Goal: Task Accomplishment & Management: Complete application form

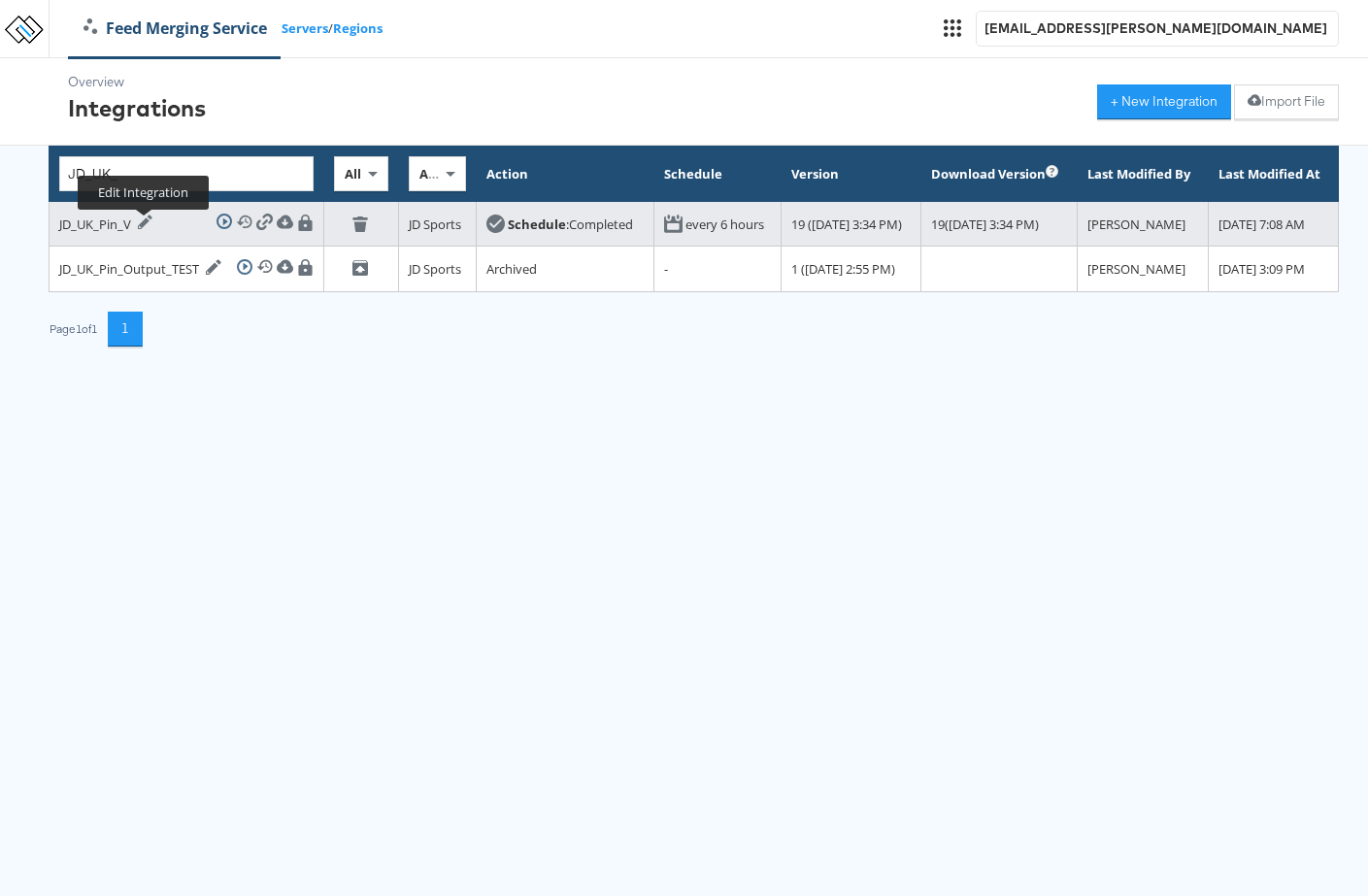
click at [145, 229] on icon at bounding box center [145, 221] width 15 height 15
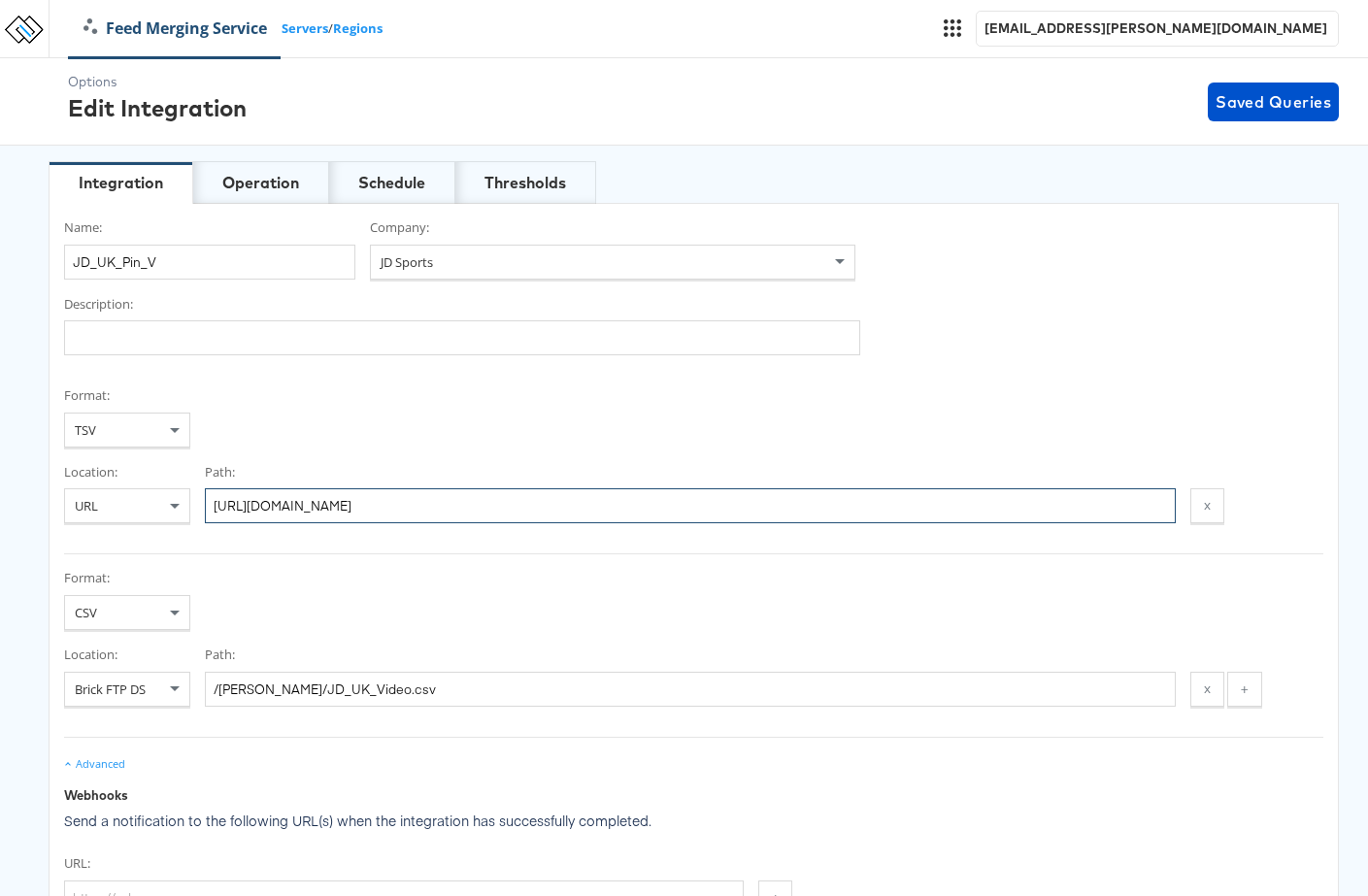
drag, startPoint x: 779, startPoint y: 504, endPoint x: 248, endPoint y: 487, distance: 531.3
click at [249, 488] on input "https://feeds.stitcherads.com/feeds/62071e70-6333-416a-9ab1-5c25d74e3db1/export…" at bounding box center [690, 505] width 971 height 35
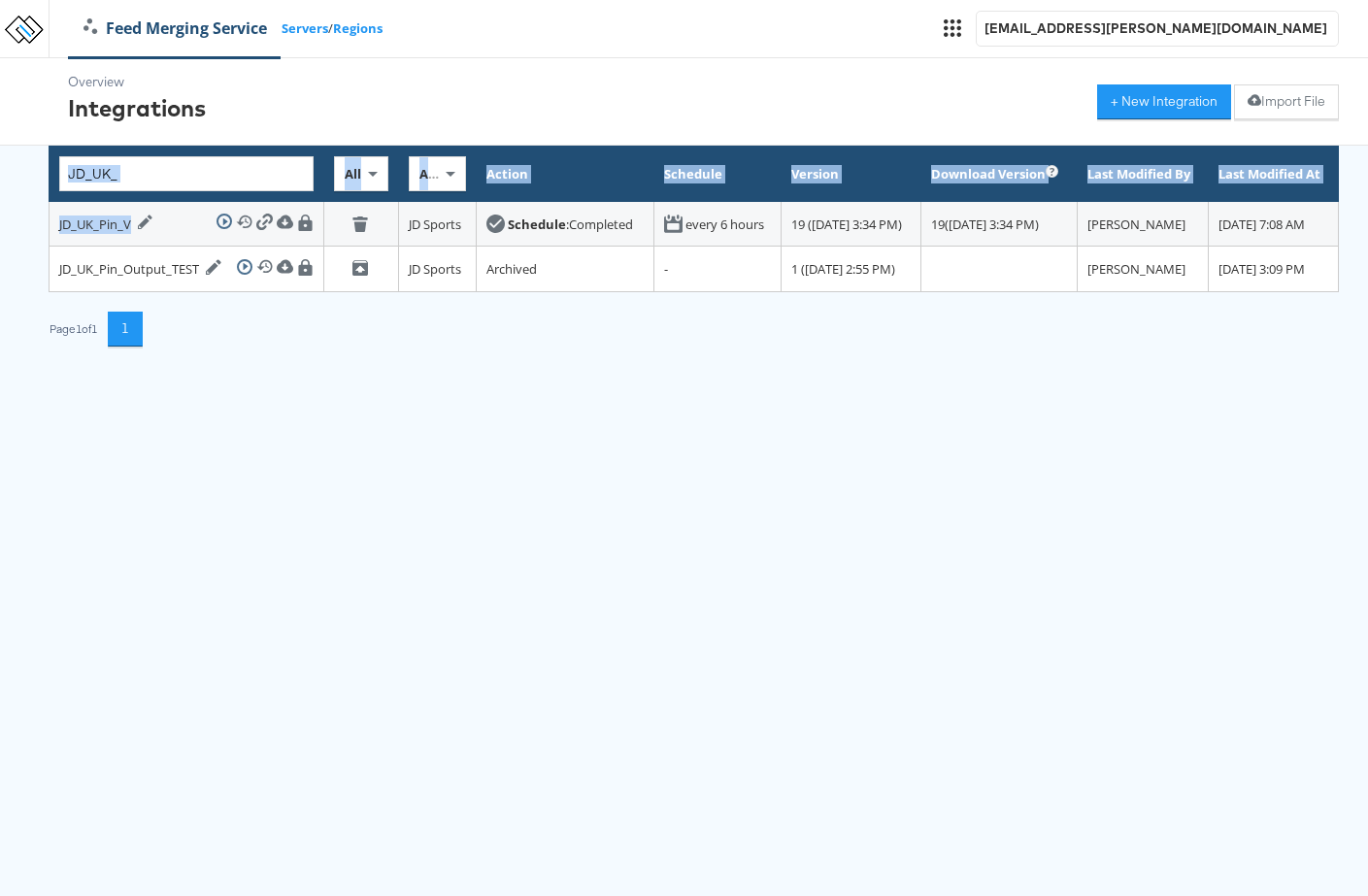
drag, startPoint x: 132, startPoint y: 226, endPoint x: 42, endPoint y: 225, distance: 90.0
click at [42, 225] on div "Overview Integrations + New Integration Import File JD_UK_ All All Companies Ac…" at bounding box center [684, 201] width 1368 height 288
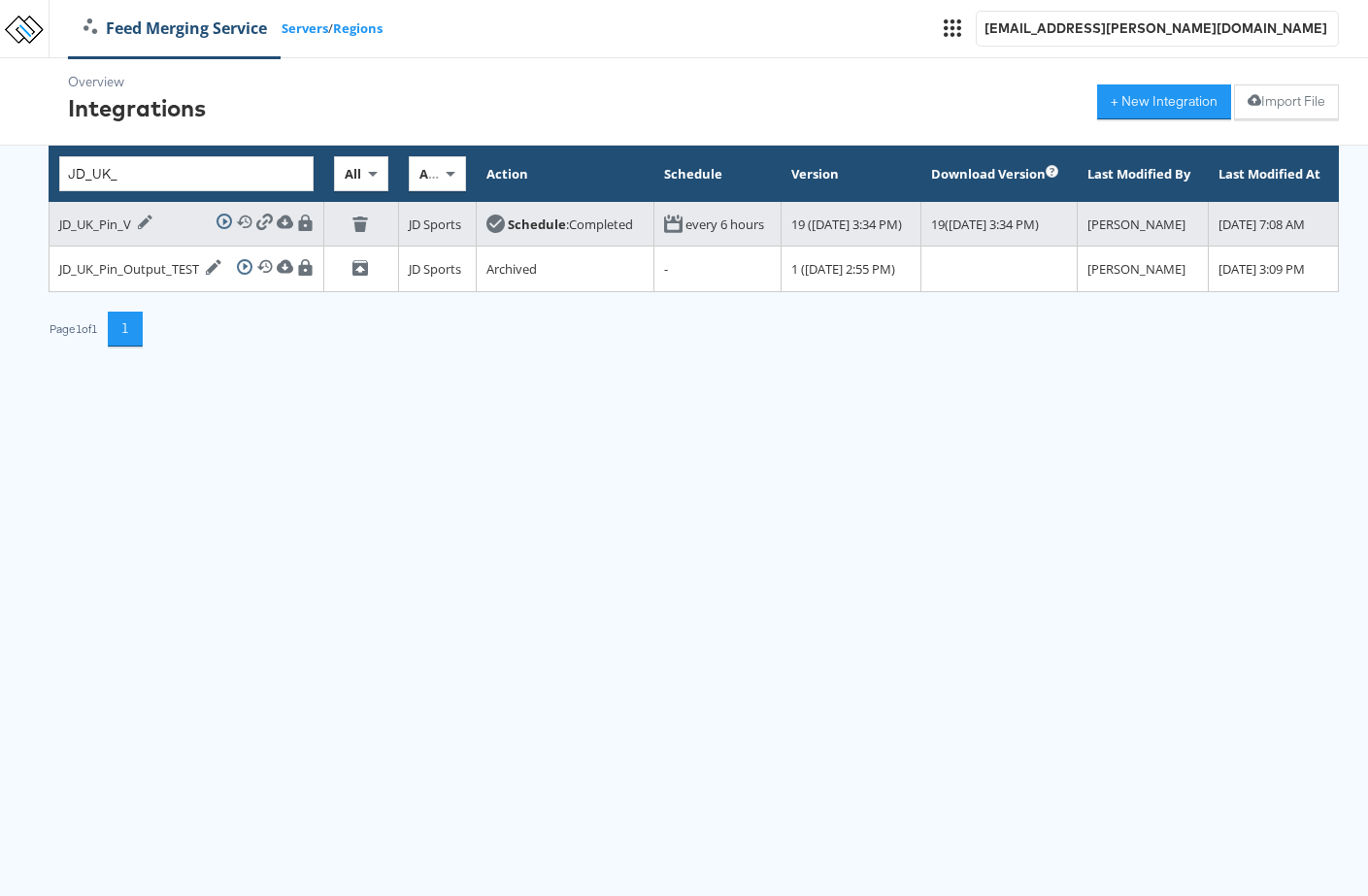
click at [56, 226] on td "JD_UK_Pin_V Edit Integration Run Integration View History Download Integration …" at bounding box center [187, 224] width 275 height 45
drag, startPoint x: 57, startPoint y: 231, endPoint x: 128, endPoint y: 234, distance: 71.1
click at [130, 234] on td "JD_UK_Pin_V Edit Integration Run Integration View History Download Integration …" at bounding box center [187, 224] width 275 height 45
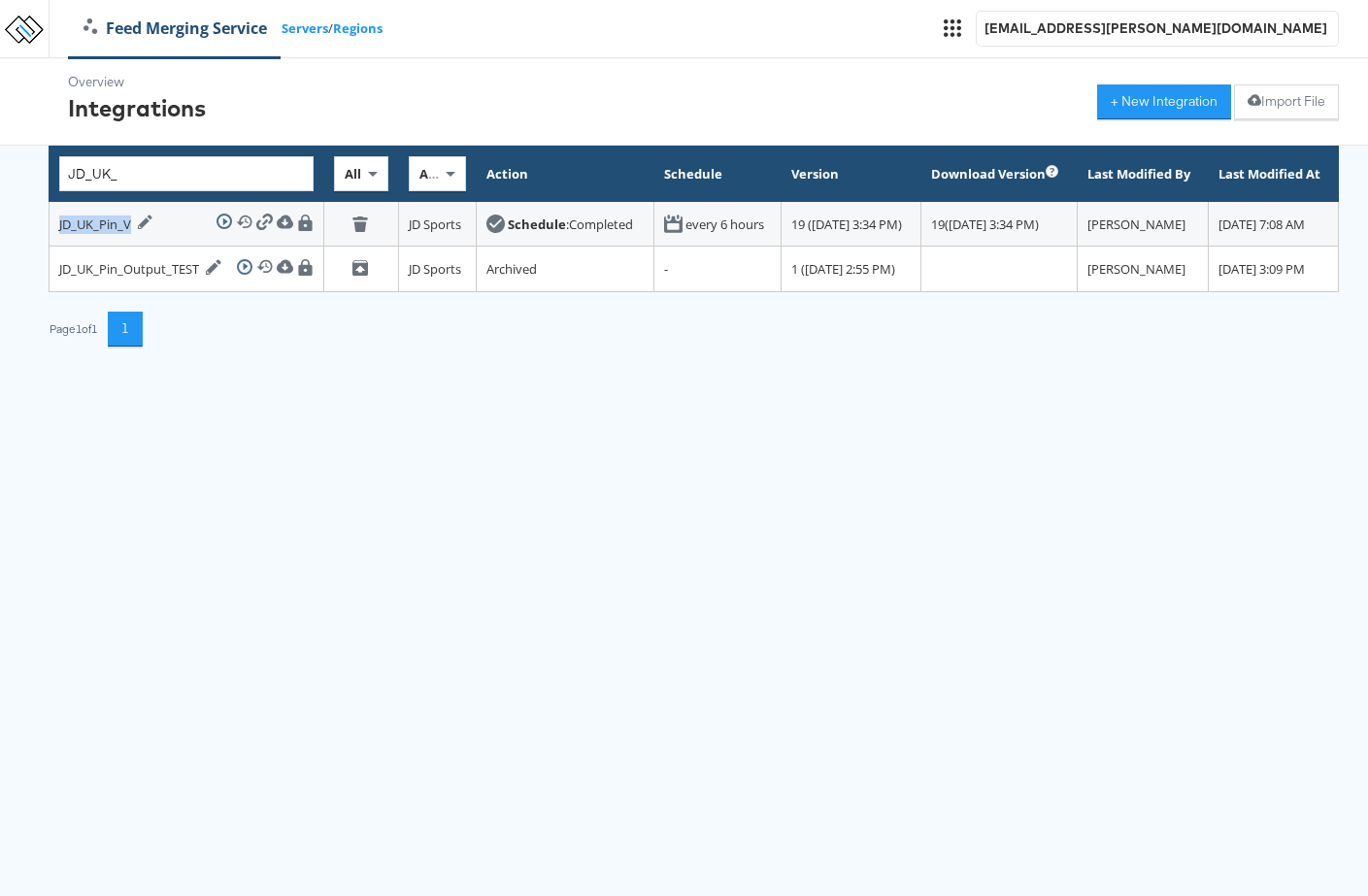
copy div "JD_UK_Pin_V"
drag, startPoint x: 153, startPoint y: 171, endPoint x: -55, endPoint y: 167, distance: 208.0
click at [0, 167] on html "Feed Merging Service Servers / Regions tess.jose@kargo.com Overview Integration…" at bounding box center [684, 187] width 1368 height 376
paste input "Pin_V"
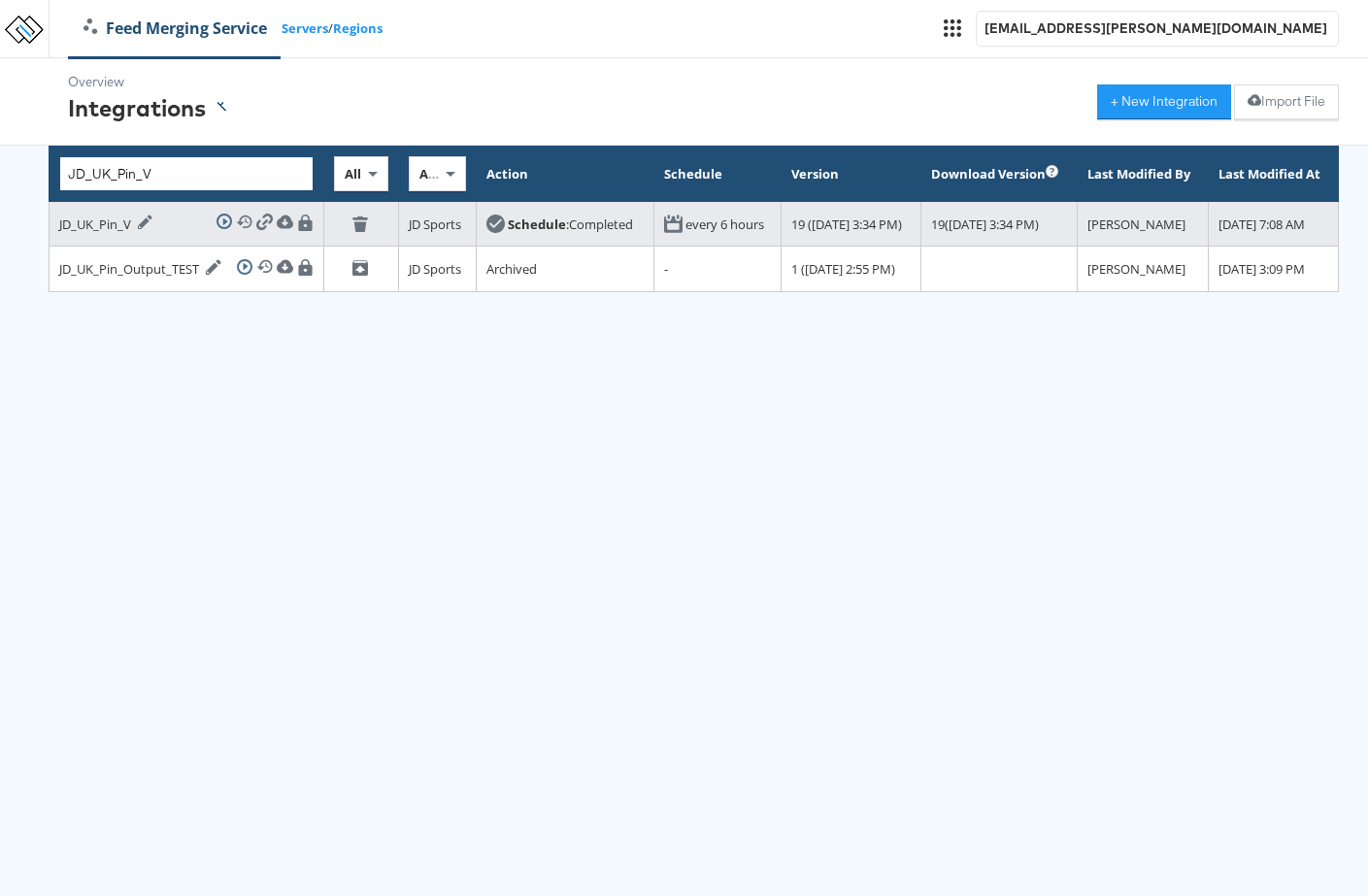
type input "JD_UK_Pin_V"
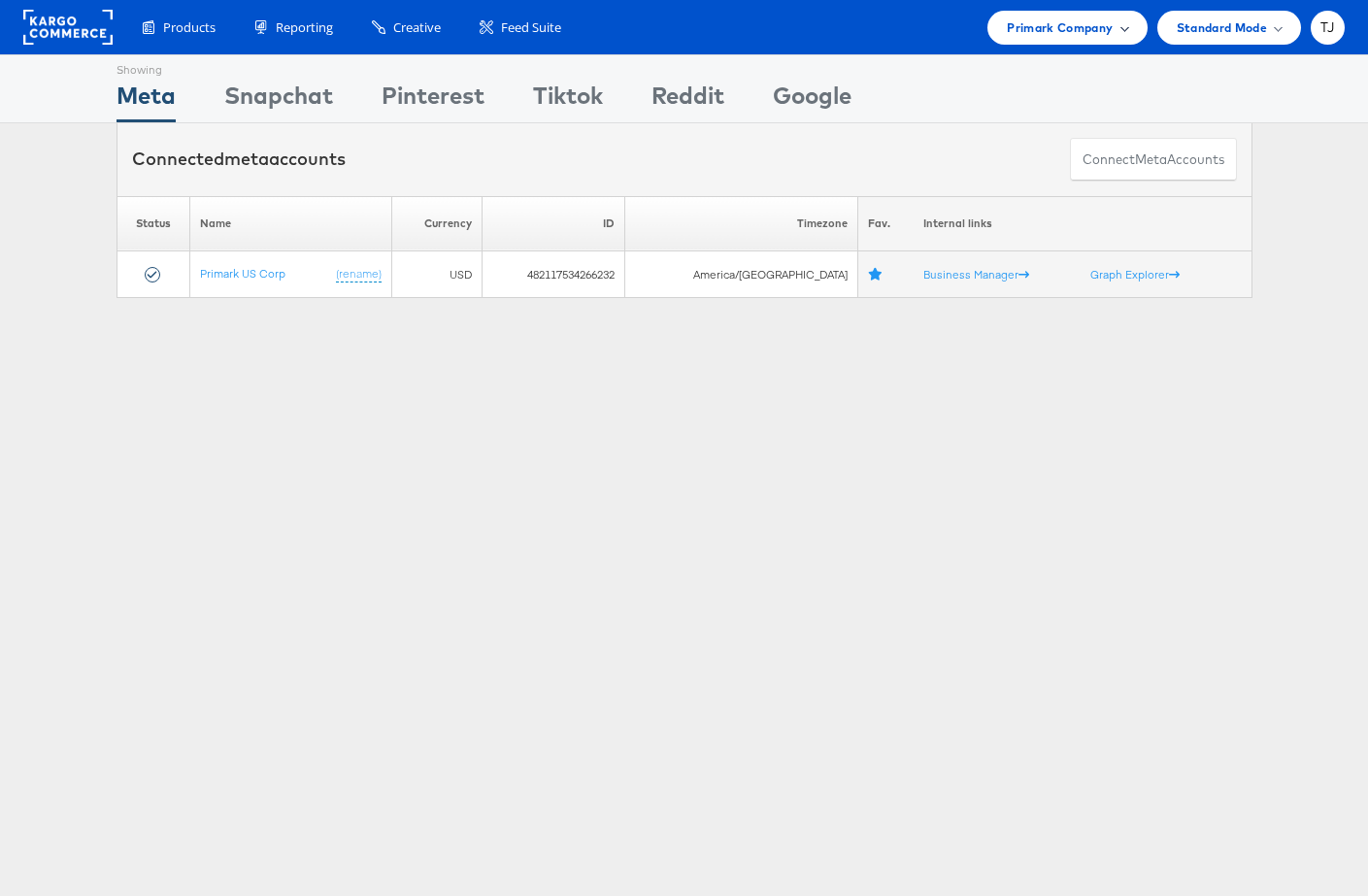
click at [1096, 26] on span "Primark Company" at bounding box center [1060, 28] width 106 height 20
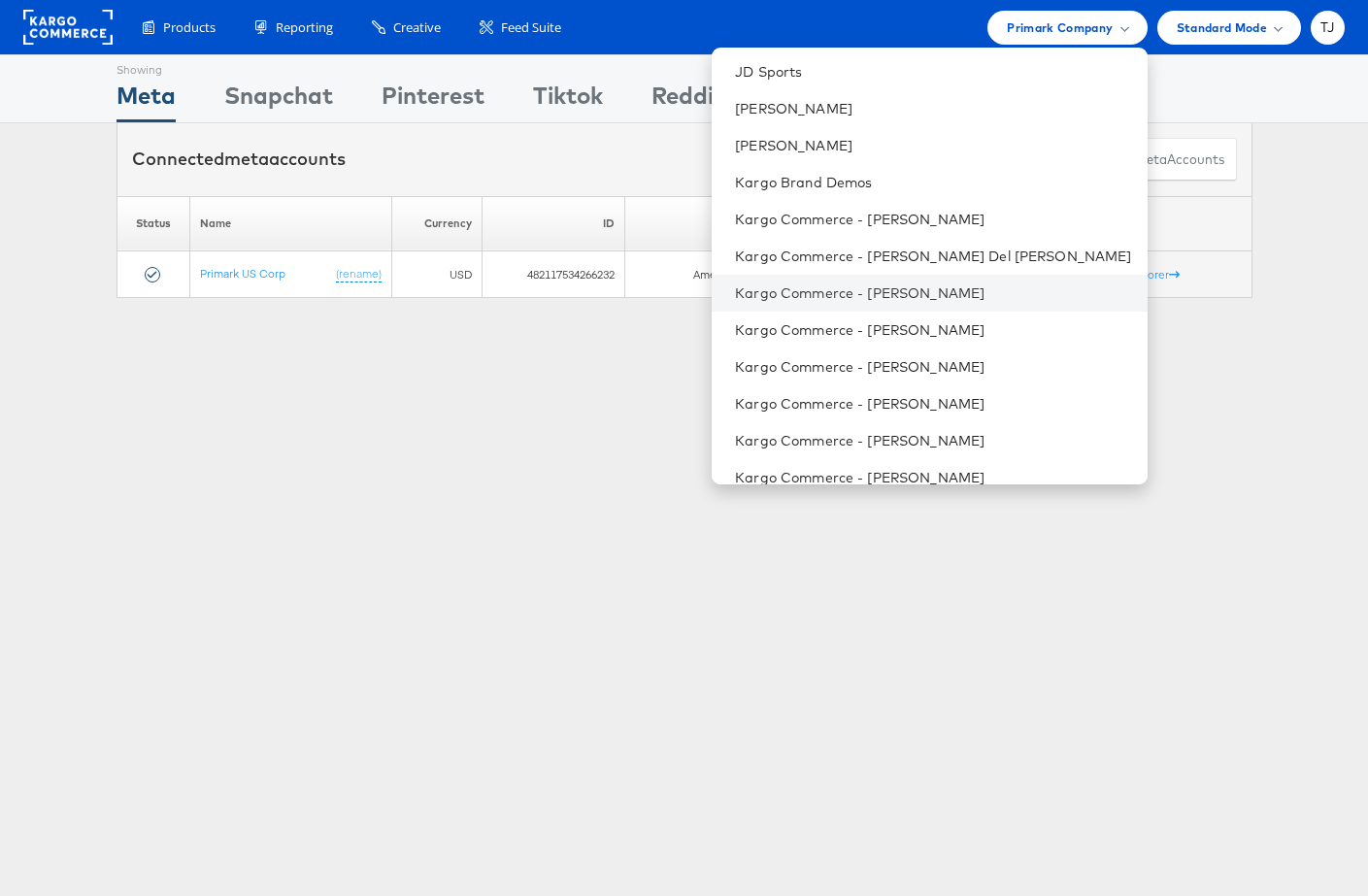
scroll to position [1324, 0]
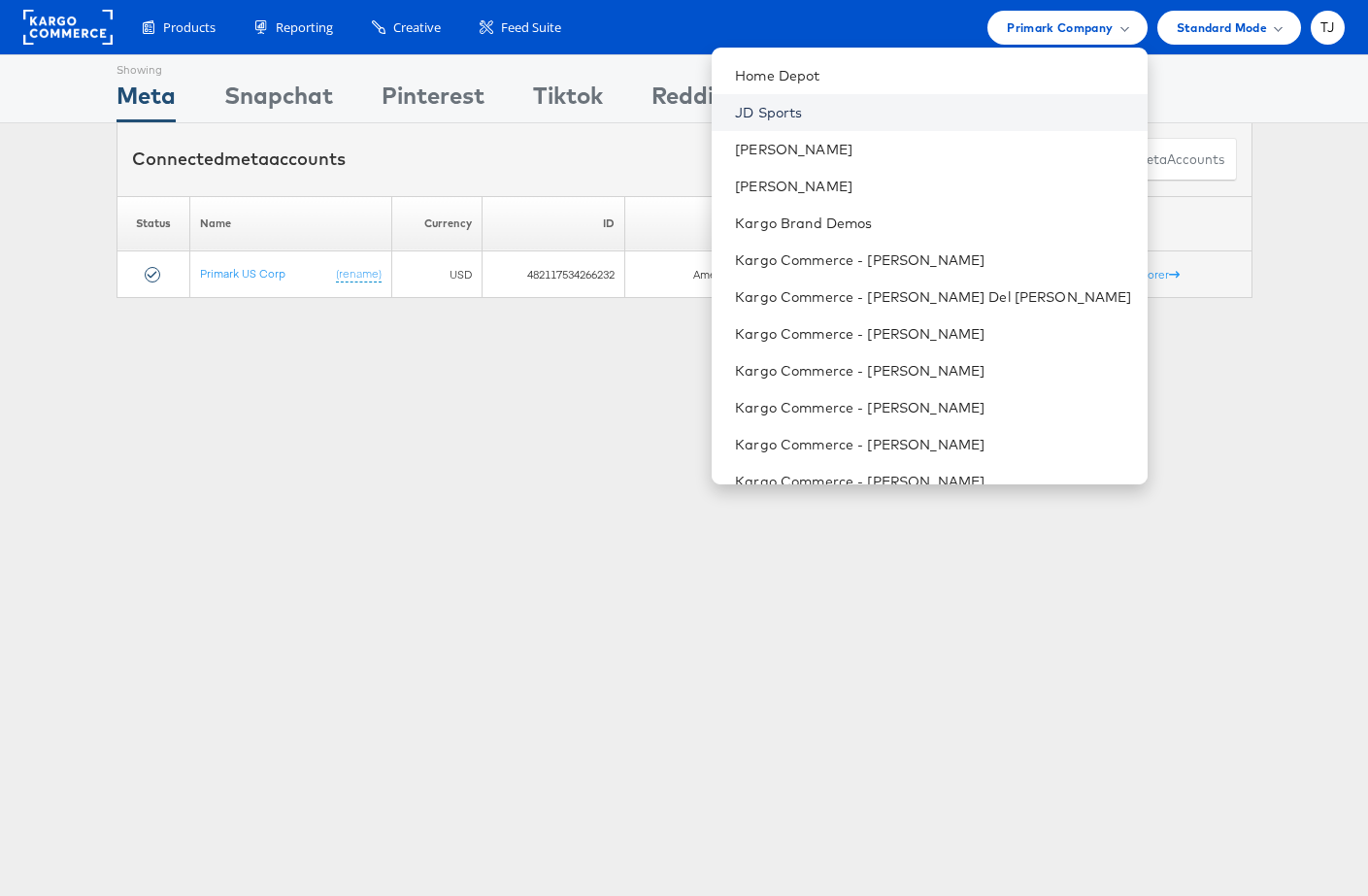
click at [931, 118] on link "JD Sports" at bounding box center [932, 112] width 396 height 19
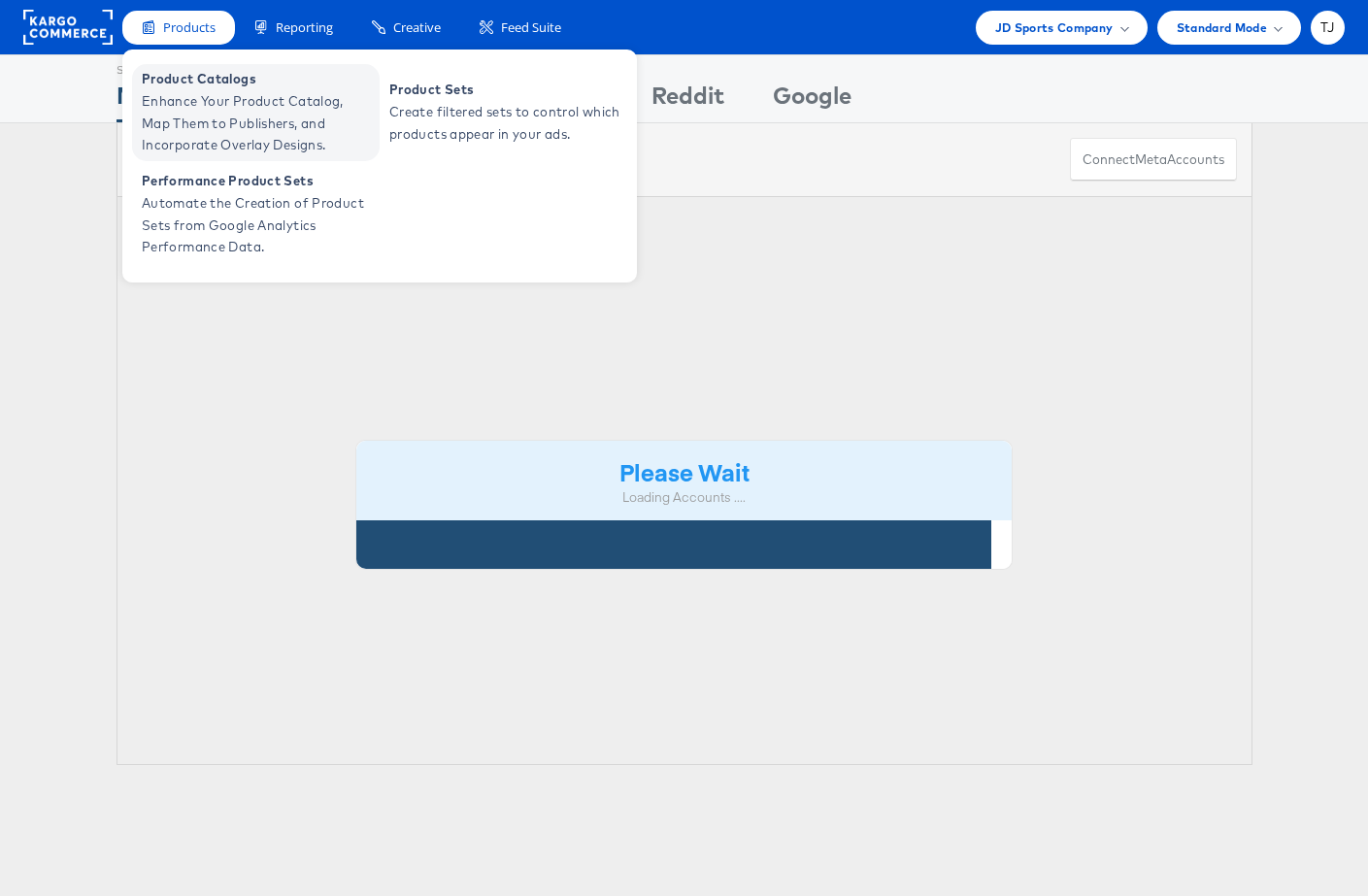
click at [175, 89] on span "Product Catalogs" at bounding box center [258, 79] width 233 height 22
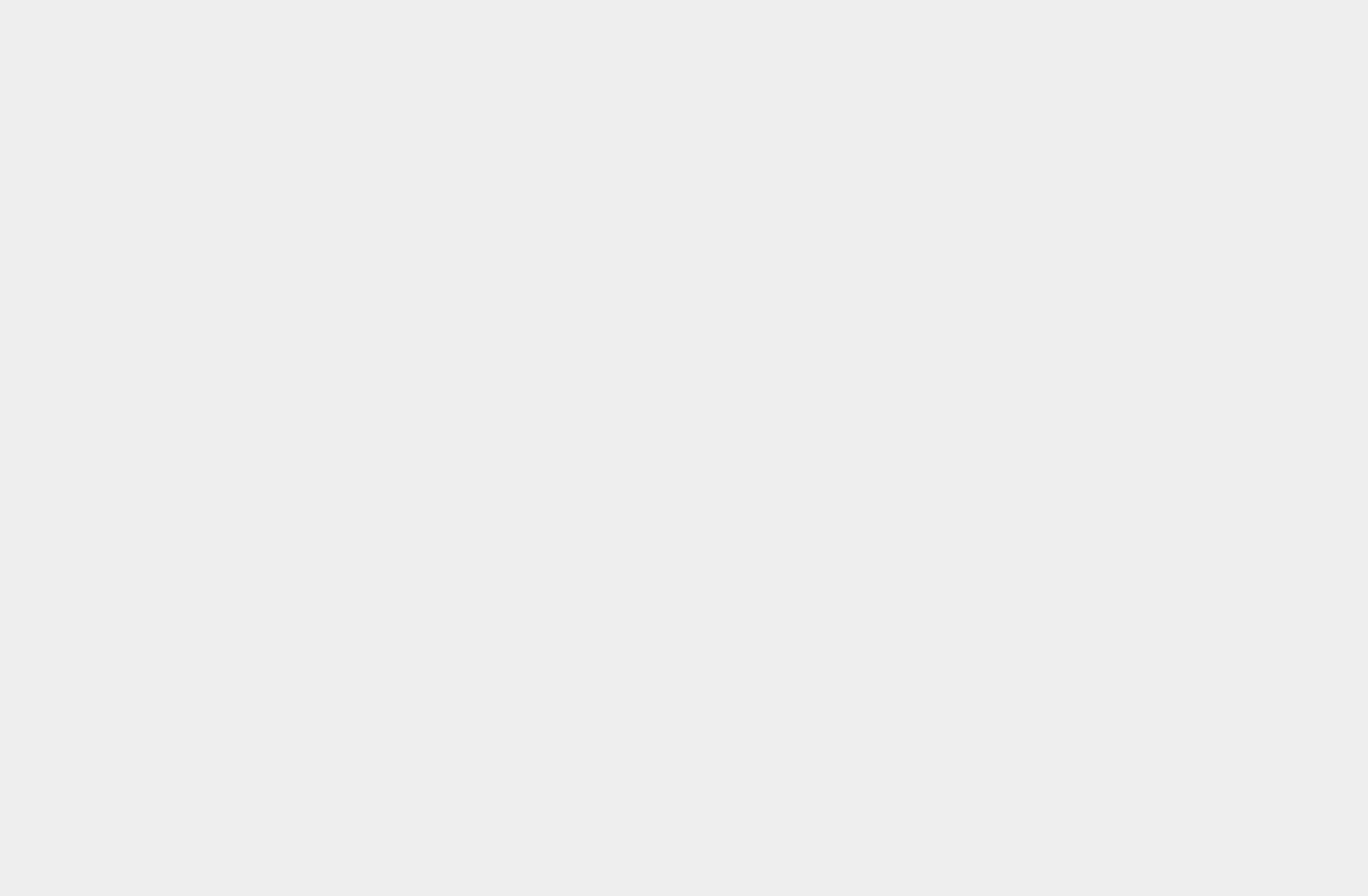
click at [184, 29] on html at bounding box center [684, 448] width 1368 height 896
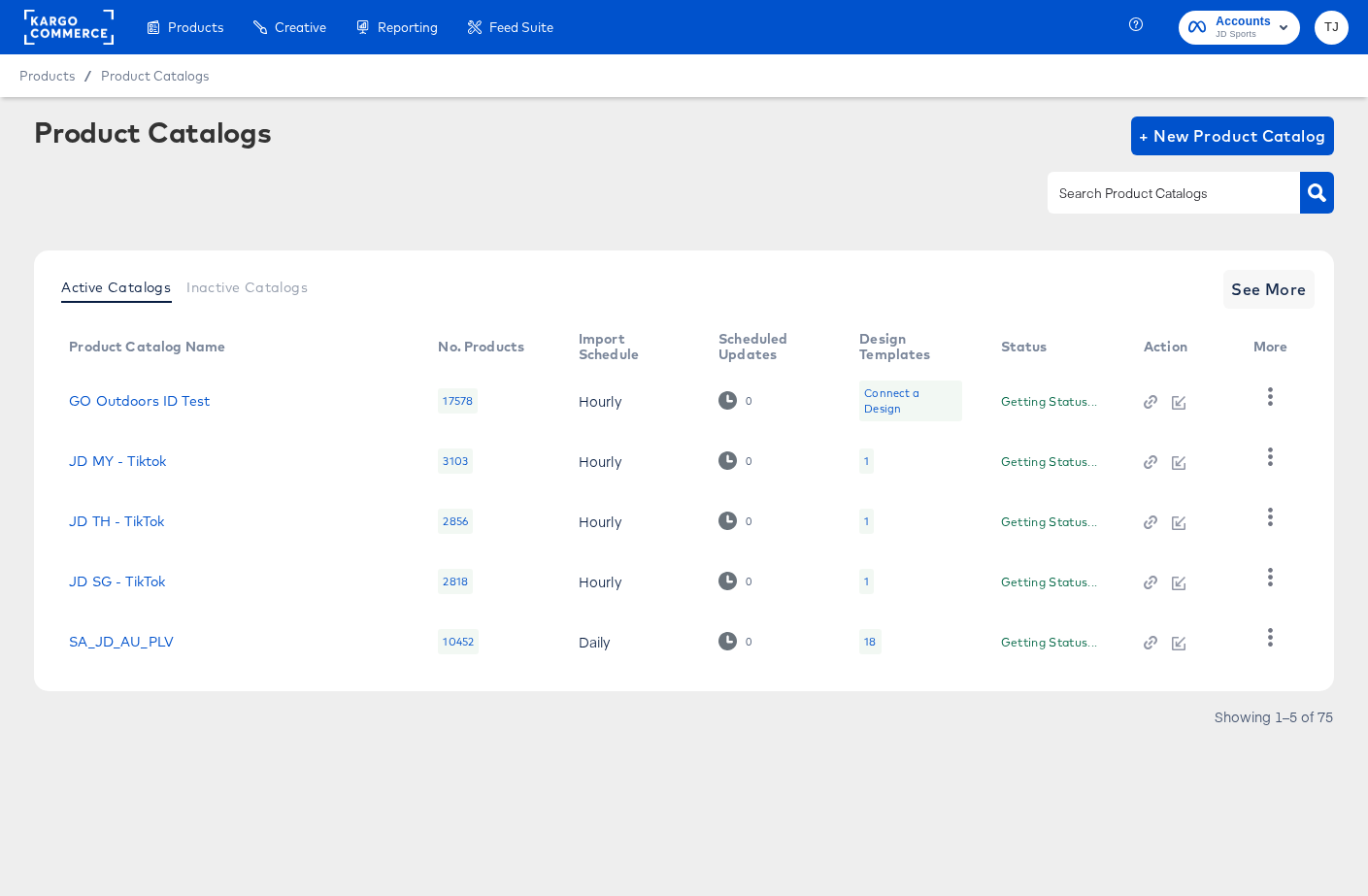
click at [1142, 189] on input "text" at bounding box center [1159, 193] width 206 height 22
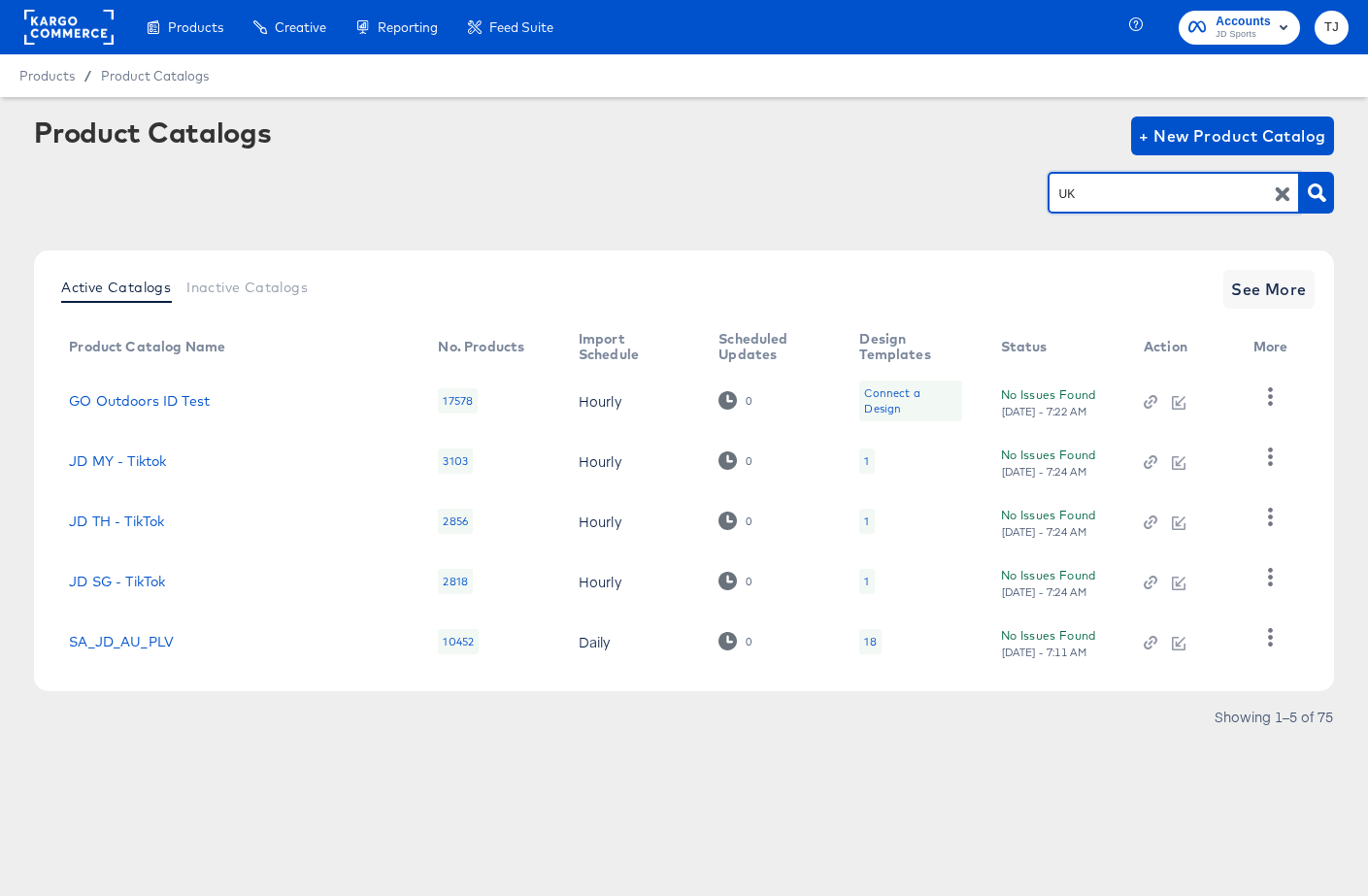
type input "UK"
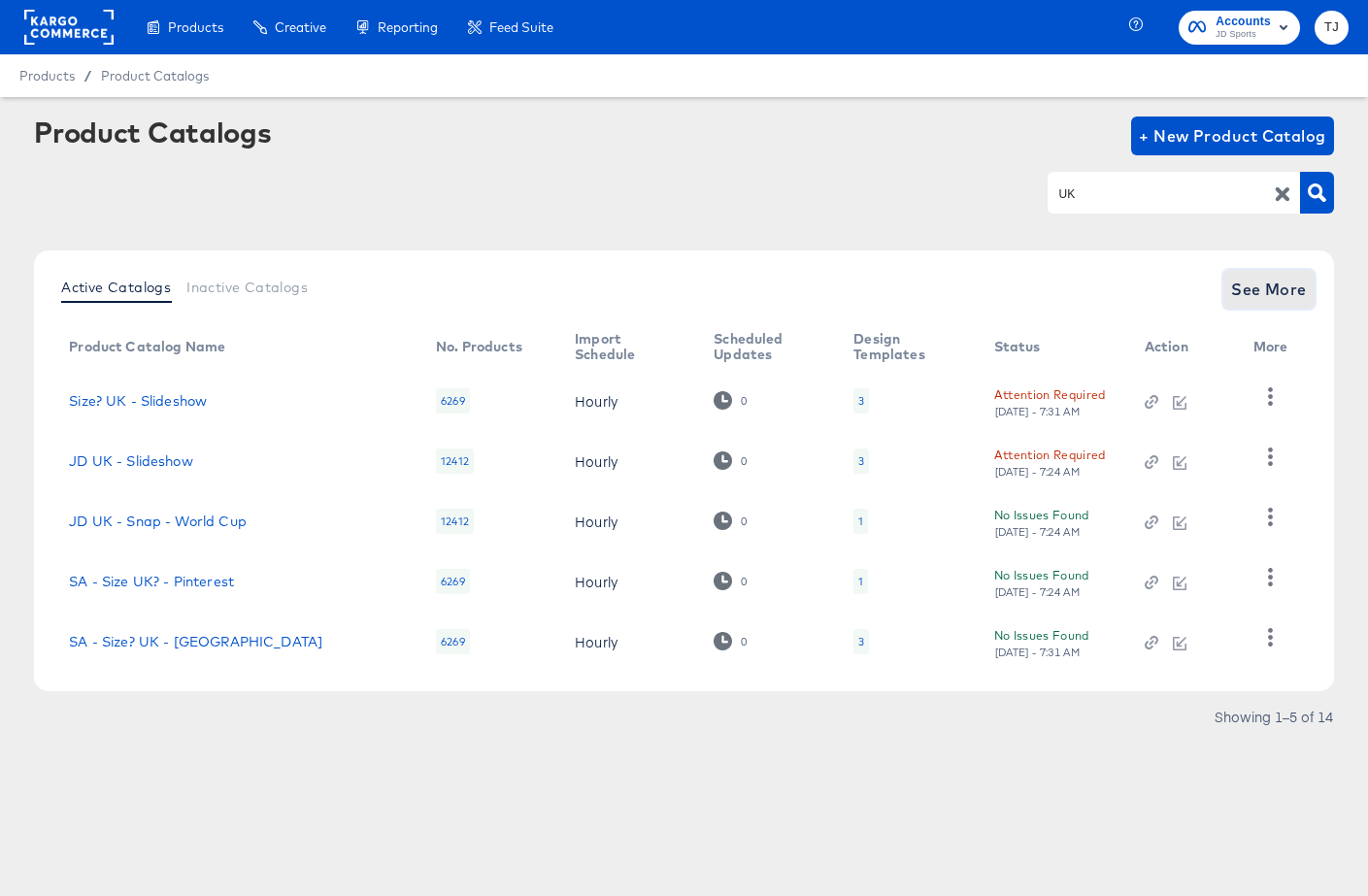
click at [1246, 287] on span "See More" at bounding box center [1269, 289] width 76 height 27
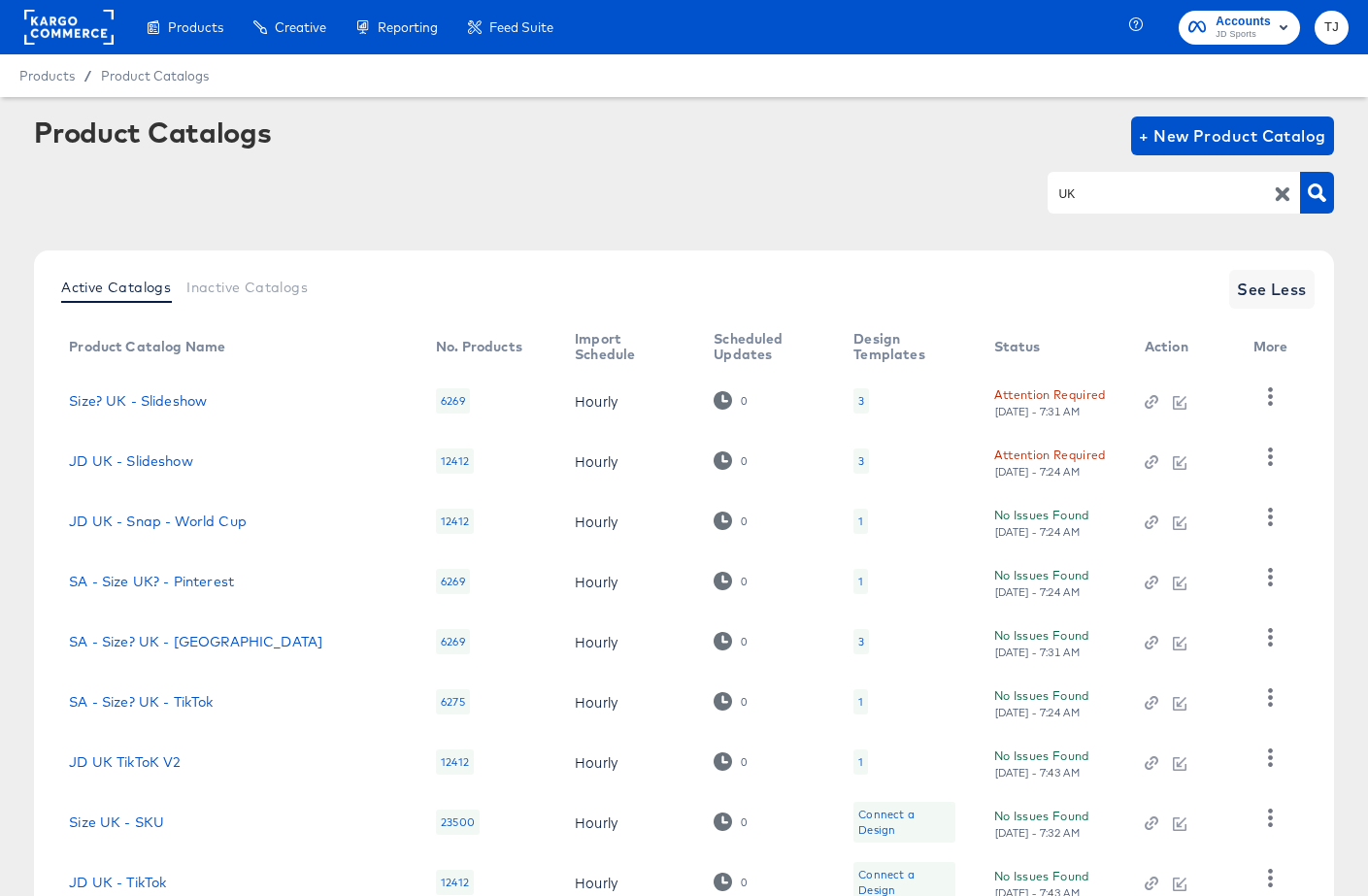
scroll to position [204, 0]
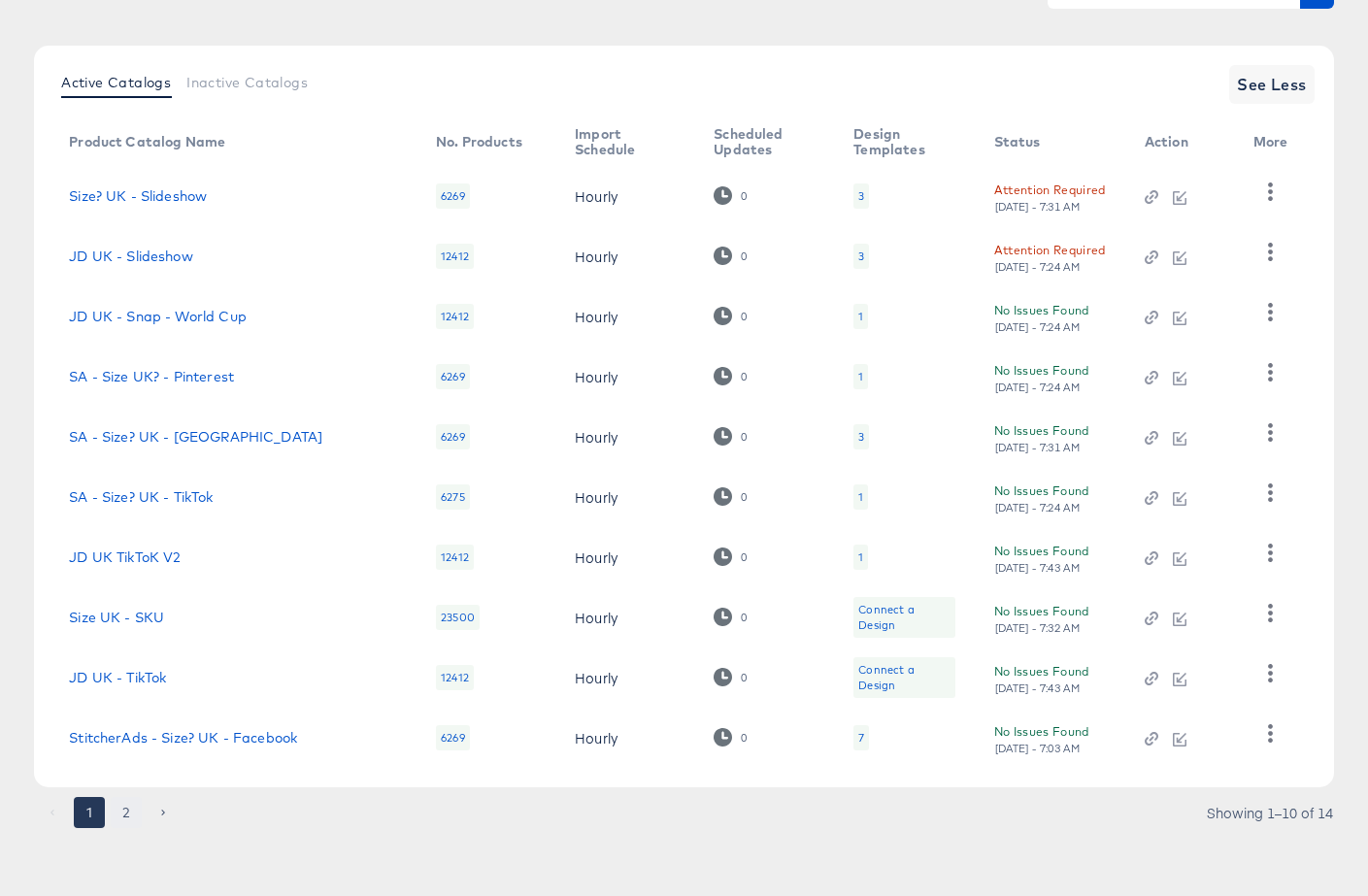
click at [128, 811] on button "2" at bounding box center [126, 811] width 31 height 31
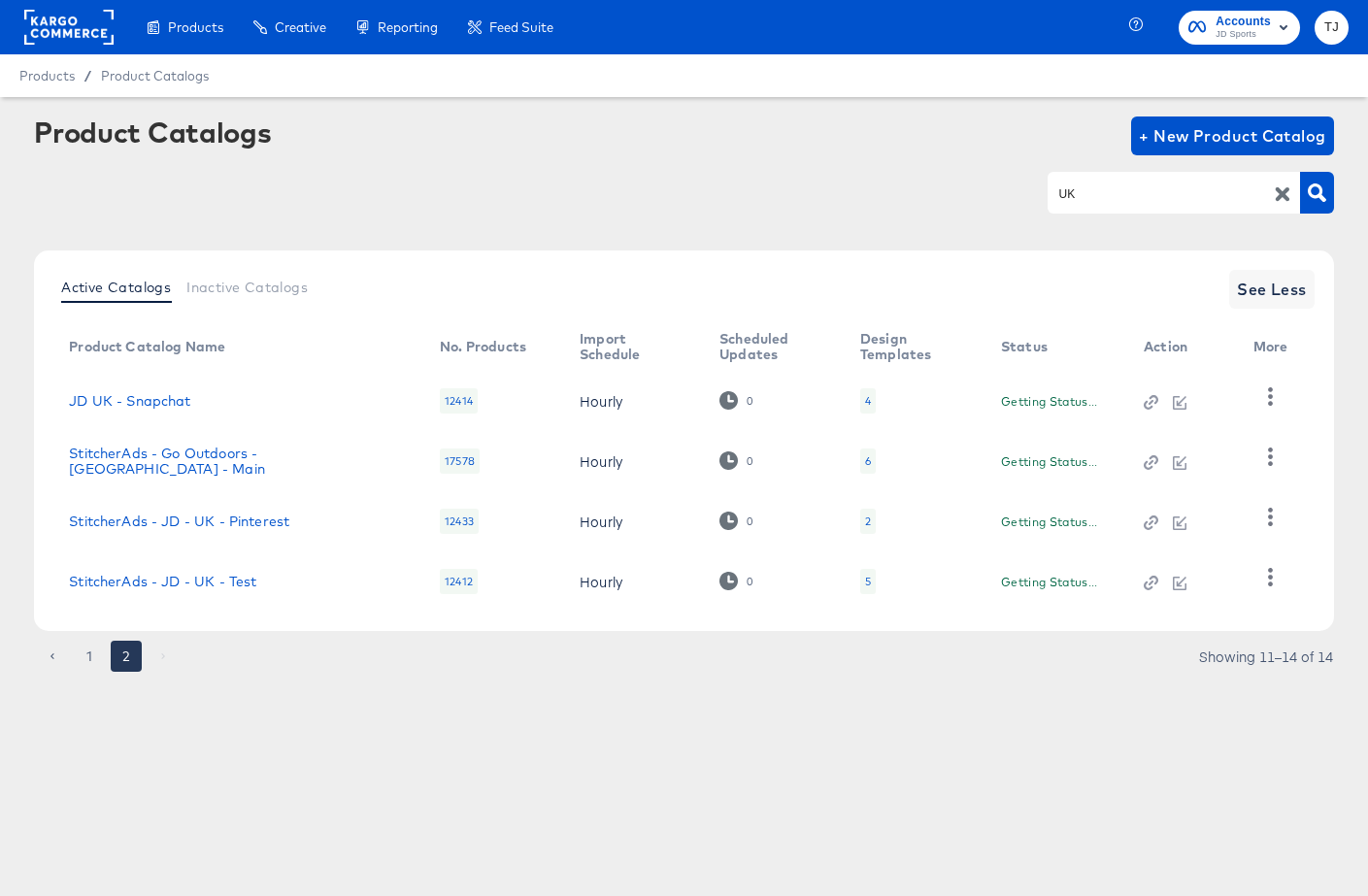
scroll to position [0, 0]
click at [1267, 514] on icon "button" at bounding box center [1270, 516] width 19 height 19
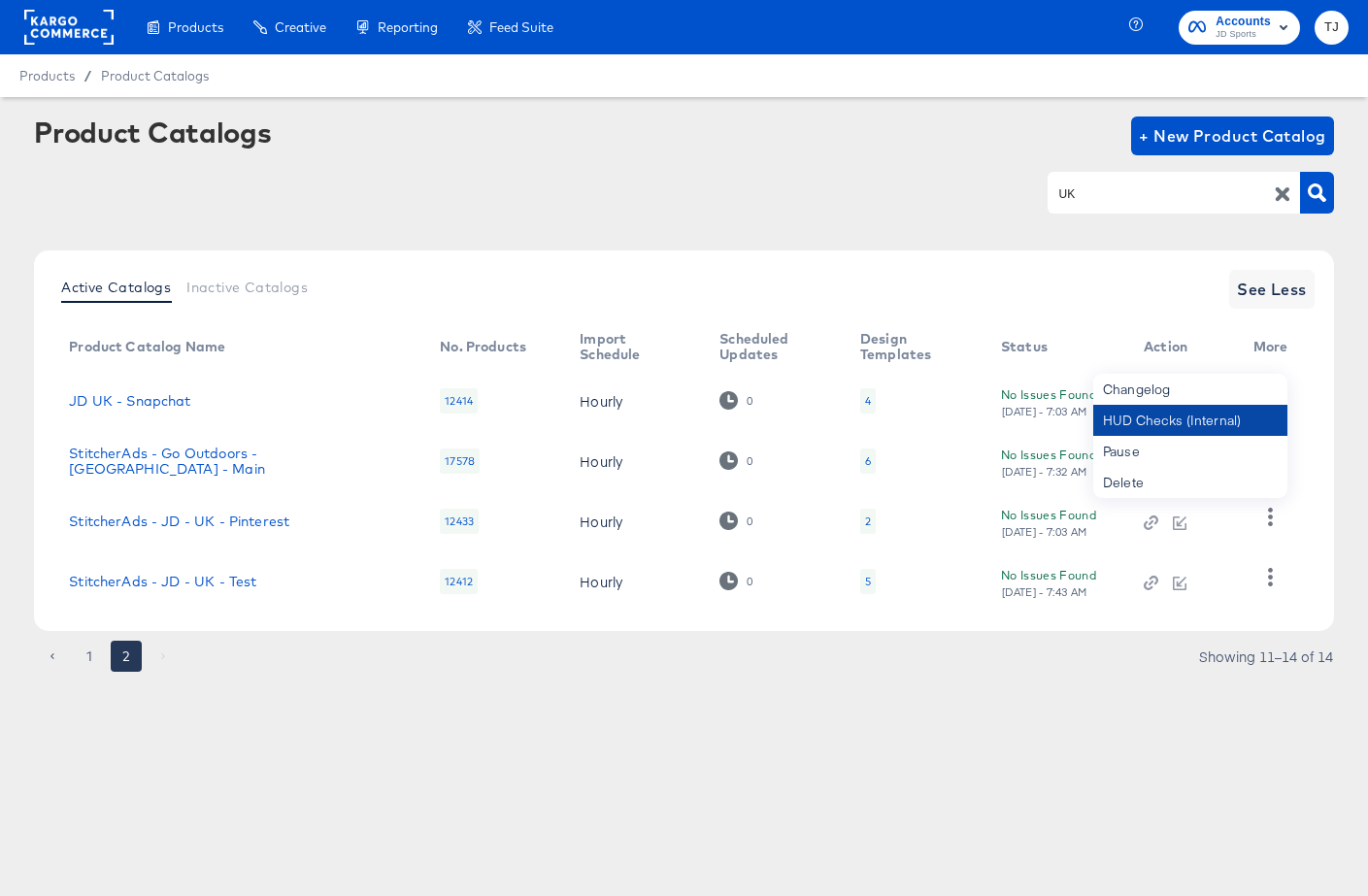
click at [1230, 424] on div "HUD Checks (Internal)" at bounding box center [1191, 420] width 194 height 31
click at [1271, 581] on icon "button" at bounding box center [1270, 577] width 19 height 19
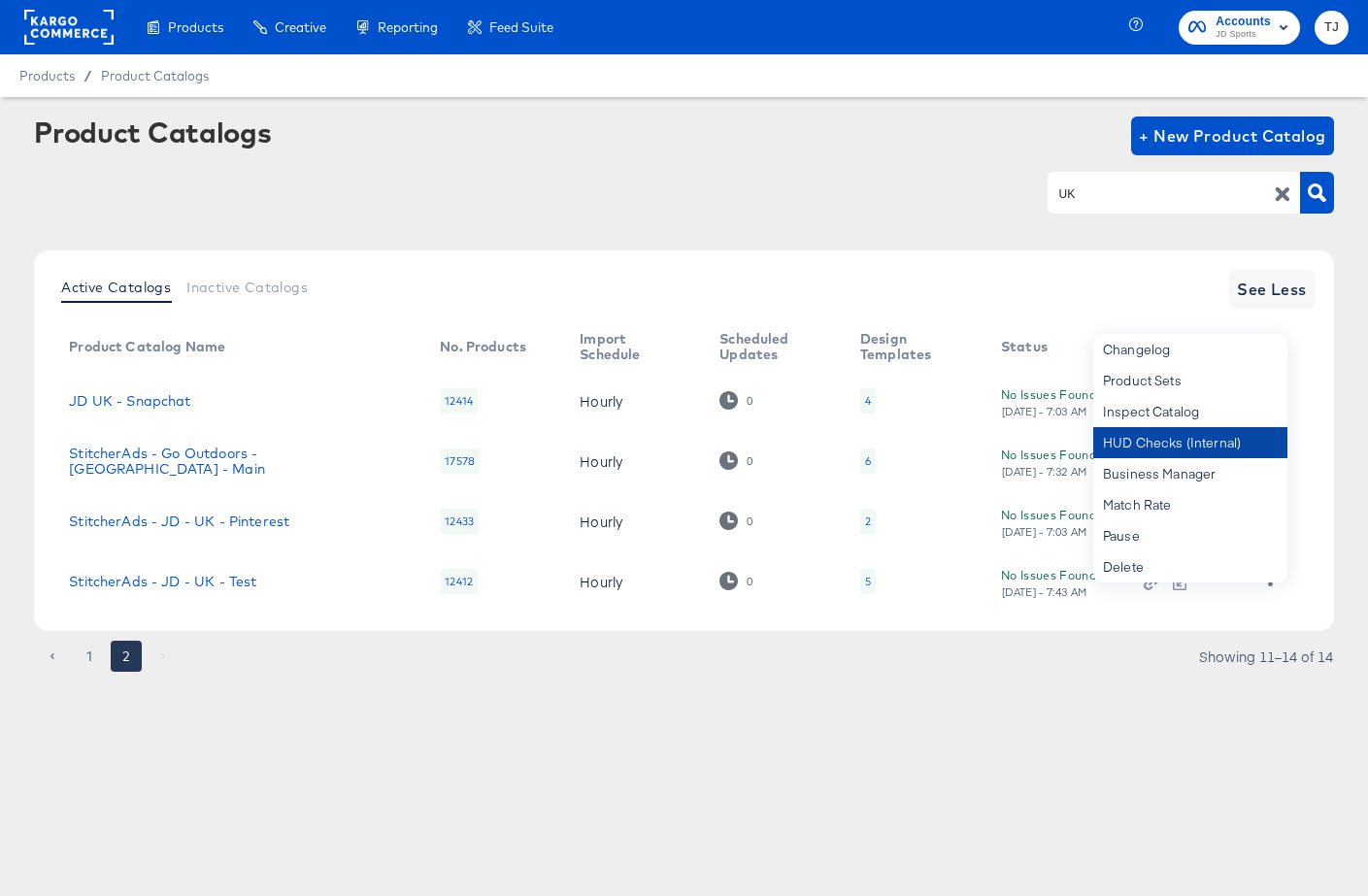
click at [1166, 441] on div "HUD Checks (Internal)" at bounding box center [1191, 442] width 194 height 31
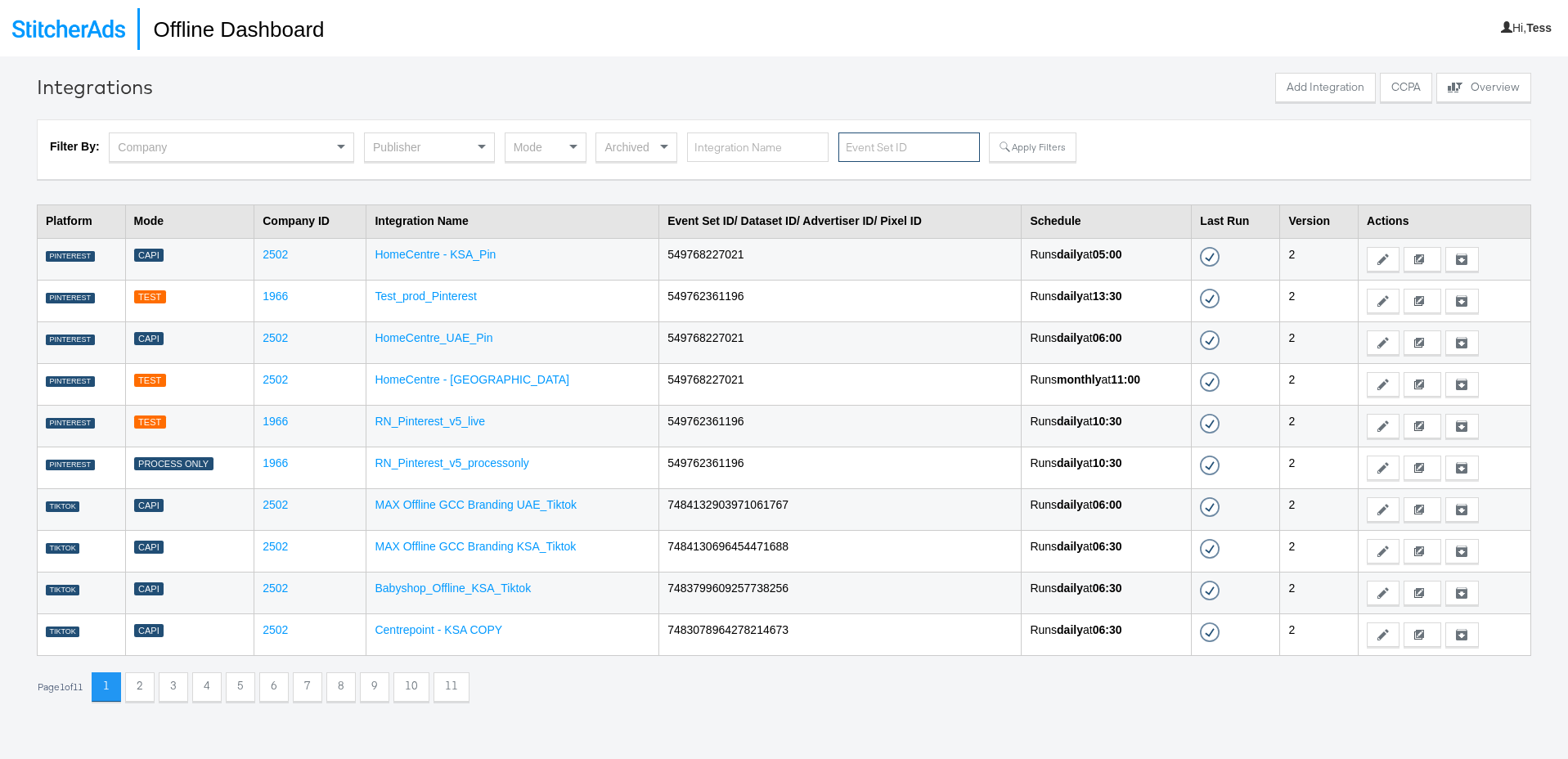
click at [865, 143] on input "text" at bounding box center [909, 148] width 141 height 30
paste input "b41054a1-7cdb-4dc7-a964-22e4410cb0e4"
type input "b41054a1-7cdb-4dc7-a964-22e4410cb0e4"
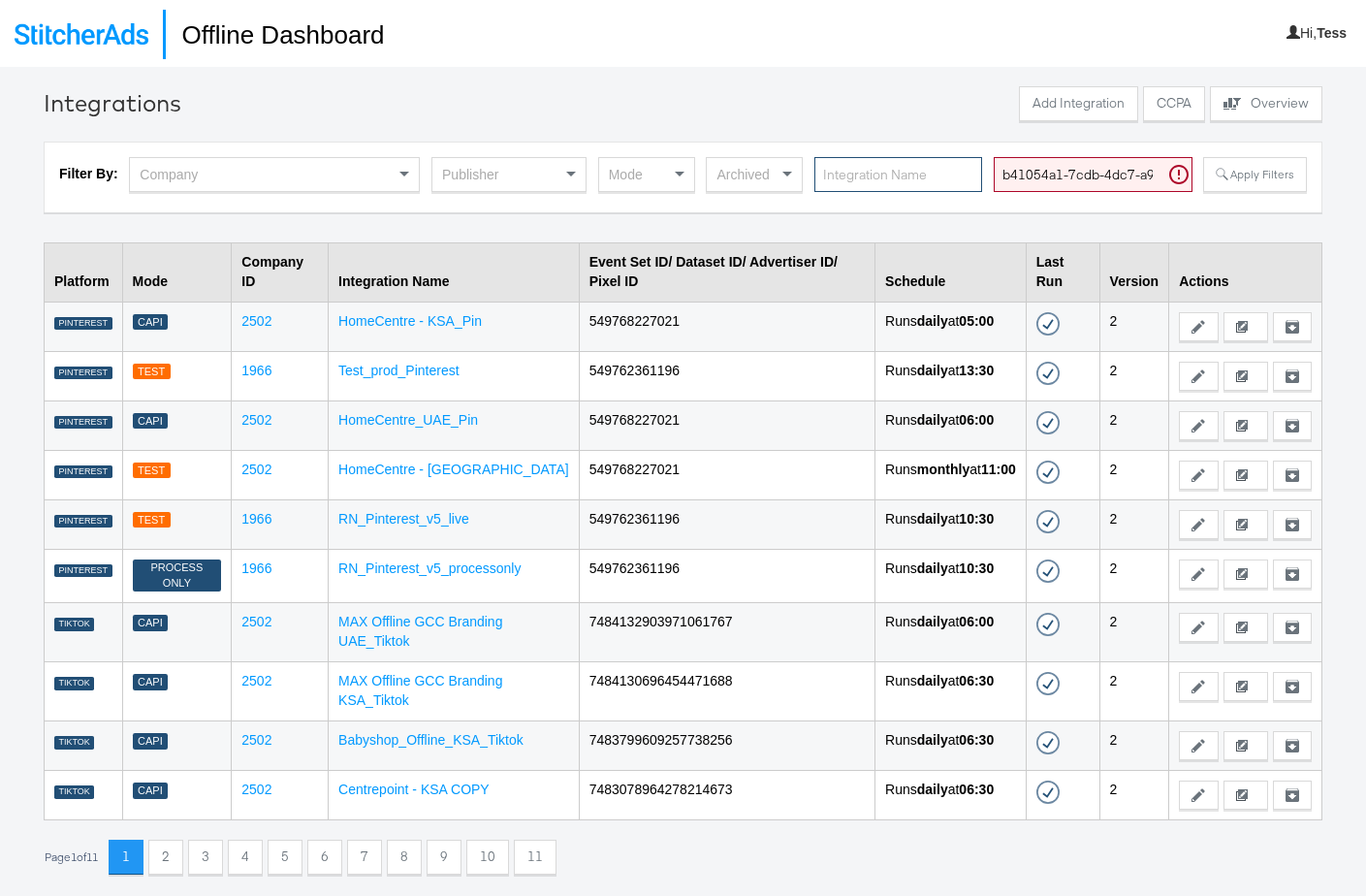
click at [887, 183] on input "text" at bounding box center [898, 175] width 167 height 36
click at [1115, 171] on input "b41054a1-7cdb-4dc7-a964-22e4410cb0e4" at bounding box center [1093, 175] width 199 height 36
drag, startPoint x: 999, startPoint y: 173, endPoint x: 1287, endPoint y: 181, distance: 288.1
click at [1290, 180] on div "Filter By: Company Publisher Mode Archived b41054a1-7cdb-4dc7-a964-22e4410cb0e4…" at bounding box center [682, 177] width 1248 height 41
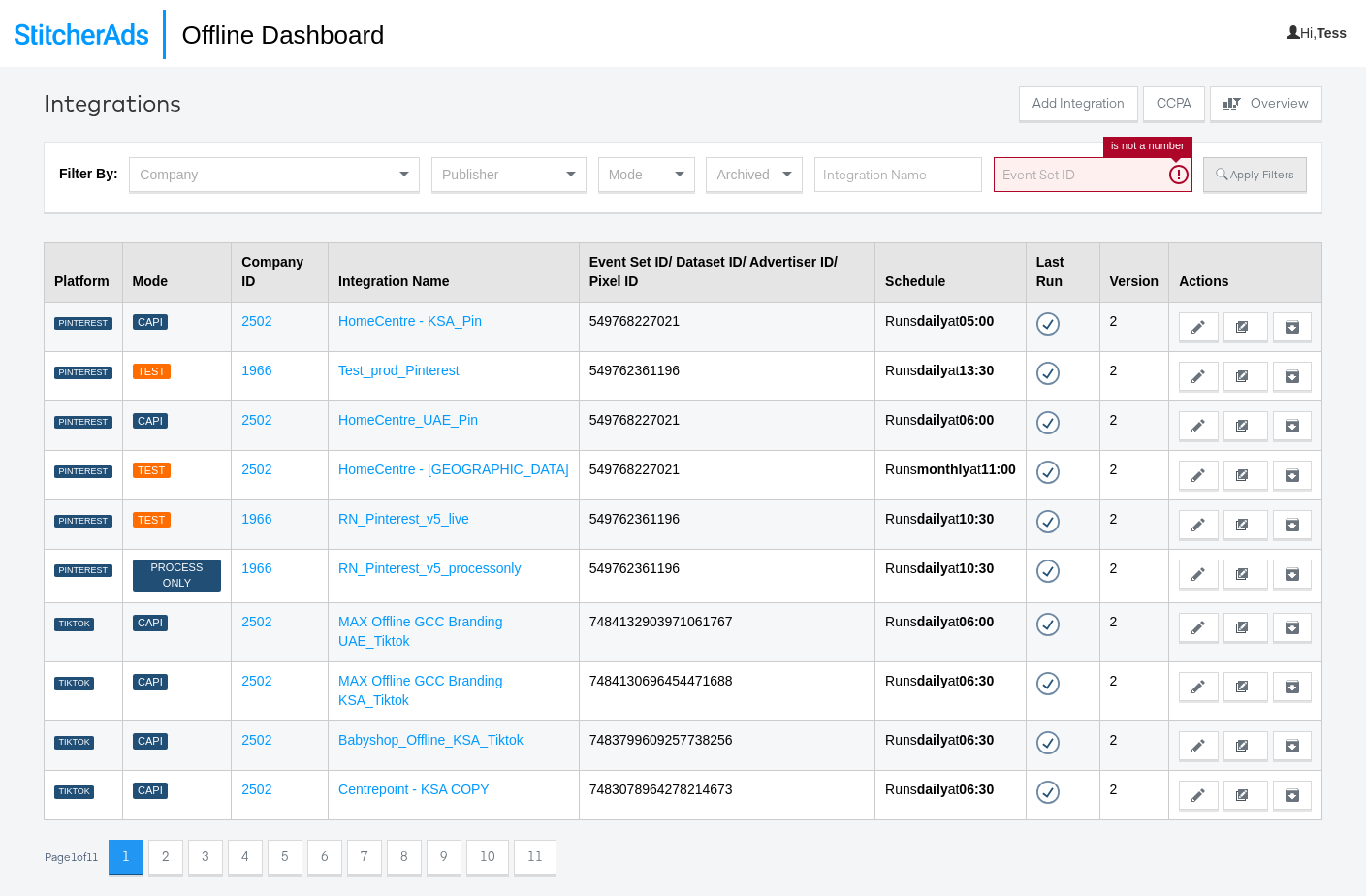
scroll to position [0, 0]
click at [896, 180] on input "text" at bounding box center [898, 175] width 167 height 36
type input "Homecentre-KSA"
click at [1251, 175] on button "Apply Filters" at bounding box center [1253, 174] width 103 height 35
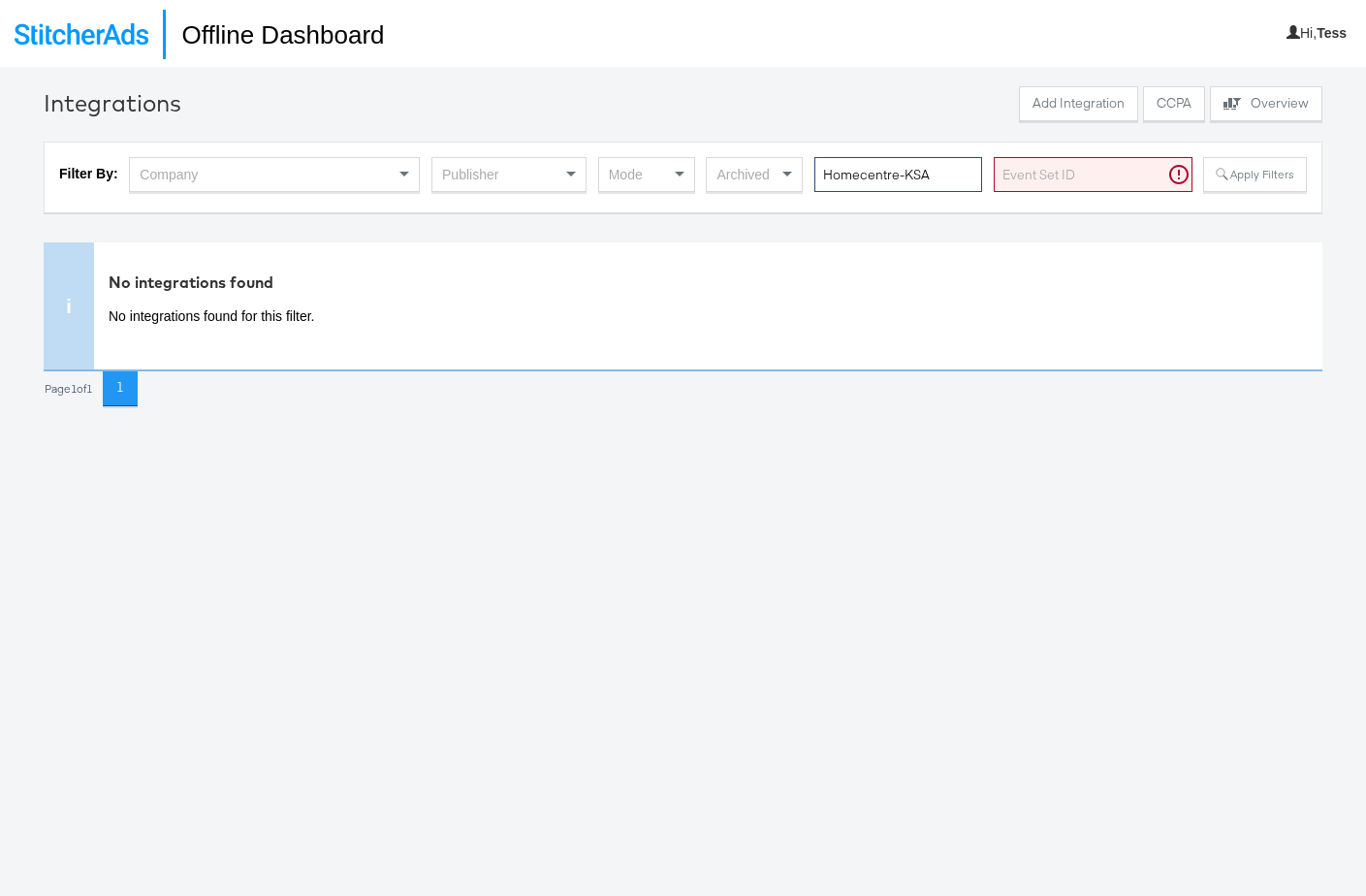
click at [900, 173] on input "Homecentre-KSA" at bounding box center [898, 175] width 167 height 36
click at [908, 172] on input "Homecentre -KSA" at bounding box center [898, 175] width 167 height 36
type input "Homecentre - KSA"
click at [1260, 168] on button "Apply Filters" at bounding box center [1253, 174] width 103 height 35
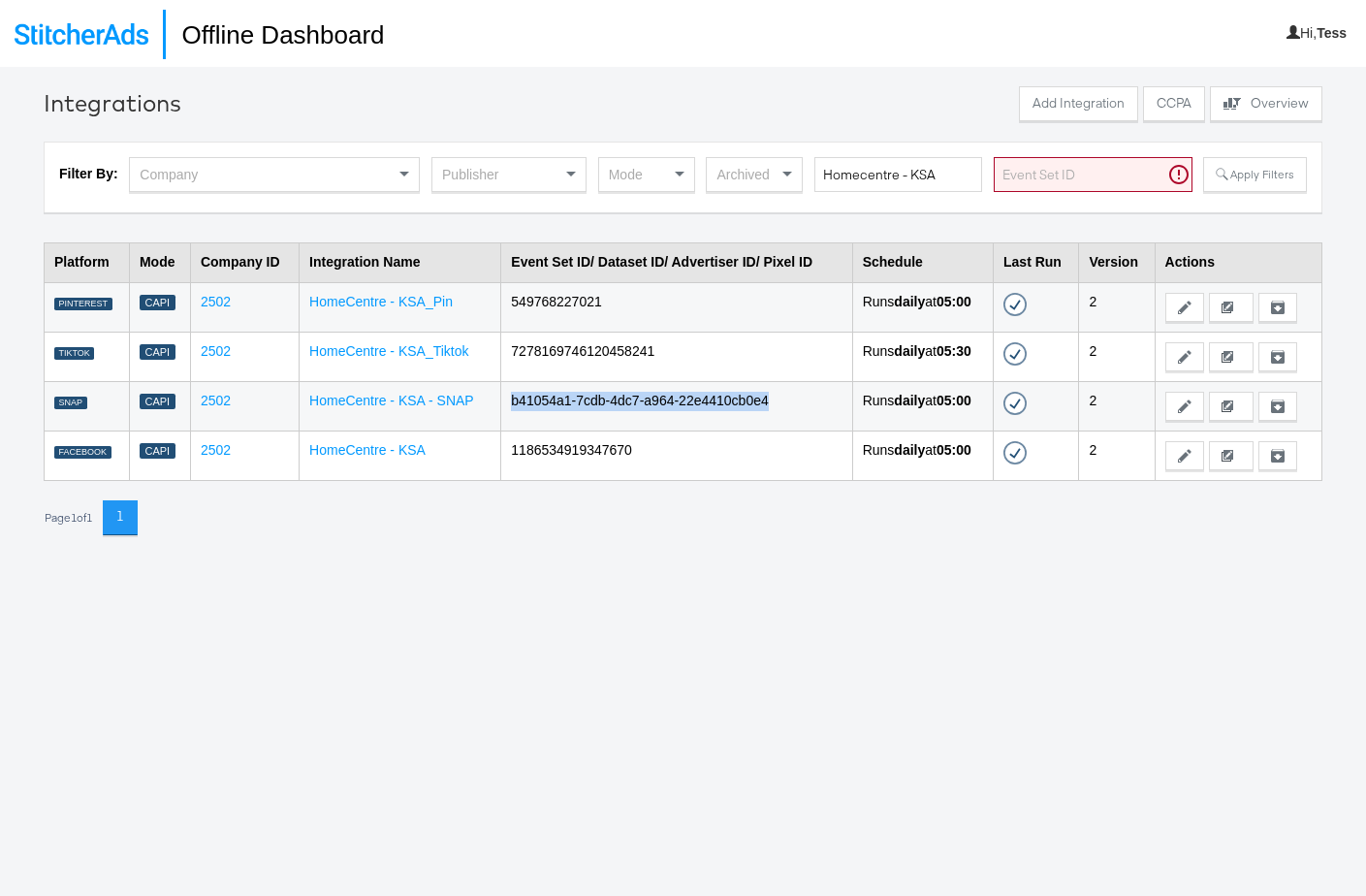
drag, startPoint x: 506, startPoint y: 397, endPoint x: 781, endPoint y: 393, distance: 275.0
click at [782, 392] on td "b41054a1-7cdb-4dc7-a964-22e4410cb0e4" at bounding box center [676, 406] width 351 height 50
copy td "b41054a1-7cdb-4dc7-a964-22e4410cb0e4"
drag, startPoint x: 939, startPoint y: 173, endPoint x: 787, endPoint y: 168, distance: 152.1
click at [788, 168] on div "Filter By: Company Publisher Mode Archived Homecentre - KSA Apply Filters" at bounding box center [682, 177] width 1248 height 41
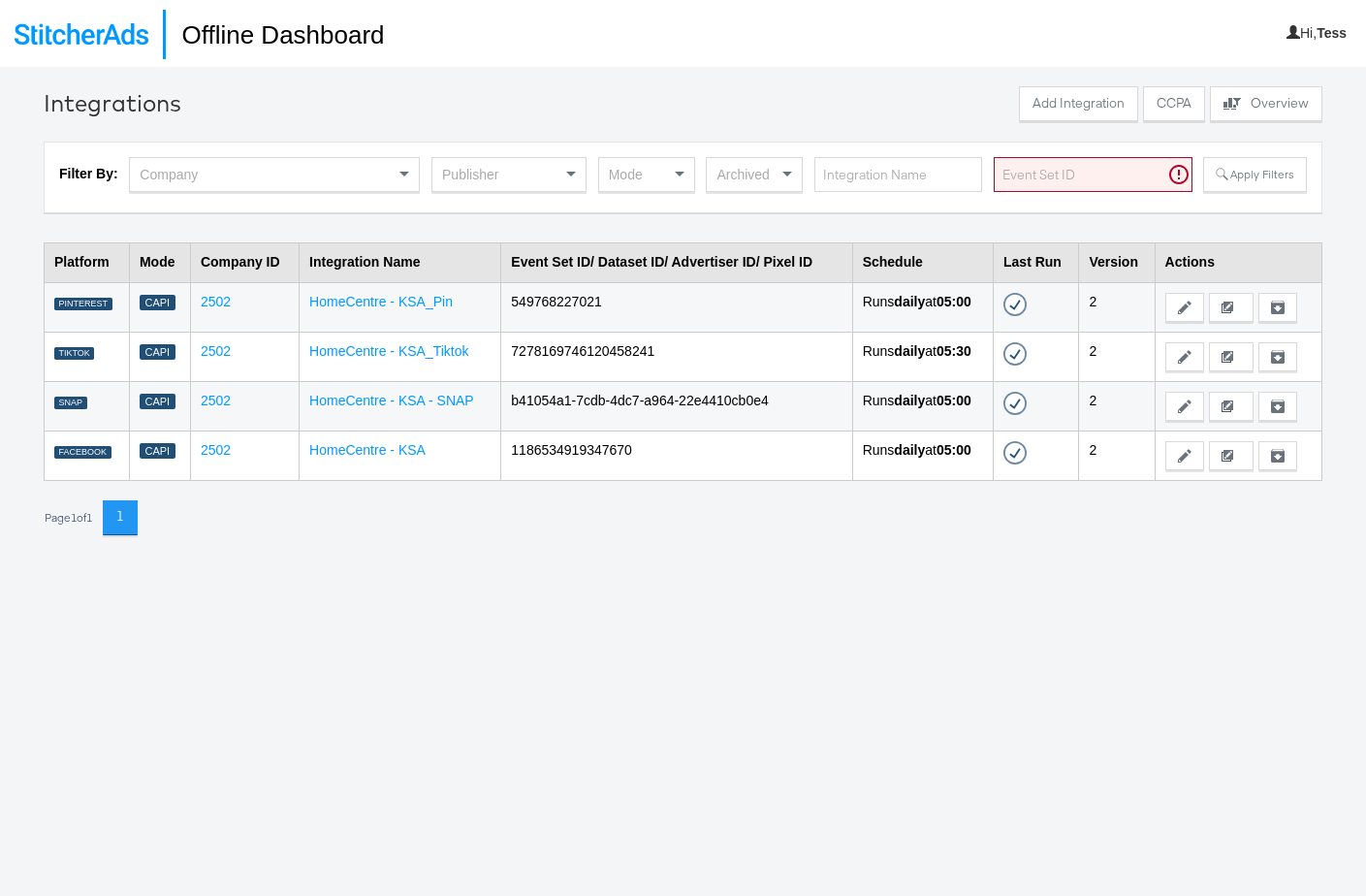
click at [1014, 174] on input "text" at bounding box center [1093, 175] width 199 height 36
paste input "b41054a1-7cdb-4dc7-a964-22e4410cb0e4"
type input "b41054a1-7cdb-4dc7-a964-22e4410cb0e4"
click at [1243, 173] on button "Apply Filters" at bounding box center [1253, 174] width 103 height 35
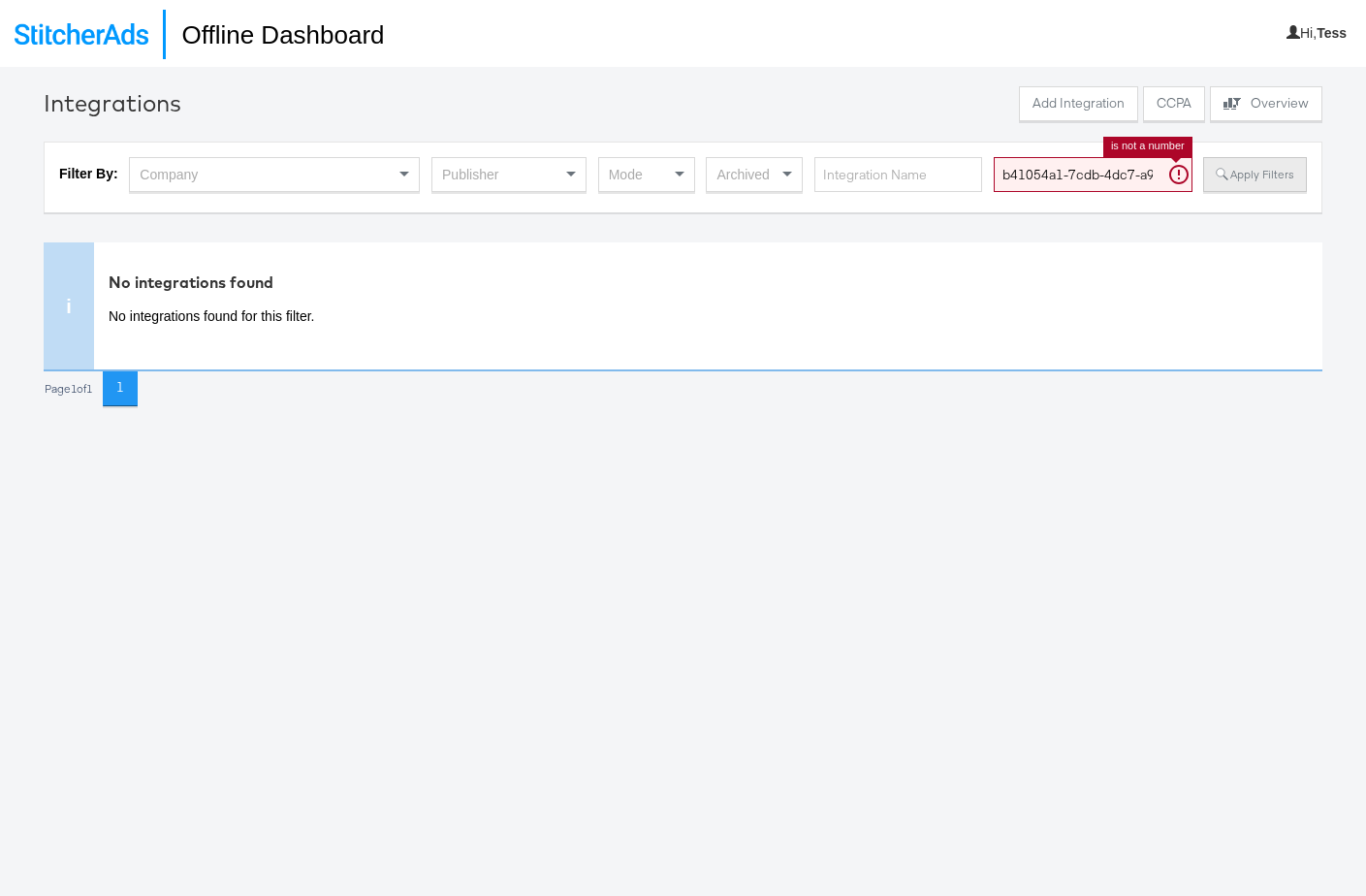
scroll to position [0, 114]
drag, startPoint x: 995, startPoint y: 170, endPoint x: 1261, endPoint y: 176, distance: 266.1
click at [1261, 176] on div "Filter By: Company Publisher Mode Archived b41054a1-7cdb-4dc7-a964-22e4410cb0e4…" at bounding box center [682, 177] width 1248 height 41
click at [885, 174] on input "text" at bounding box center [898, 175] width 167 height 36
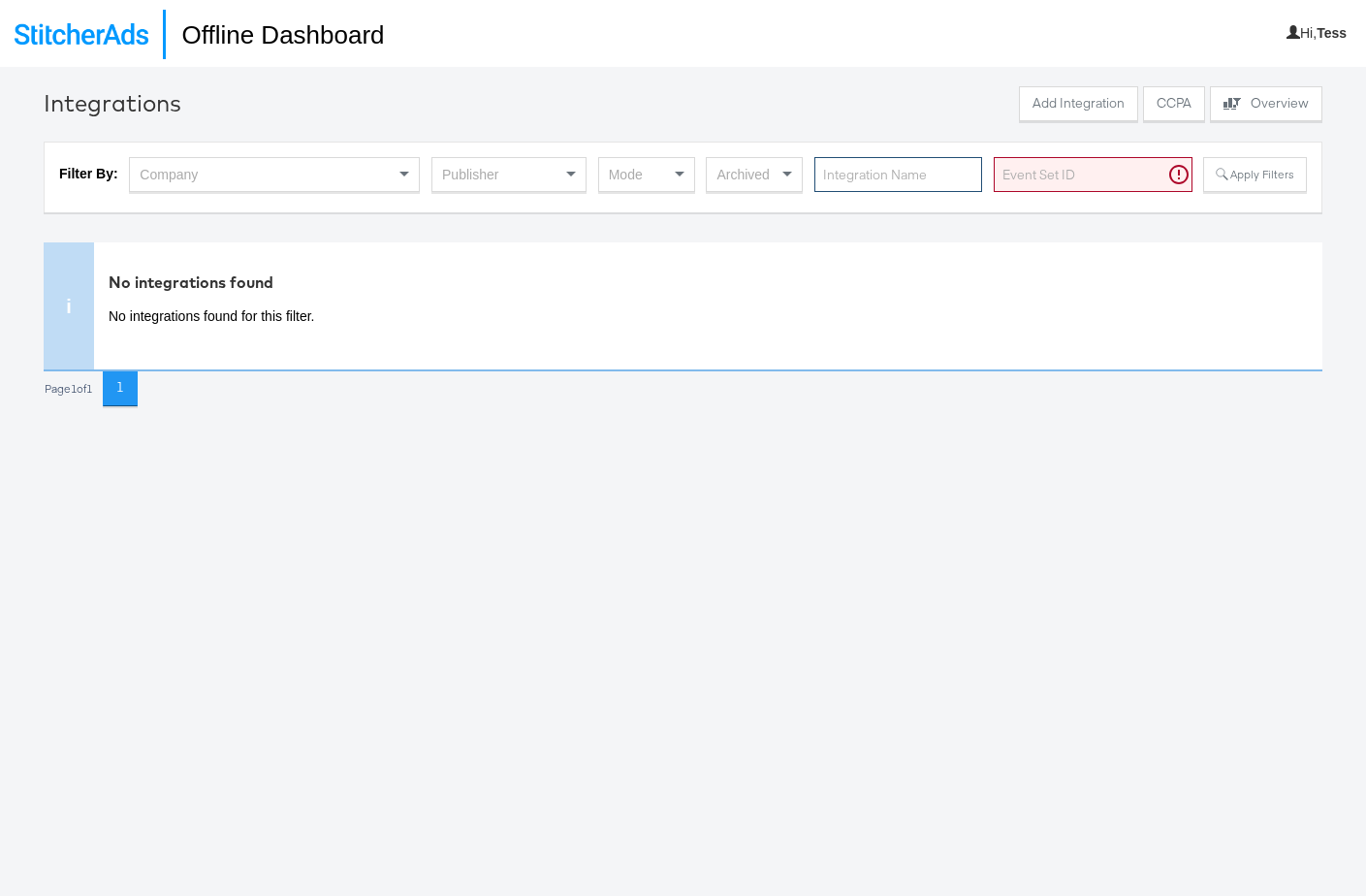
paste input "b41054a1-7cdb-4dc7-a964-22e4410cb0e4"
type input "b41054a1-7cdb-4dc7-a964-22e4410cb0e4"
click at [1278, 170] on button "Apply Filters" at bounding box center [1253, 174] width 103 height 35
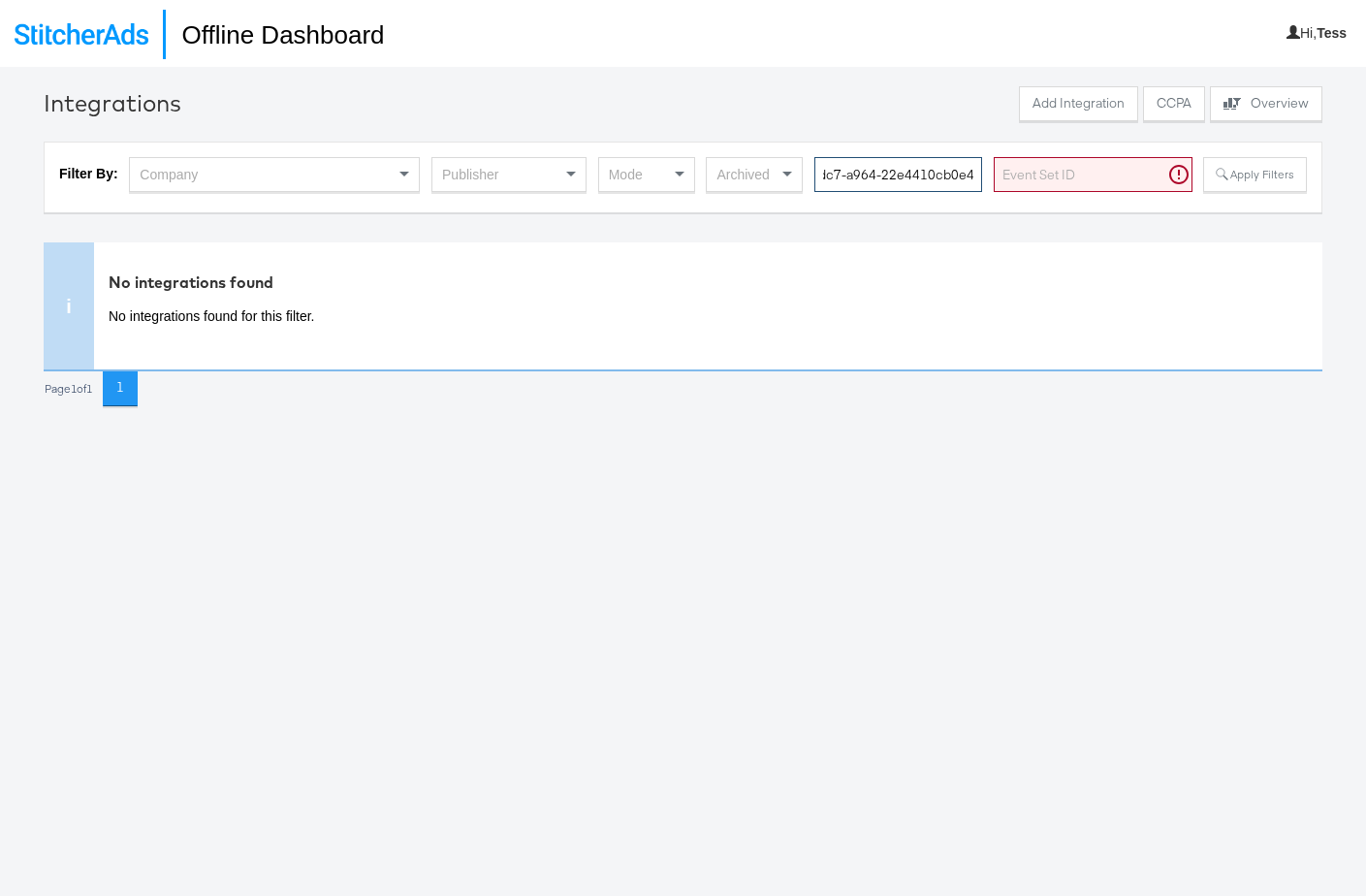
drag, startPoint x: 823, startPoint y: 175, endPoint x: 1114, endPoint y: 190, distance: 291.4
click at [1114, 190] on div "Filter By: Company Publisher Mode Archived b41054a1-7cdb-4dc7-a964-22e4410cb0e4…" at bounding box center [682, 177] width 1248 height 41
type input "Homecentre - KSA"
click at [1224, 176] on button "Apply Filters" at bounding box center [1253, 174] width 103 height 35
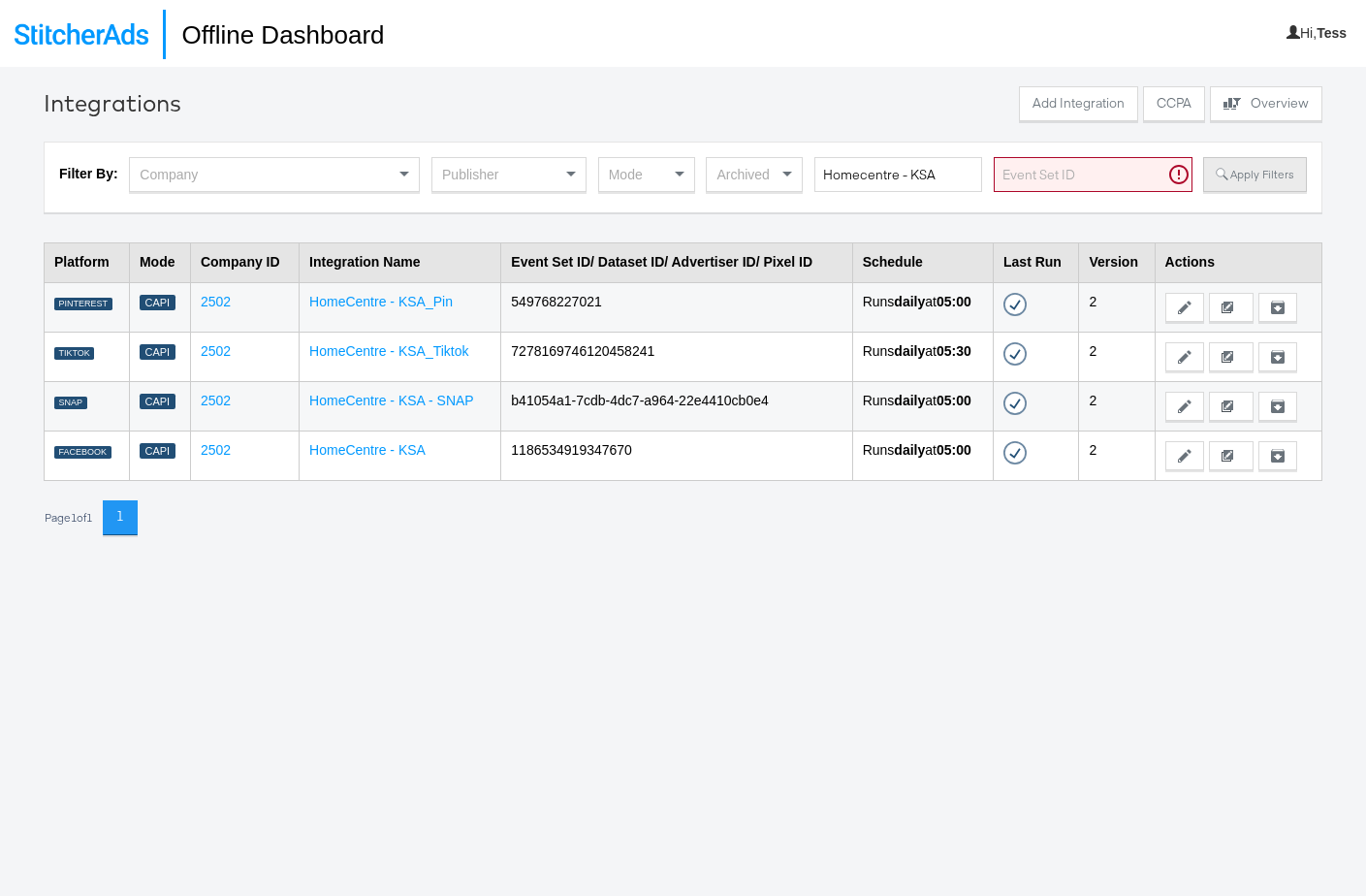
scroll to position [3, 0]
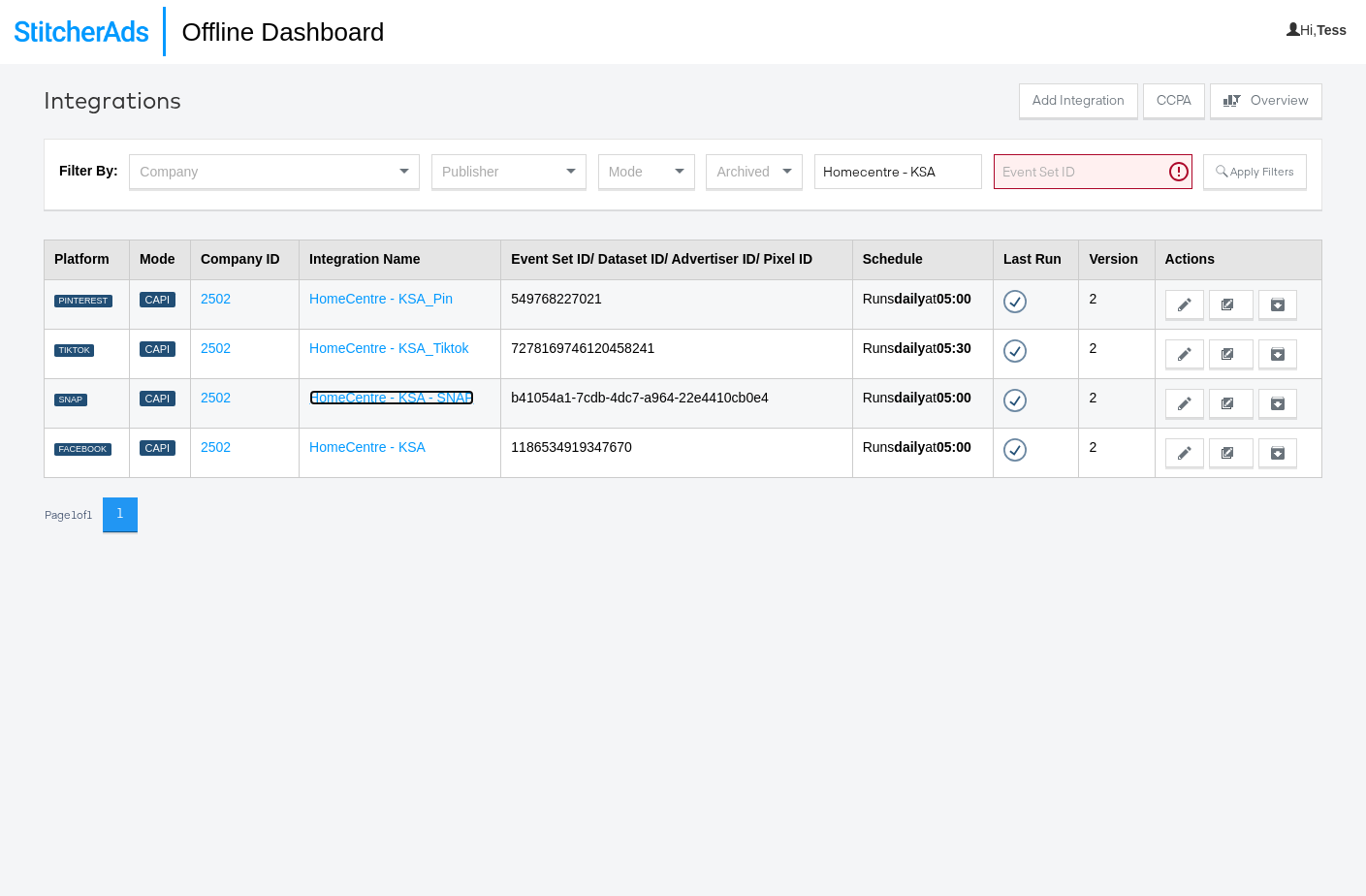
click at [418, 393] on link "HomeCentre - KSA - SNAP" at bounding box center [392, 397] width 165 height 16
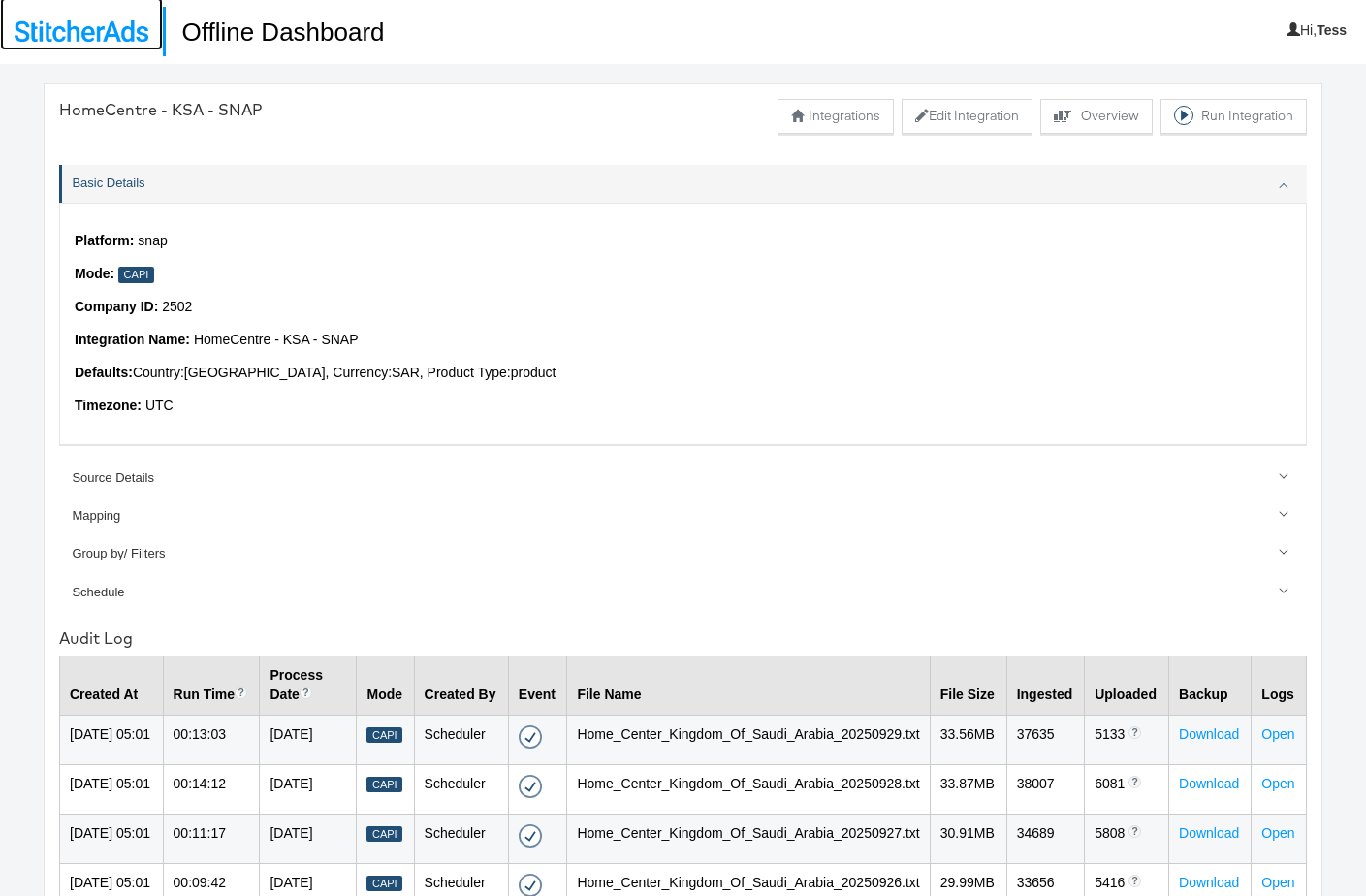
click at [74, 25] on img at bounding box center [82, 30] width 133 height 21
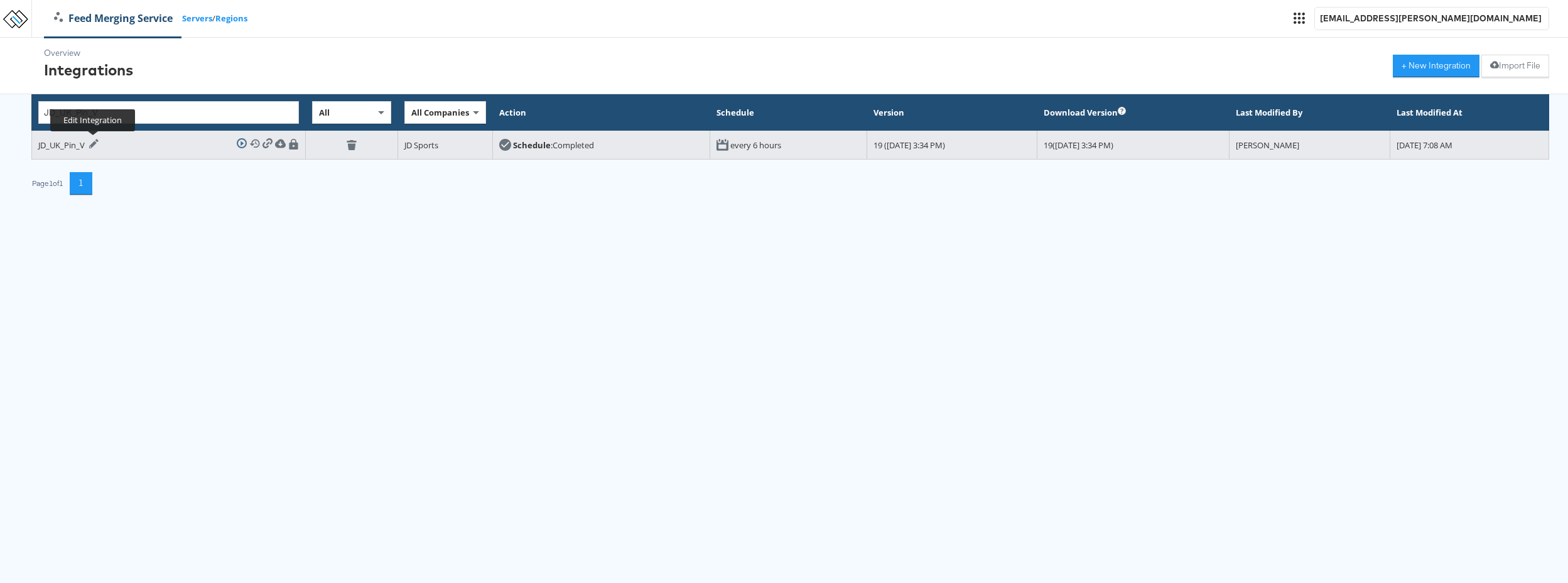
click at [92, 143] on icon at bounding box center [94, 144] width 10 height 10
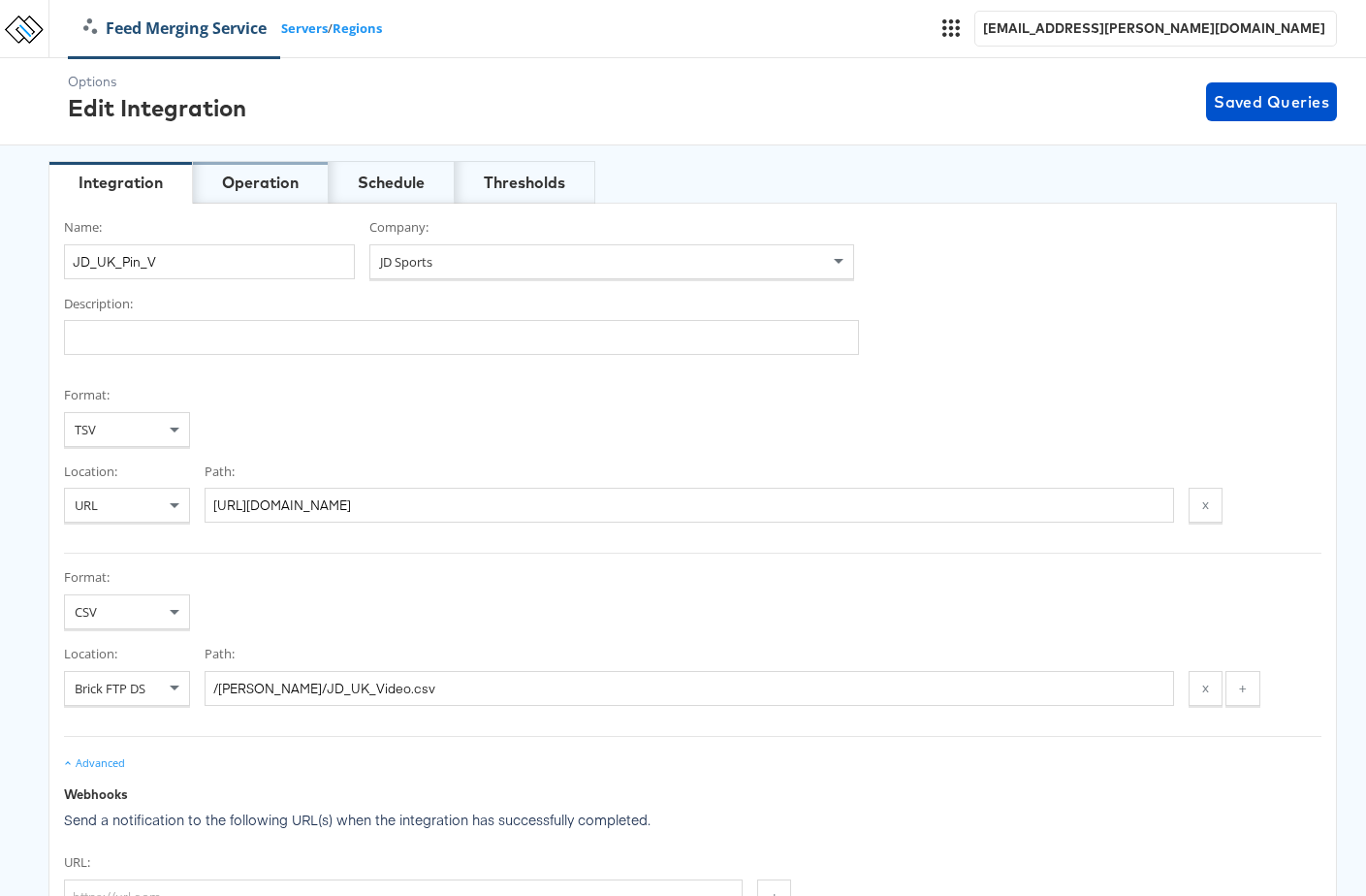
drag, startPoint x: 272, startPoint y: 177, endPoint x: 286, endPoint y: 181, distance: 14.6
click at [273, 177] on div "Operation" at bounding box center [260, 182] width 77 height 22
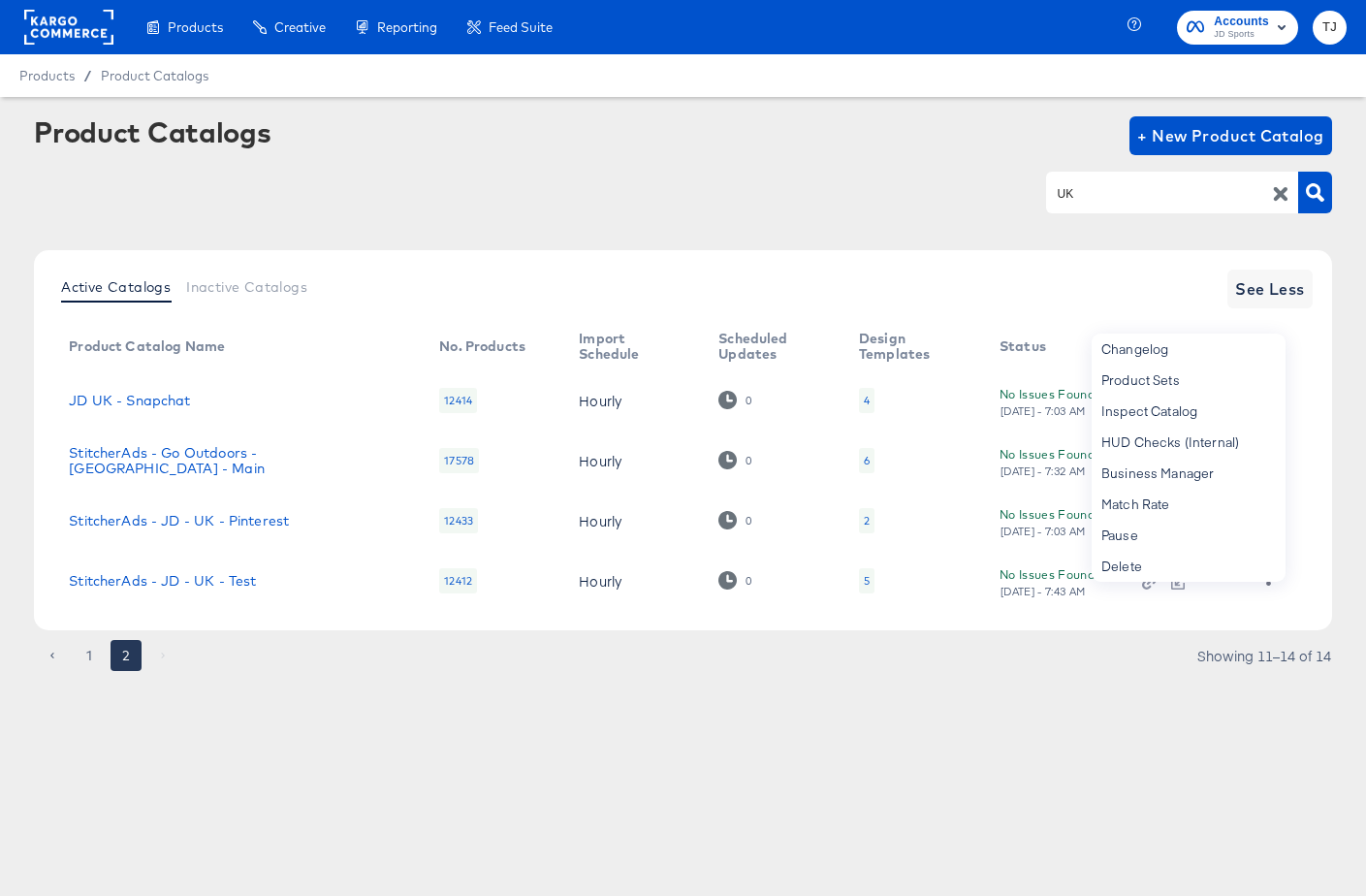
click at [47, 20] on rect at bounding box center [69, 27] width 90 height 35
click at [0, 0] on div "Enhance Your Product Catalog, Map Them to Publishers, and Incorporate Overlay D…" at bounding box center [0, 0] width 0 height 0
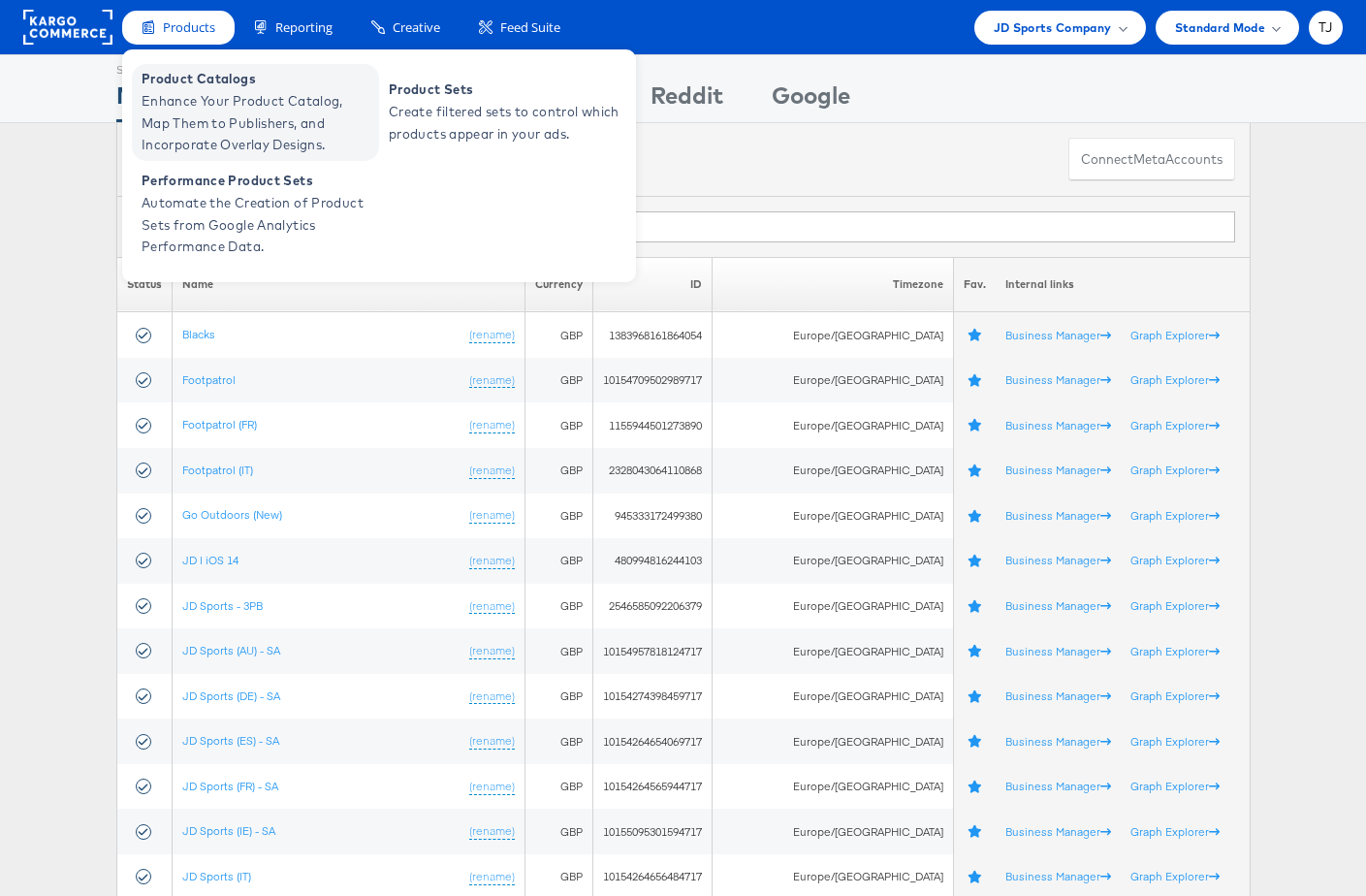
click at [175, 94] on span "Enhance Your Product Catalog, Map Them to Publishers, and Incorporate Overlay D…" at bounding box center [258, 123] width 233 height 66
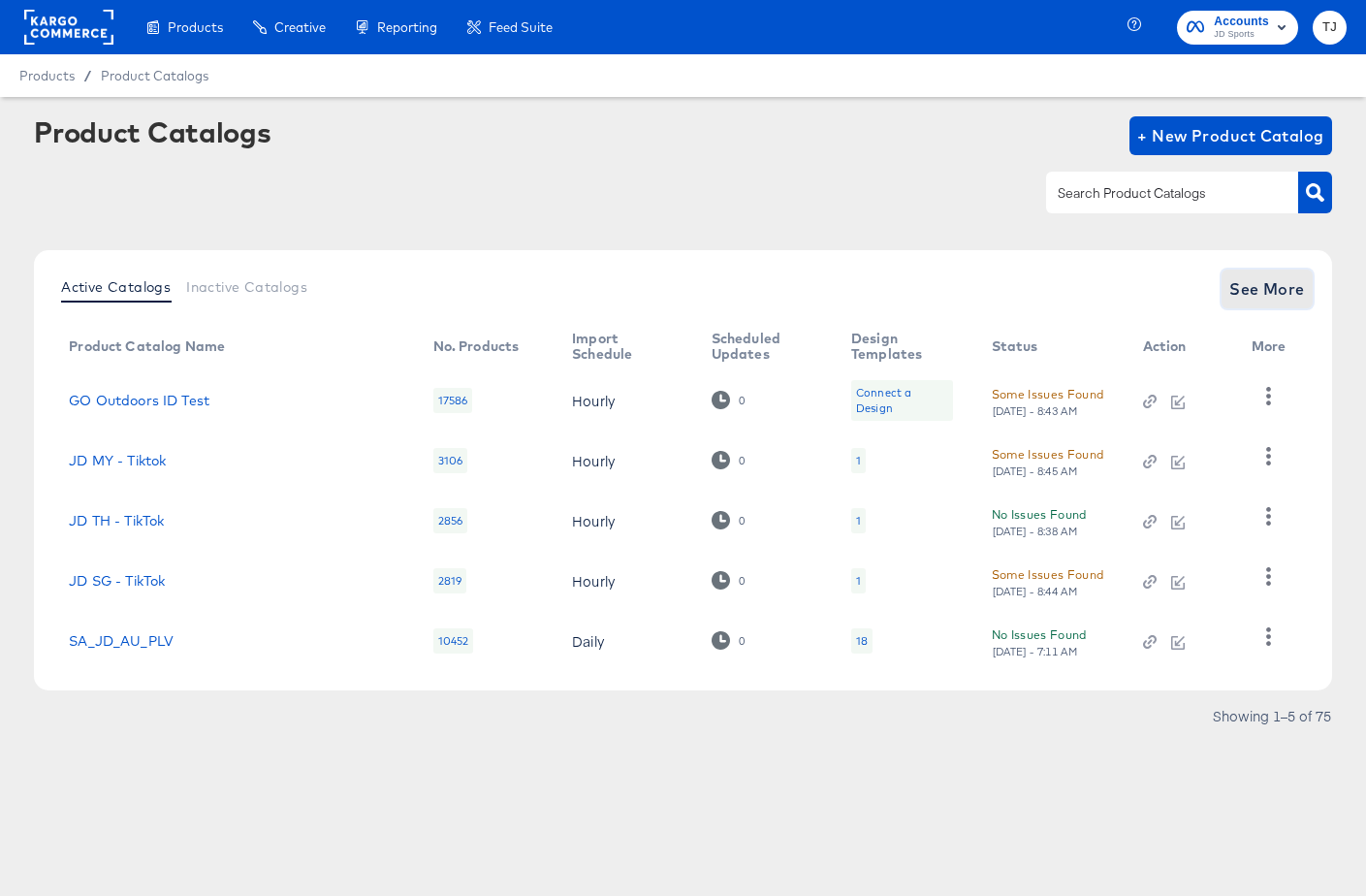
click at [1281, 290] on span "See More" at bounding box center [1267, 289] width 76 height 27
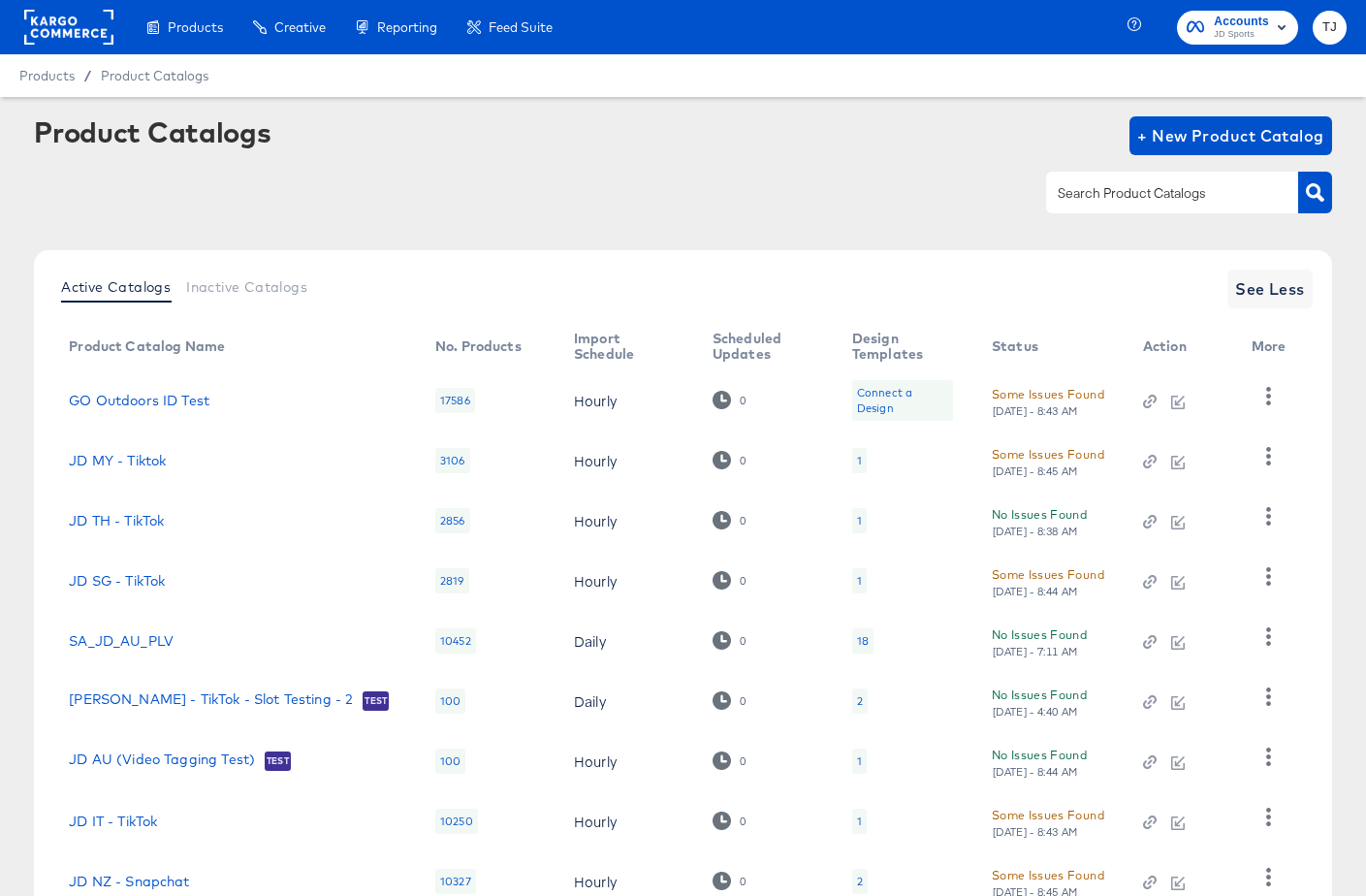
scroll to position [203, 0]
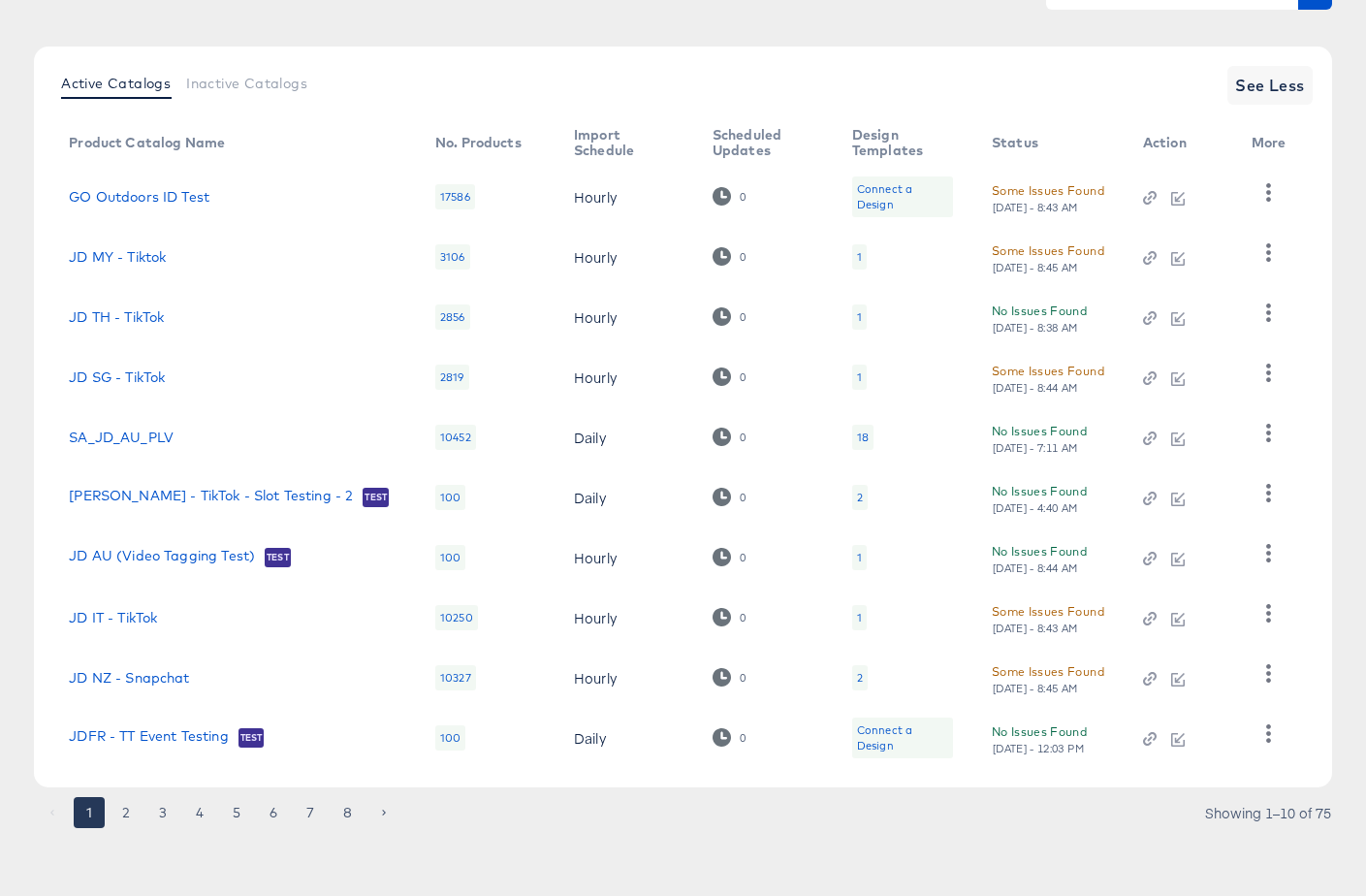
click at [129, 808] on button "2" at bounding box center [125, 811] width 31 height 31
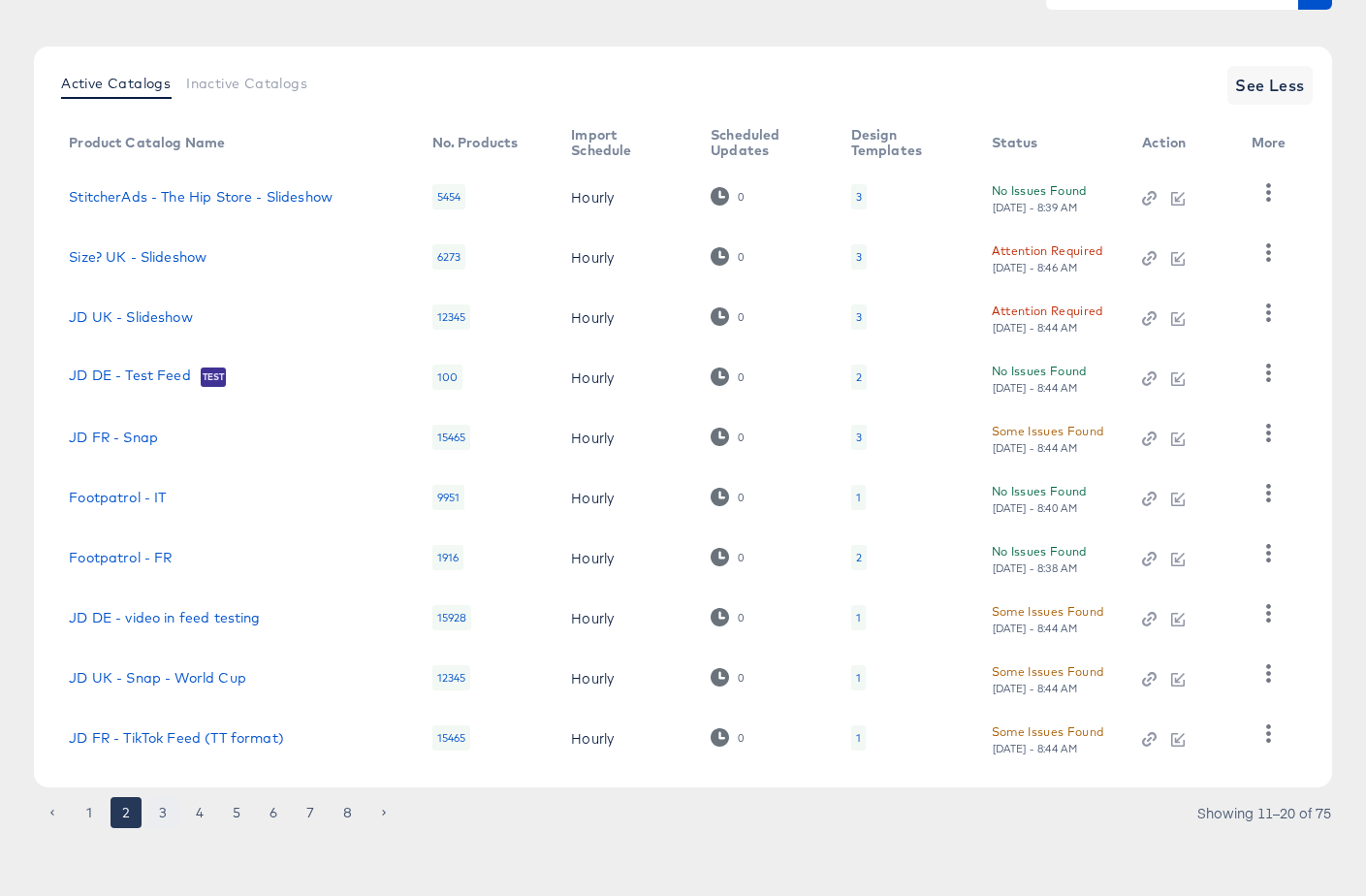
click at [163, 813] on button "3" at bounding box center [162, 811] width 31 height 31
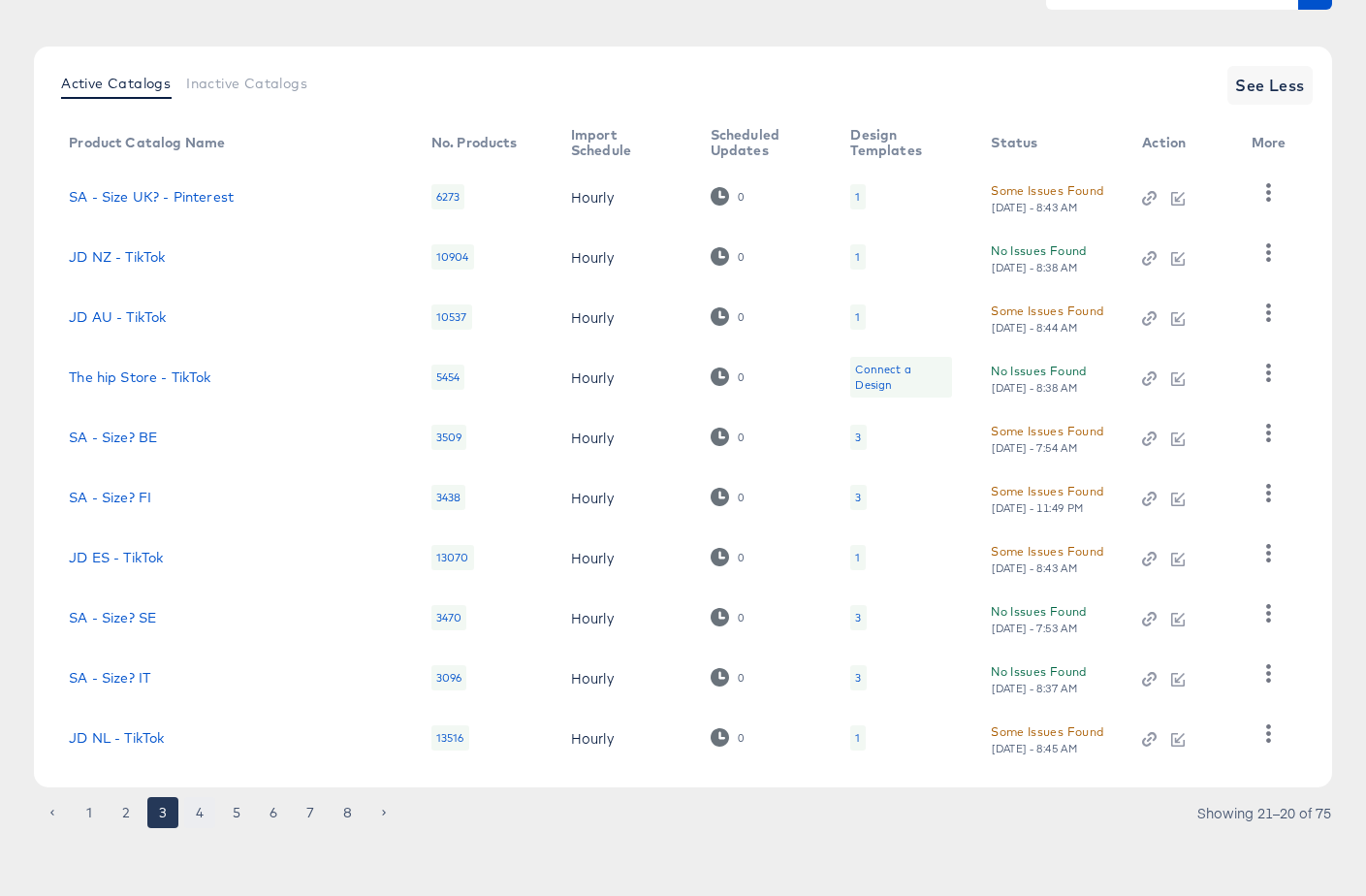
click at [198, 814] on button "4" at bounding box center [199, 811] width 31 height 31
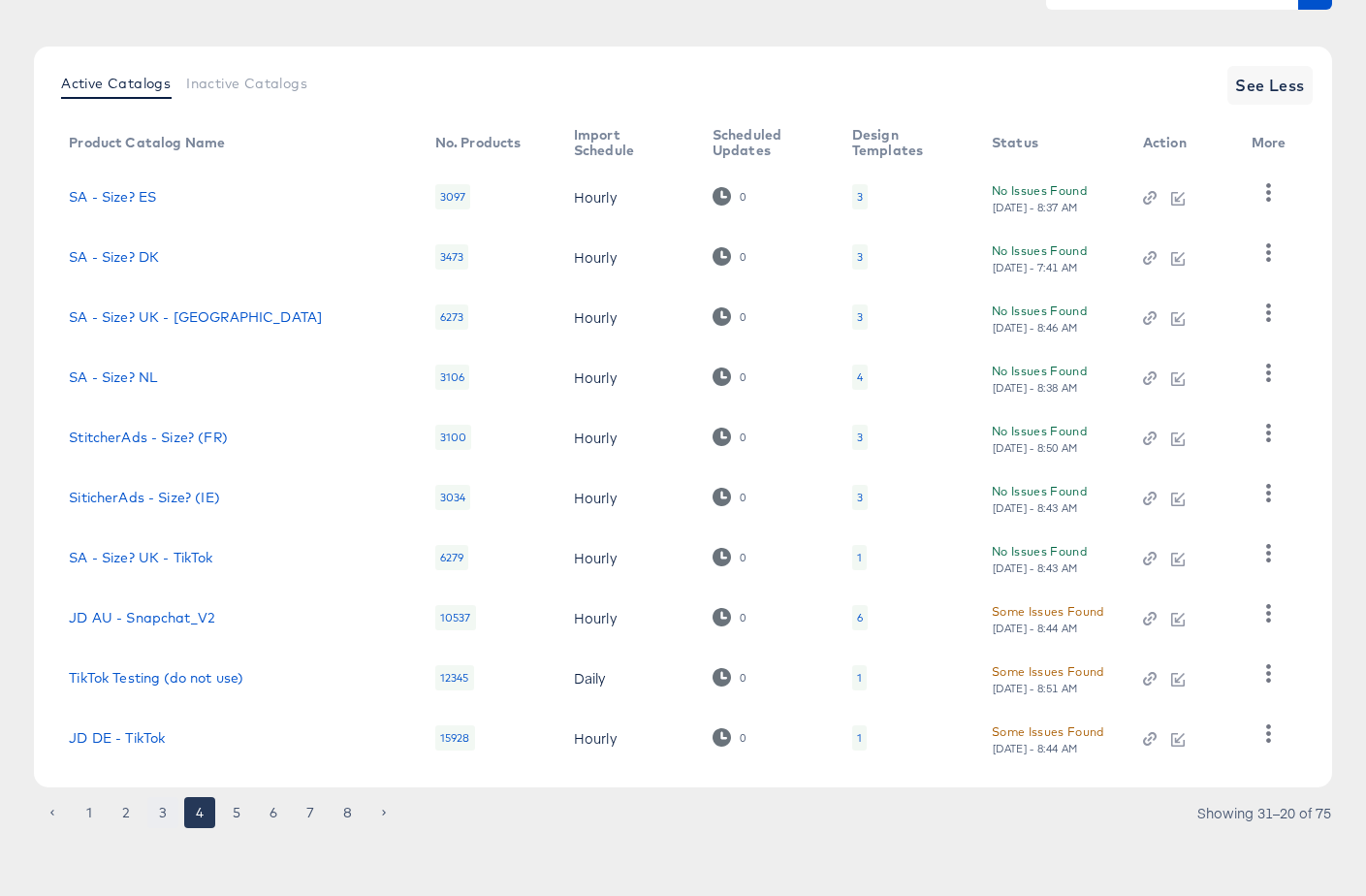
click at [157, 813] on button "3" at bounding box center [162, 811] width 31 height 31
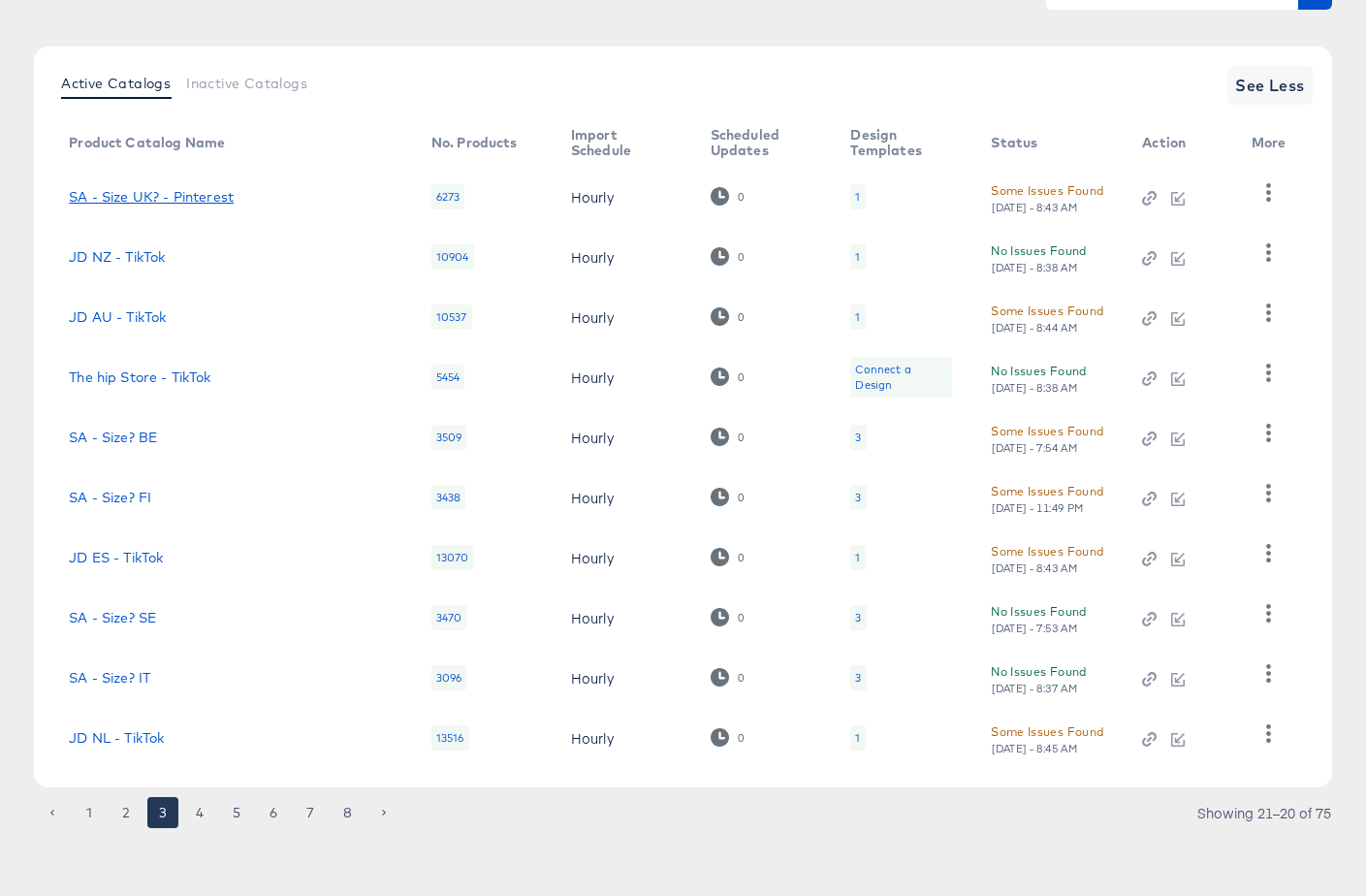
click at [170, 189] on link "SA - Size UK? - Pinterest" at bounding box center [151, 197] width 165 height 16
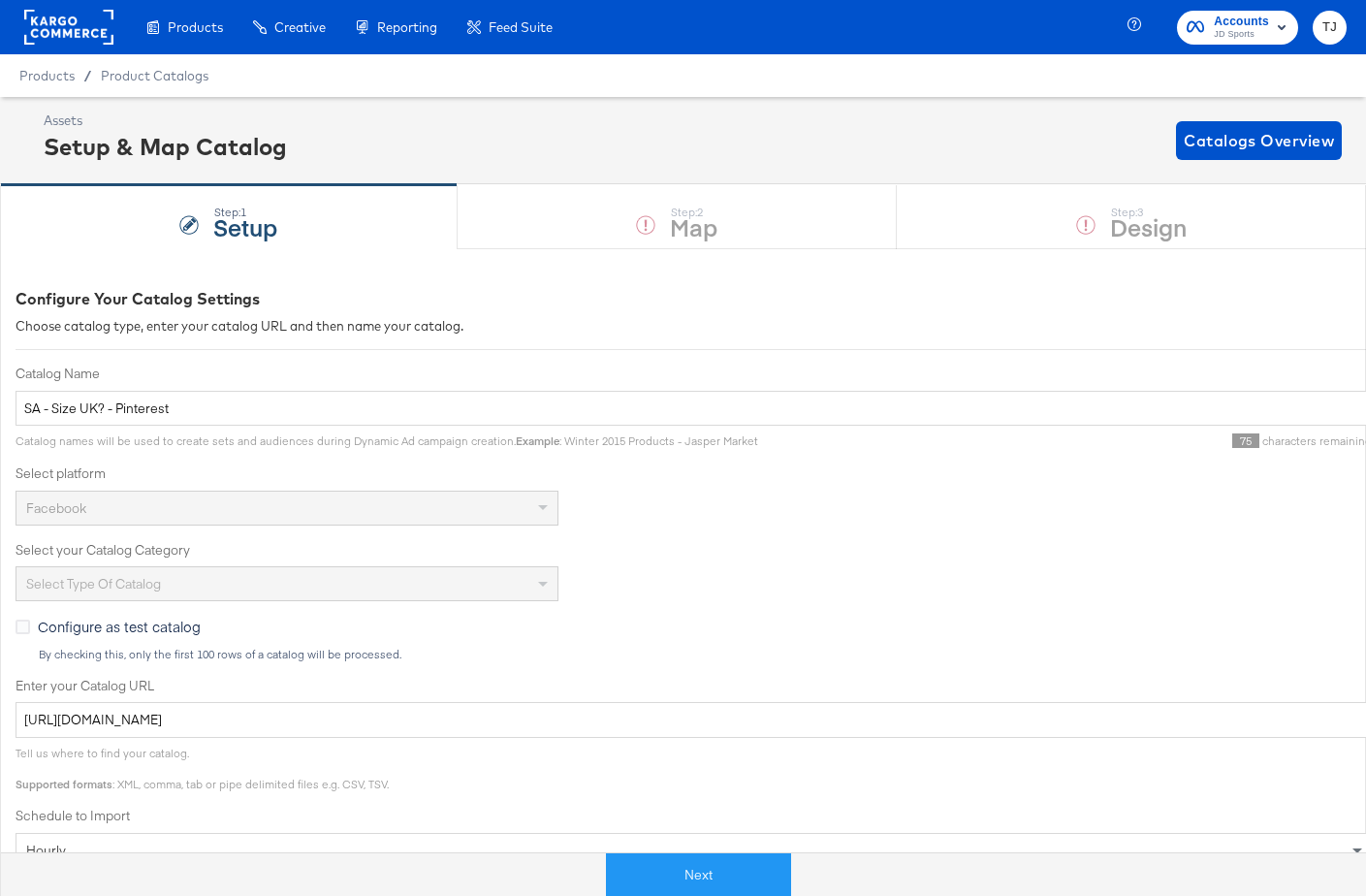
drag, startPoint x: 56, startPoint y: 19, endPoint x: 116, endPoint y: 26, distance: 60.4
click at [55, 19] on rect at bounding box center [69, 27] width 90 height 35
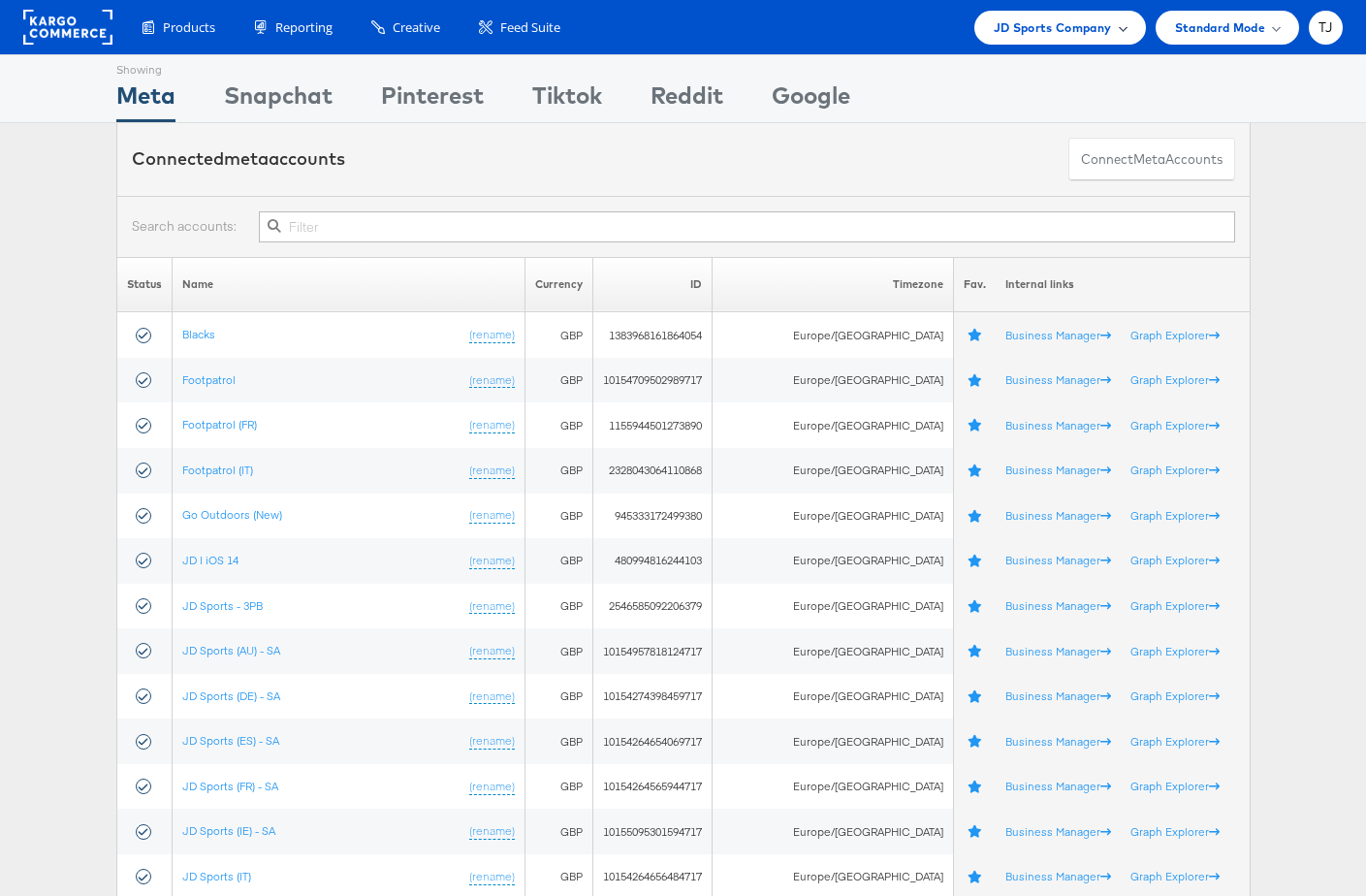
click at [1101, 22] on span "JD Sports Company" at bounding box center [1052, 28] width 118 height 20
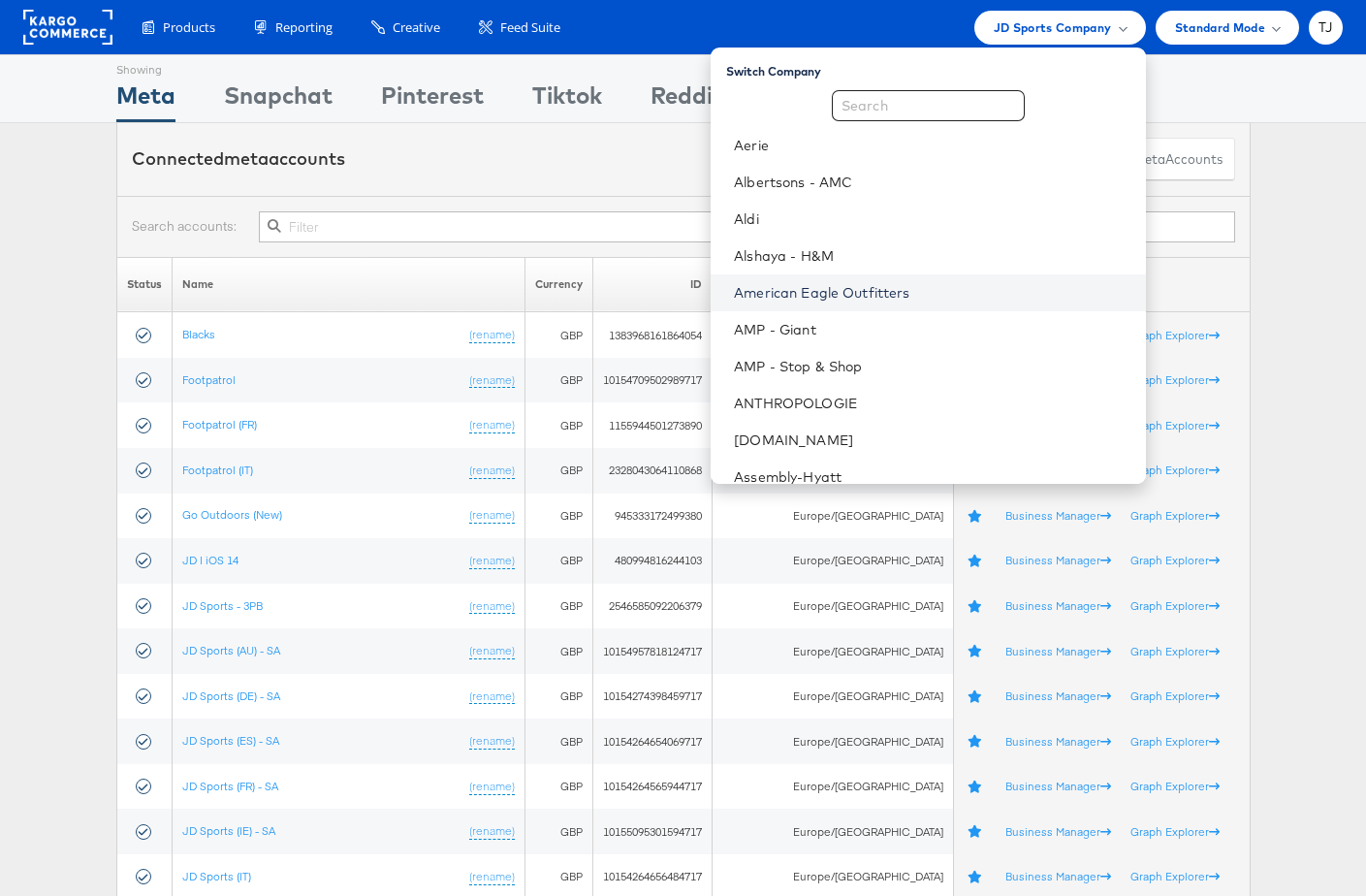
click at [952, 286] on link "American Eagle Outfitters" at bounding box center [931, 292] width 395 height 19
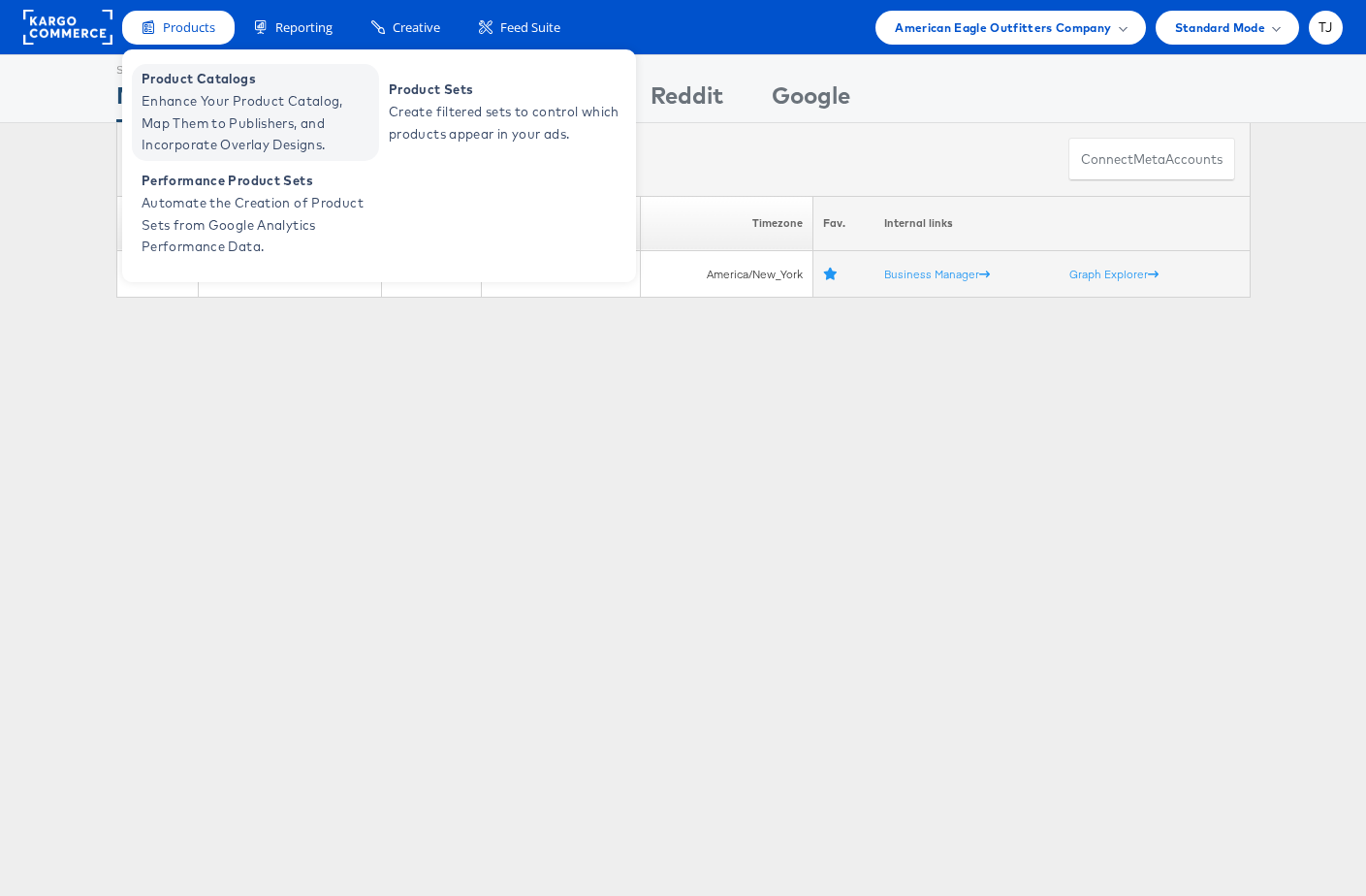
click at [175, 74] on span "Product Catalogs" at bounding box center [258, 79] width 233 height 22
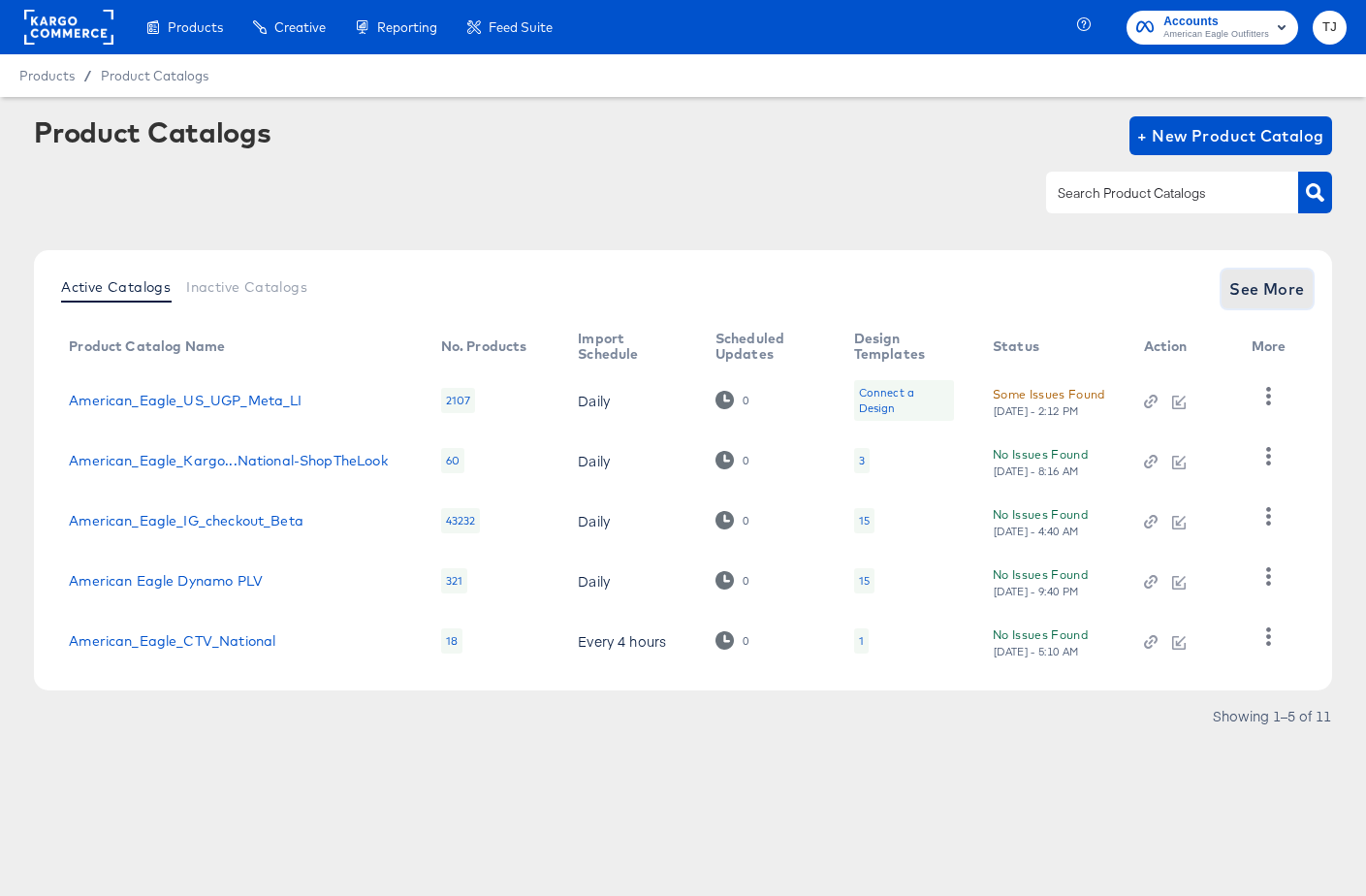
click at [1275, 287] on span "See More" at bounding box center [1267, 289] width 76 height 27
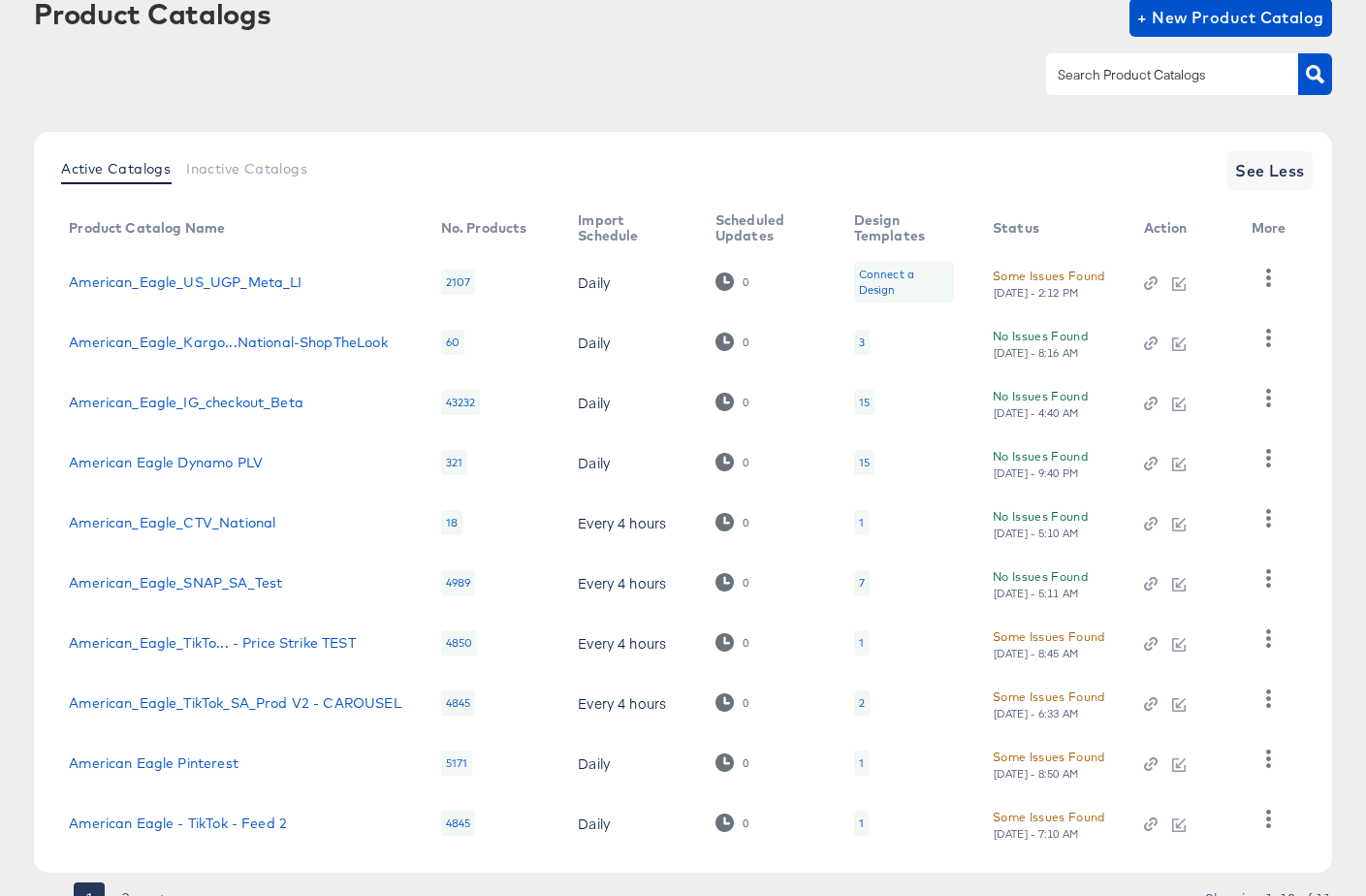
scroll to position [126, 0]
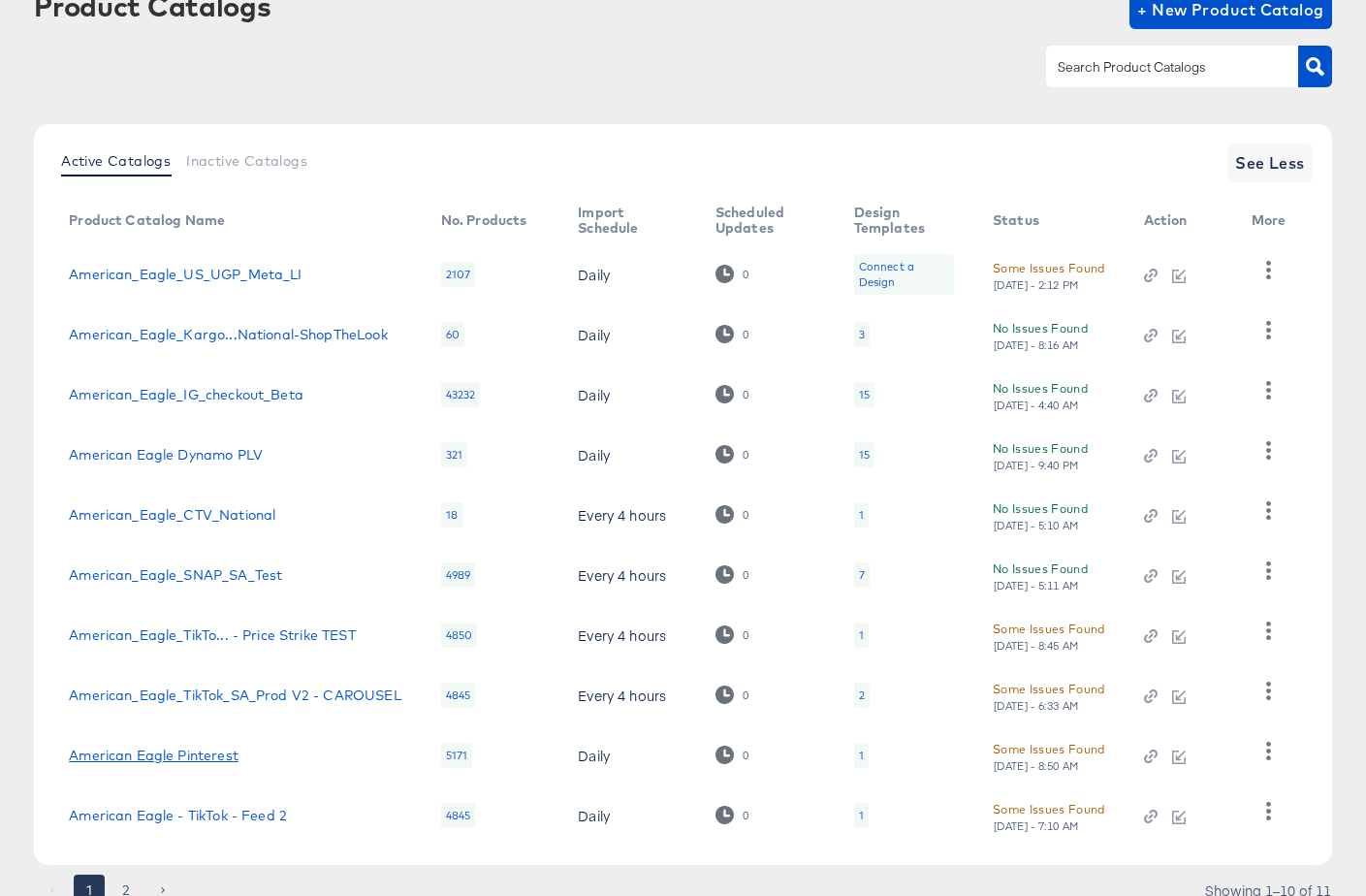
click at [170, 758] on link "American Eagle Pinterest" at bounding box center [153, 756] width 169 height 16
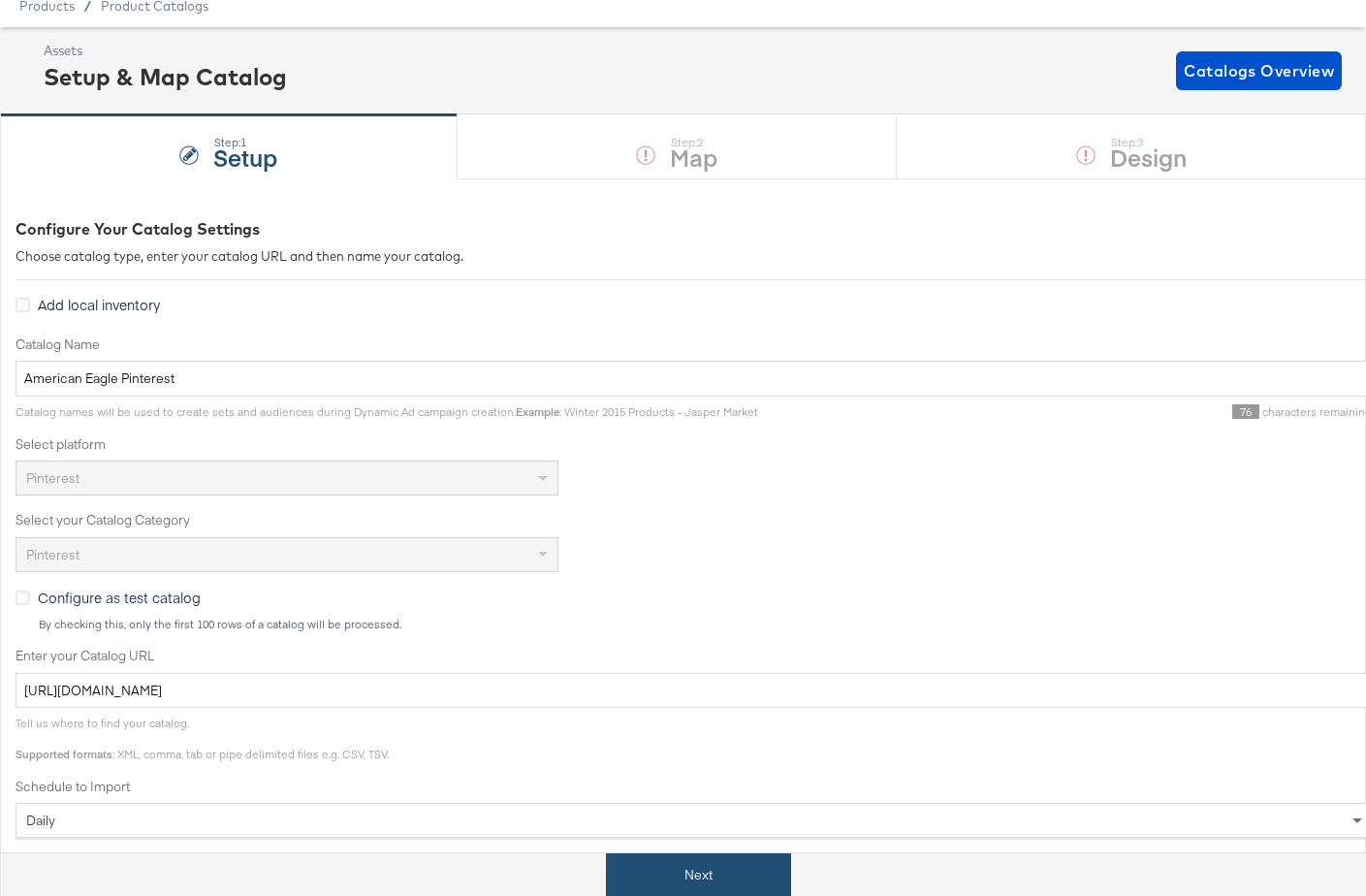
scroll to position [76, 0]
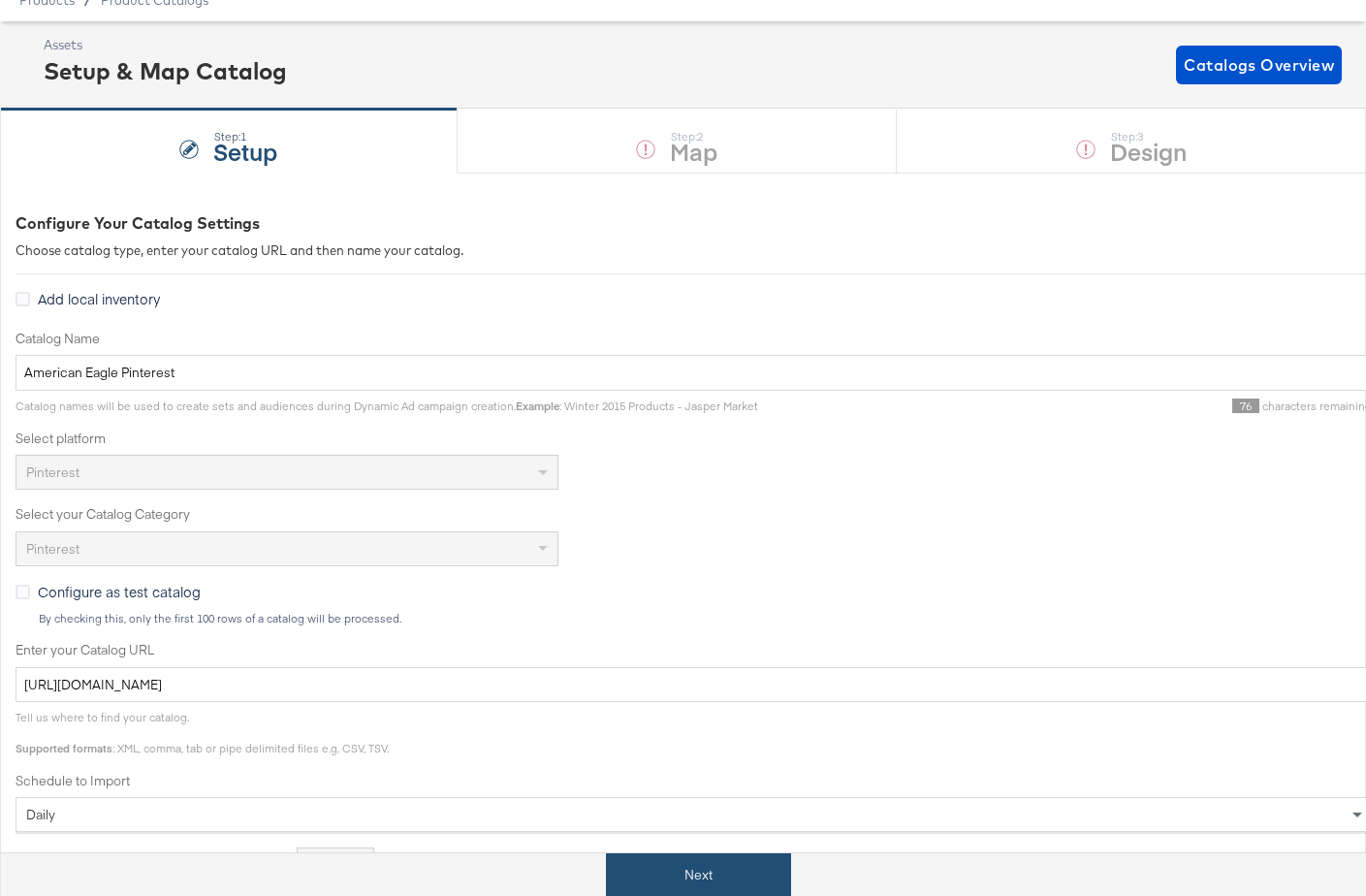
click at [697, 886] on button "Next" at bounding box center [699, 875] width 185 height 44
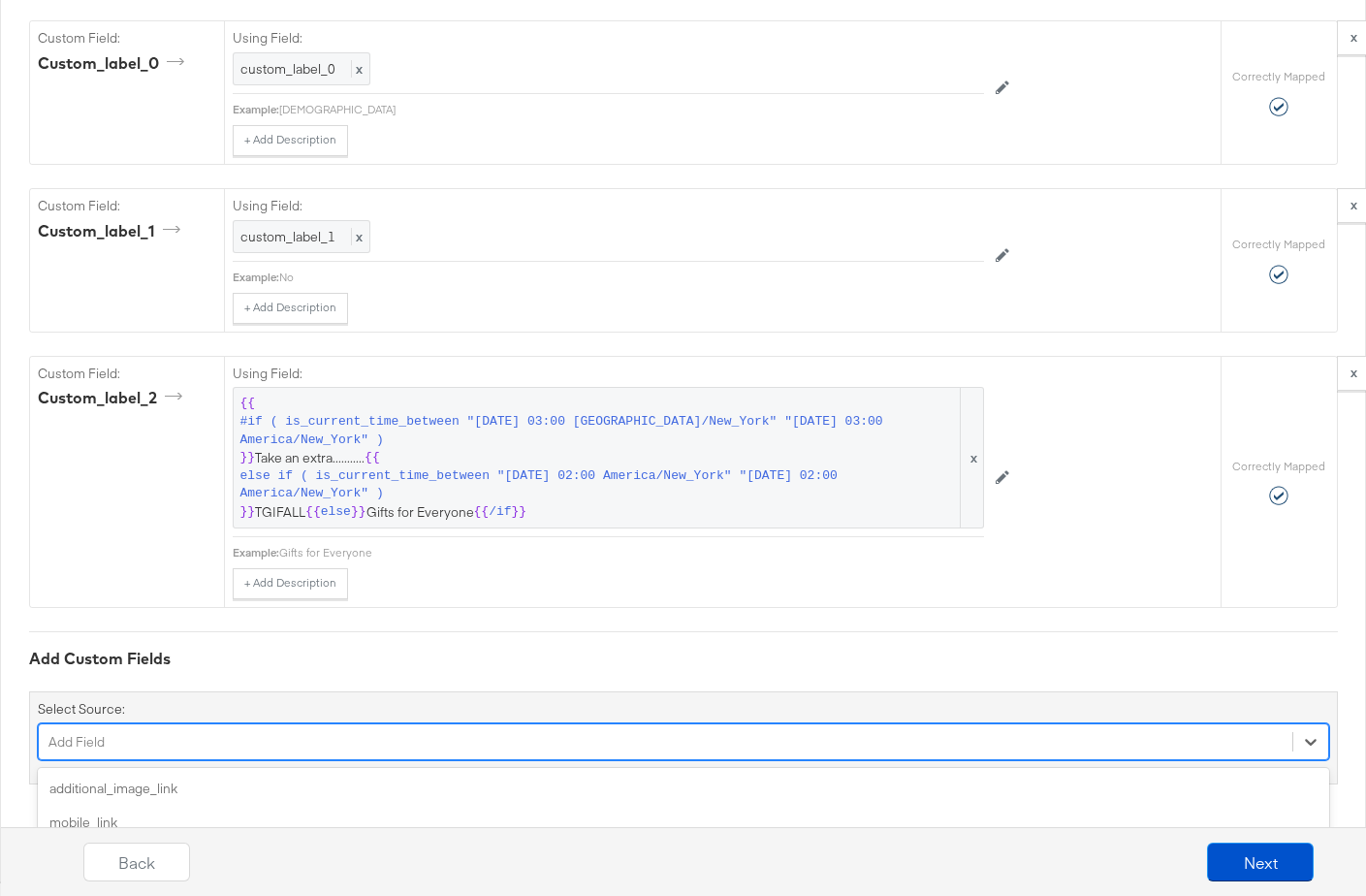
scroll to position [3063, 0]
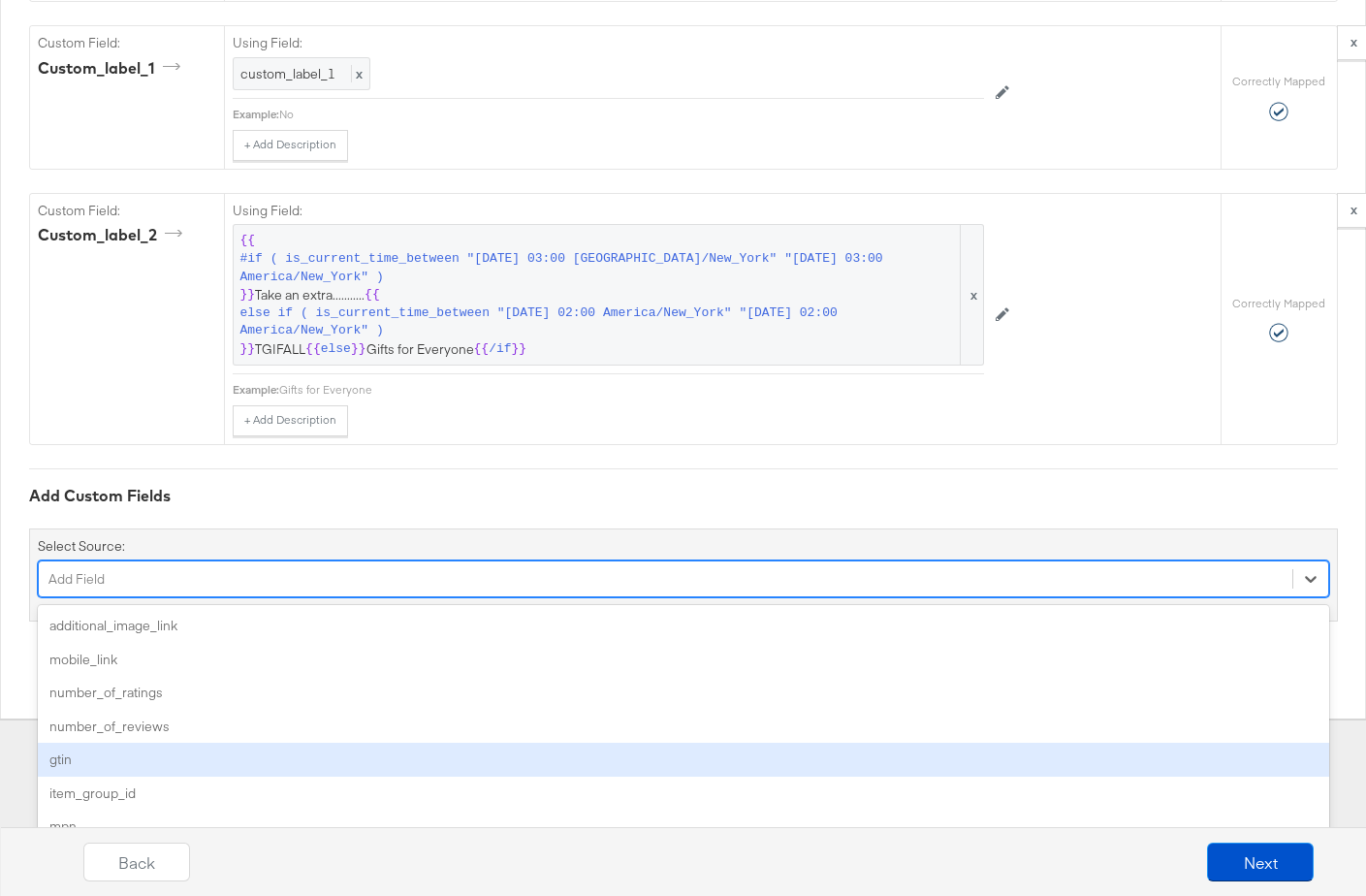
click at [374, 597] on div "option gtin focused, 5 of 29. 29 results available. Use Up and Down to choose o…" at bounding box center [683, 578] width 1291 height 37
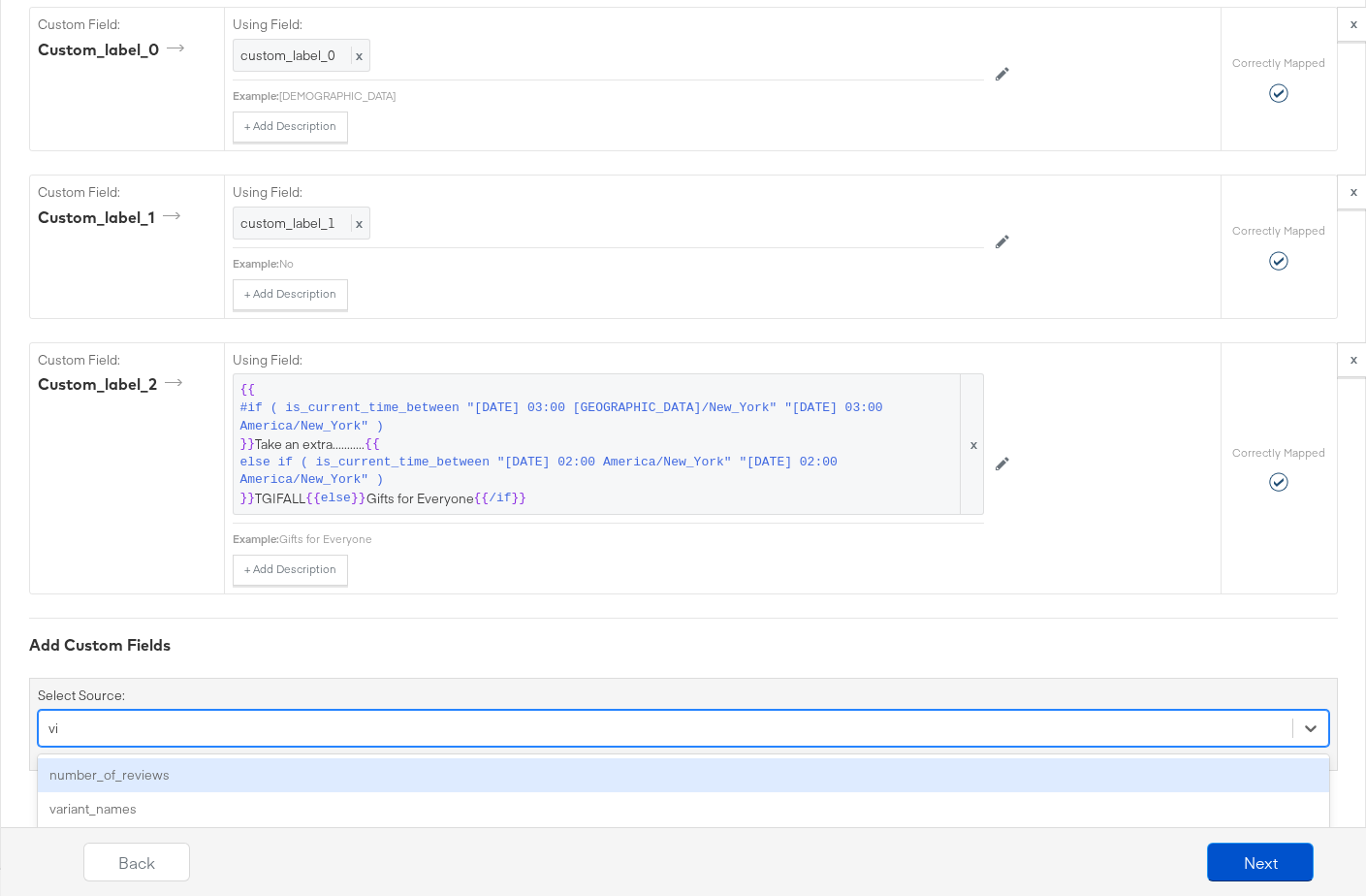
scroll to position [2901, 0]
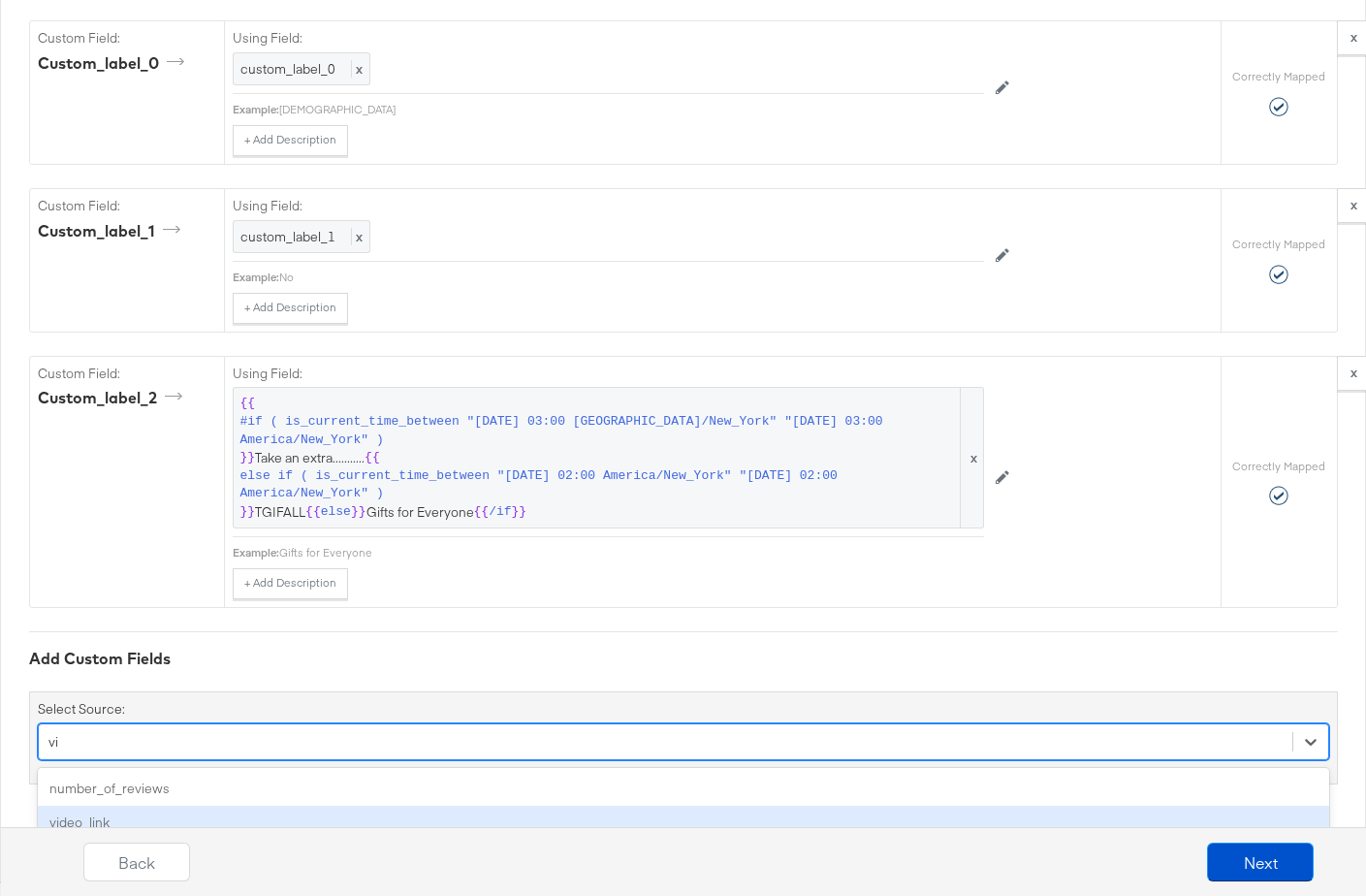
type input "vi"
click at [140, 820] on div "Back Next" at bounding box center [699, 854] width 1366 height 84
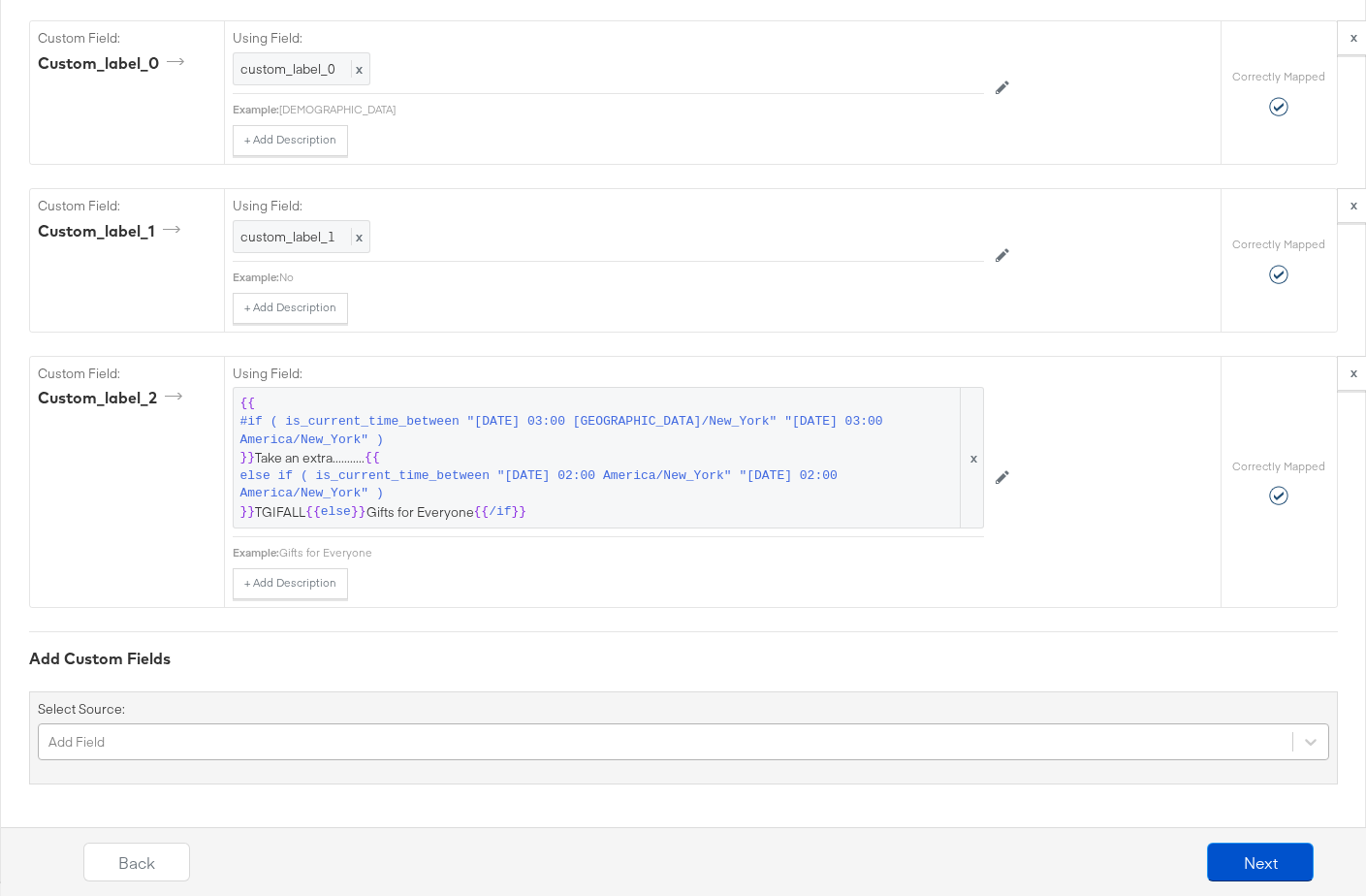
scroll to position [3063, 0]
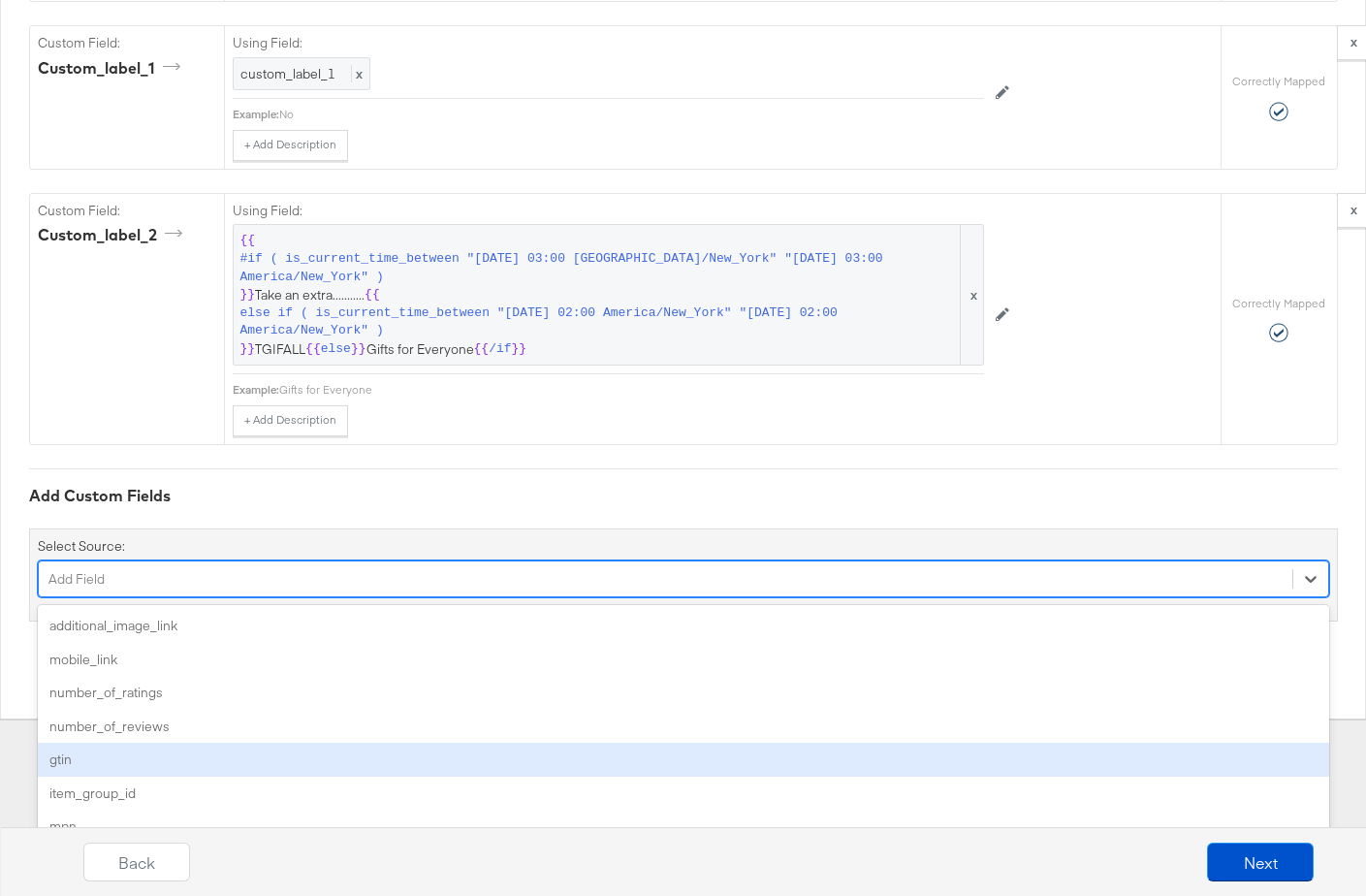
click at [187, 597] on div "option gtin focused, 5 of 29. 29 results available. Use Up and Down to choose o…" at bounding box center [683, 578] width 1291 height 37
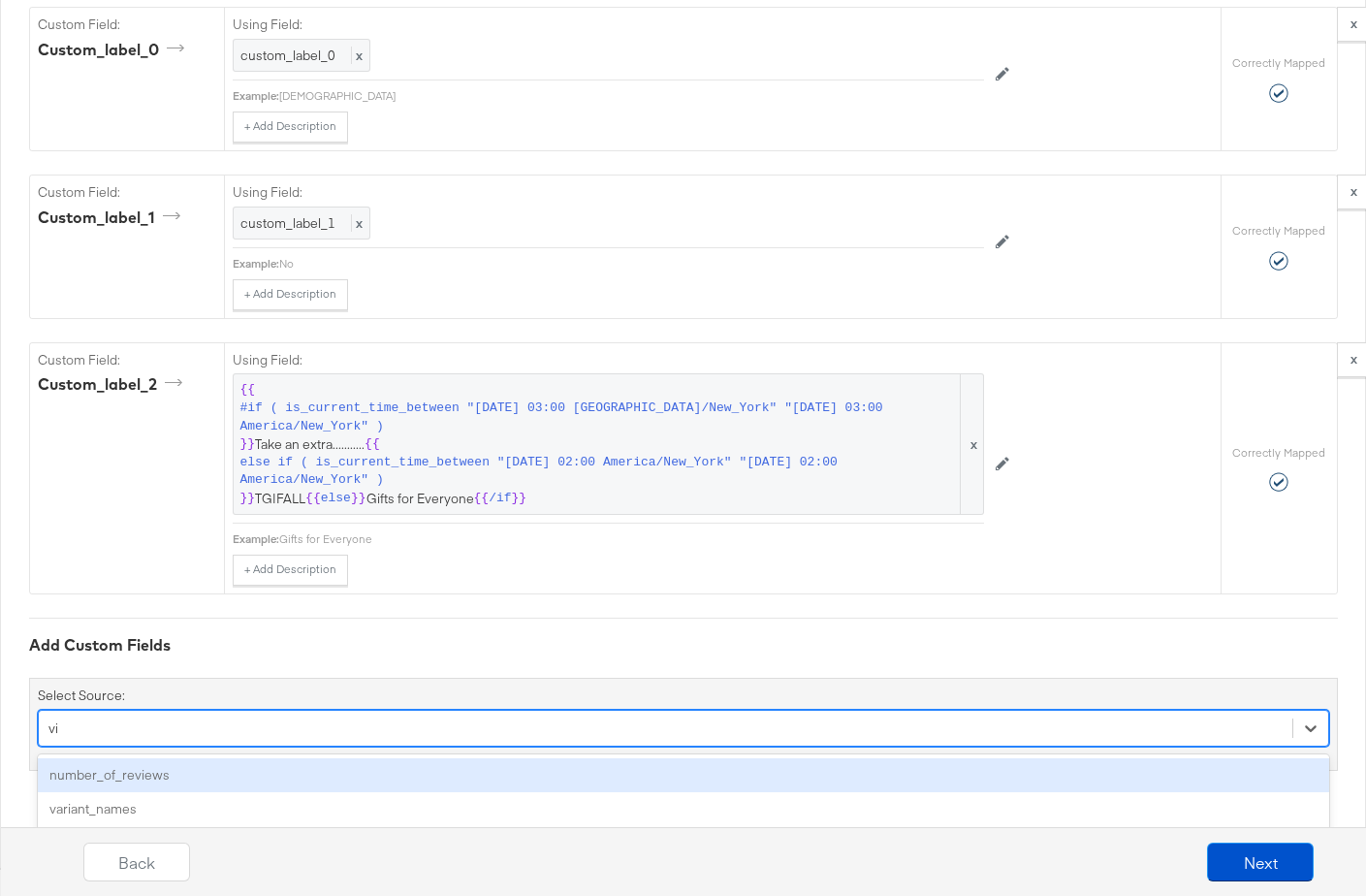
scroll to position [2901, 0]
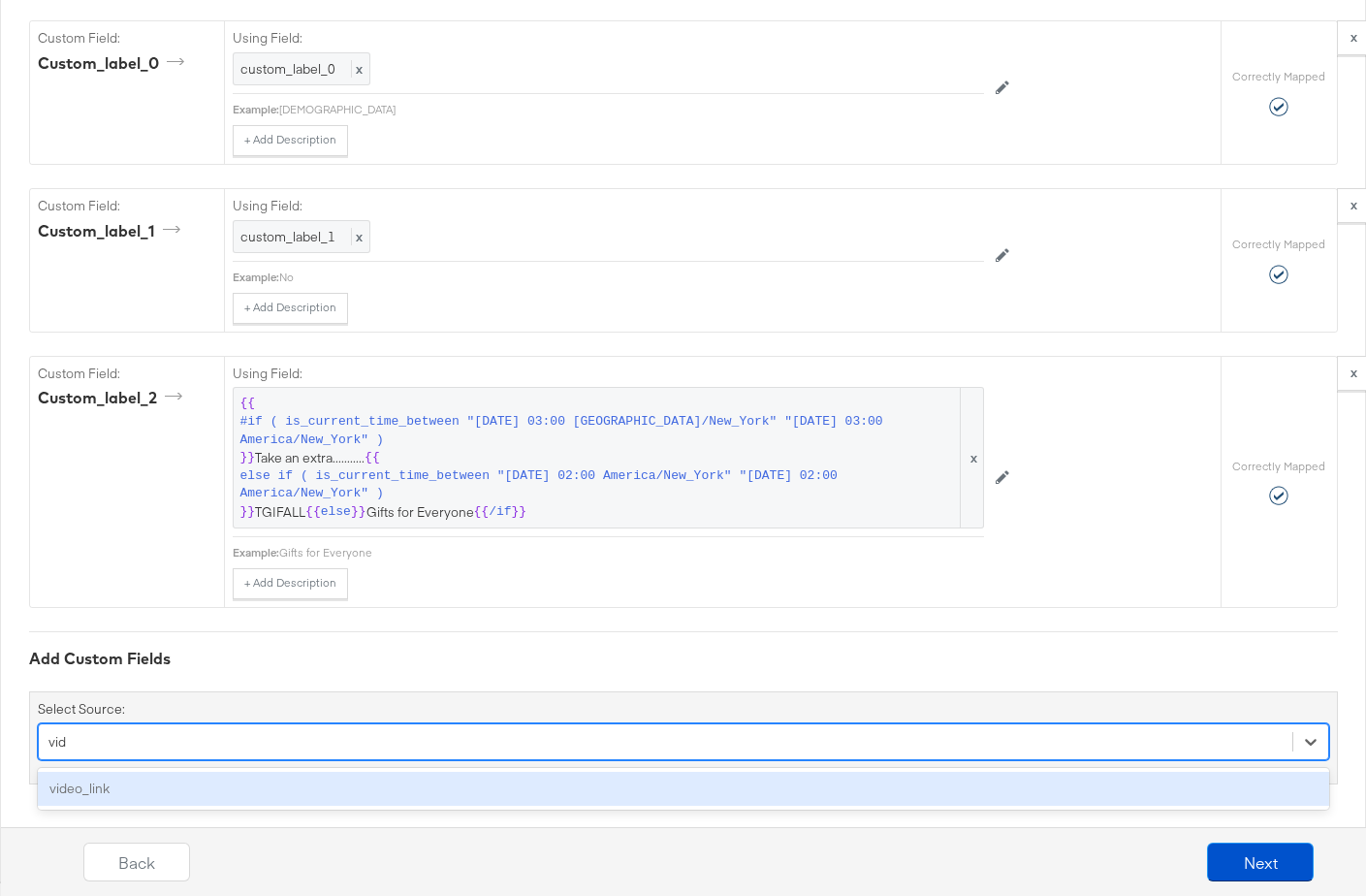
type input "vide"
click at [156, 787] on div "video_link" at bounding box center [683, 788] width 1291 height 34
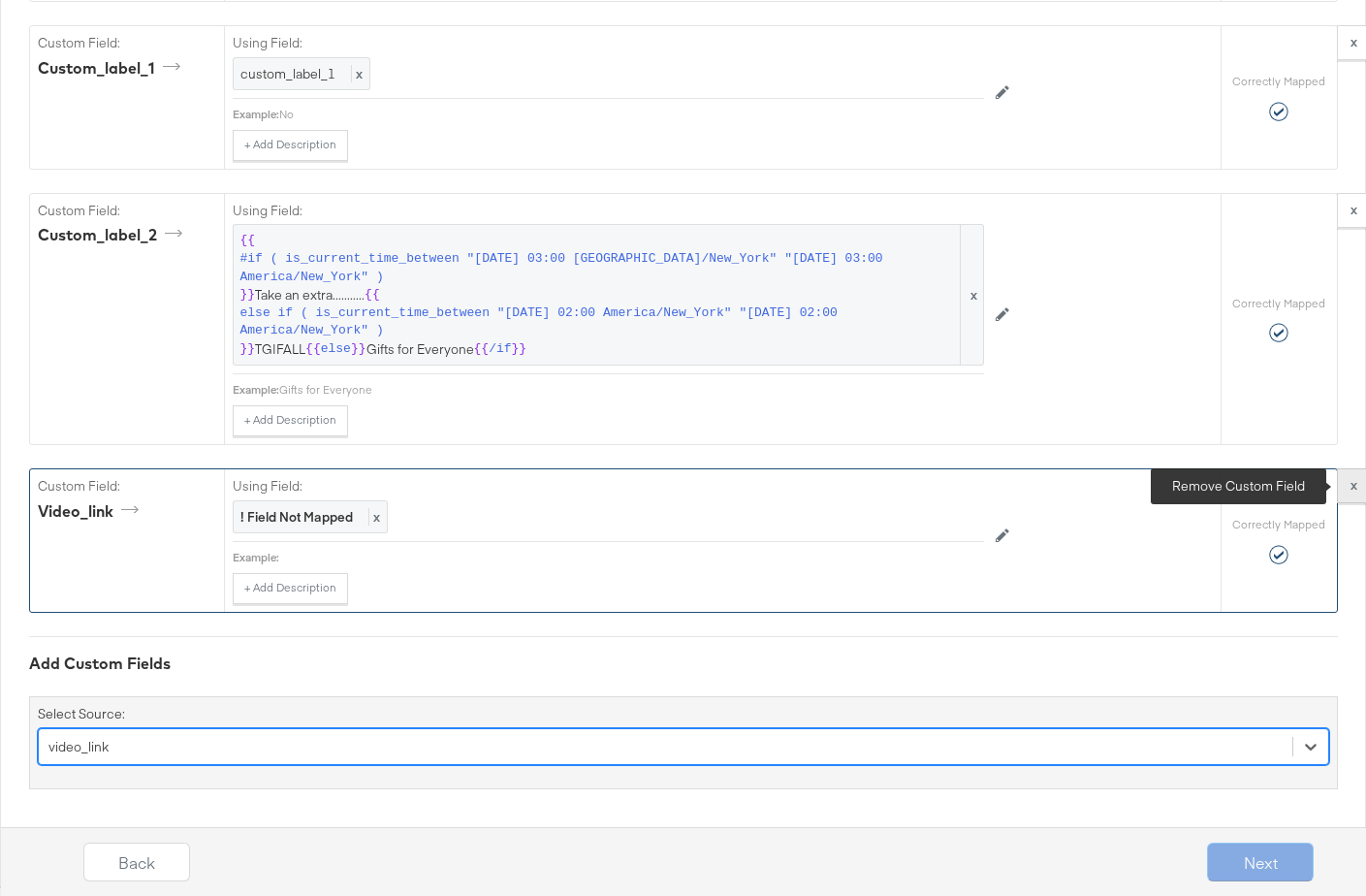
click at [1351, 483] on strong "x" at bounding box center [1354, 485] width 7 height 18
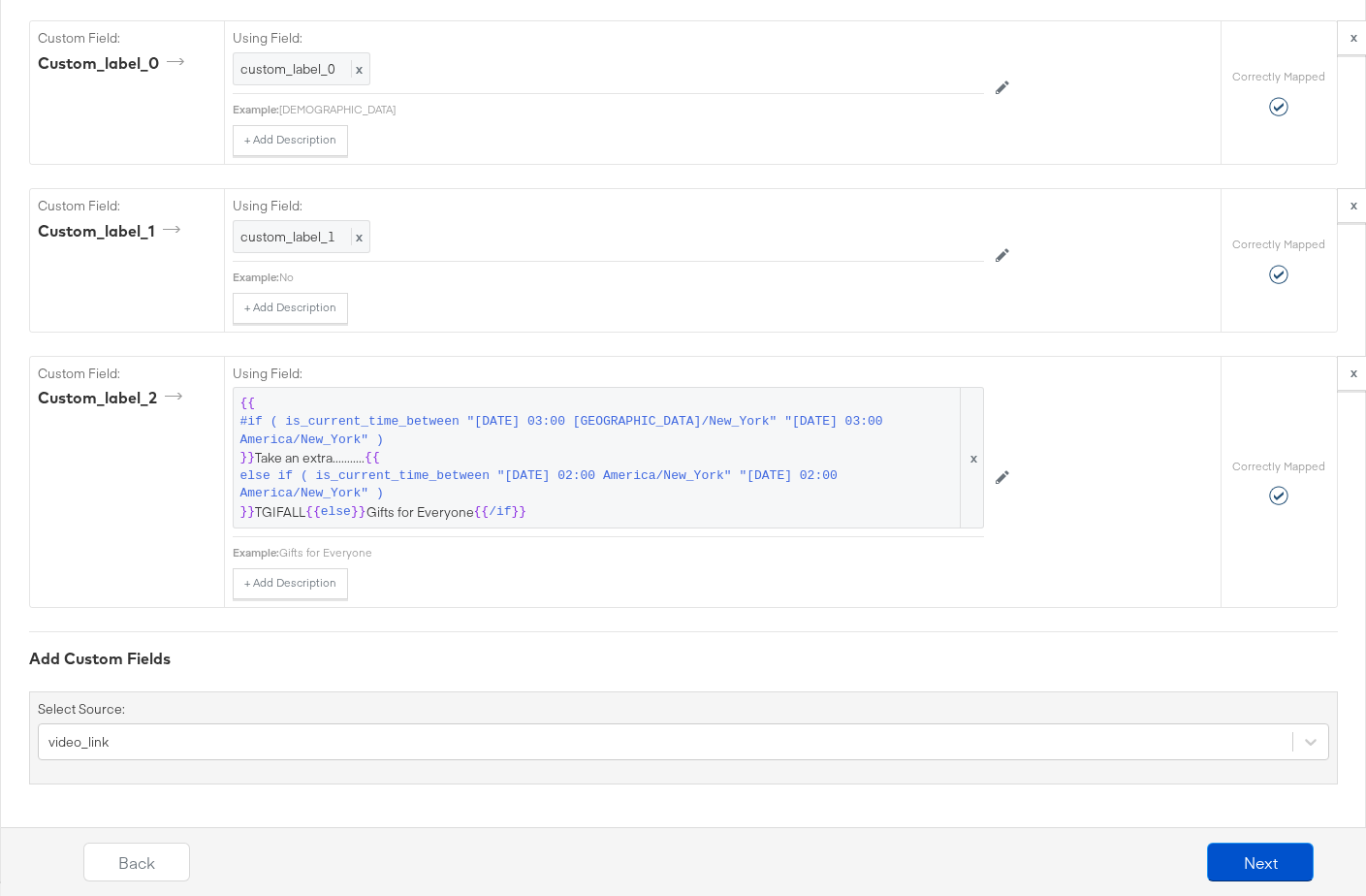
scroll to position [2901, 0]
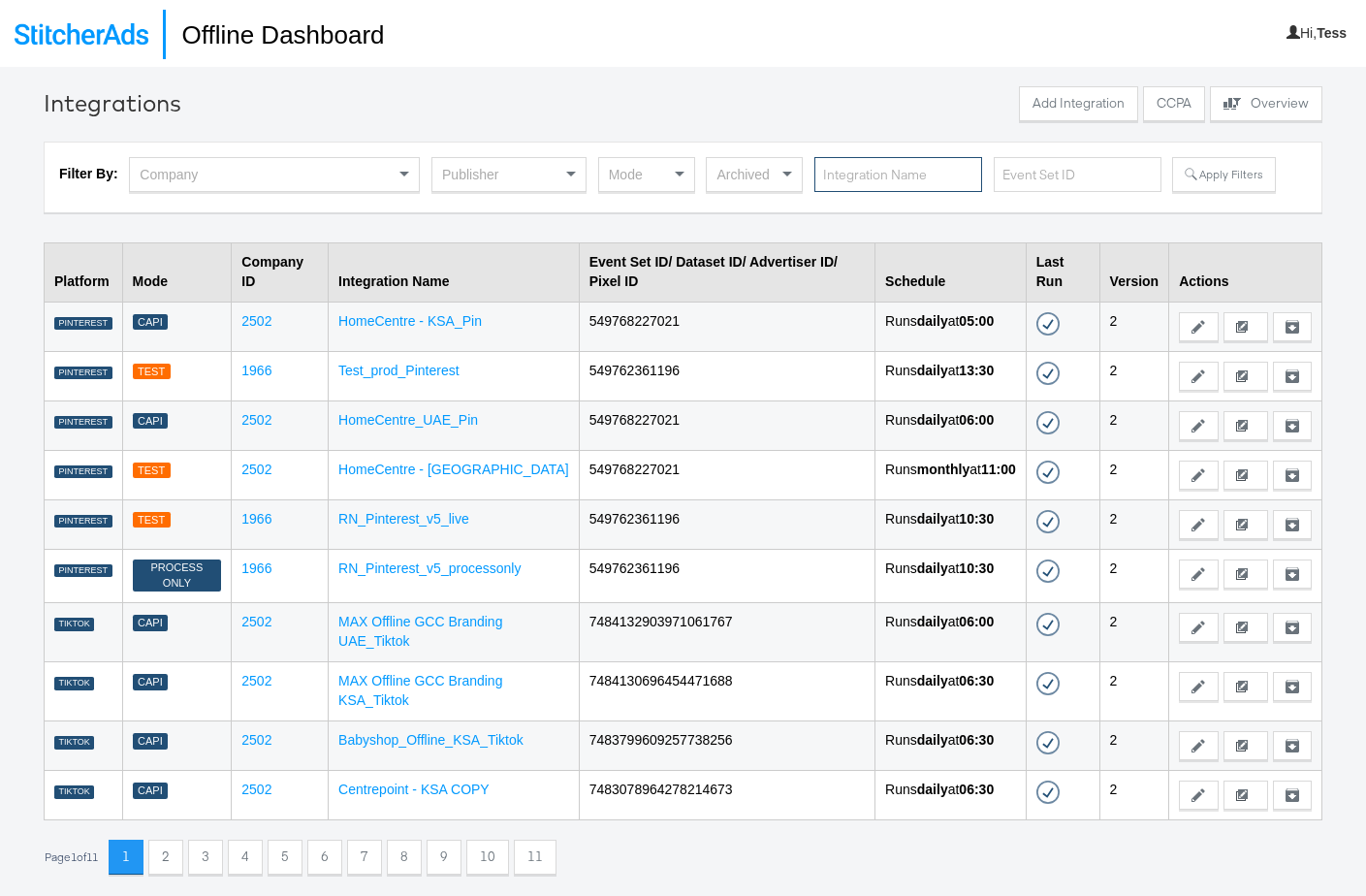
click at [892, 174] on input "text" at bounding box center [898, 175] width 167 height 36
type input "Homecentre - UAE"
click at [1200, 180] on button "Apply Filters" at bounding box center [1223, 174] width 103 height 35
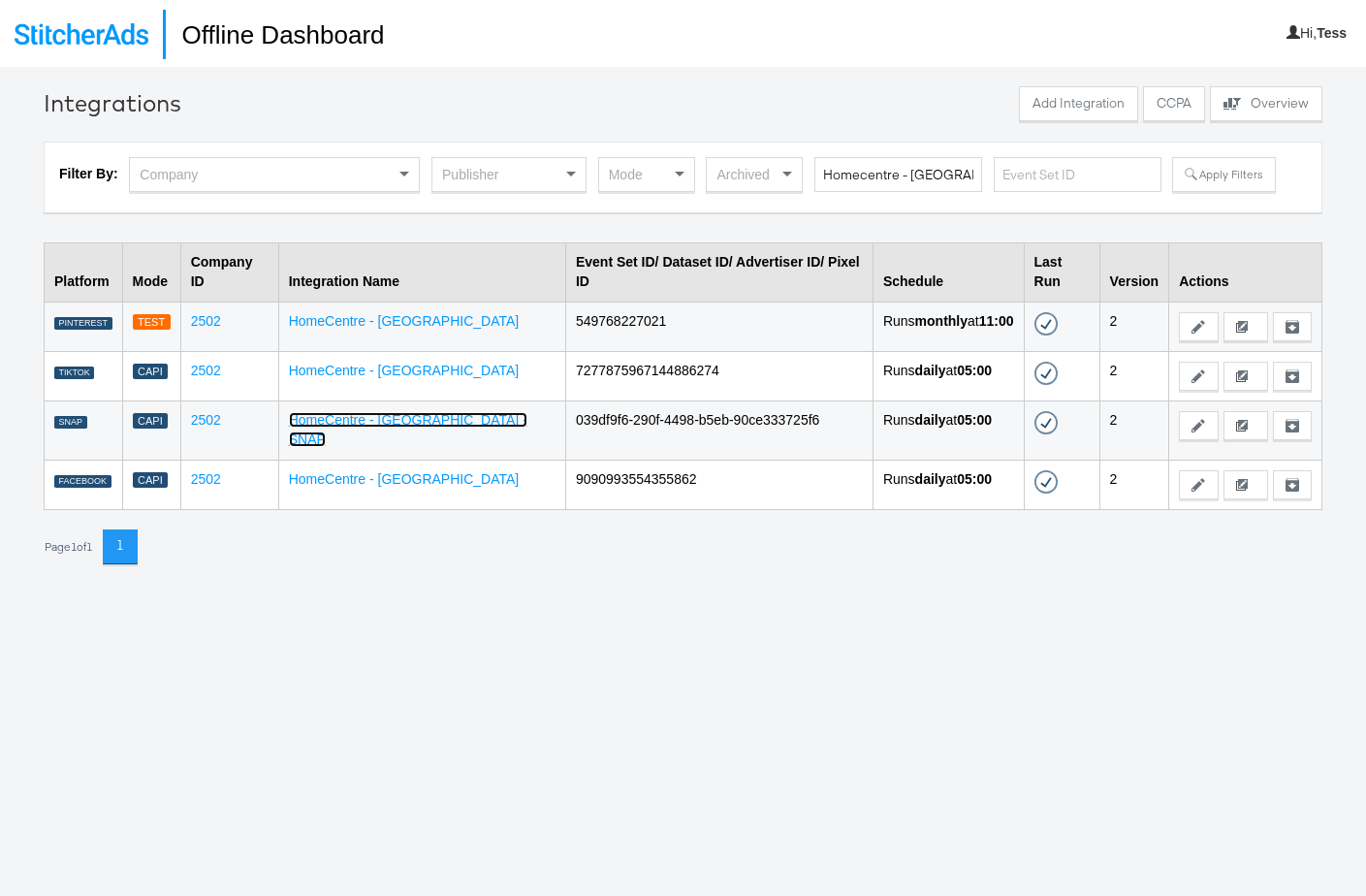
click at [397, 412] on link "HomeCentre - [GEOGRAPHIC_DATA] - SNAP" at bounding box center [408, 429] width 239 height 35
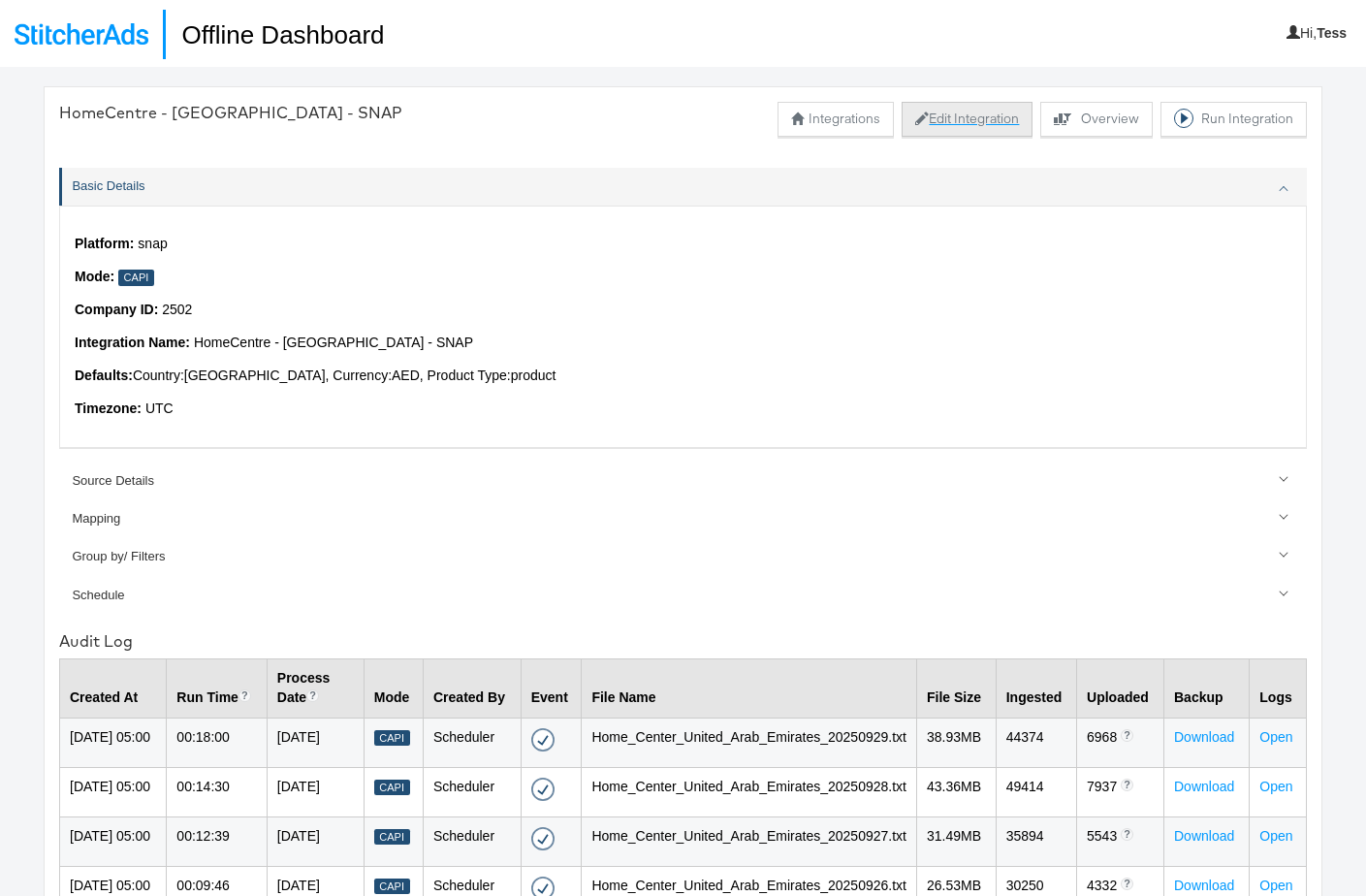
click at [935, 117] on button "Edit Integration" at bounding box center [967, 118] width 130 height 35
click at [74, 37] on img at bounding box center [82, 33] width 133 height 21
click at [73, 37] on img at bounding box center [82, 33] width 133 height 21
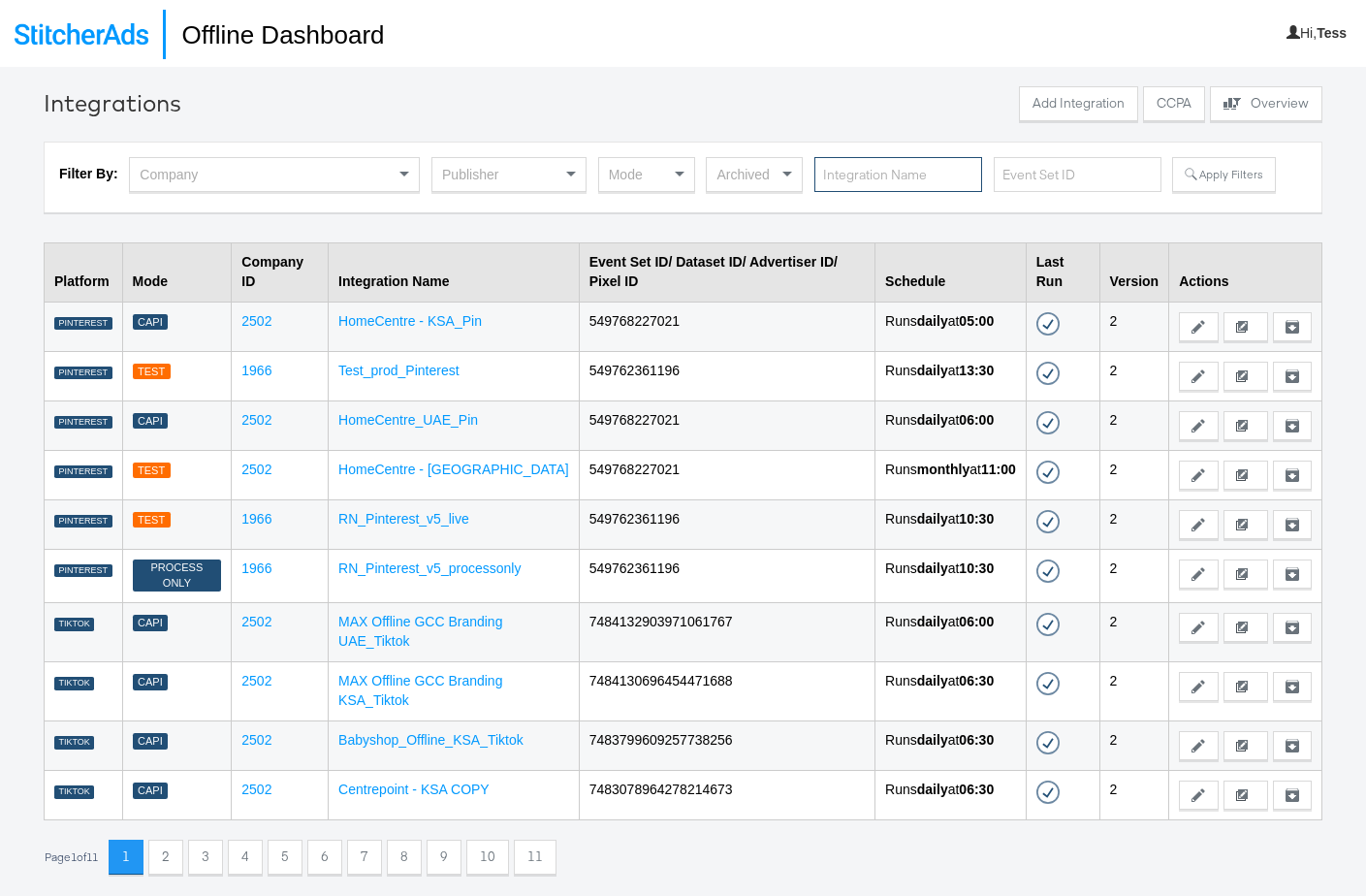
click at [840, 174] on input "text" at bounding box center [898, 175] width 167 height 36
type input "oman"
click at [1236, 181] on button "Apply Filters" at bounding box center [1223, 174] width 103 height 35
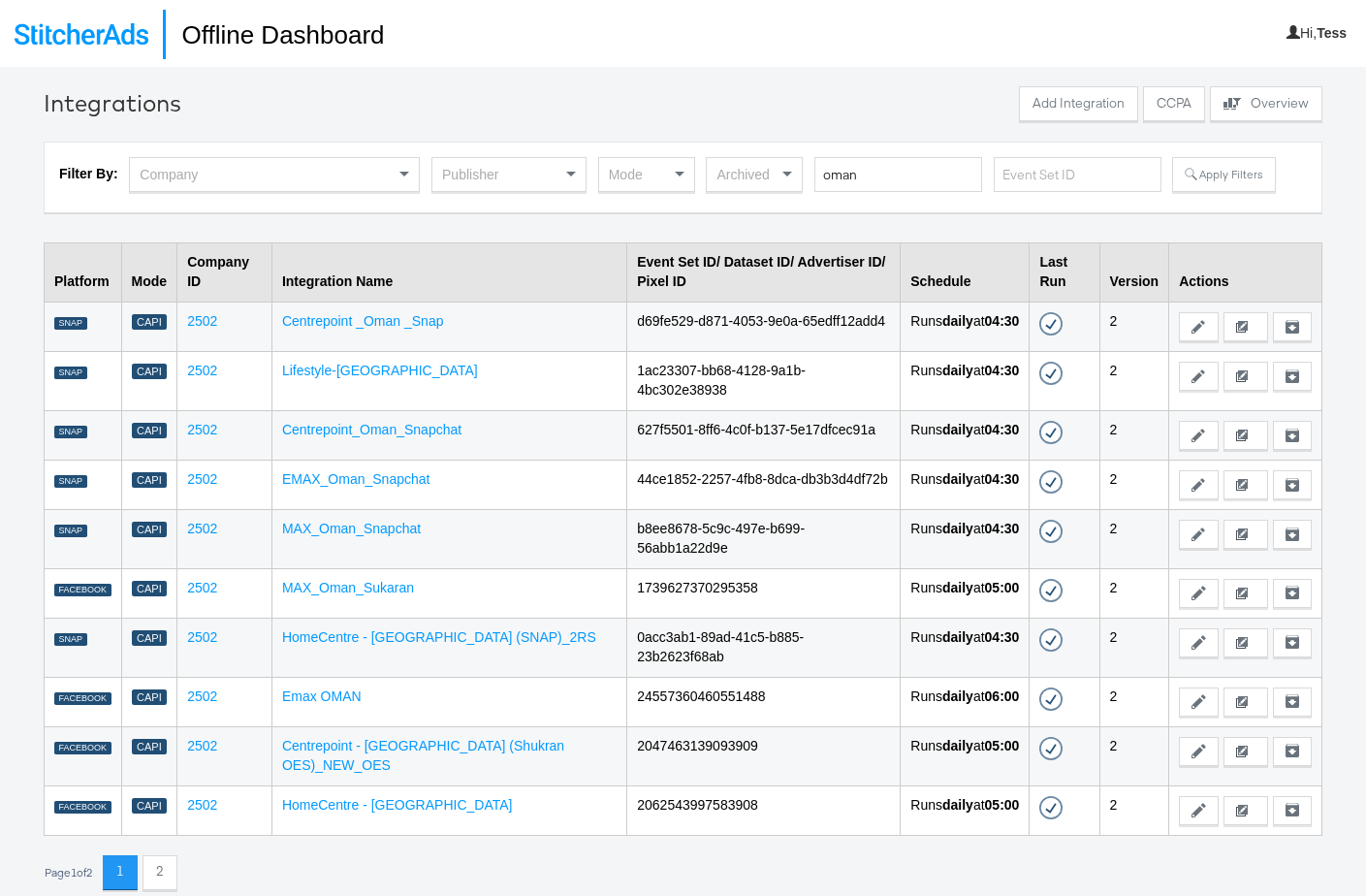
scroll to position [67, 0]
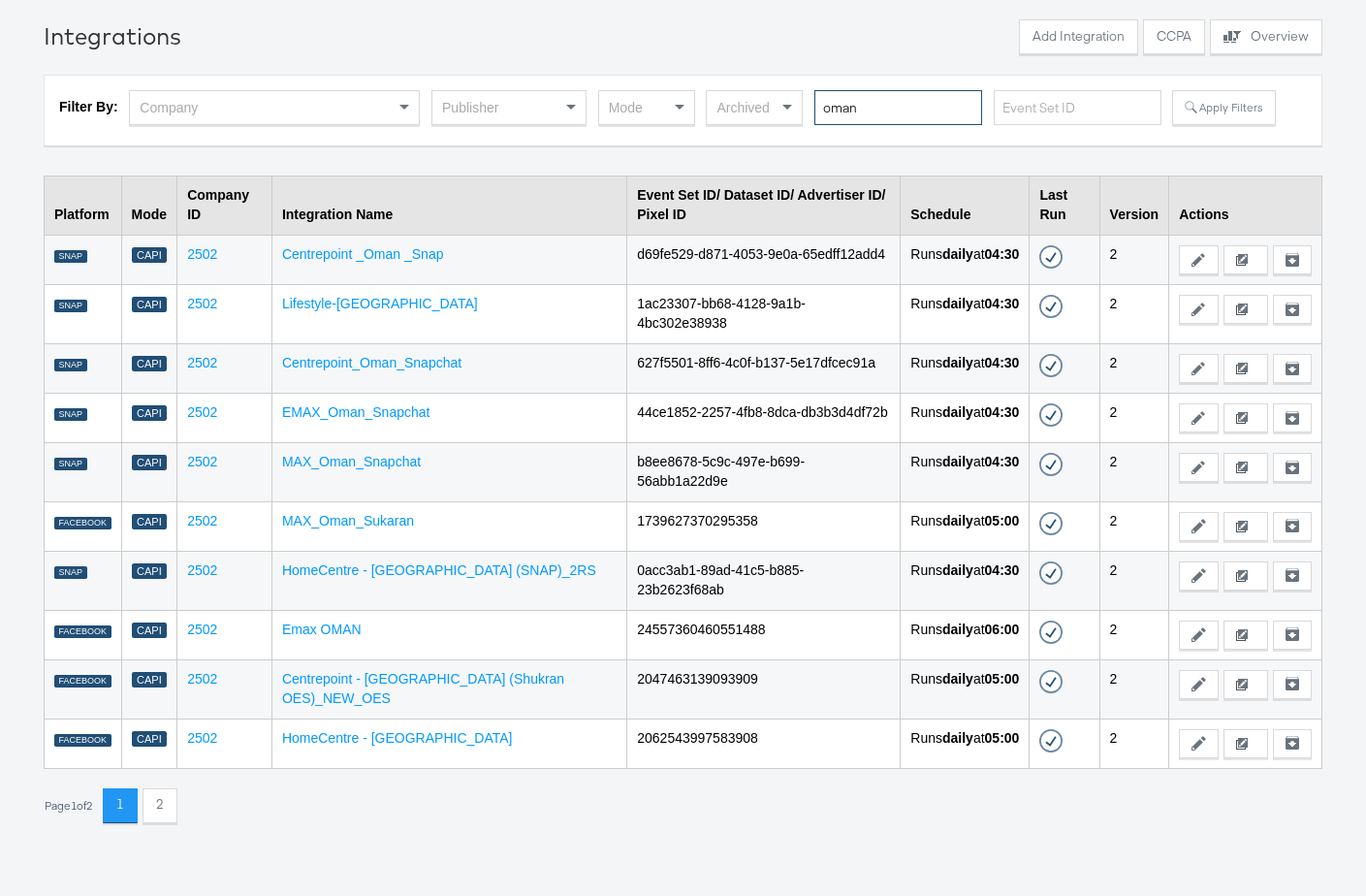
drag, startPoint x: 865, startPoint y: 104, endPoint x: 787, endPoint y: 90, distance: 79.2
click at [787, 91] on div "Filter By: Company Publisher Mode Archived oman Apply Filters" at bounding box center [682, 111] width 1248 height 41
type input "HomeCentre"
click at [1204, 103] on button "Apply Filters" at bounding box center [1223, 108] width 103 height 35
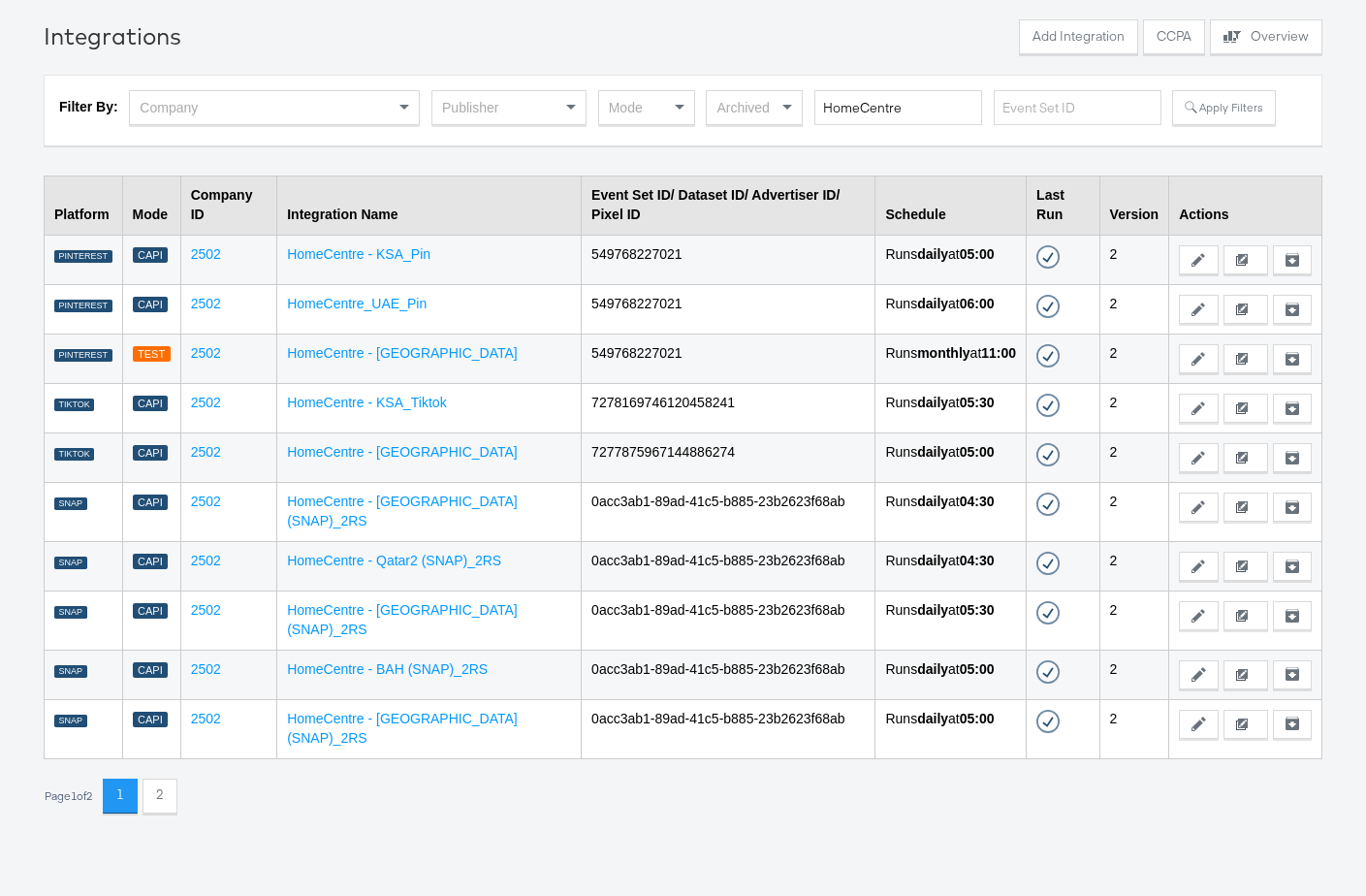
click at [175, 779] on button "2" at bounding box center [159, 795] width 35 height 35
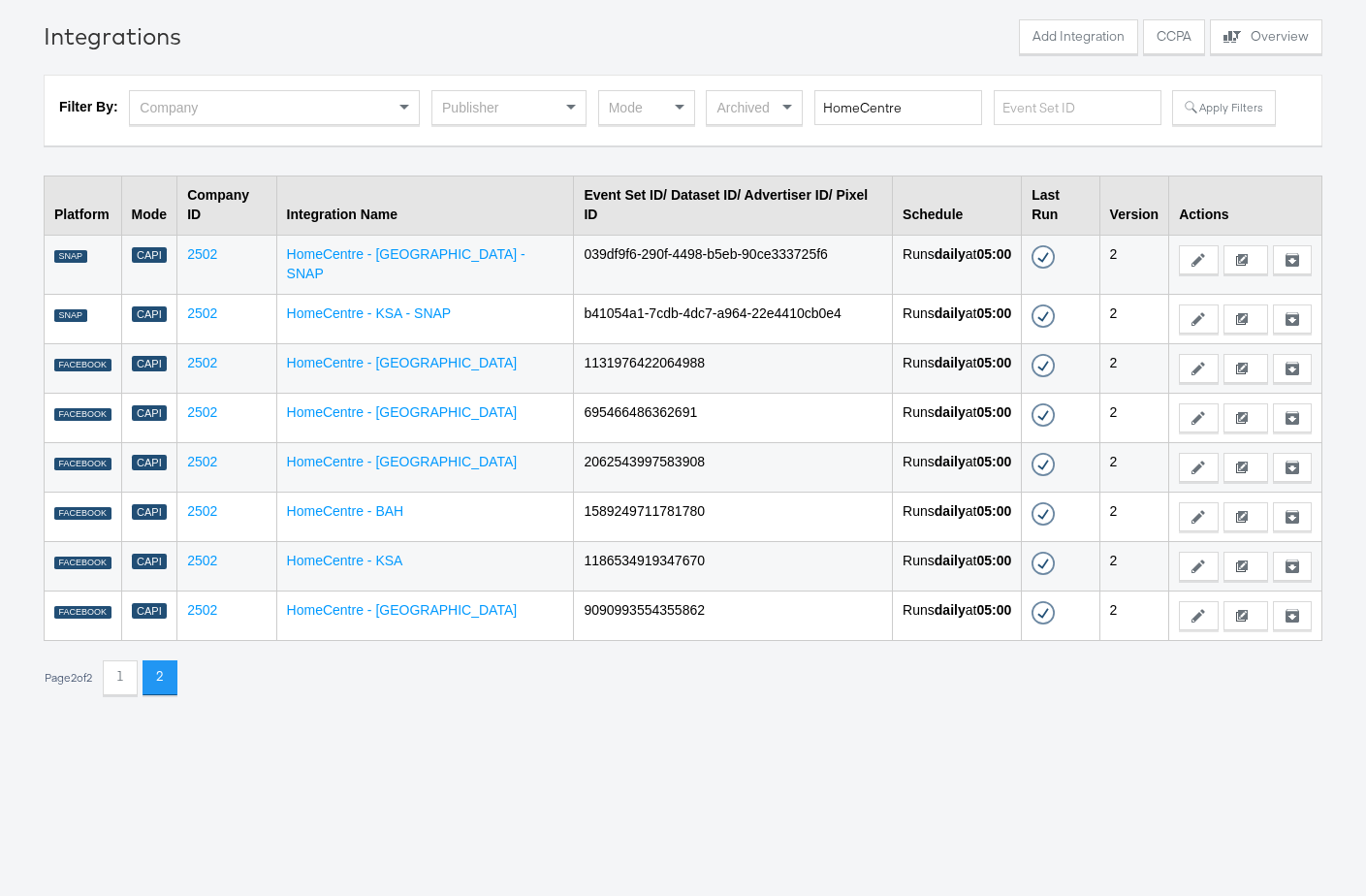
drag, startPoint x: 127, startPoint y: 641, endPoint x: 152, endPoint y: 645, distance: 25.3
click at [126, 660] on button "1" at bounding box center [119, 677] width 35 height 35
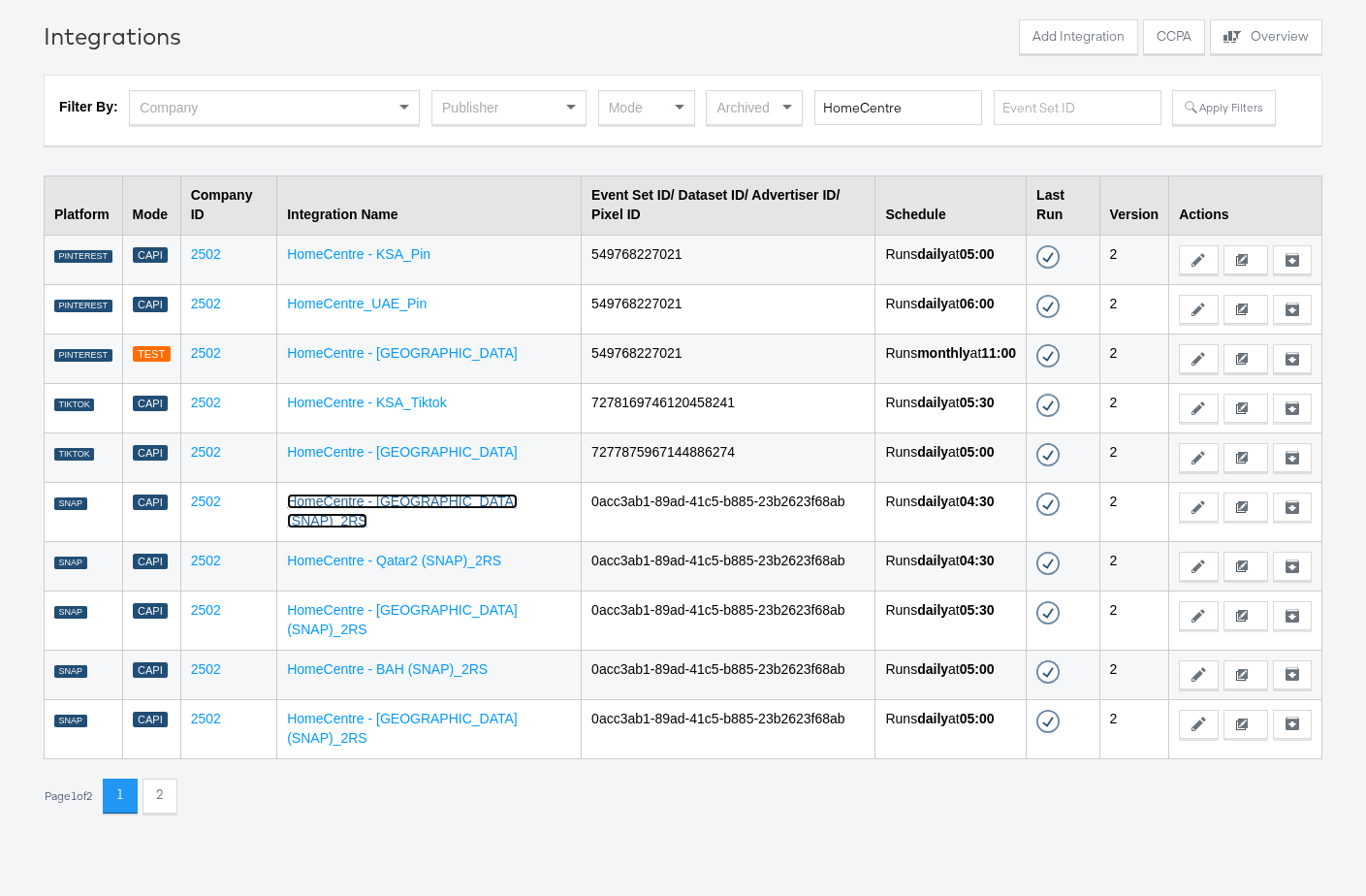
click at [415, 494] on link "HomeCentre - [GEOGRAPHIC_DATA] (SNAP)_2RS" at bounding box center [402, 511] width 231 height 35
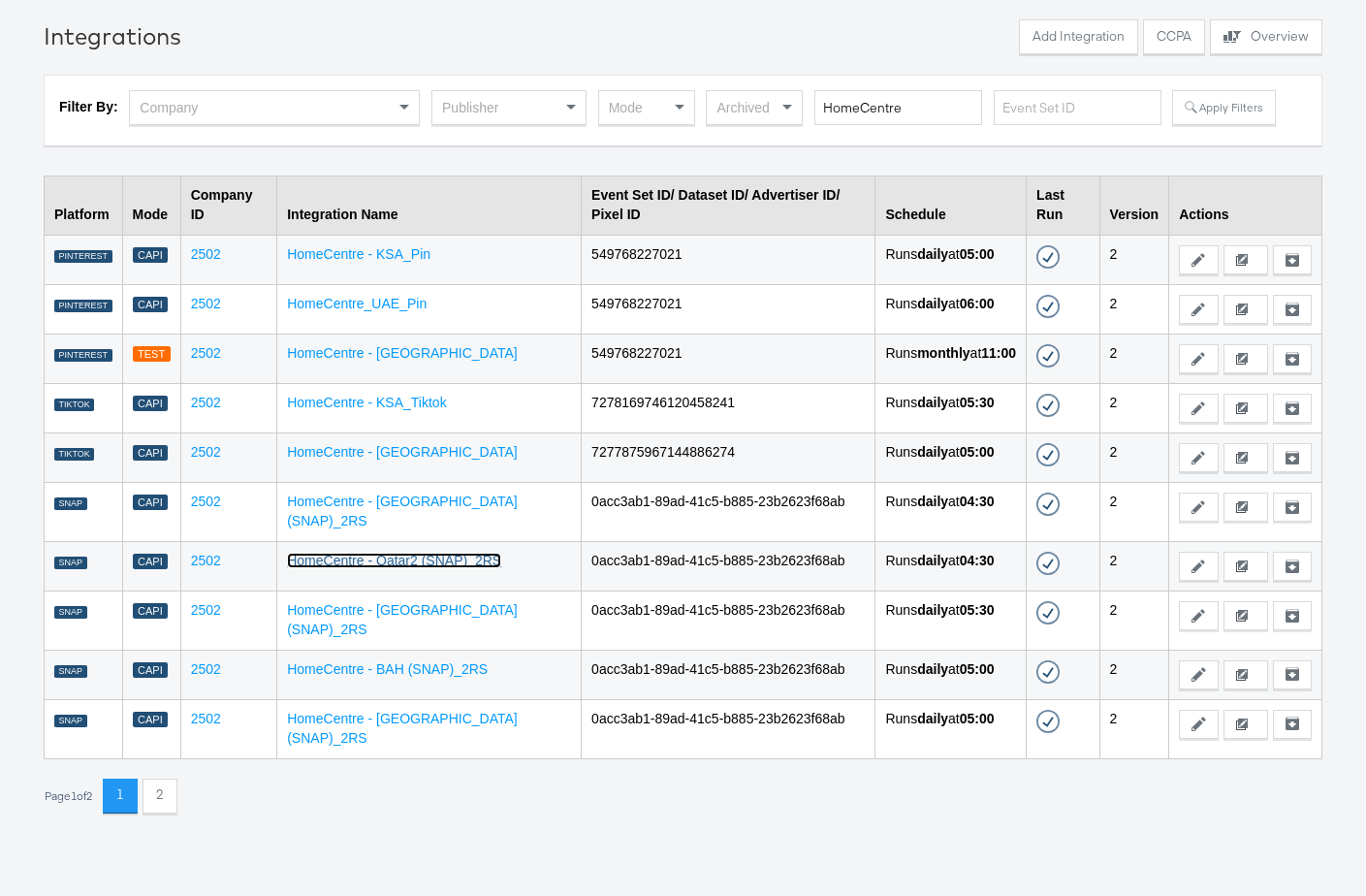
click at [417, 553] on link "HomeCentre - Qatar2 (SNAP)_2RS" at bounding box center [393, 560] width 214 height 16
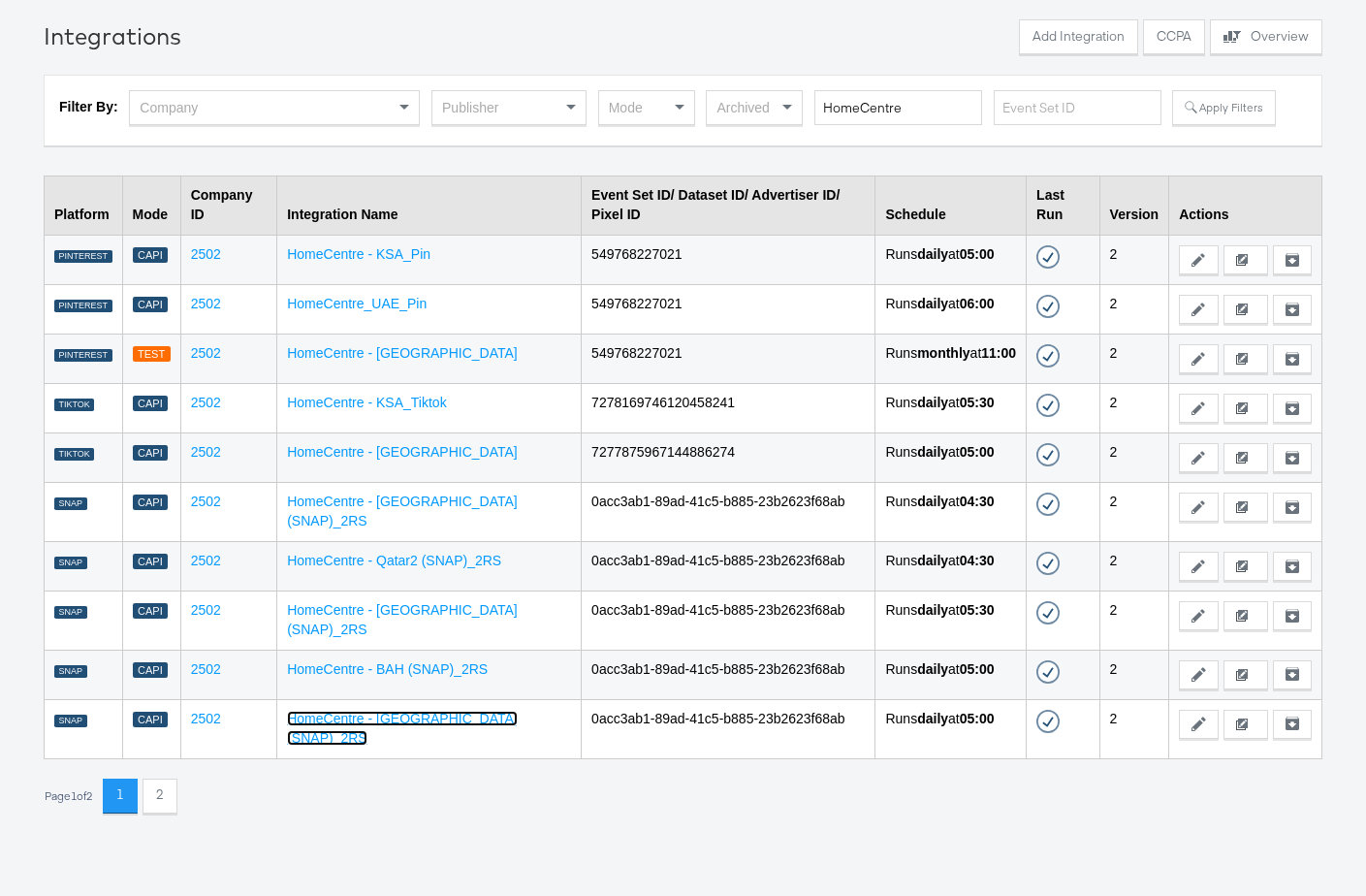
click at [399, 711] on link "HomeCentre - [GEOGRAPHIC_DATA] (SNAP)_2RS" at bounding box center [402, 728] width 231 height 35
click at [441, 661] on link "HomeCentre - BAH (SNAP)_2RS" at bounding box center [387, 669] width 201 height 16
click at [449, 590] on td "HomeCentre - [GEOGRAPHIC_DATA] (SNAP)_2RS" at bounding box center [430, 619] width 305 height 59
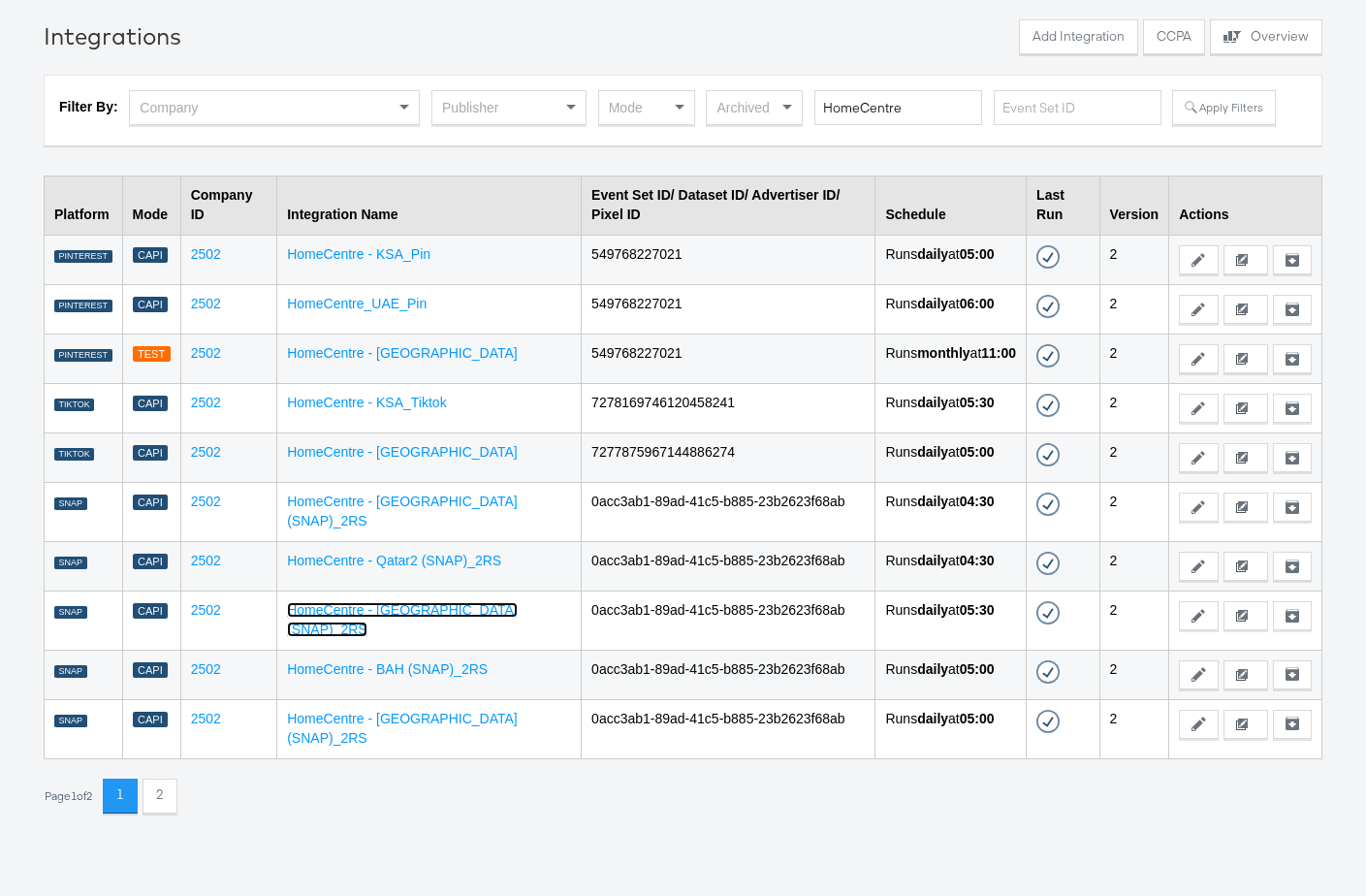
click at [448, 602] on link "HomeCentre - [GEOGRAPHIC_DATA] (SNAP)_2RS" at bounding box center [402, 619] width 231 height 35
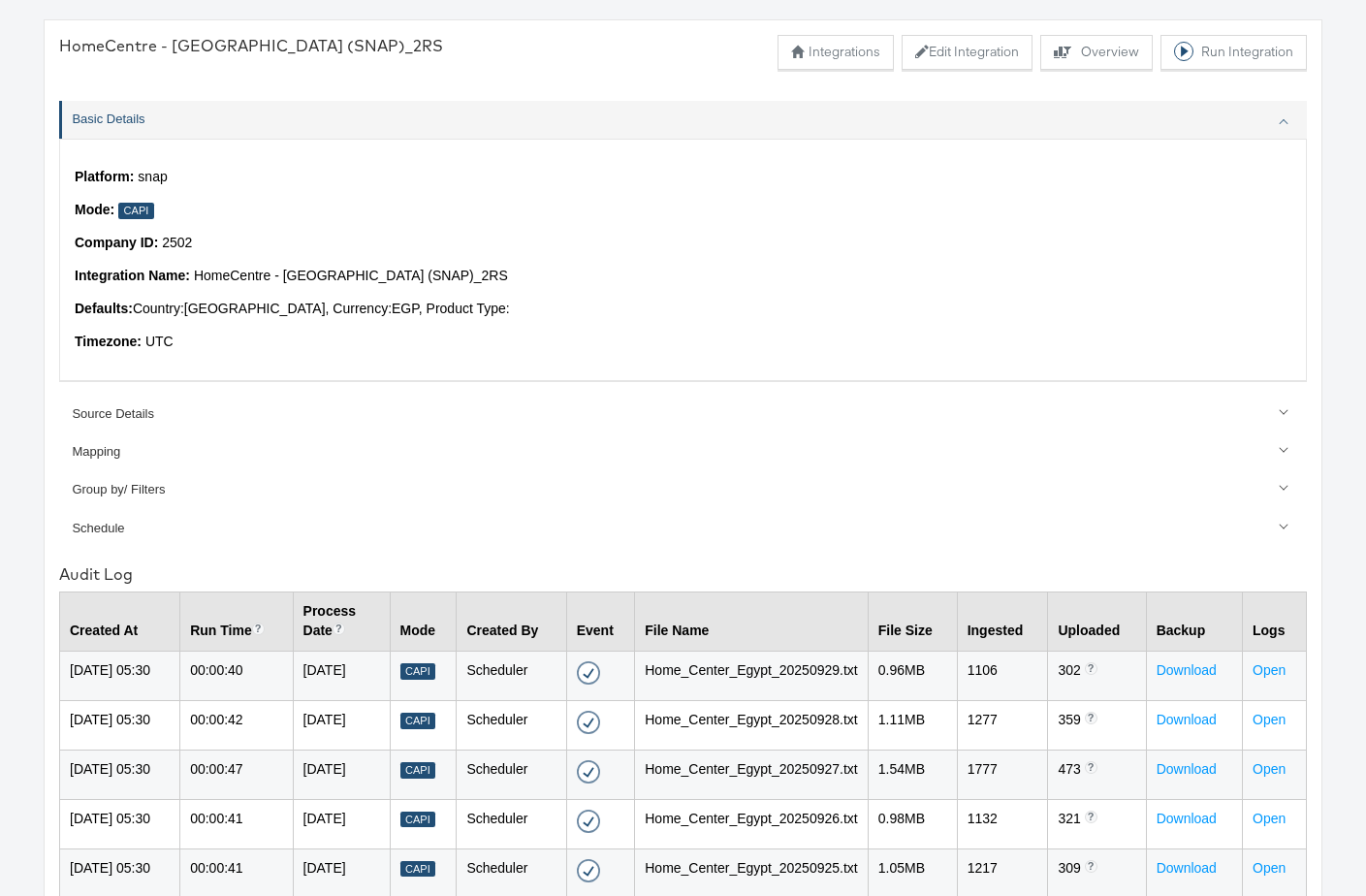
scroll to position [68, 0]
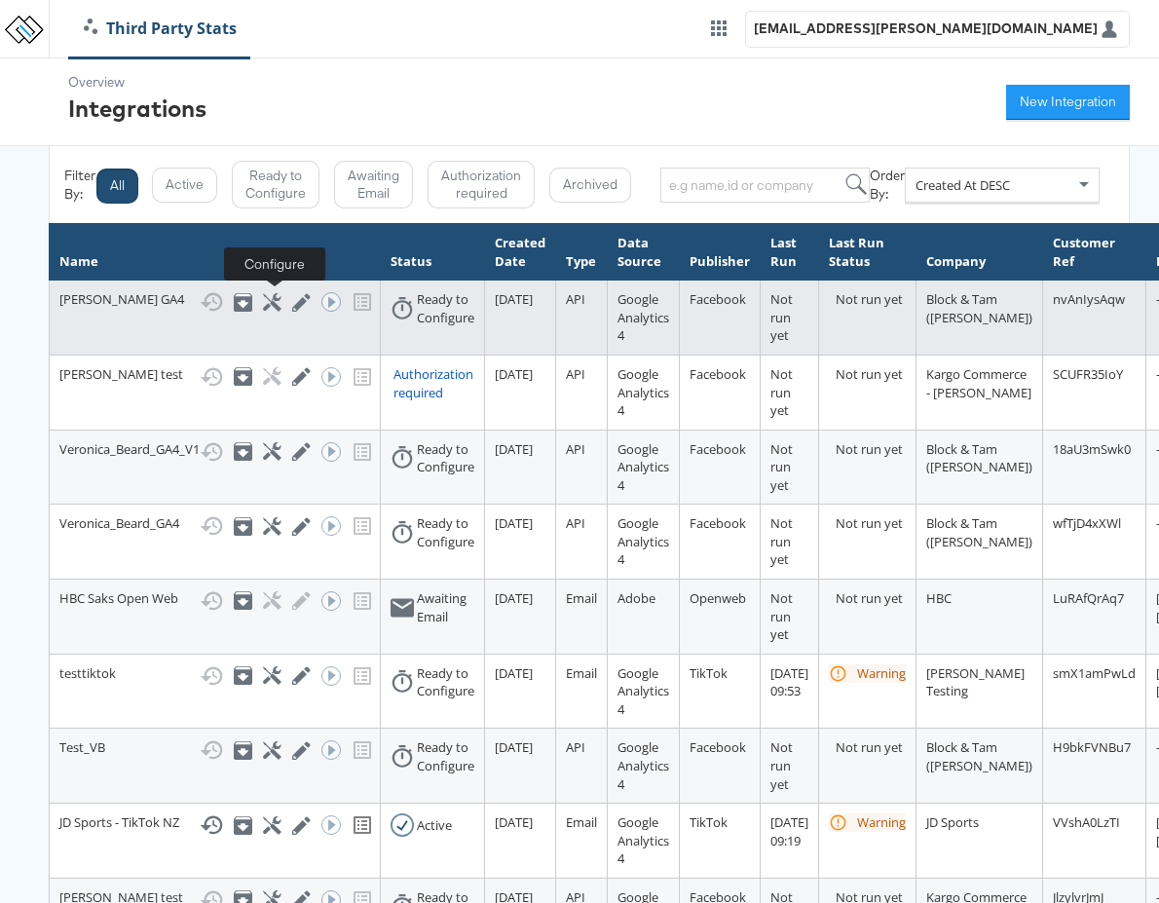
click at [268, 298] on icon at bounding box center [272, 302] width 19 height 19
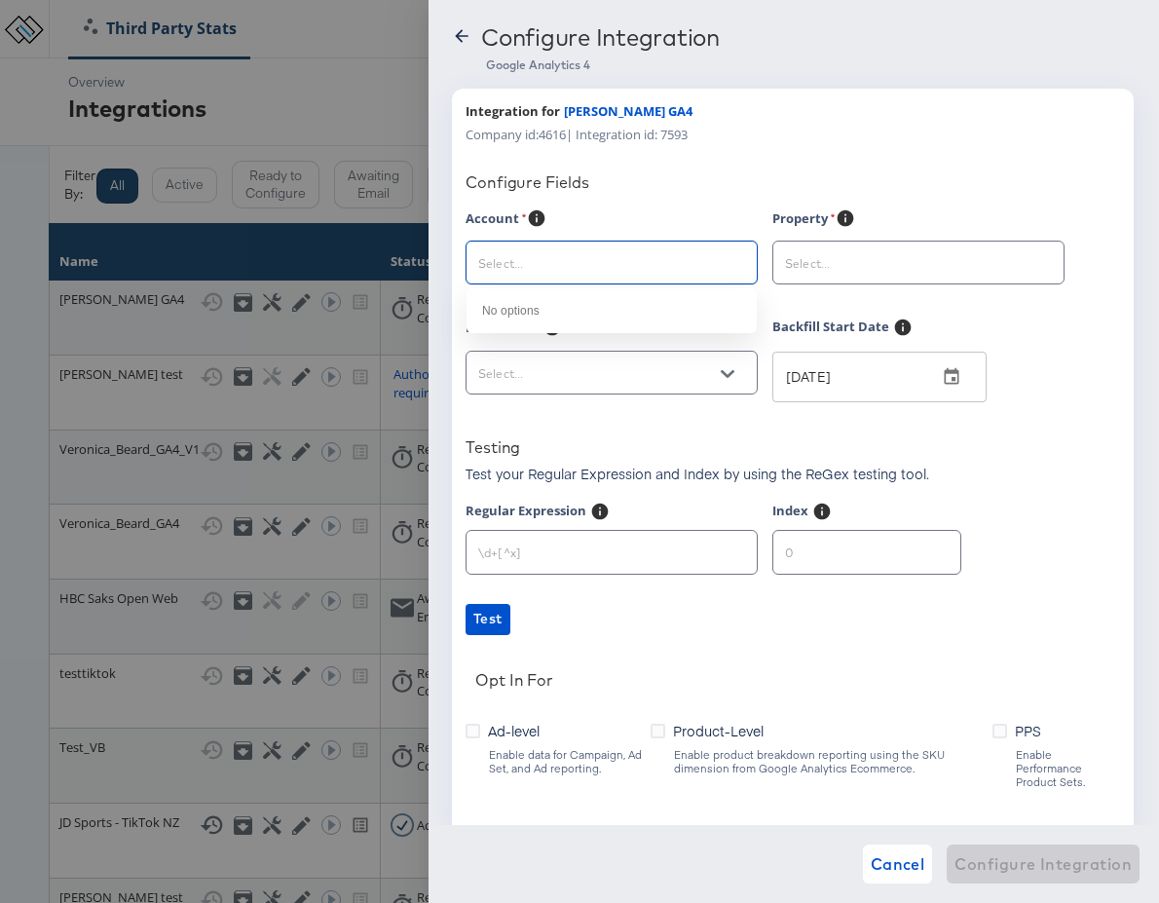
click at [684, 254] on input "text" at bounding box center [596, 263] width 244 height 22
click at [511, 272] on input "text" at bounding box center [596, 263] width 244 height 22
drag, startPoint x: 364, startPoint y: 63, endPoint x: 377, endPoint y: 64, distance: 12.7
click at [364, 63] on div at bounding box center [579, 451] width 1159 height 903
click at [469, 35] on icon at bounding box center [461, 35] width 19 height 19
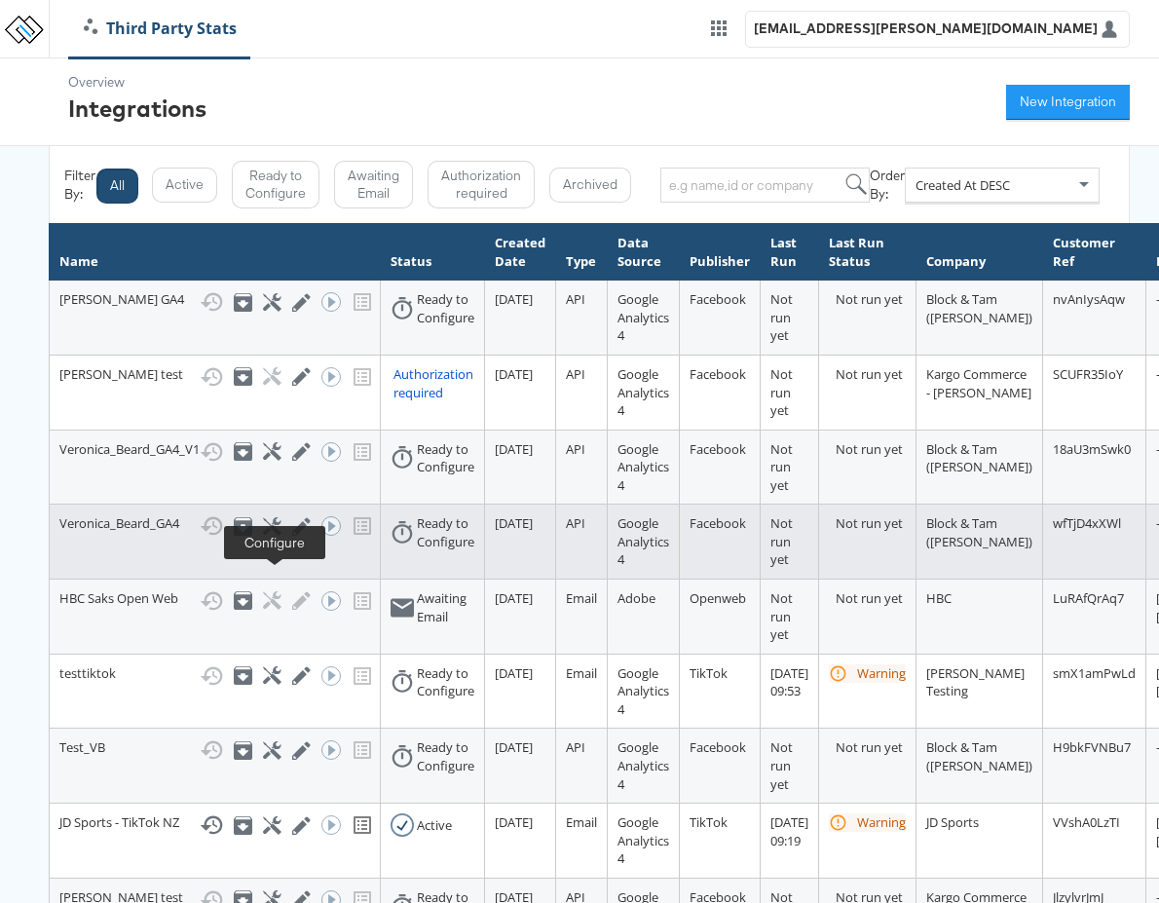
click at [272, 536] on icon at bounding box center [272, 526] width 19 height 19
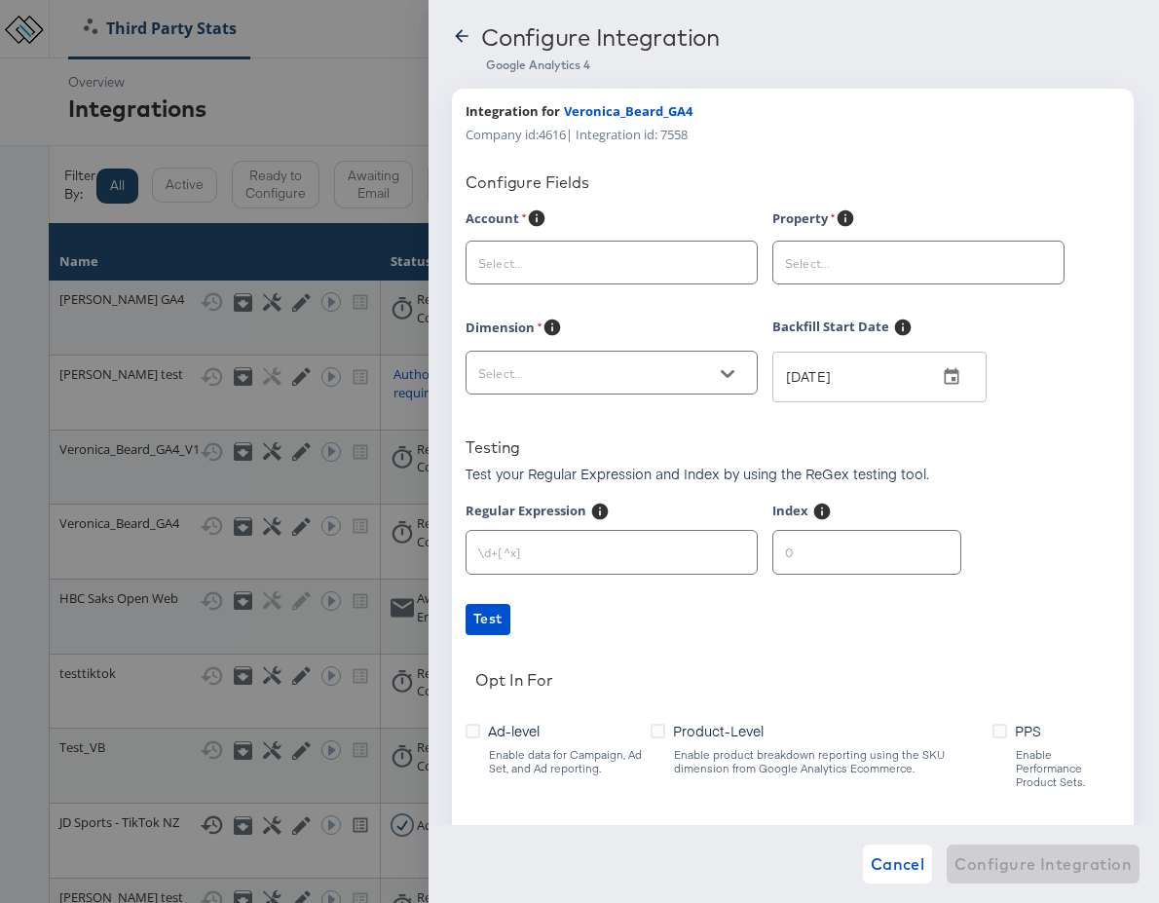
click at [683, 266] on input "text" at bounding box center [596, 263] width 244 height 22
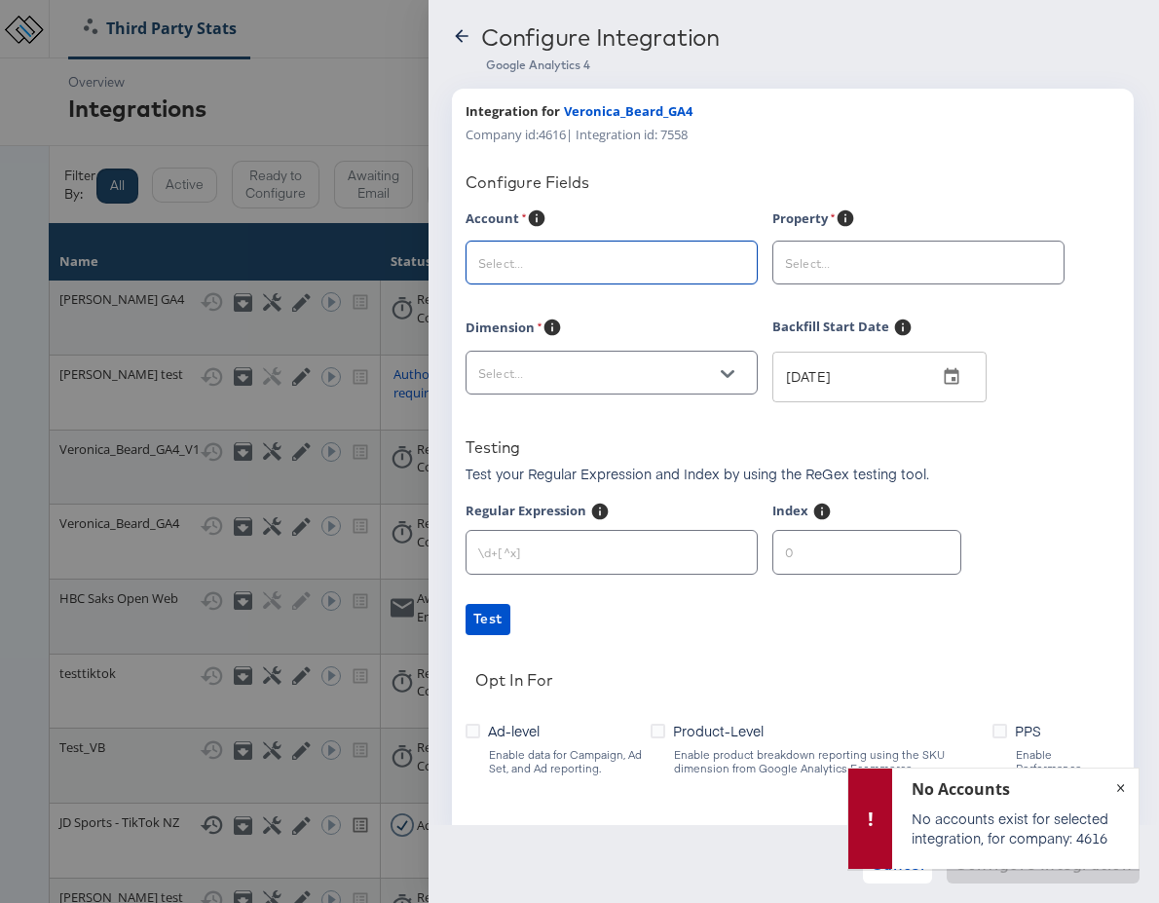
click at [1123, 785] on span "×" at bounding box center [1120, 784] width 9 height 21
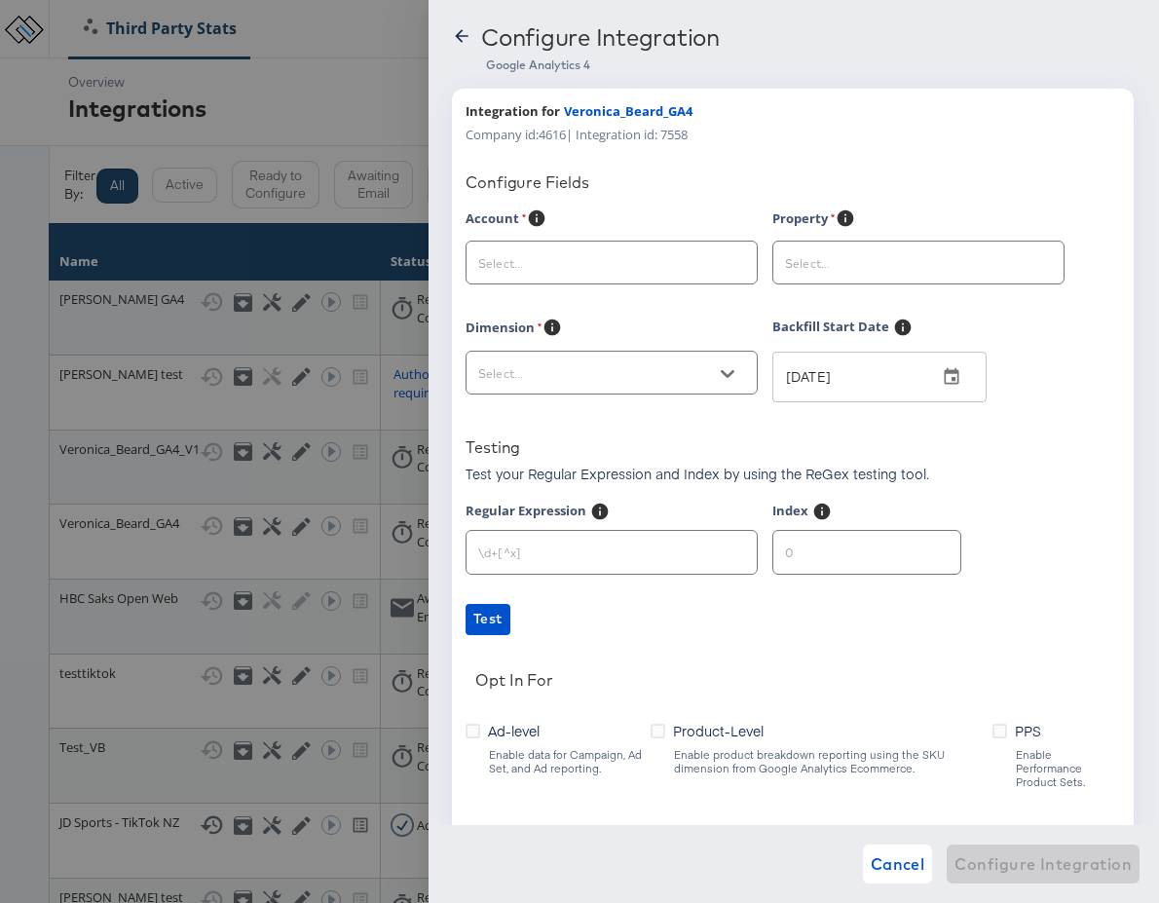
click at [459, 33] on icon at bounding box center [461, 35] width 13 height 13
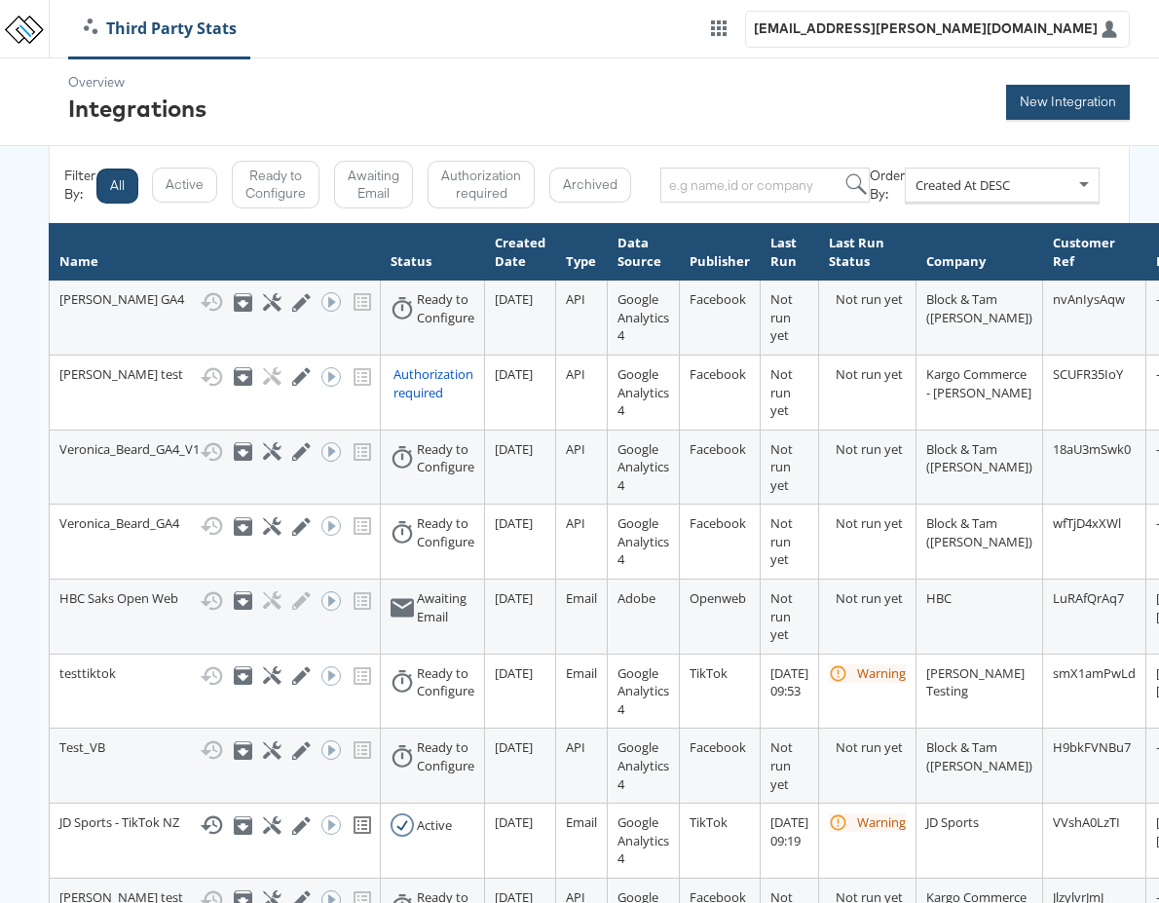
click at [1066, 99] on button "New Integration" at bounding box center [1068, 102] width 124 height 35
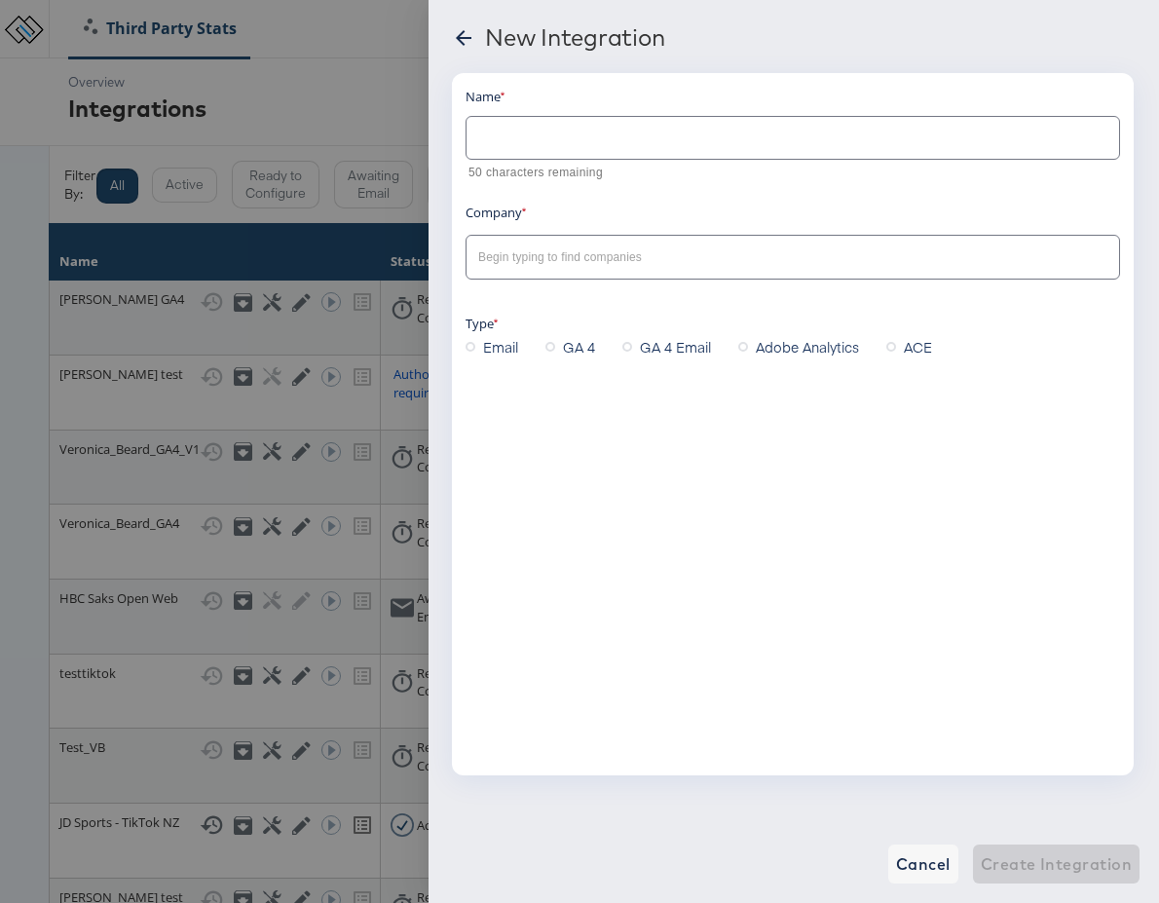
click at [579, 138] on input "text" at bounding box center [792, 130] width 652 height 42
click at [462, 35] on icon at bounding box center [463, 37] width 23 height 23
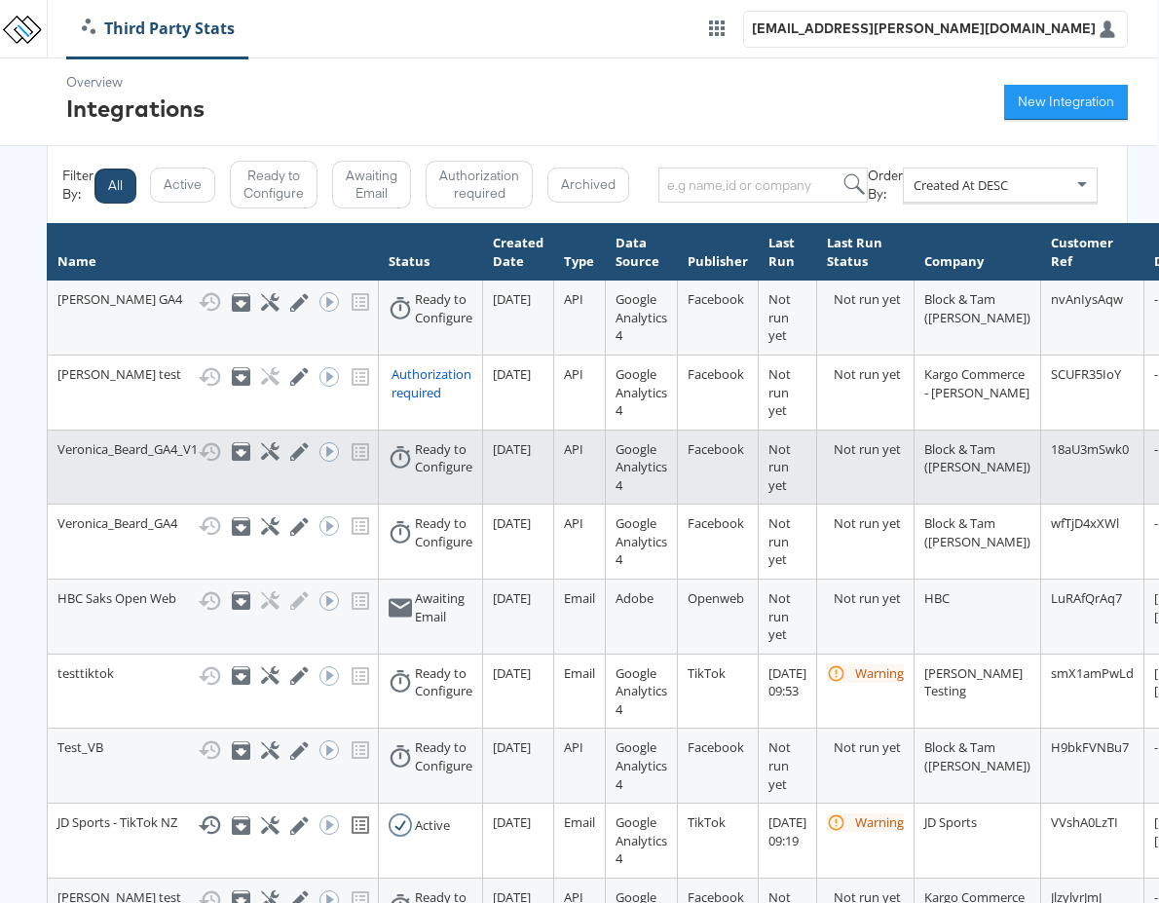
scroll to position [0, 1]
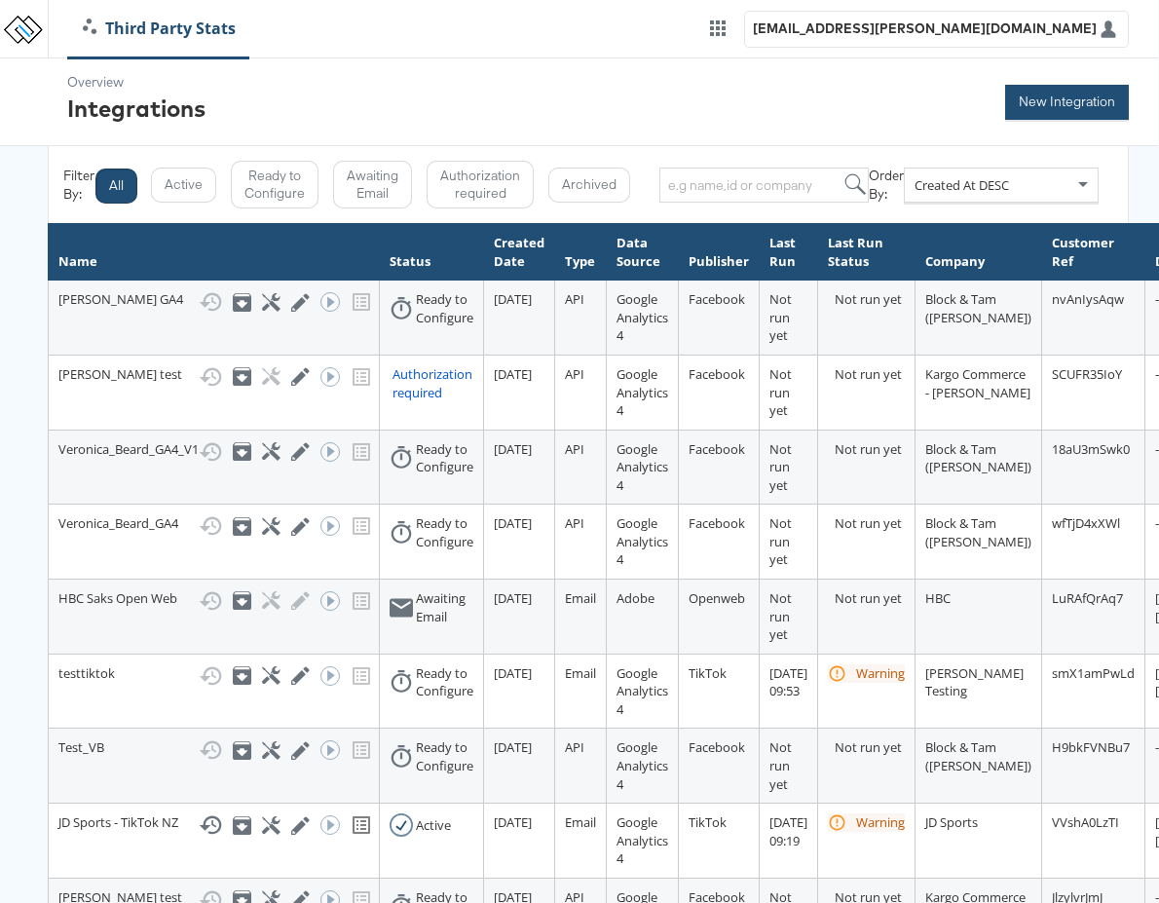
click at [1045, 102] on button "New Integration" at bounding box center [1067, 102] width 124 height 35
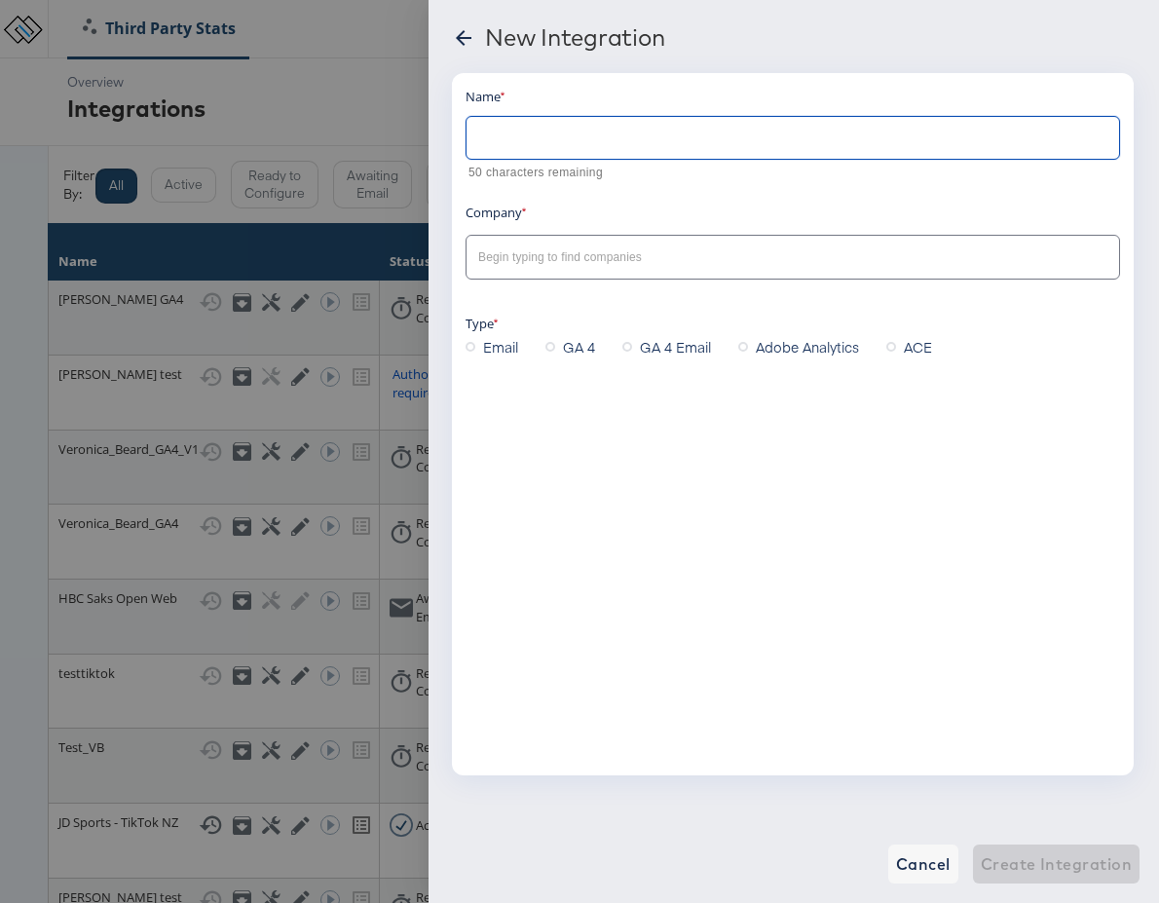
click at [576, 137] on input "text" at bounding box center [792, 130] width 652 height 42
type input "Veronica_test"
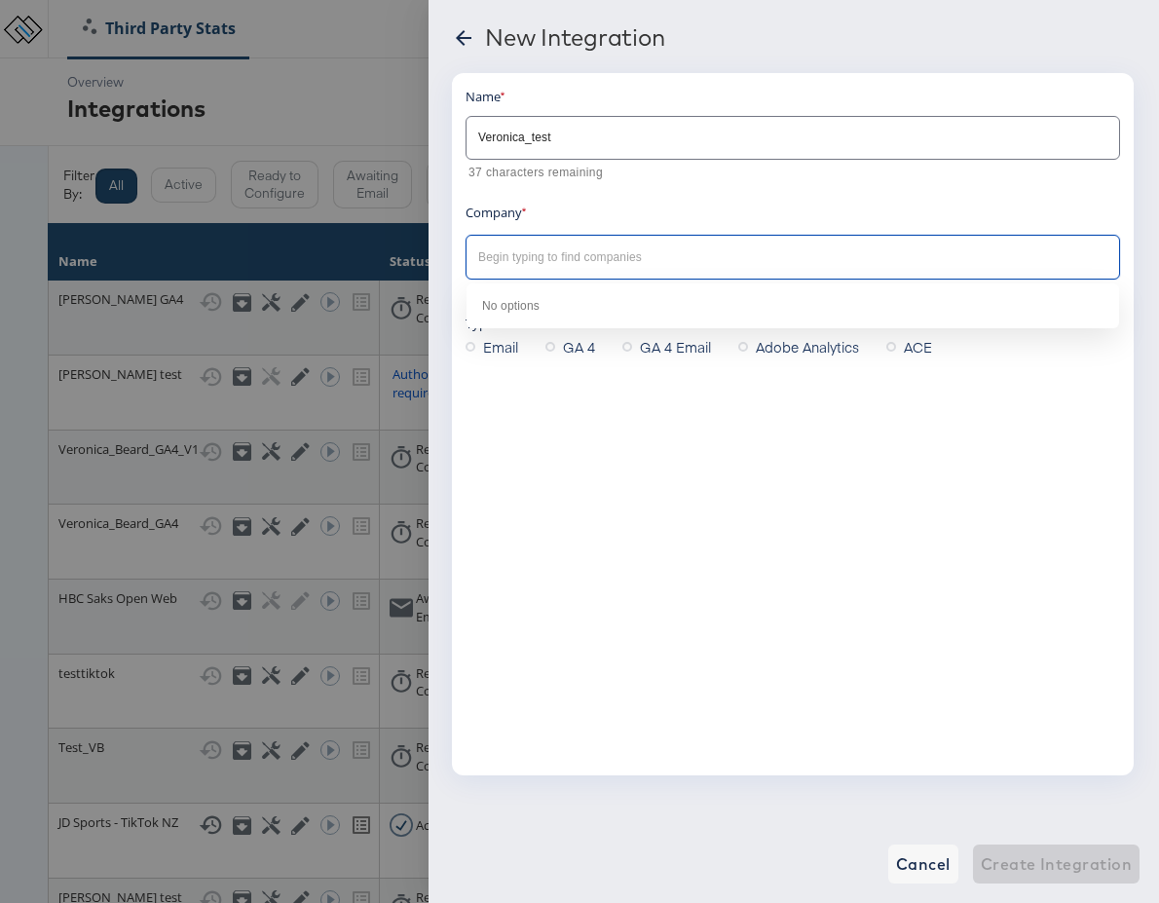
click at [608, 253] on input "text" at bounding box center [777, 257] width 607 height 22
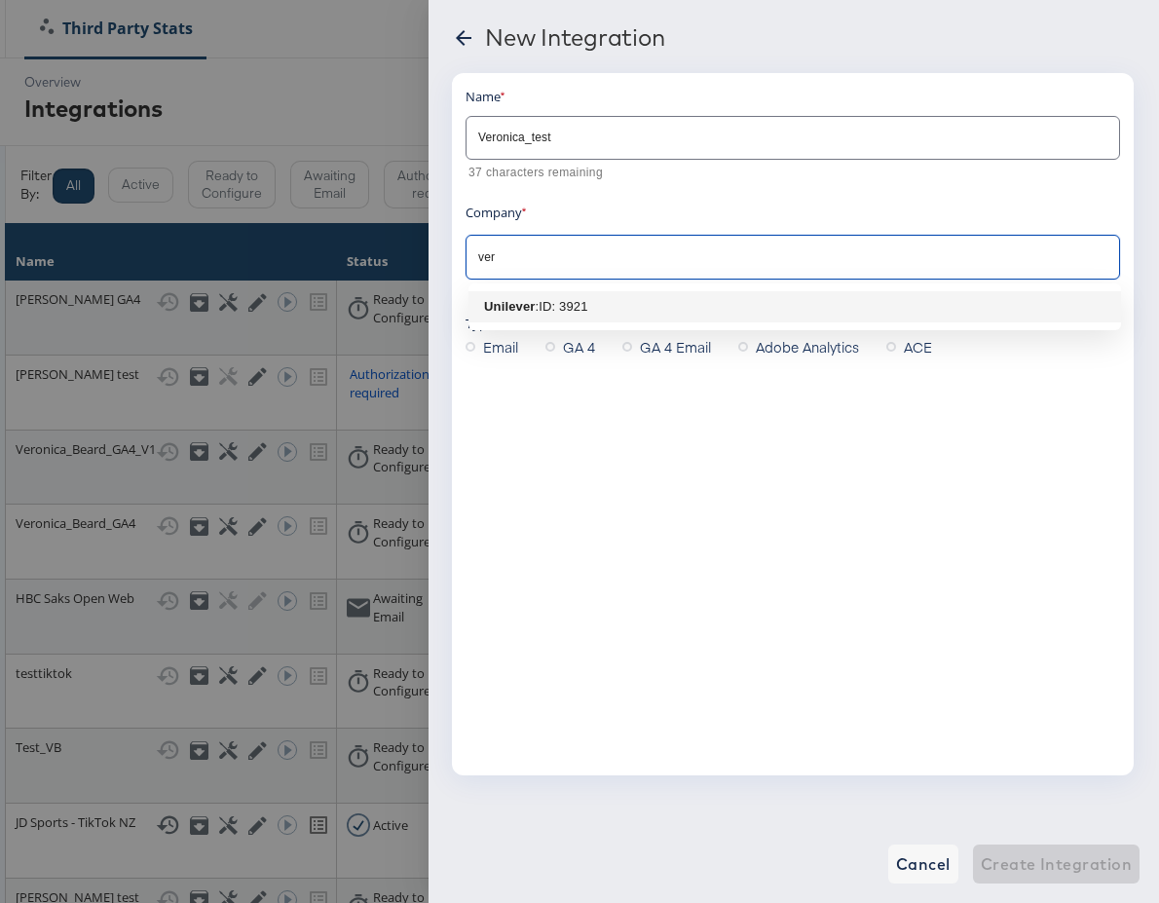
scroll to position [0, 48]
click at [607, 307] on li "Unilever : ID: 3921" at bounding box center [792, 306] width 652 height 31
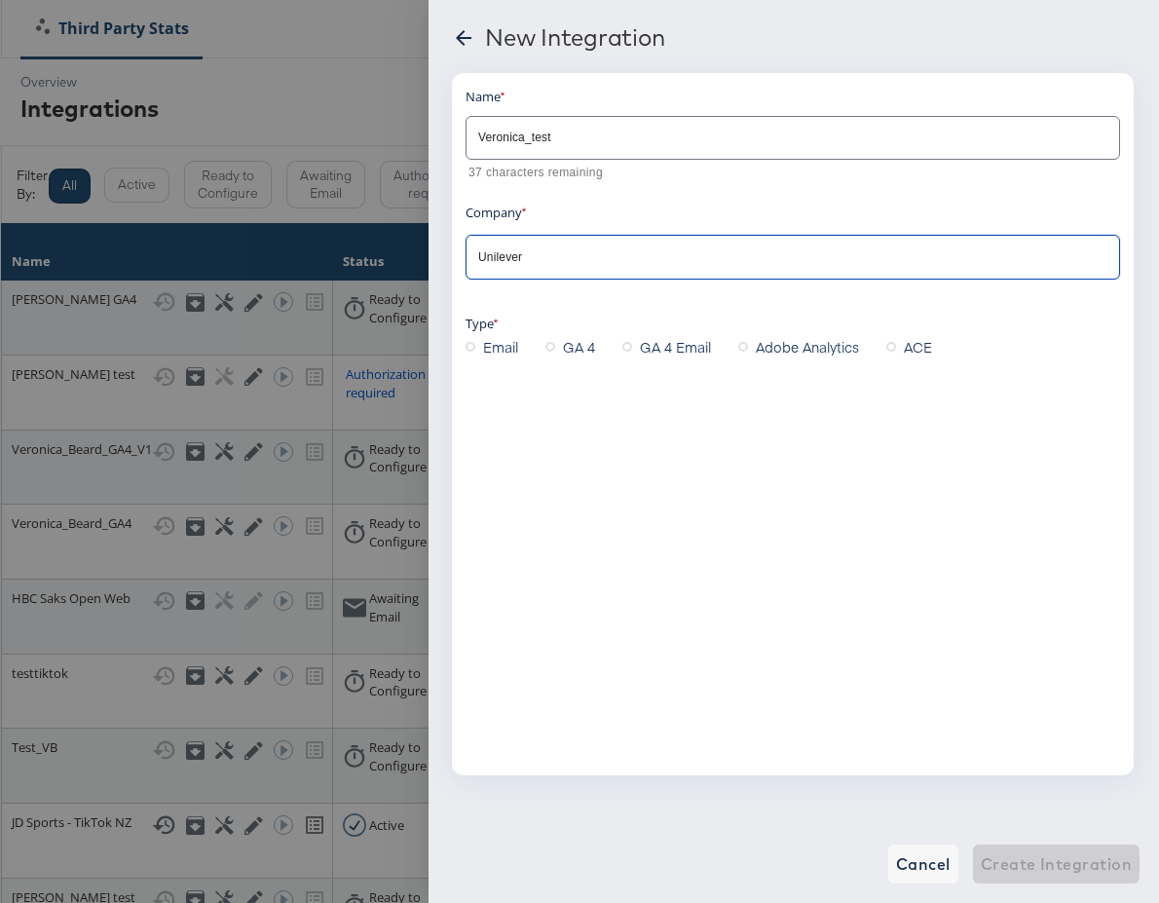
drag, startPoint x: 543, startPoint y: 348, endPoint x: 554, endPoint y: 345, distance: 11.1
click at [543, 348] on div "Email" at bounding box center [505, 346] width 80 height 29
click at [554, 345] on icon at bounding box center [550, 347] width 10 height 10
click at [0, 0] on input "GA 4" at bounding box center [0, 0] width 0 height 0
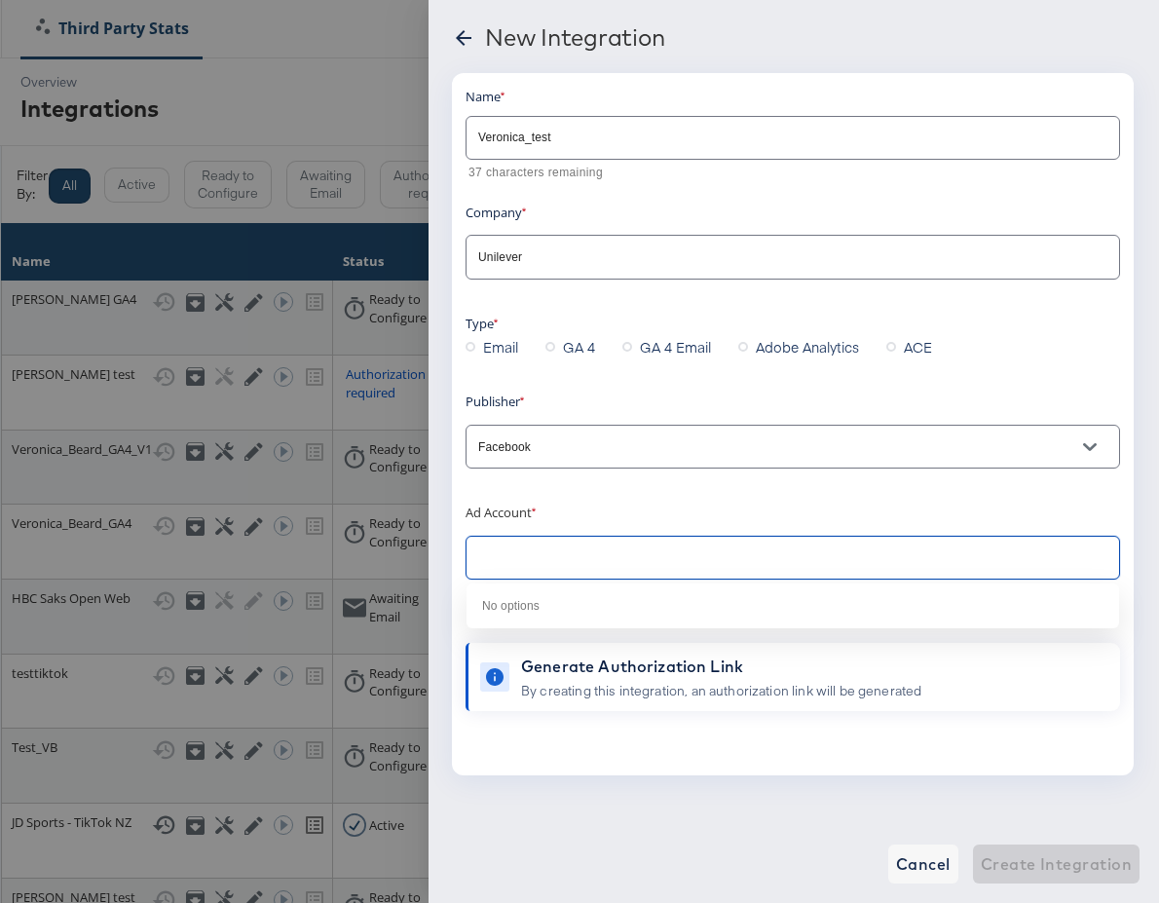
click at [675, 553] on input "text" at bounding box center [777, 558] width 607 height 22
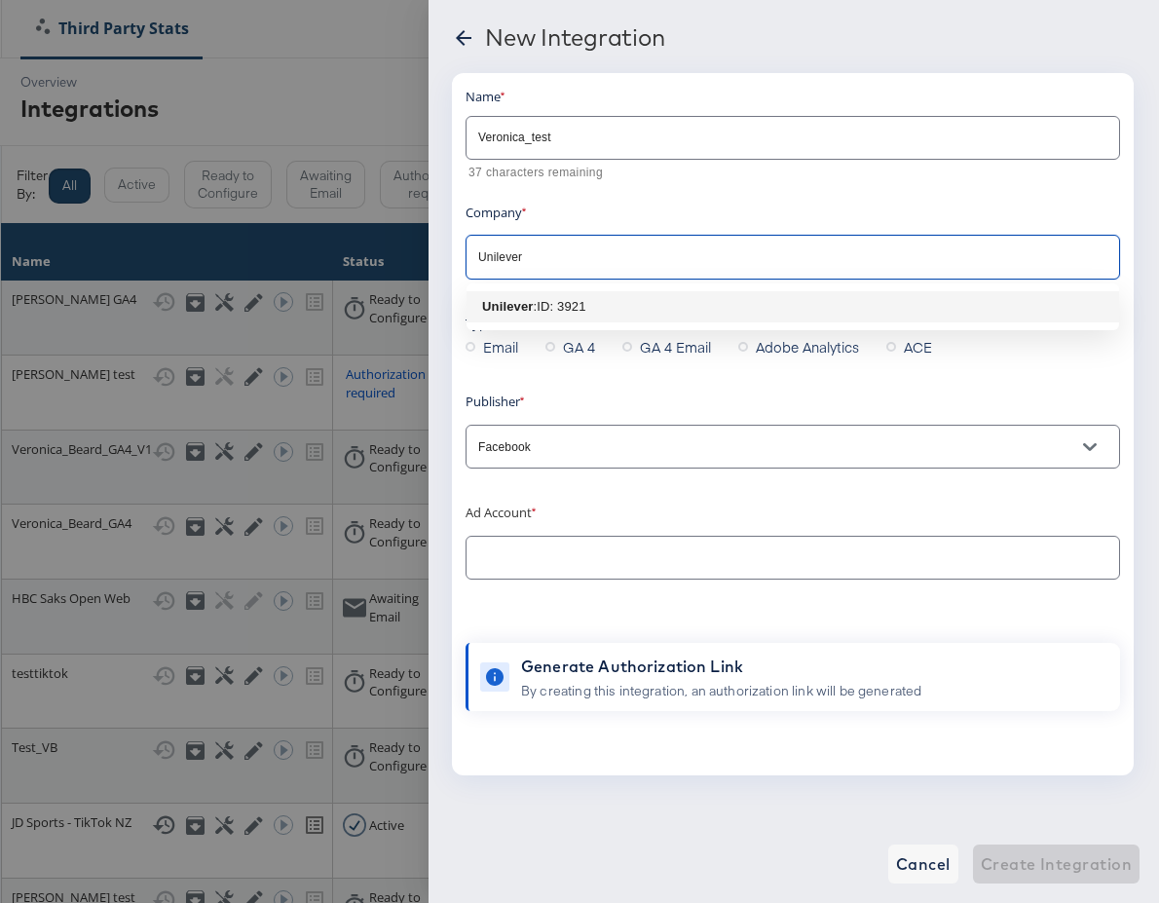
drag, startPoint x: 550, startPoint y: 257, endPoint x: 408, endPoint y: 255, distance: 142.2
click at [408, 255] on div "New Integration Name Veronica_test 37 characters remaining Company Unilever Typ…" at bounding box center [579, 451] width 1159 height 903
click at [601, 302] on b "Block & Tam ([PERSON_NAME])" at bounding box center [581, 306] width 198 height 15
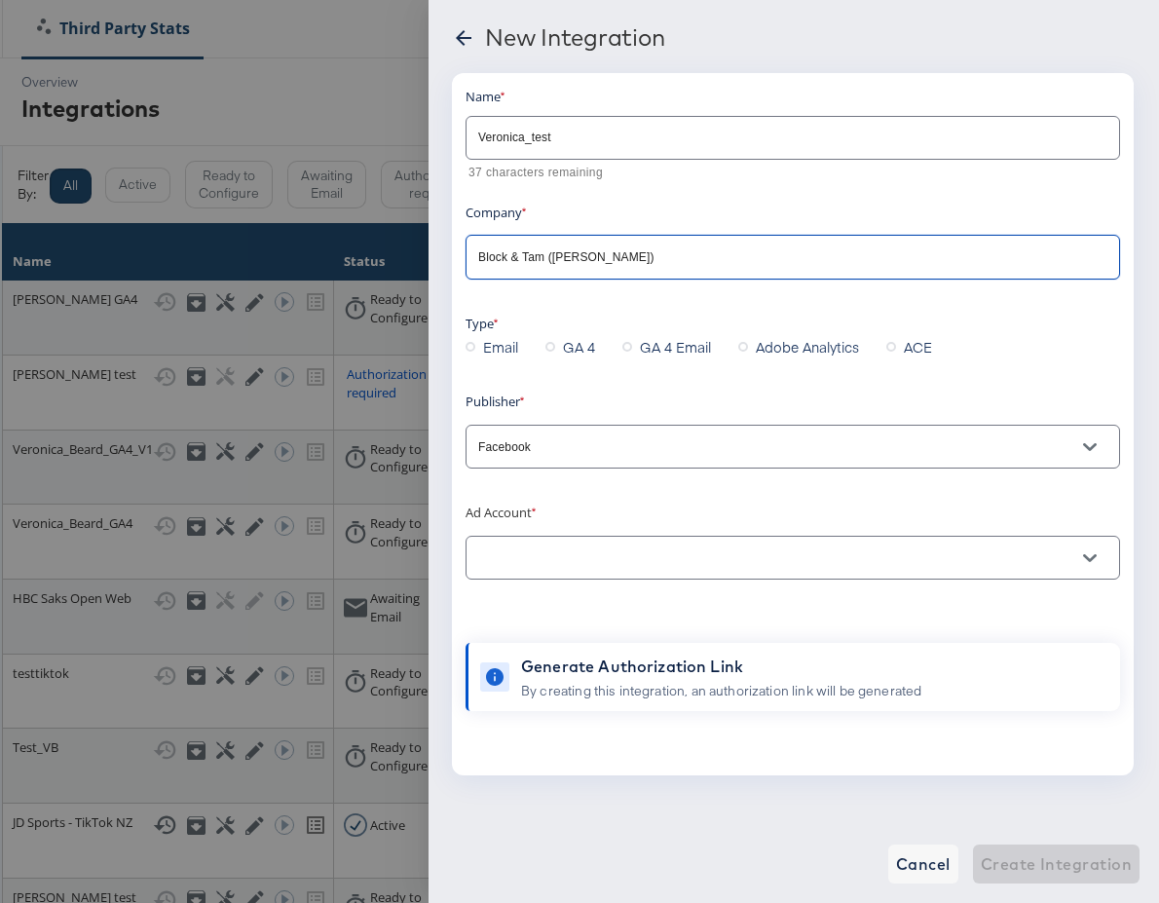
type input "Block & Tam ([PERSON_NAME])"
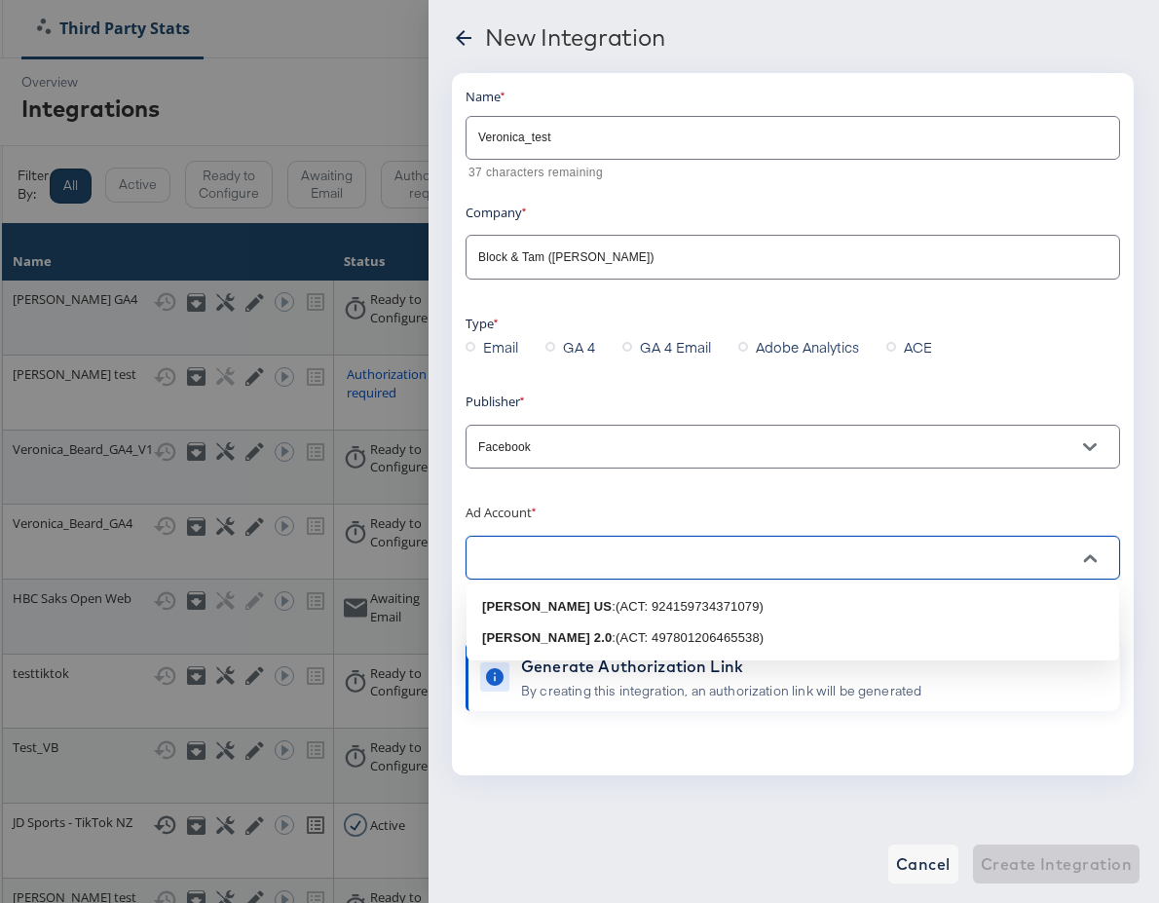
click at [683, 560] on input "text" at bounding box center [777, 558] width 607 height 22
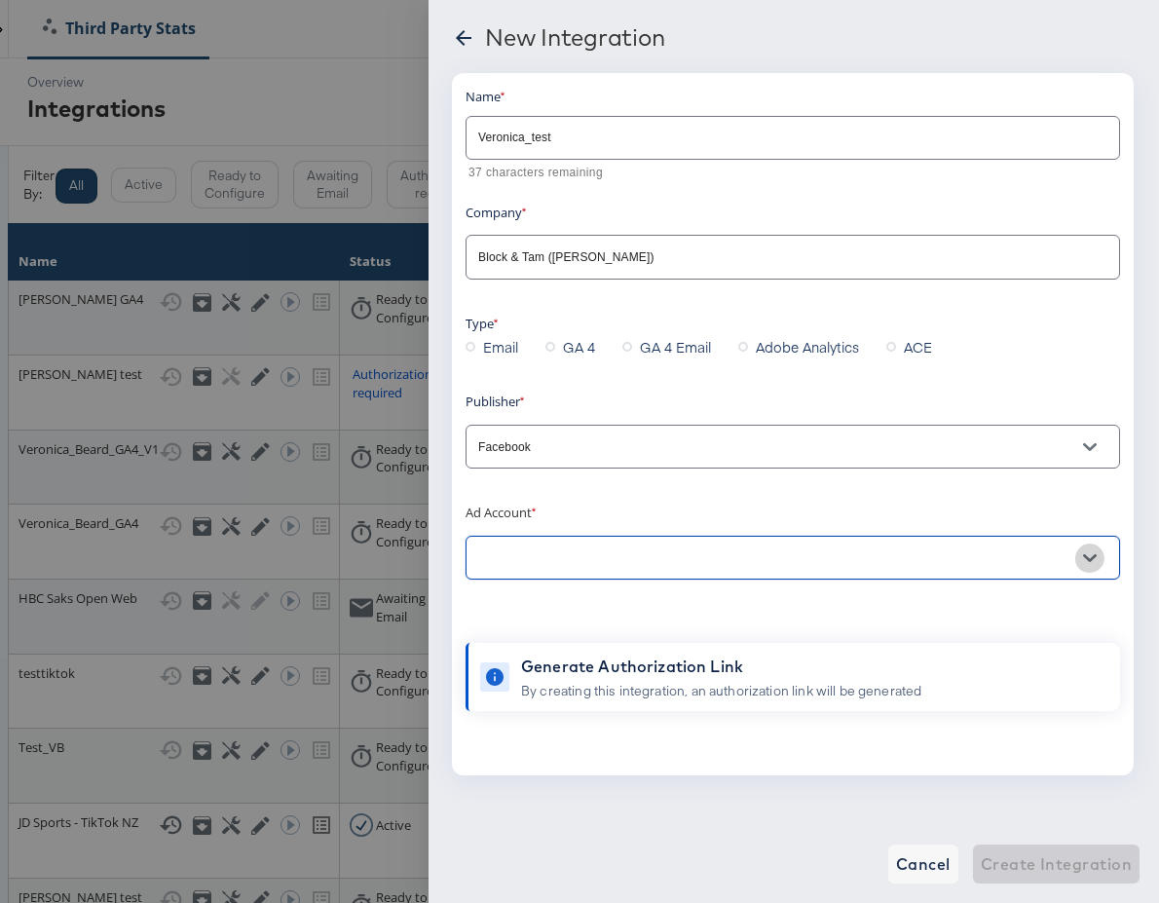
click at [1092, 556] on icon "Open" at bounding box center [1090, 558] width 14 height 8
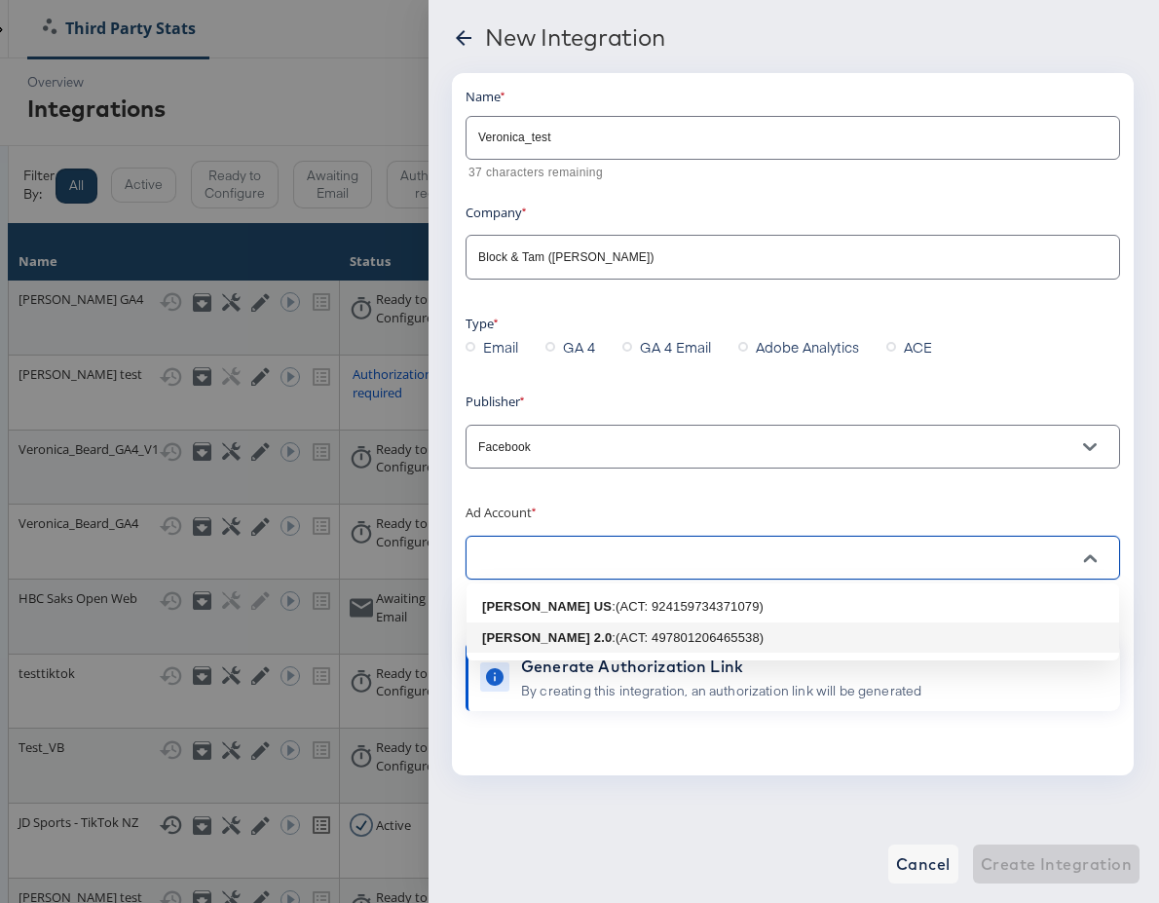
click at [942, 625] on li "Veronica Beard 2.0 : (ACT: 497801206465538)" at bounding box center [792, 637] width 652 height 31
type input "Veronica Beard 2.0: (ACT: 497801206465538)"
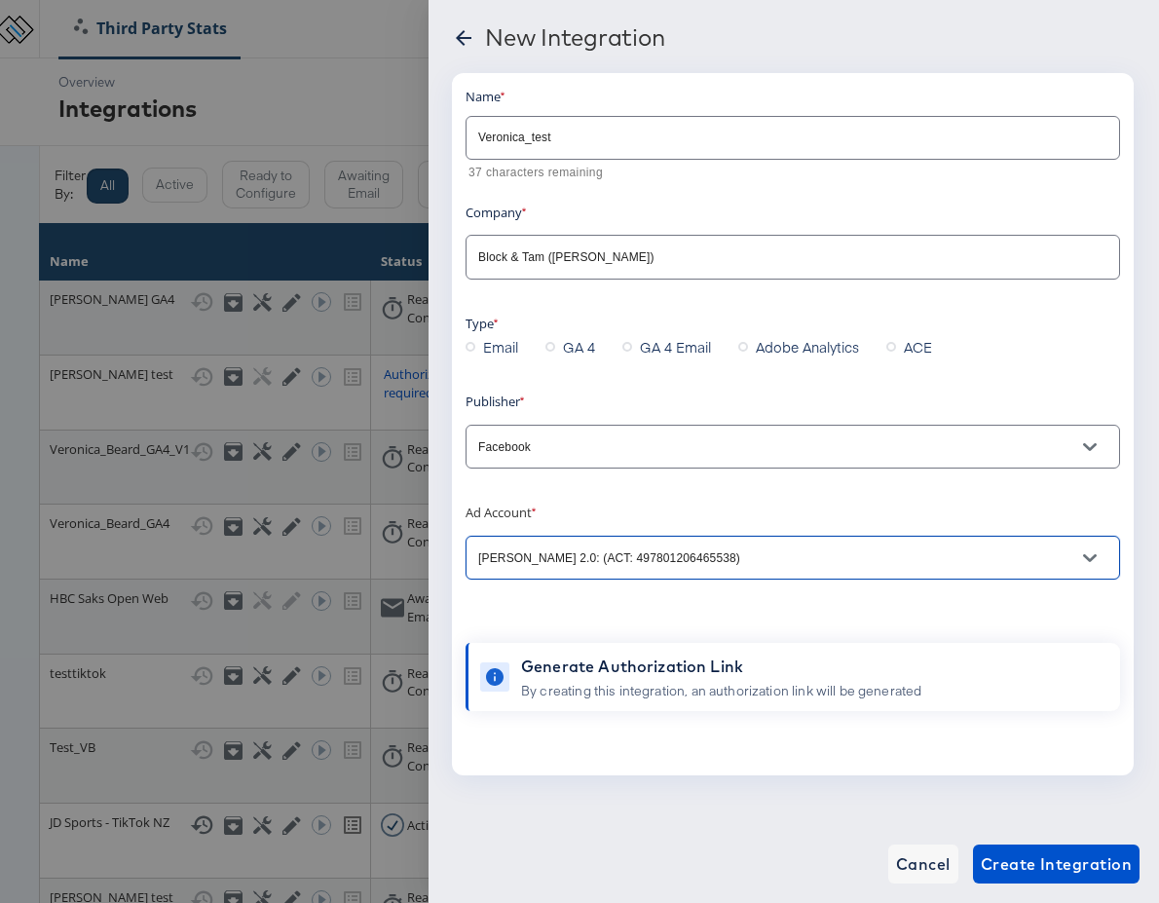
scroll to position [0, 3]
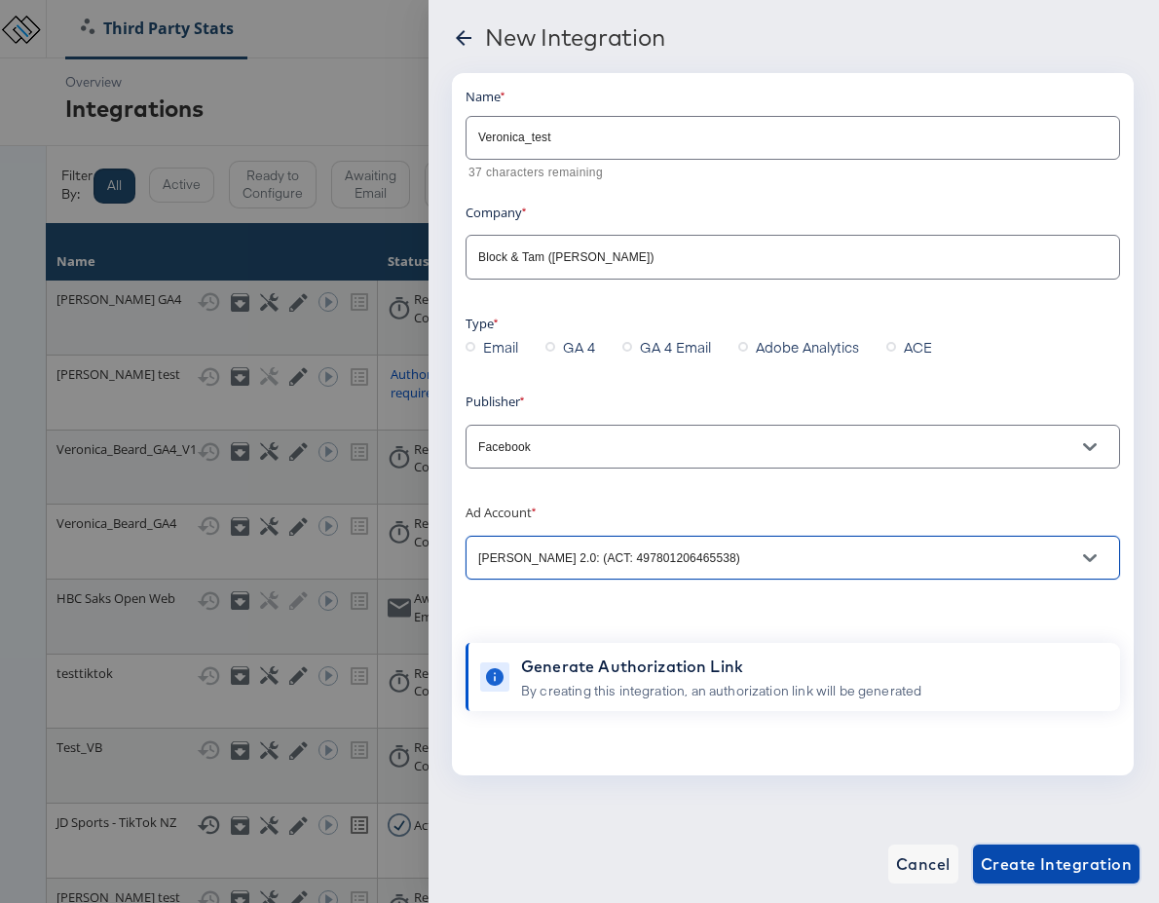
click at [1039, 860] on span "Create Integration" at bounding box center [1056, 863] width 151 height 27
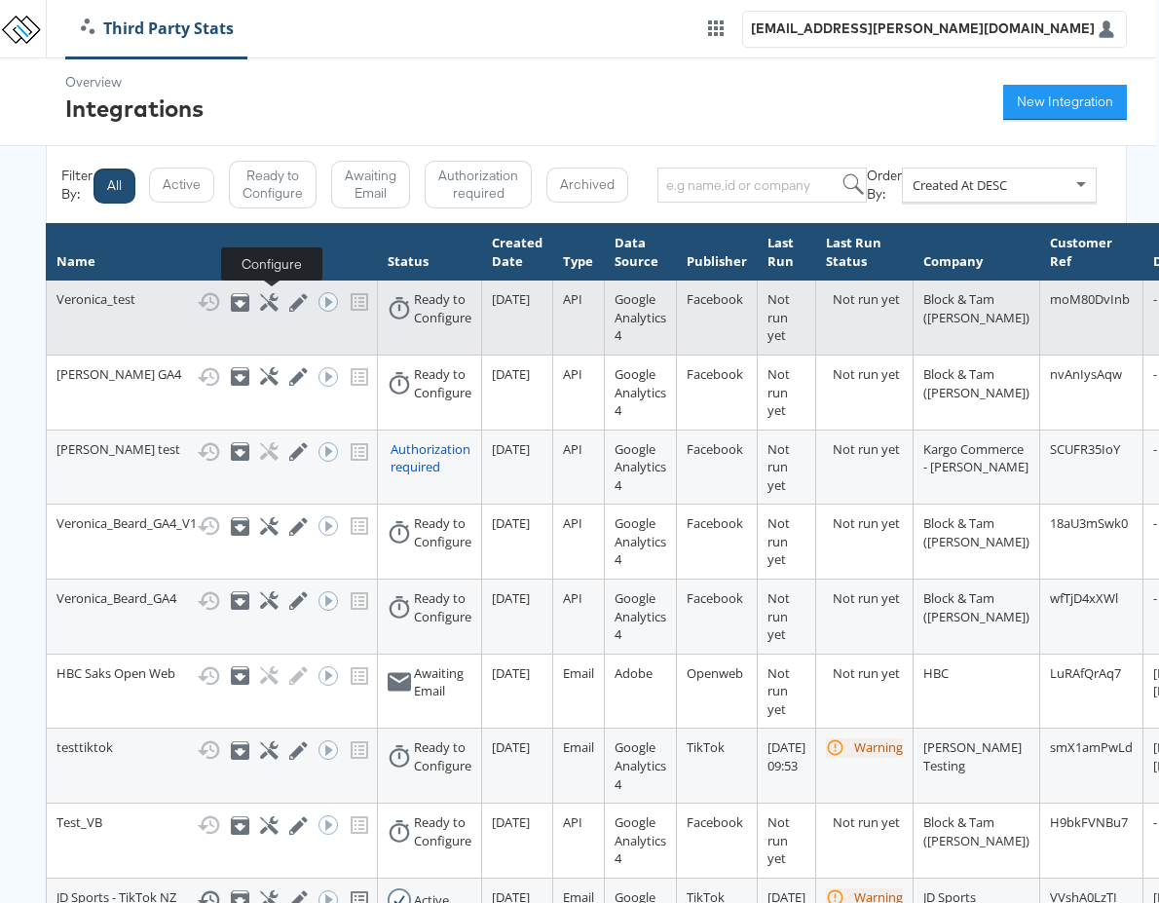
click at [270, 300] on icon at bounding box center [269, 302] width 19 height 19
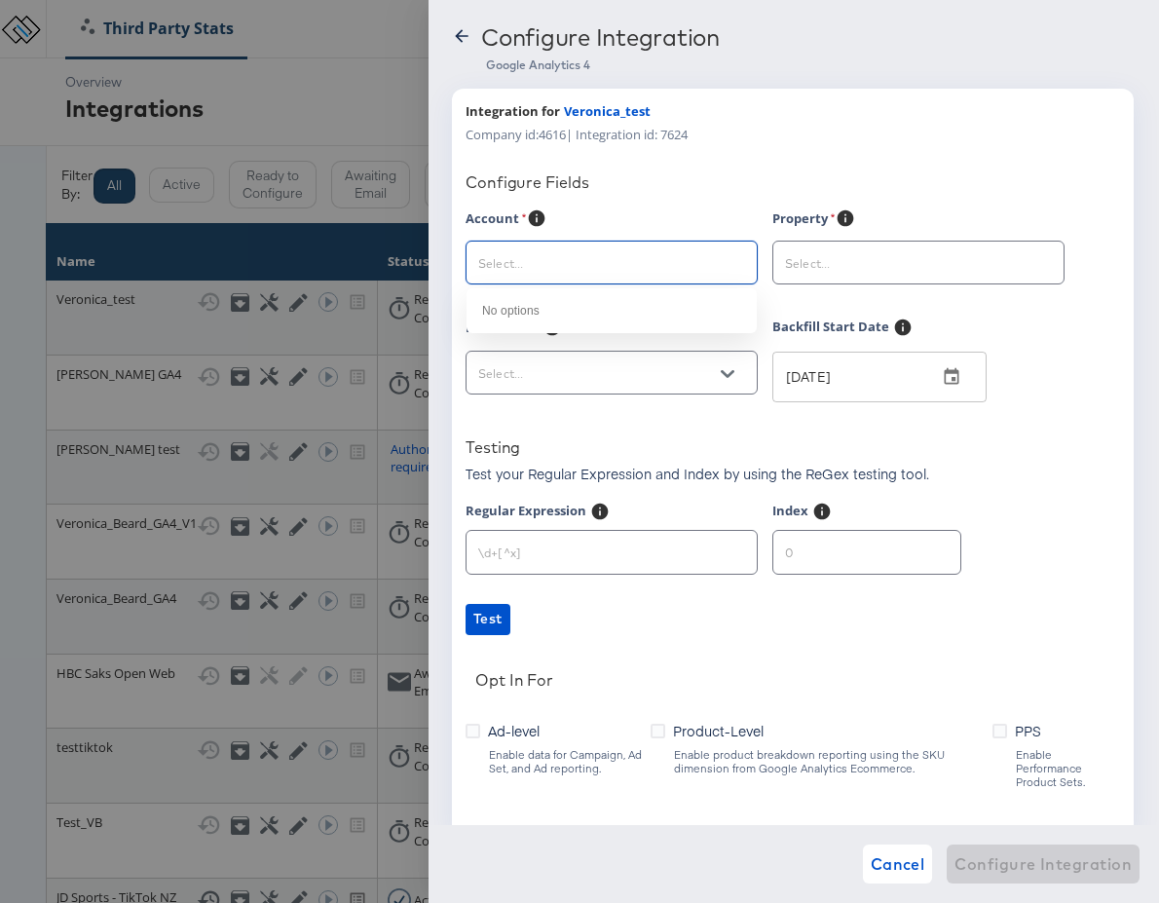
click at [600, 261] on input "text" at bounding box center [596, 263] width 244 height 22
click at [182, 324] on div at bounding box center [579, 451] width 1159 height 903
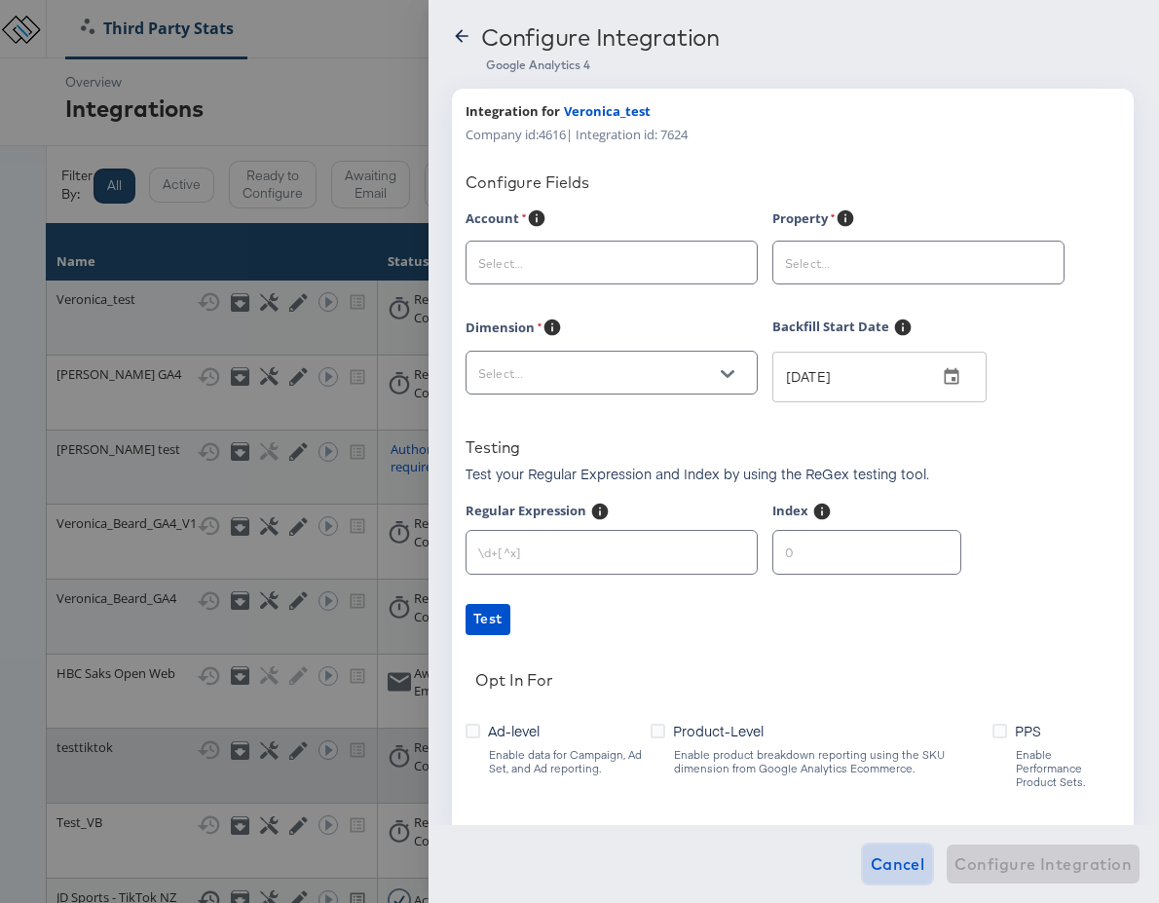
click at [897, 866] on span "Cancel" at bounding box center [898, 863] width 55 height 27
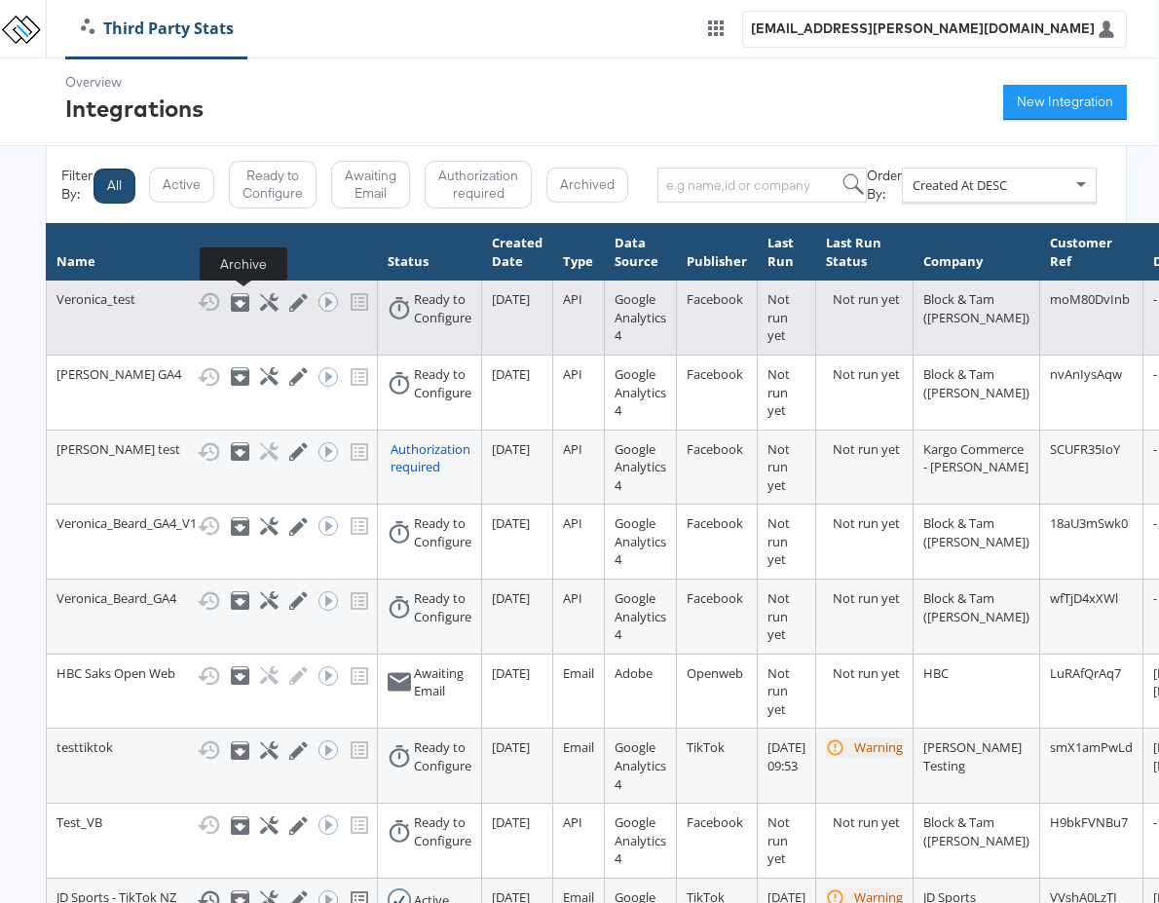
click at [240, 301] on icon at bounding box center [240, 302] width 19 height 19
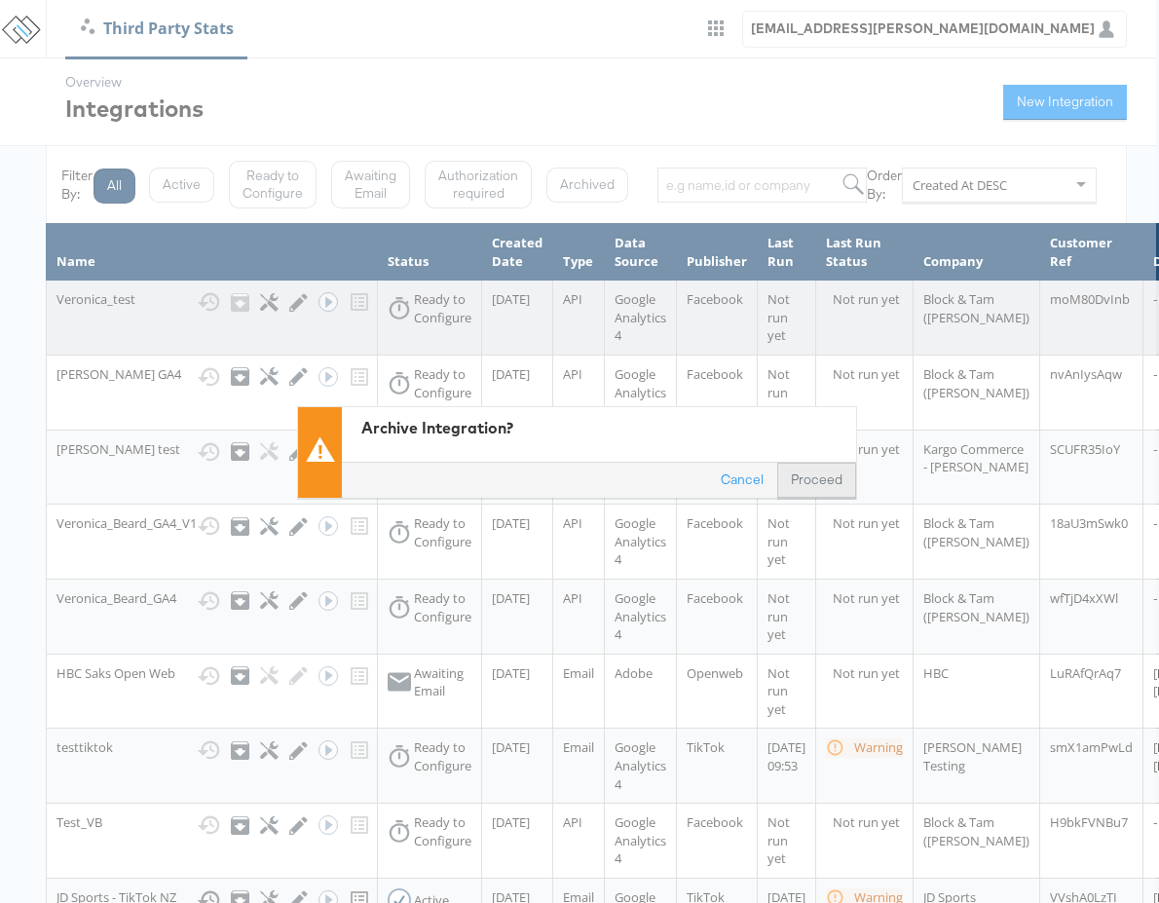
click at [822, 480] on button "Proceed" at bounding box center [816, 479] width 79 height 35
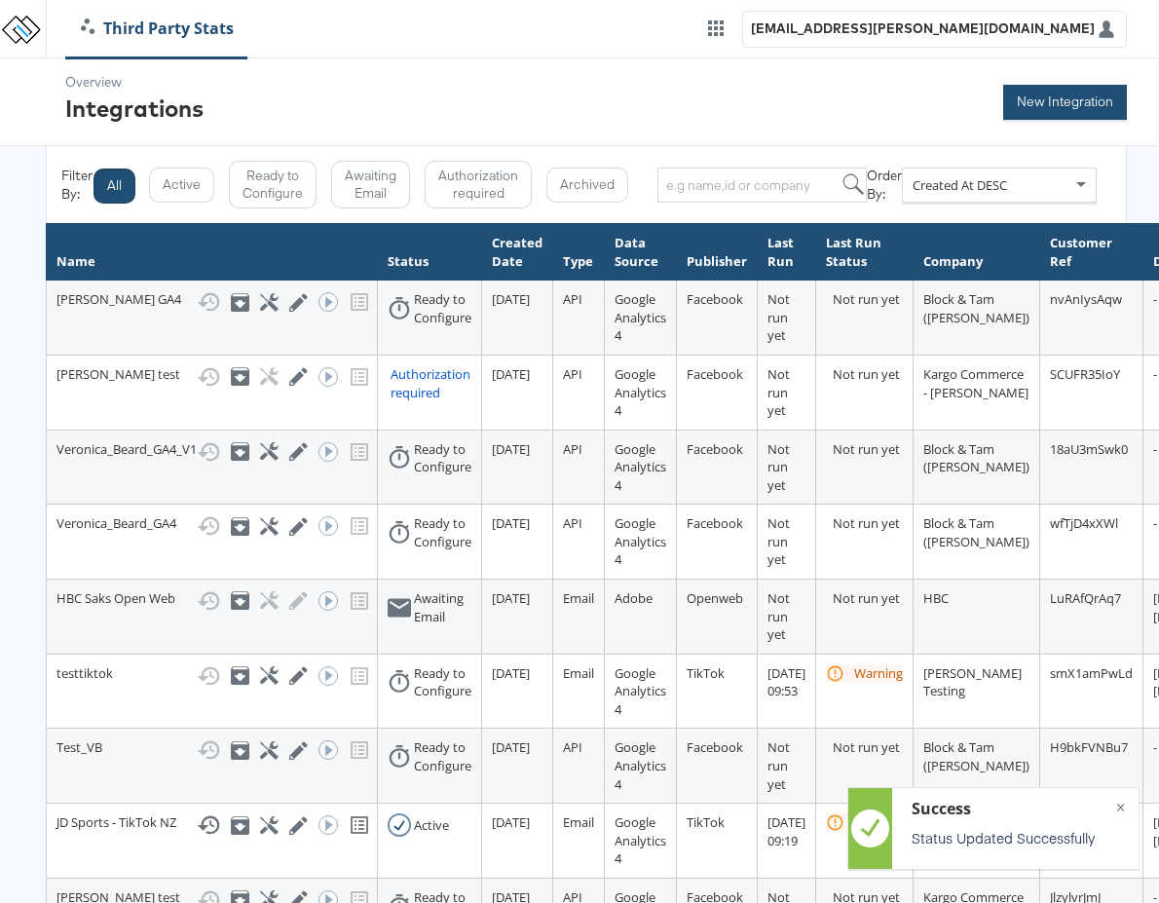
click at [1034, 102] on button "New Integration" at bounding box center [1065, 102] width 124 height 35
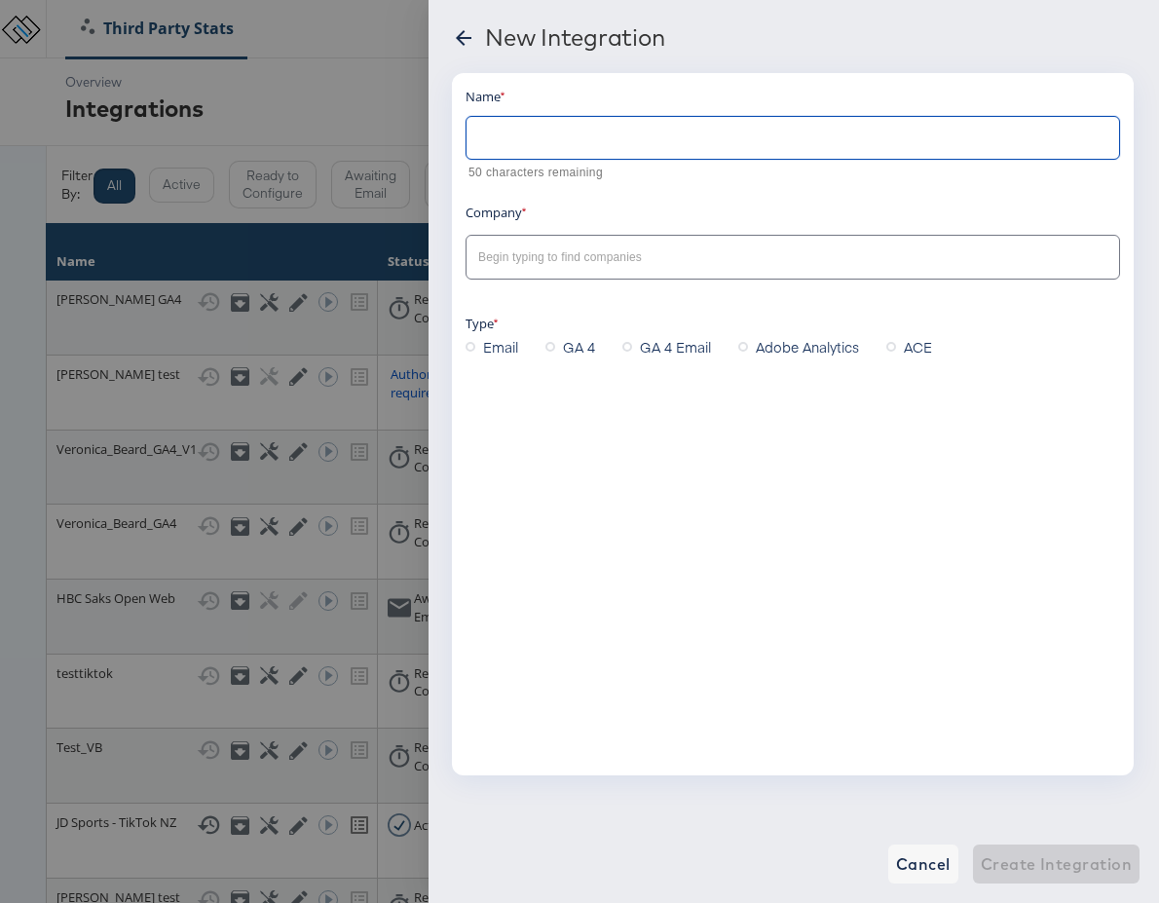
click at [655, 135] on input "text" at bounding box center [792, 130] width 652 height 42
type input "veronica_test"
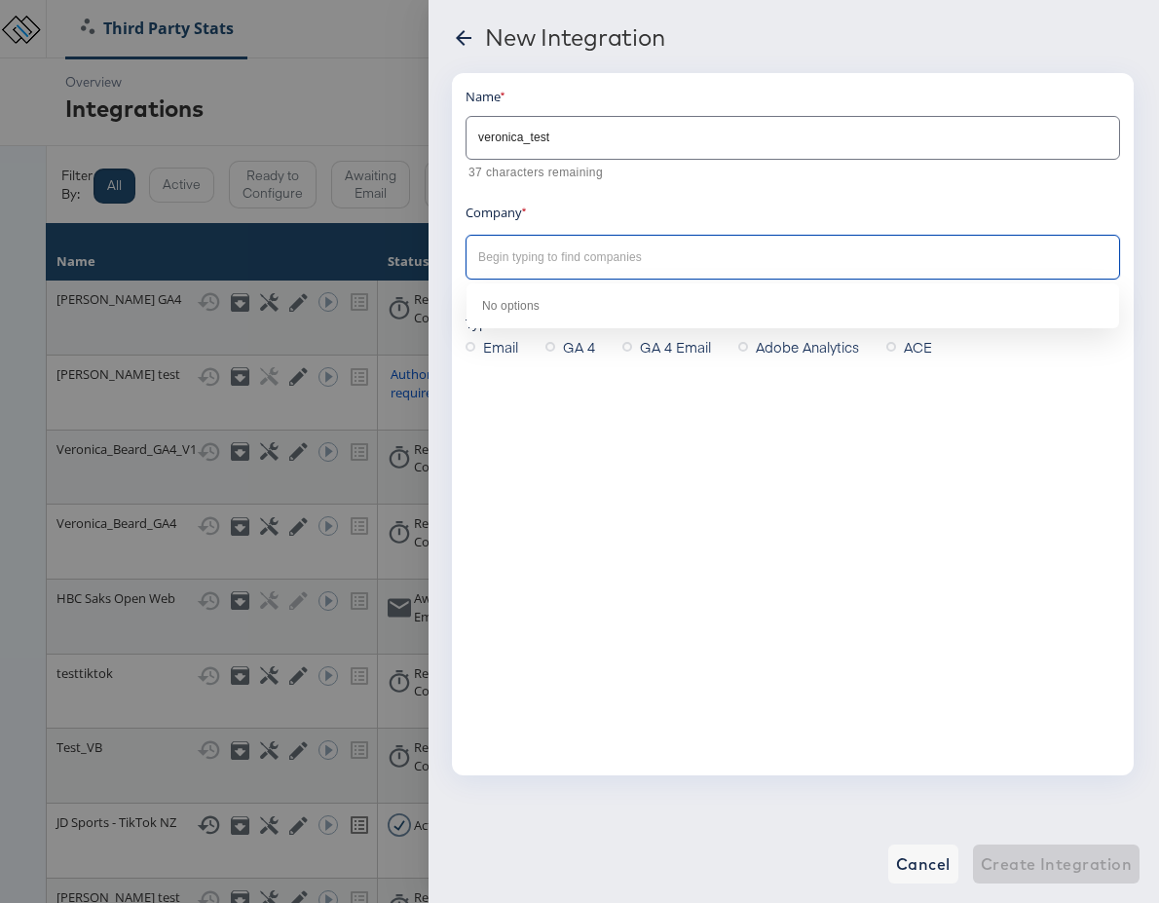
click at [667, 251] on input "text" at bounding box center [777, 257] width 607 height 22
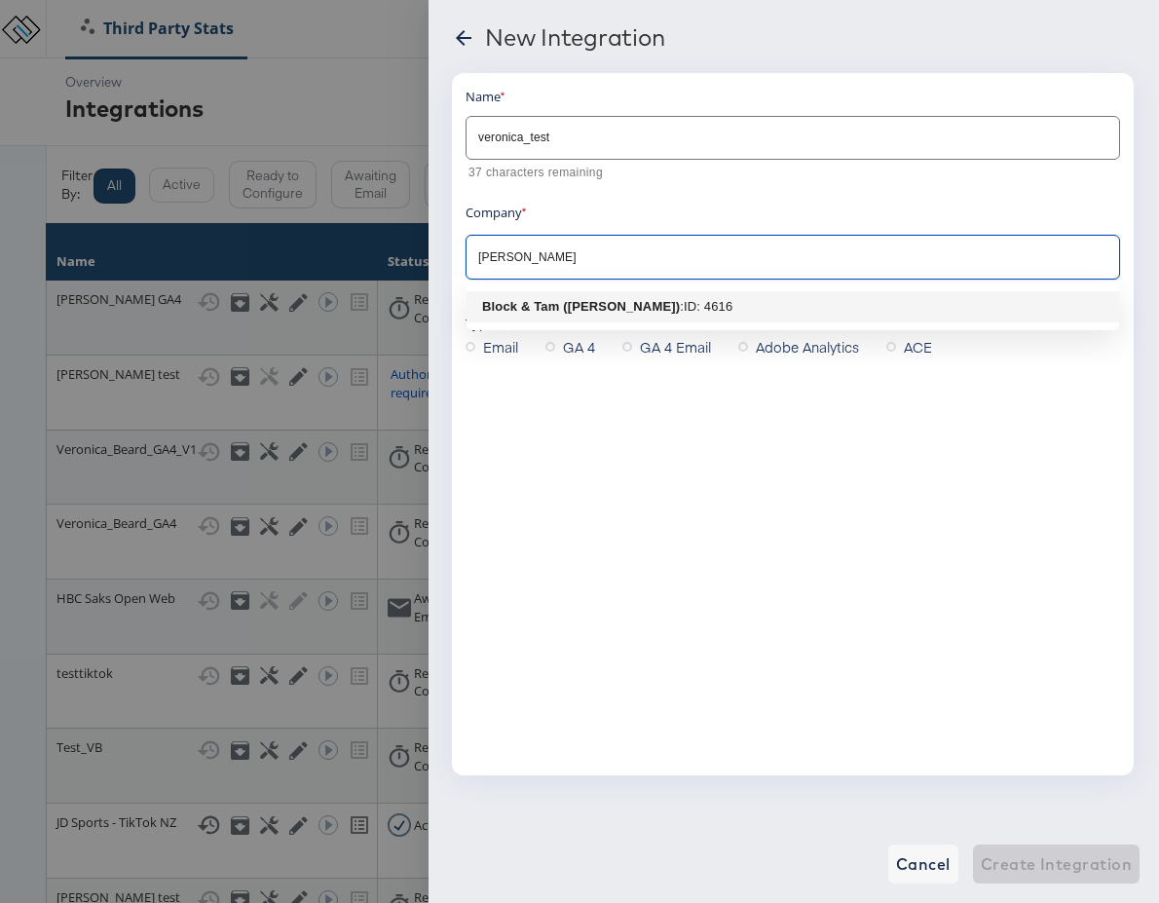
click at [701, 306] on div ": ID: 4616" at bounding box center [706, 306] width 53 height 19
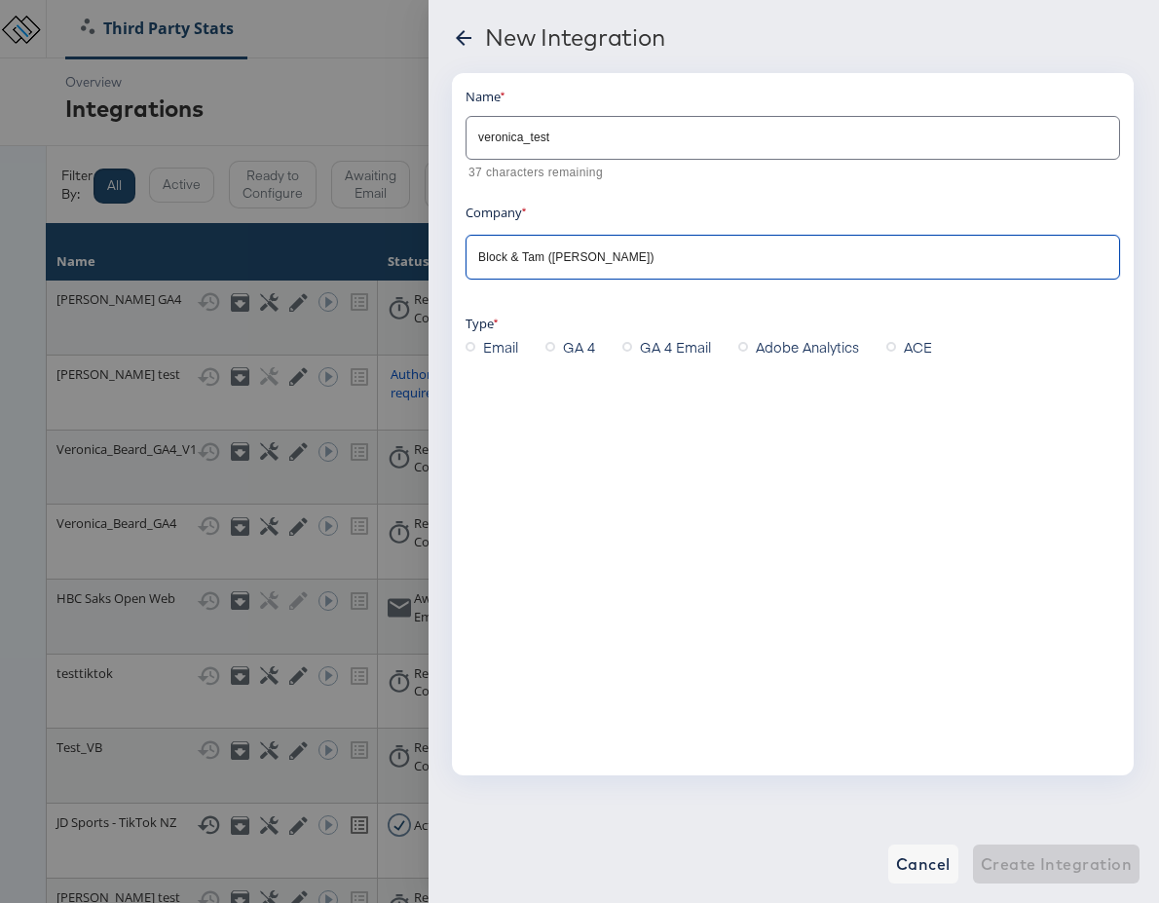
type input "Block & Tam ([PERSON_NAME])"
click at [551, 348] on icon at bounding box center [550, 347] width 10 height 10
click at [0, 0] on input "GA 4" at bounding box center [0, 0] width 0 height 0
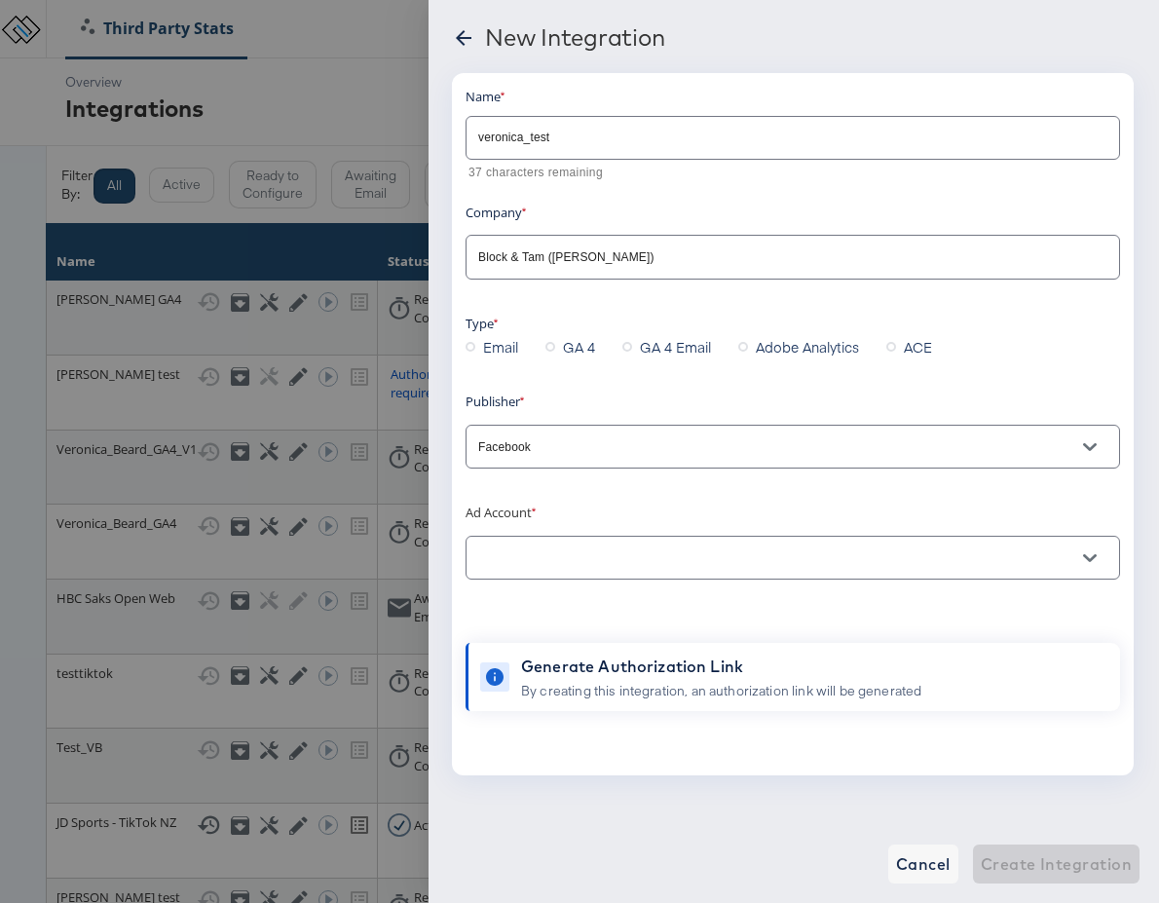
click at [687, 553] on input "text" at bounding box center [777, 558] width 607 height 22
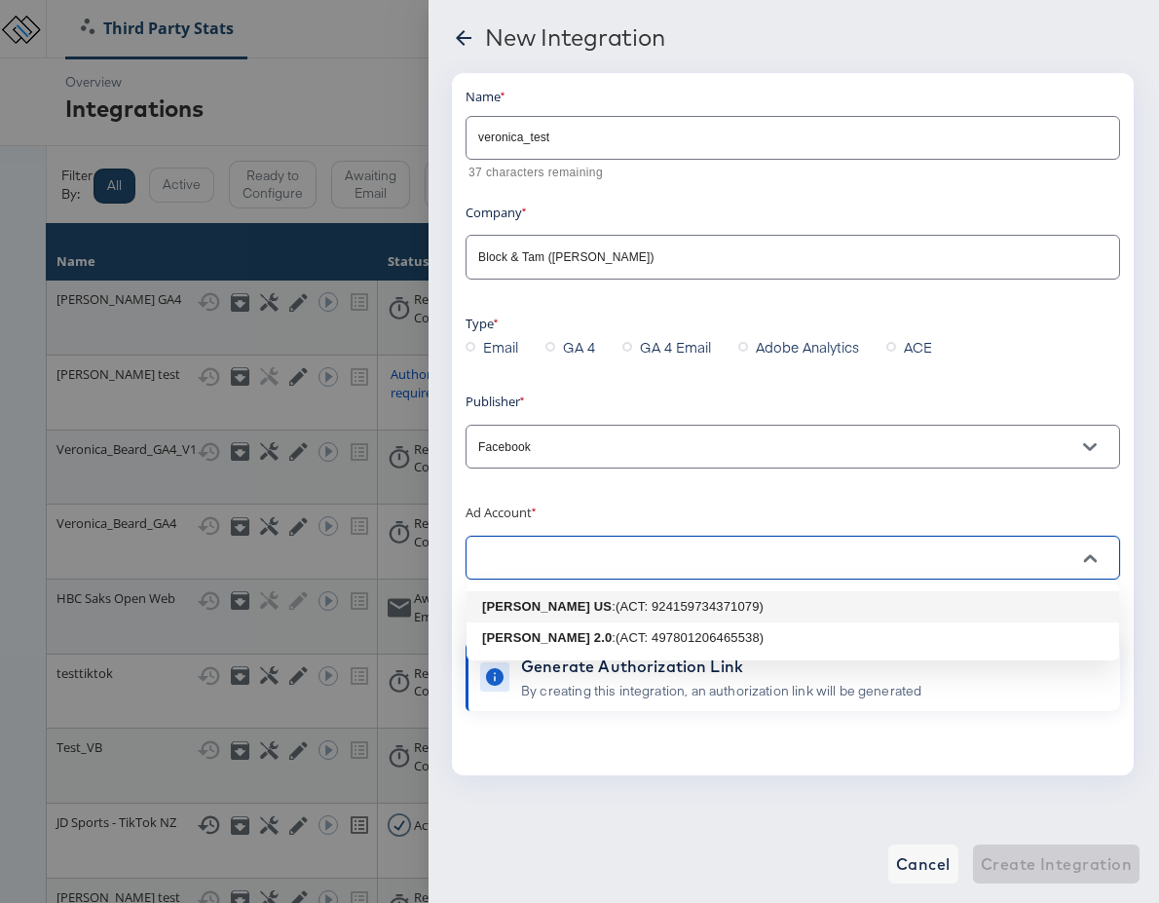
click at [660, 612] on div ": (ACT: 924159734371079)" at bounding box center [688, 606] width 152 height 19
type input "Veronica Beard US: (ACT: 924159734371079)"
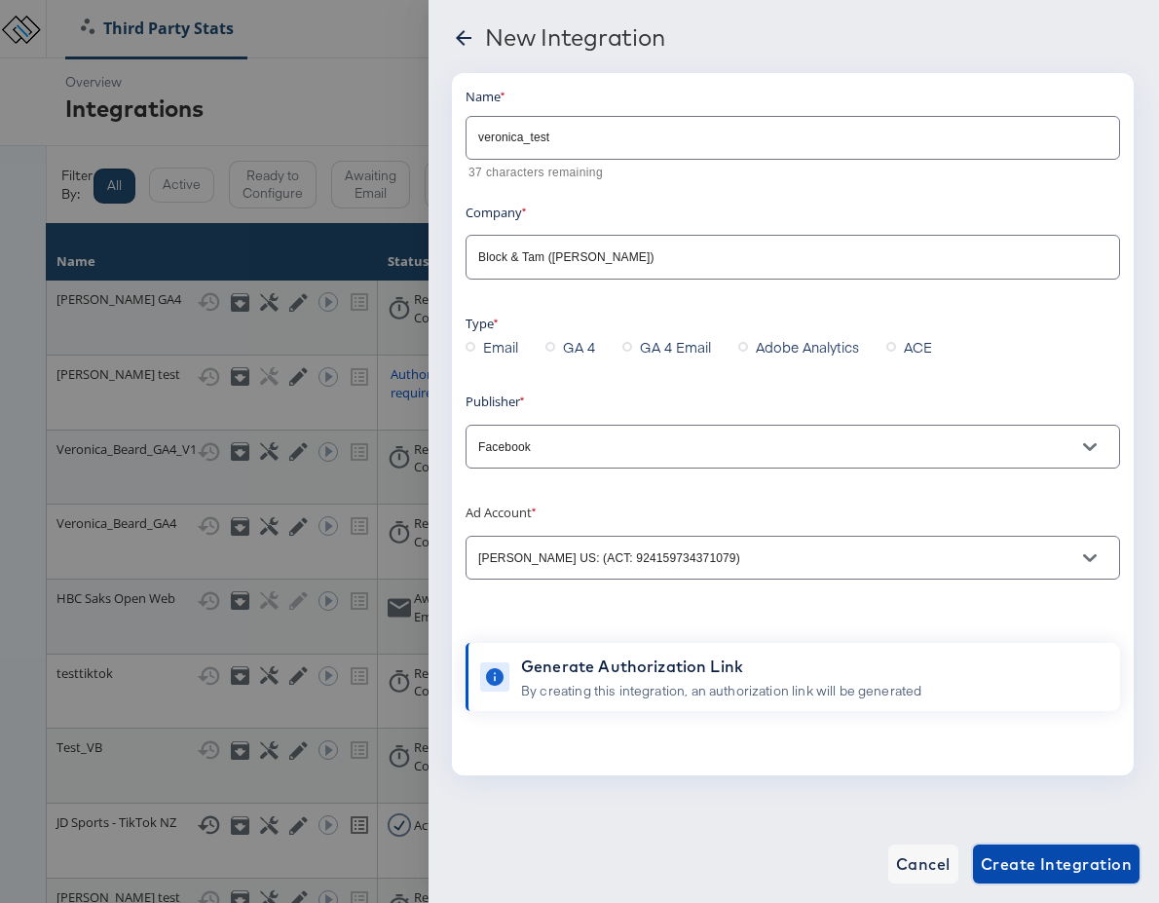
click at [1042, 865] on span "Create Integration" at bounding box center [1056, 863] width 151 height 27
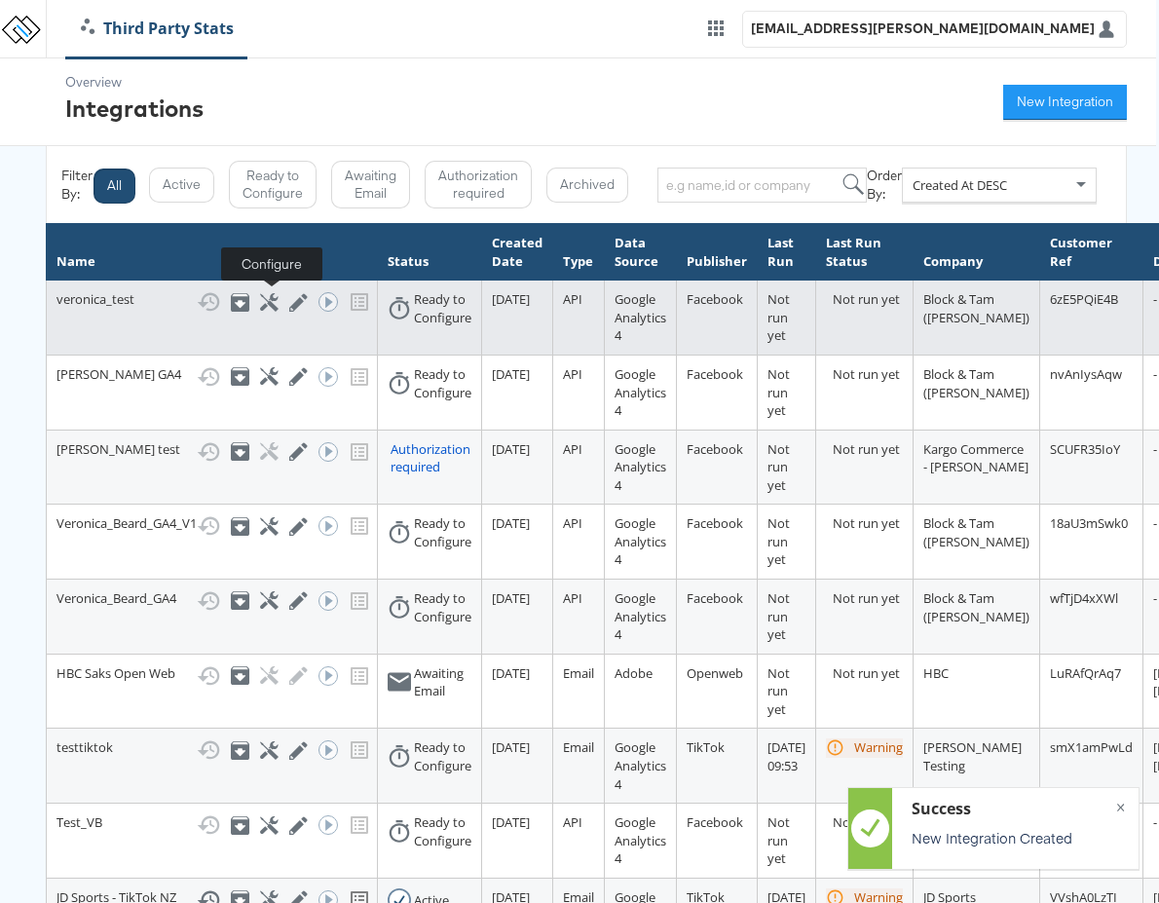
drag, startPoint x: 268, startPoint y: 297, endPoint x: 257, endPoint y: 300, distance: 11.1
click at [268, 297] on icon at bounding box center [269, 302] width 19 height 19
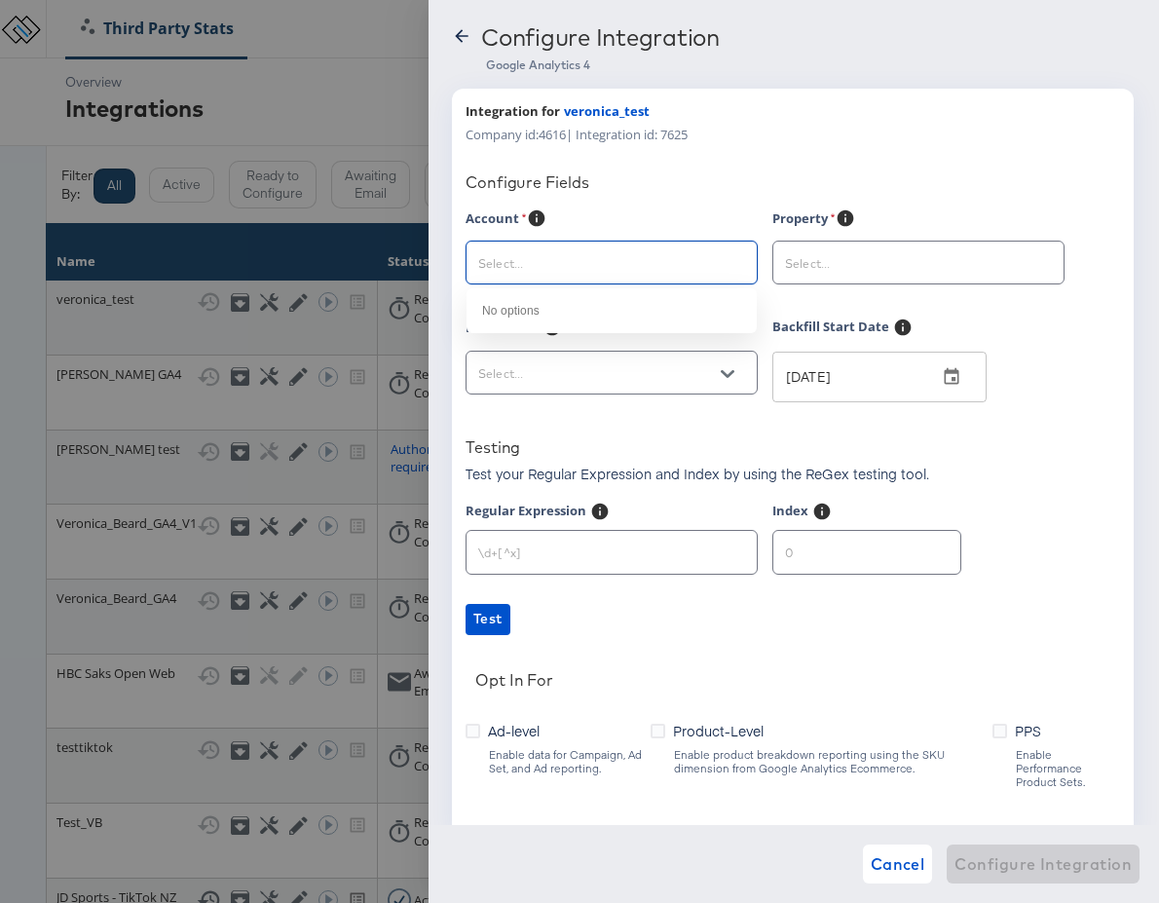
click at [567, 263] on input "text" at bounding box center [596, 263] width 244 height 22
click at [244, 319] on div at bounding box center [579, 451] width 1159 height 903
drag, startPoint x: 466, startPoint y: 28, endPoint x: 465, endPoint y: 42, distance: 13.8
click at [466, 28] on icon at bounding box center [461, 35] width 19 height 19
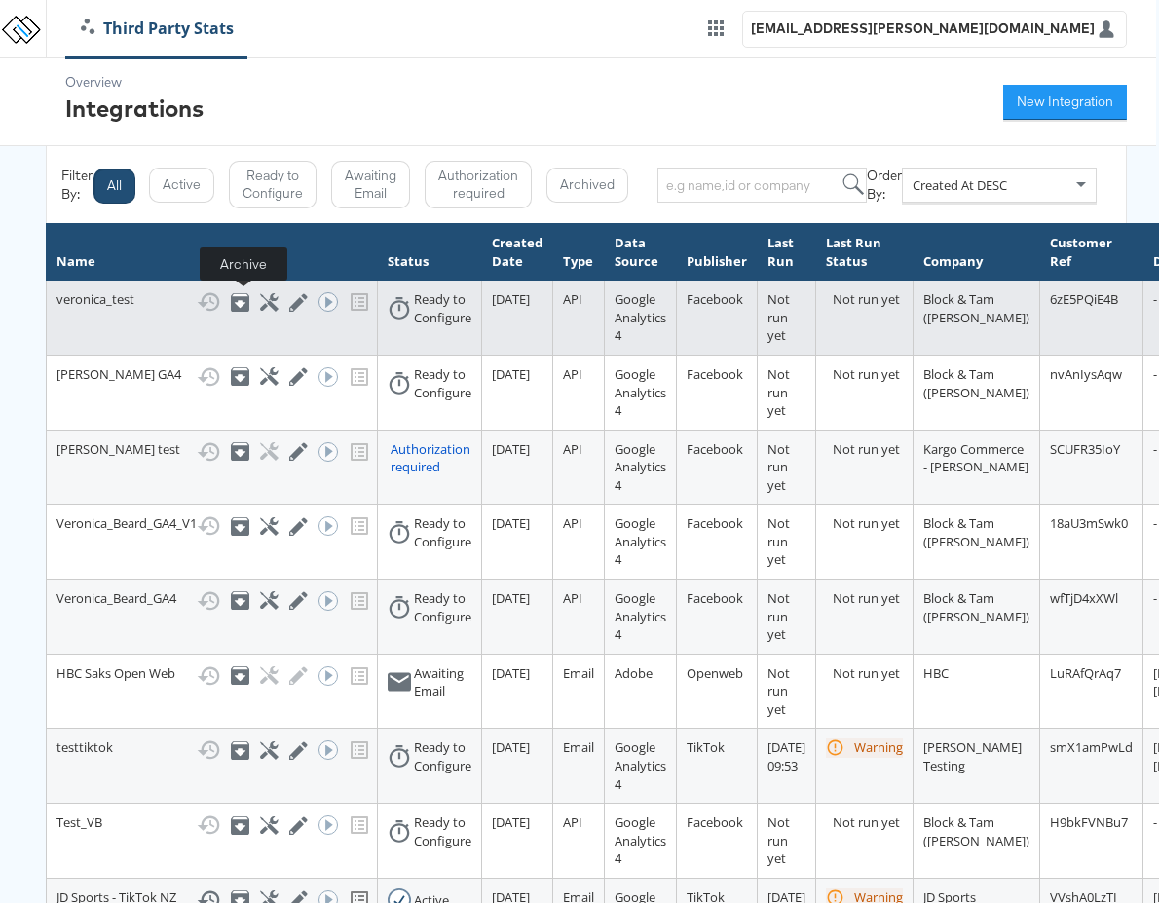
click at [244, 304] on icon at bounding box center [241, 304] width 12 height 8
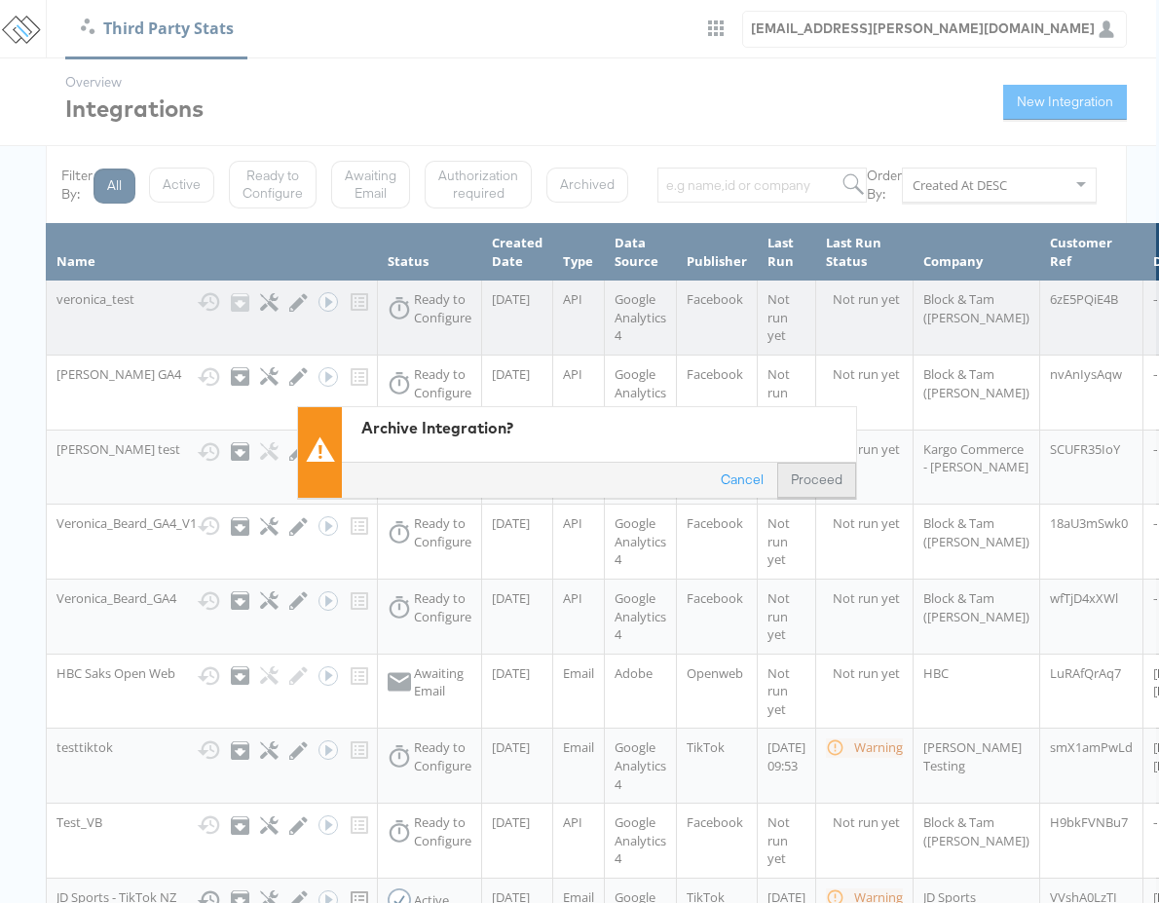
click at [826, 473] on button "Proceed" at bounding box center [816, 479] width 79 height 35
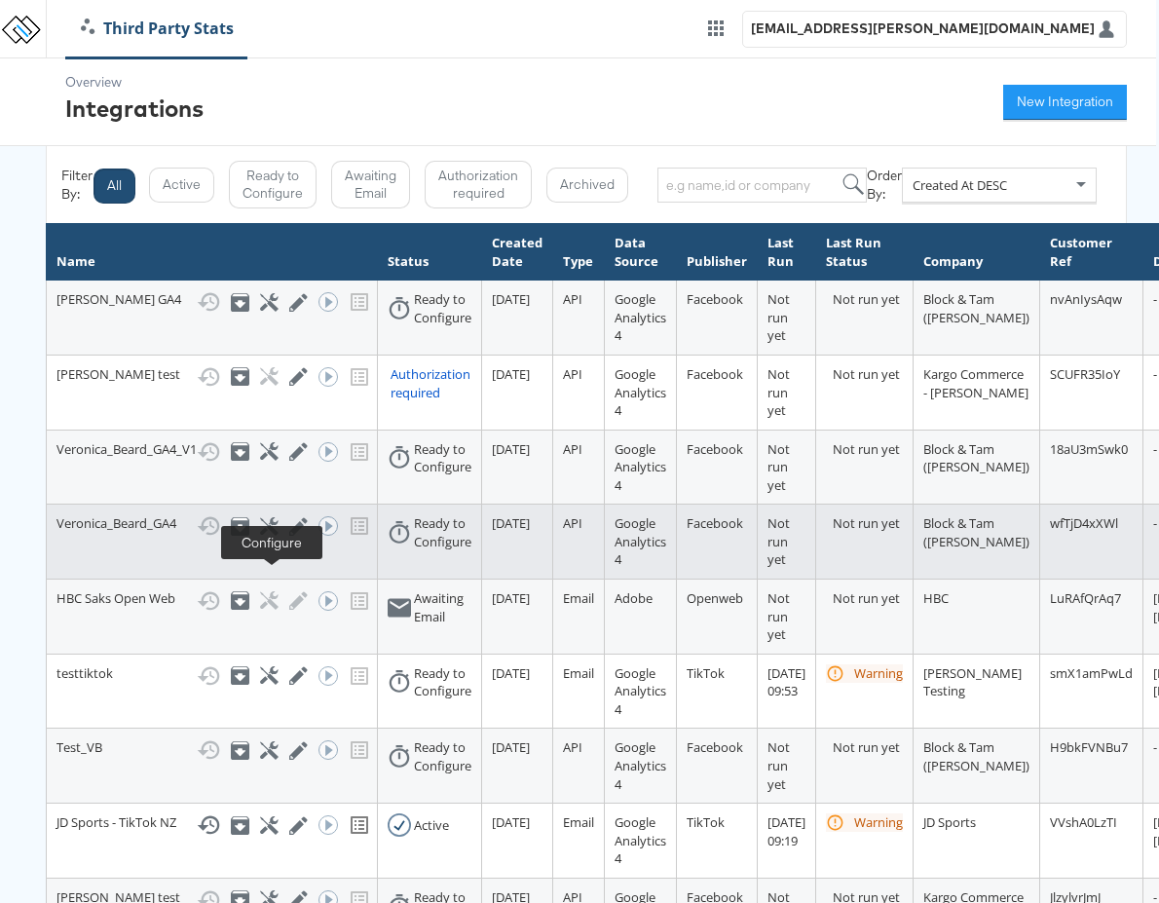
click at [271, 536] on icon at bounding box center [269, 526] width 19 height 19
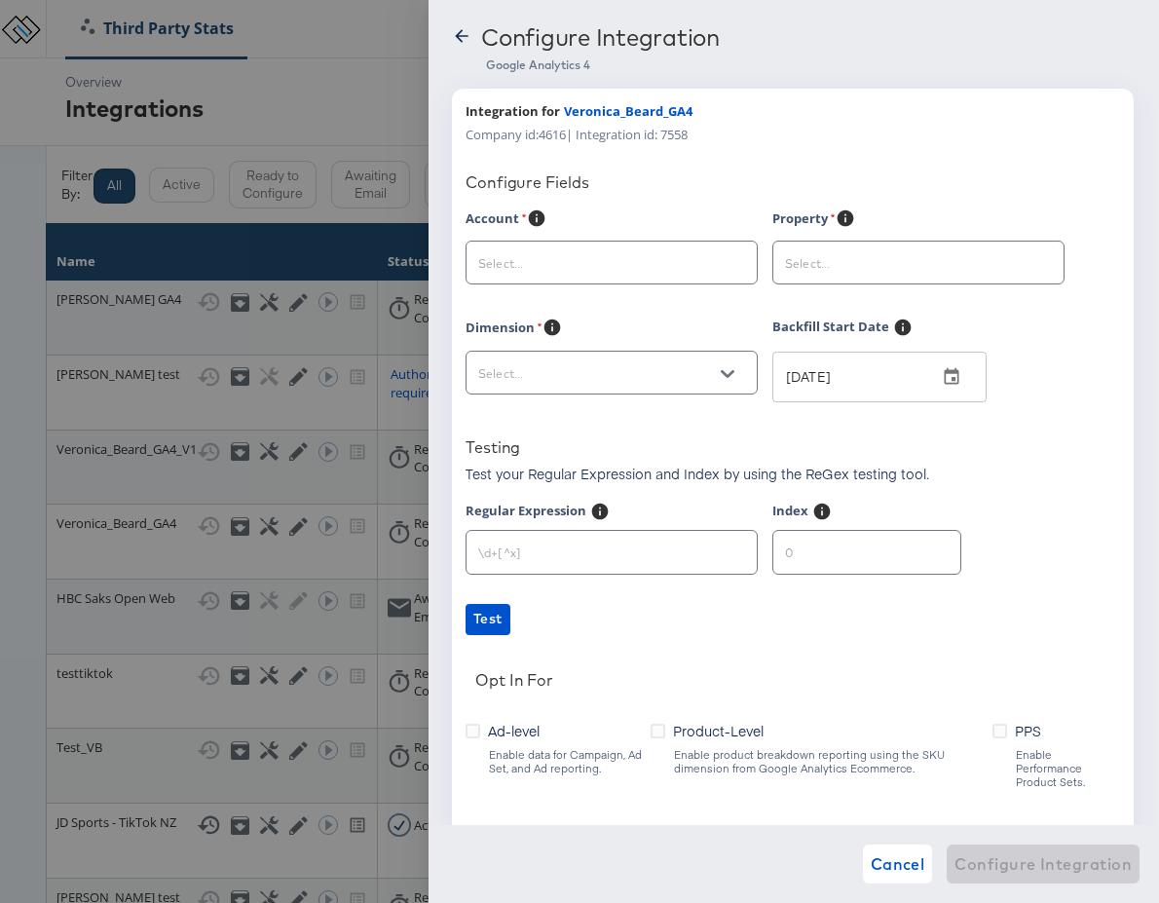
click at [541, 269] on input "text" at bounding box center [596, 263] width 244 height 22
click at [559, 254] on input "text" at bounding box center [596, 263] width 244 height 22
click at [14, 215] on div at bounding box center [579, 451] width 1159 height 903
click at [456, 37] on icon at bounding box center [461, 35] width 19 height 19
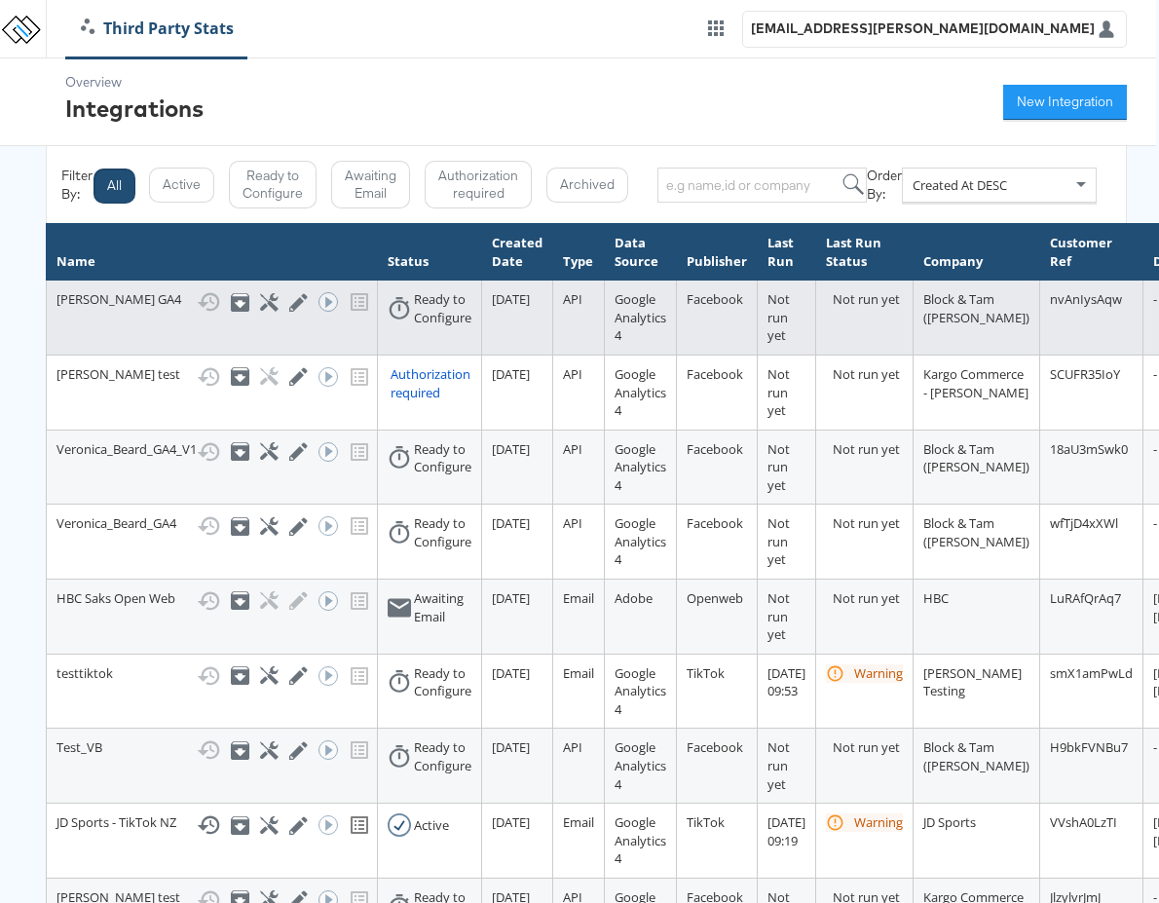
scroll to position [0, 4]
click at [271, 298] on icon at bounding box center [268, 302] width 19 height 19
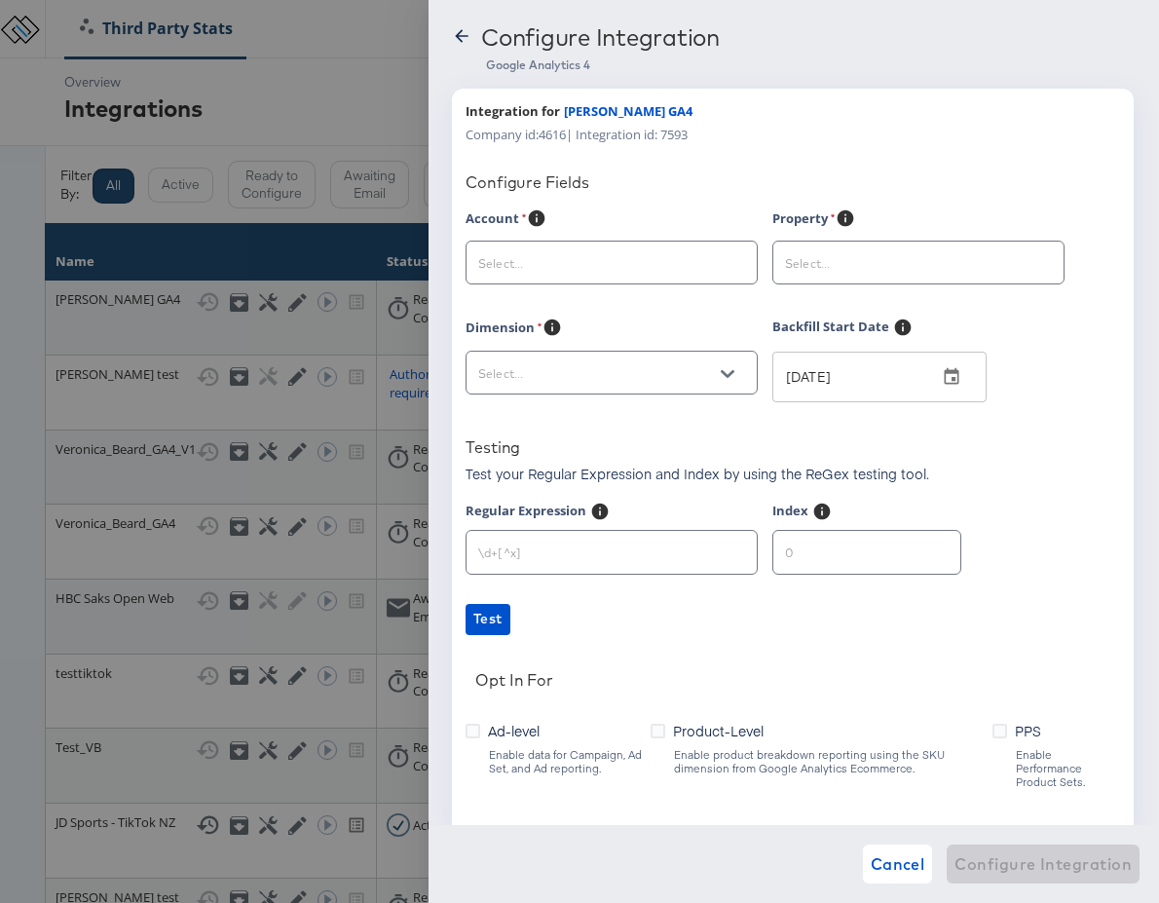
scroll to position [43, 0]
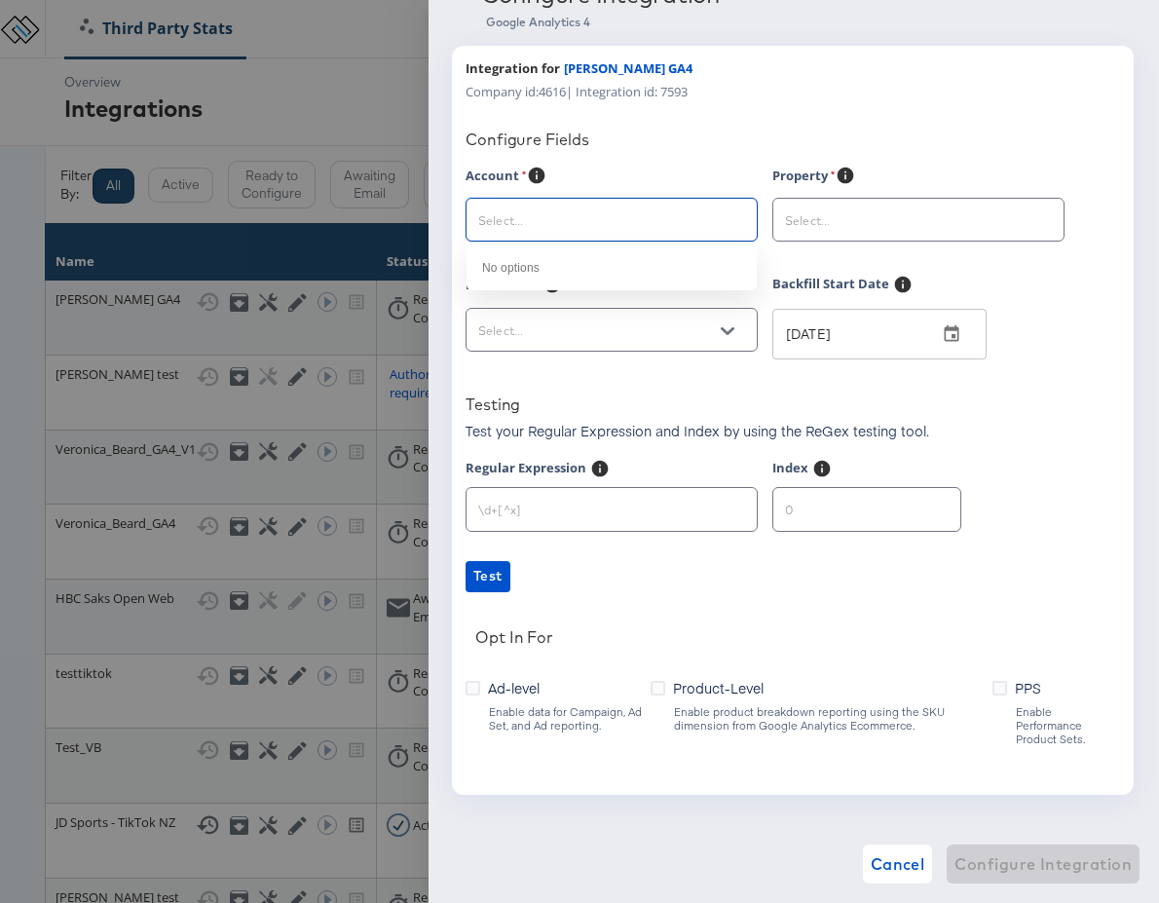
click at [566, 232] on input "text" at bounding box center [596, 220] width 244 height 22
click at [566, 214] on input "text" at bounding box center [596, 220] width 244 height 22
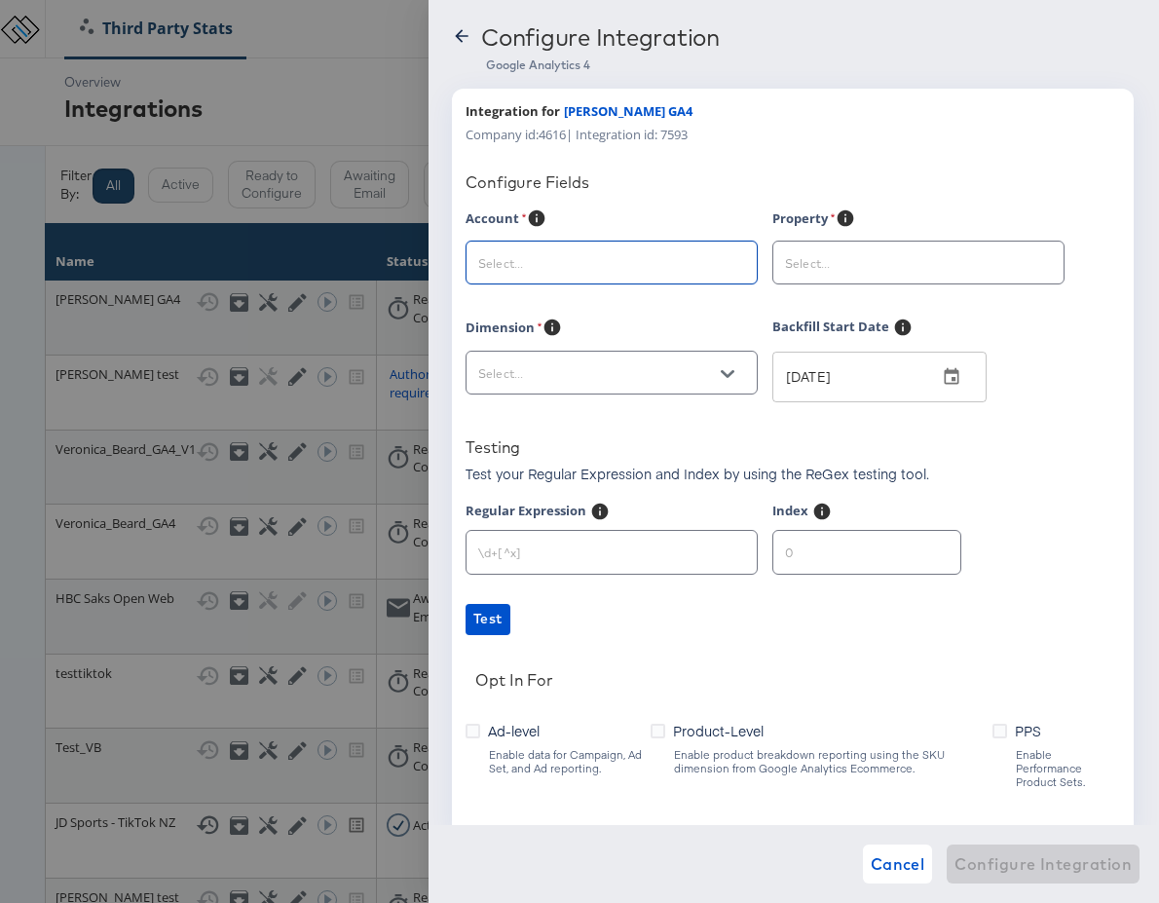
click at [545, 254] on input "text" at bounding box center [596, 263] width 244 height 22
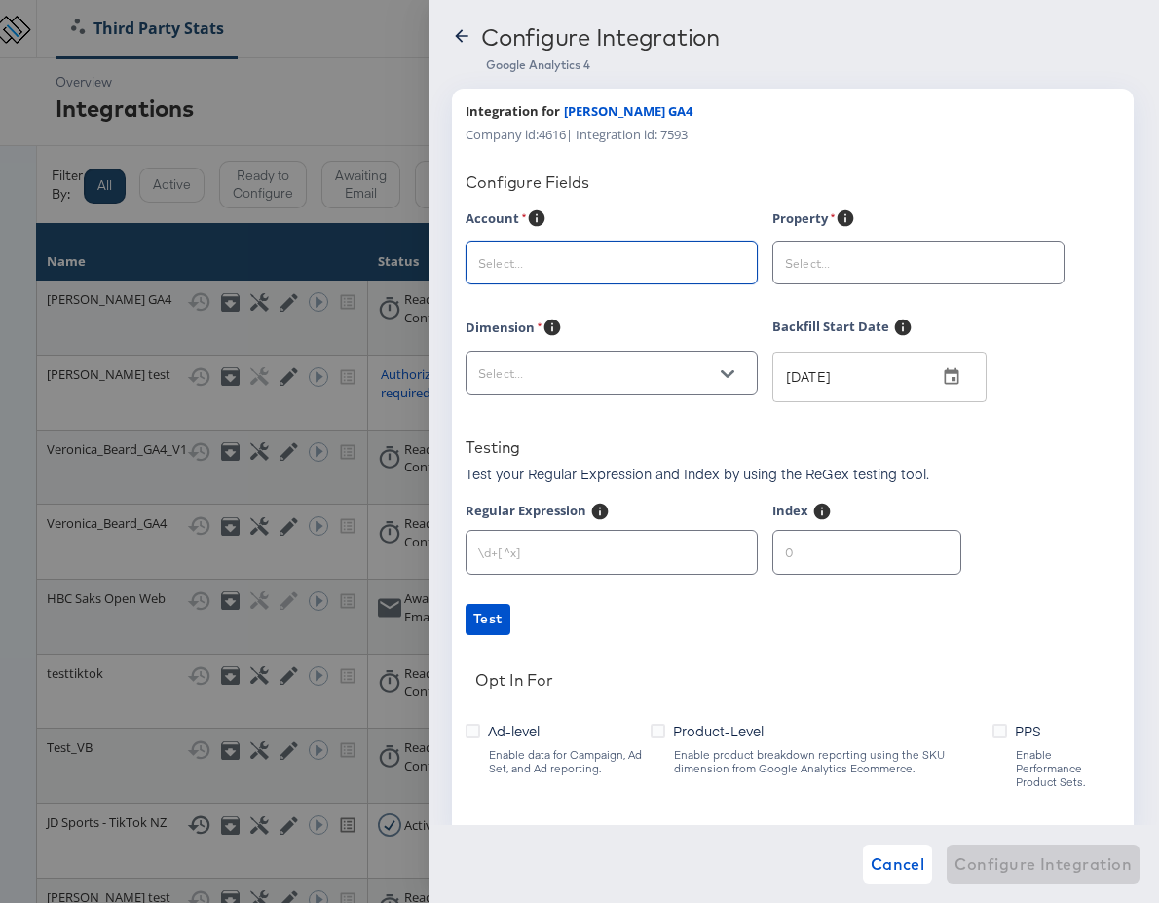
click at [537, 262] on input "text" at bounding box center [596, 263] width 244 height 22
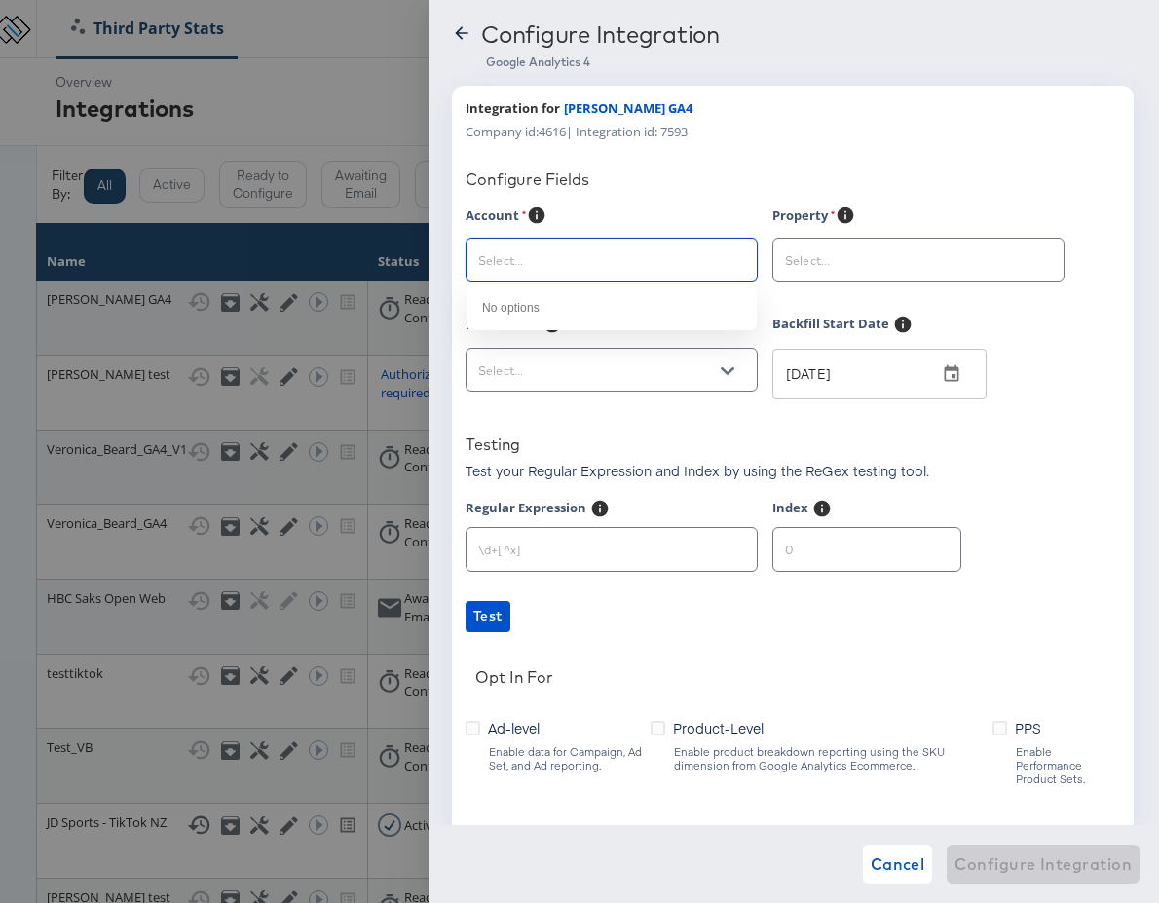
click at [551, 260] on input "text" at bounding box center [596, 260] width 244 height 22
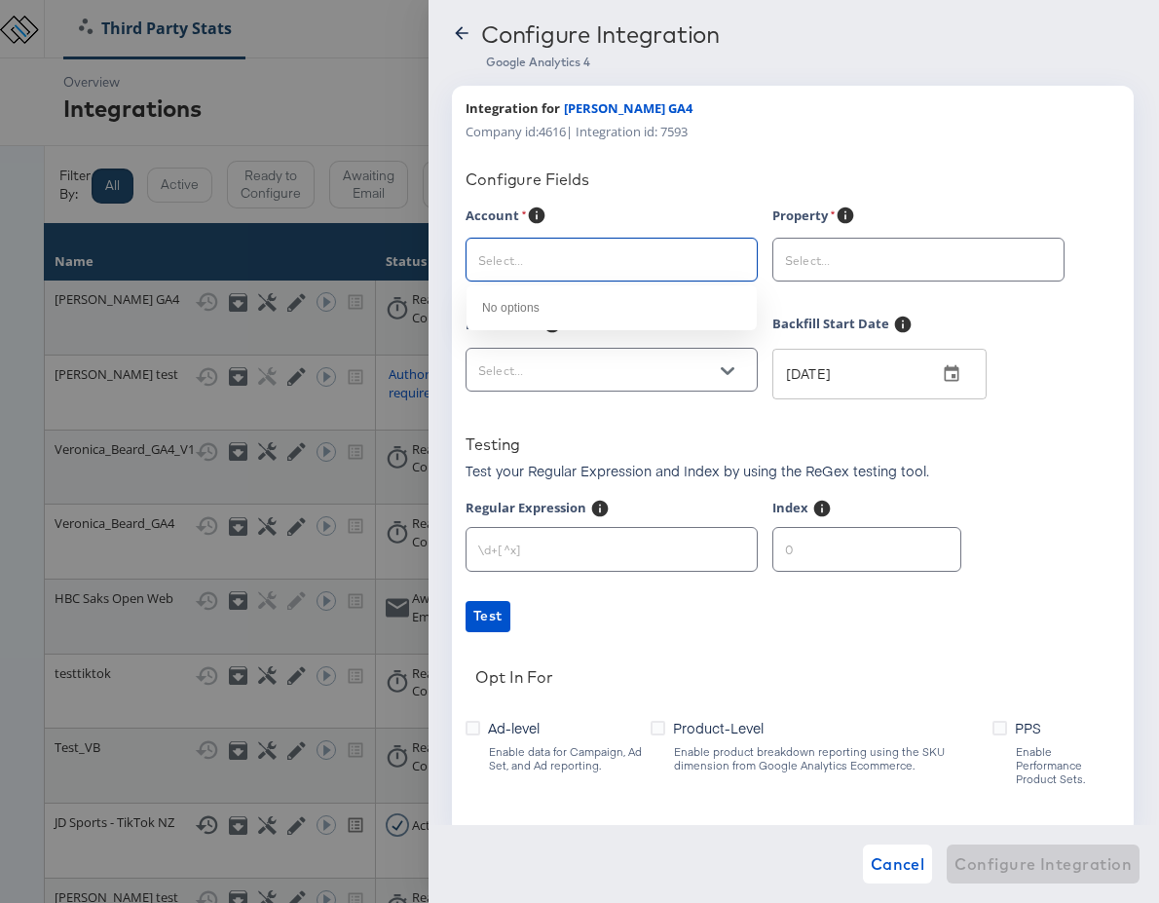
paste input "497801206465538"
type input "497801206465538"
click at [466, 36] on icon at bounding box center [461, 32] width 19 height 19
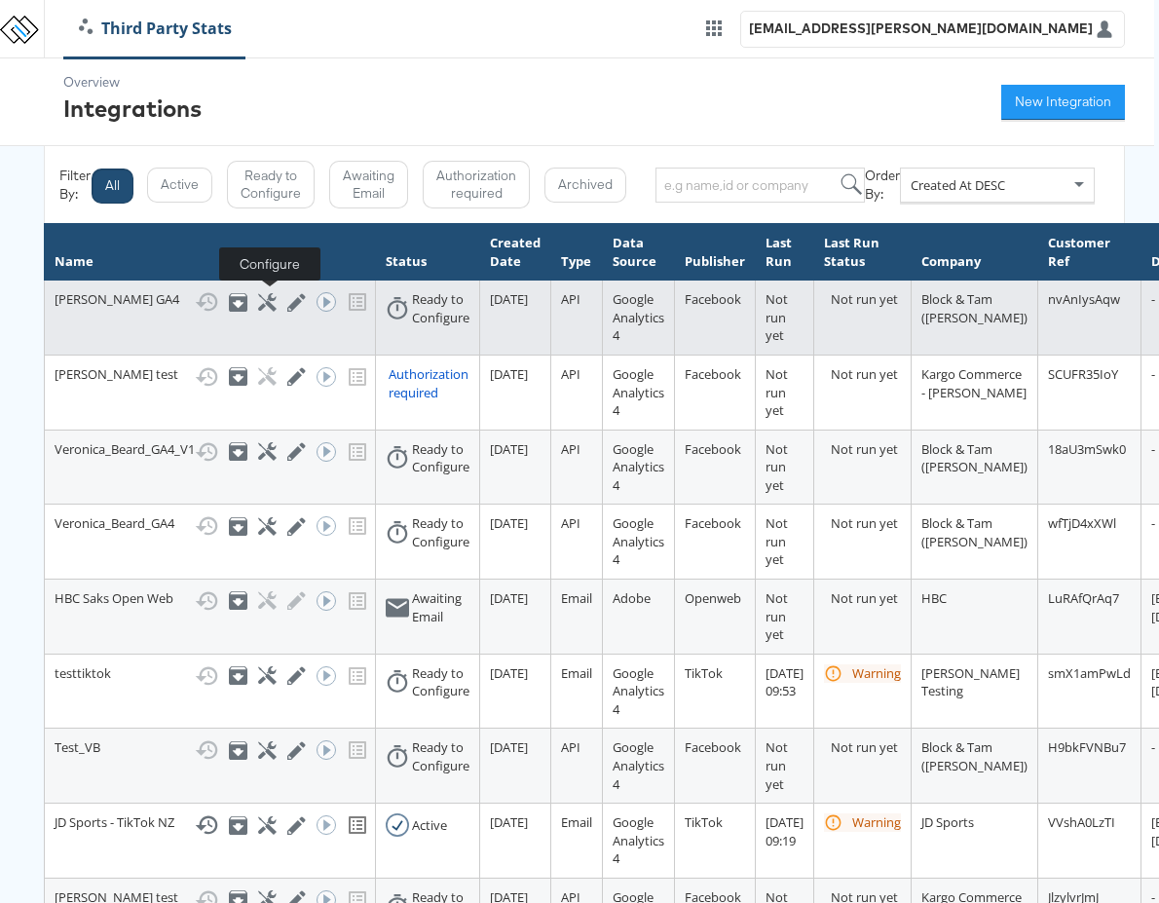
click at [275, 296] on icon at bounding box center [267, 302] width 19 height 19
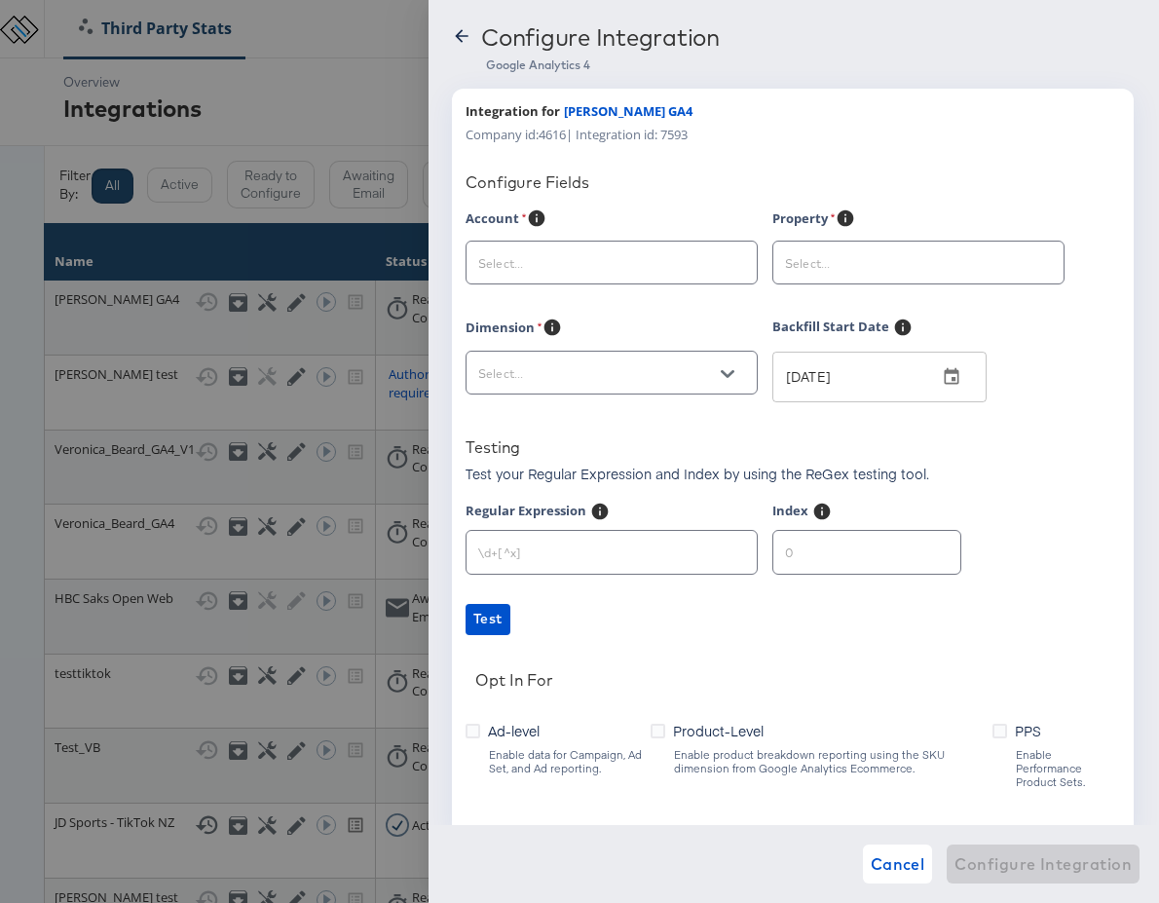
click at [175, 325] on div at bounding box center [579, 451] width 1159 height 903
click at [461, 34] on icon at bounding box center [461, 35] width 19 height 19
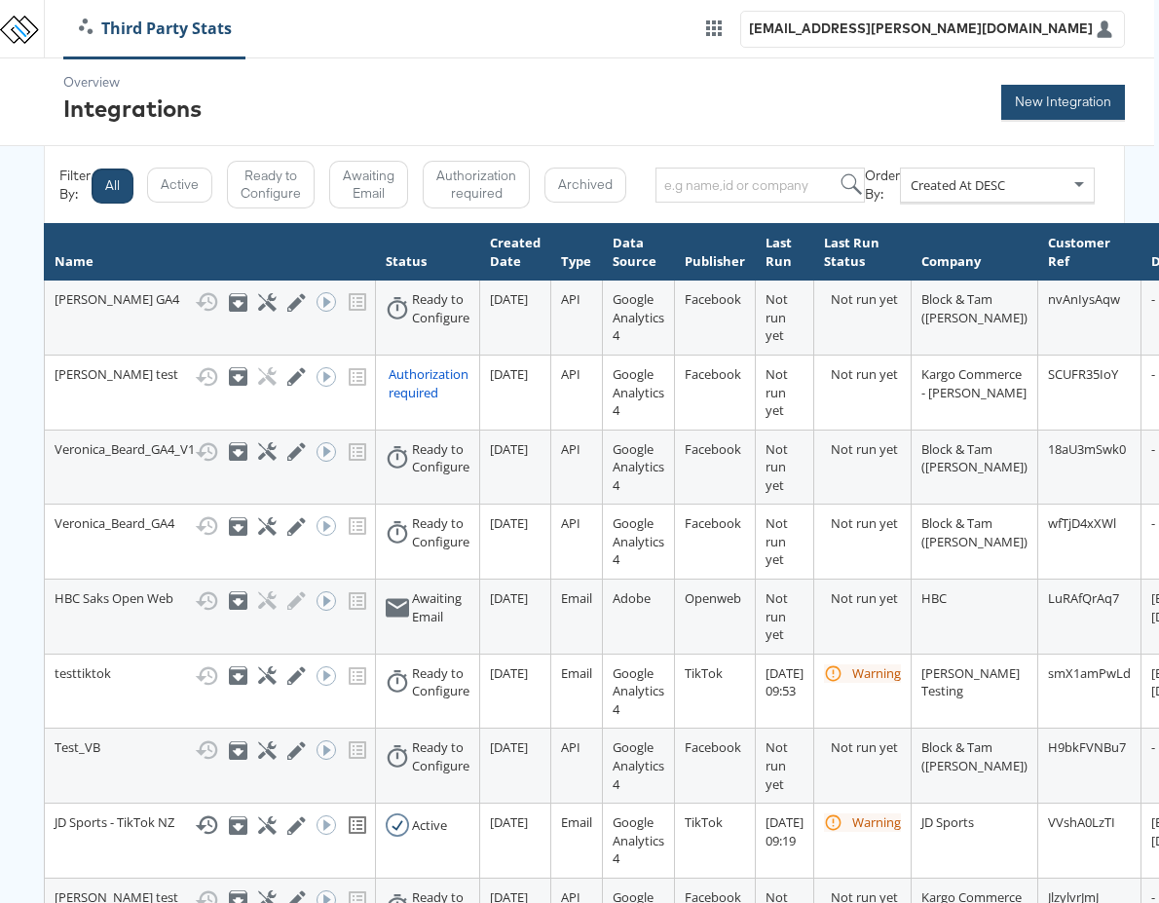
click at [1024, 109] on button "New Integration" at bounding box center [1063, 102] width 124 height 35
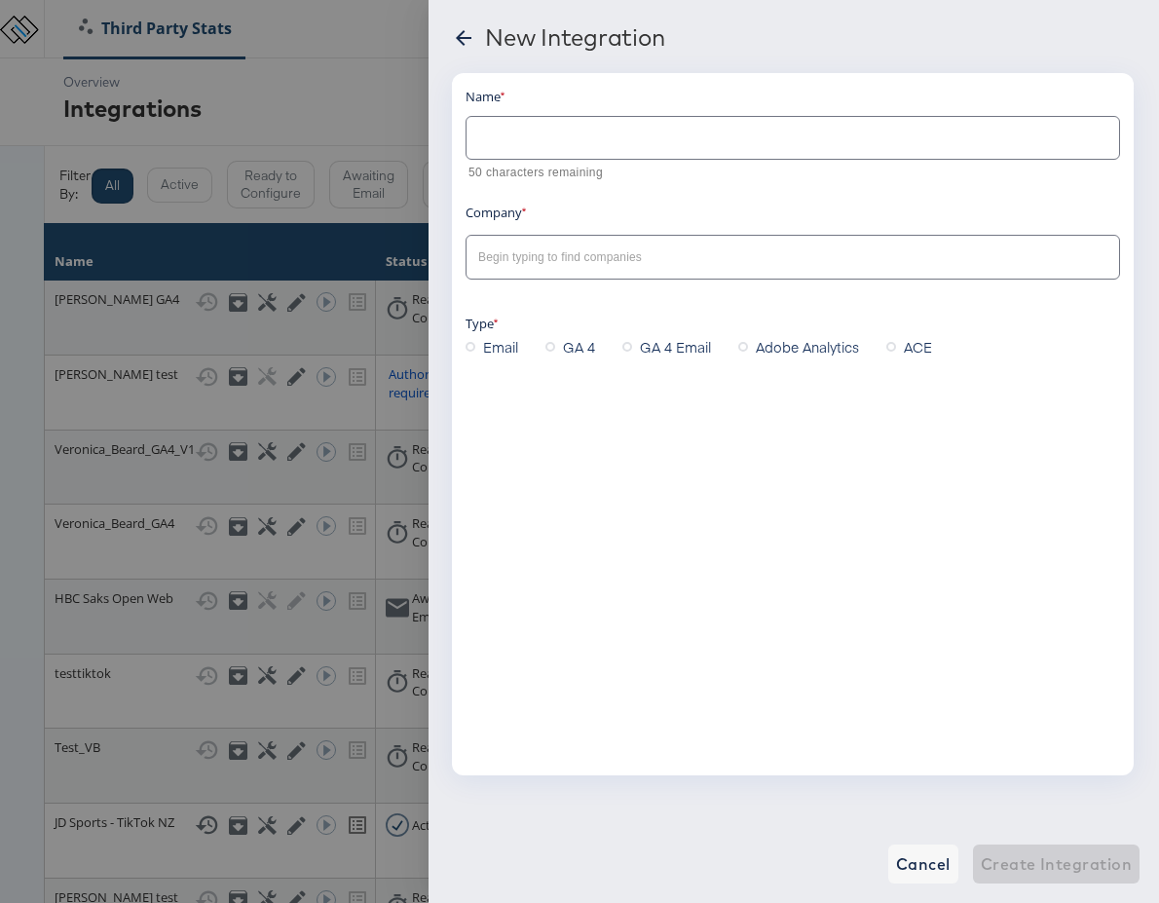
click at [586, 141] on input "text" at bounding box center [792, 130] width 652 height 42
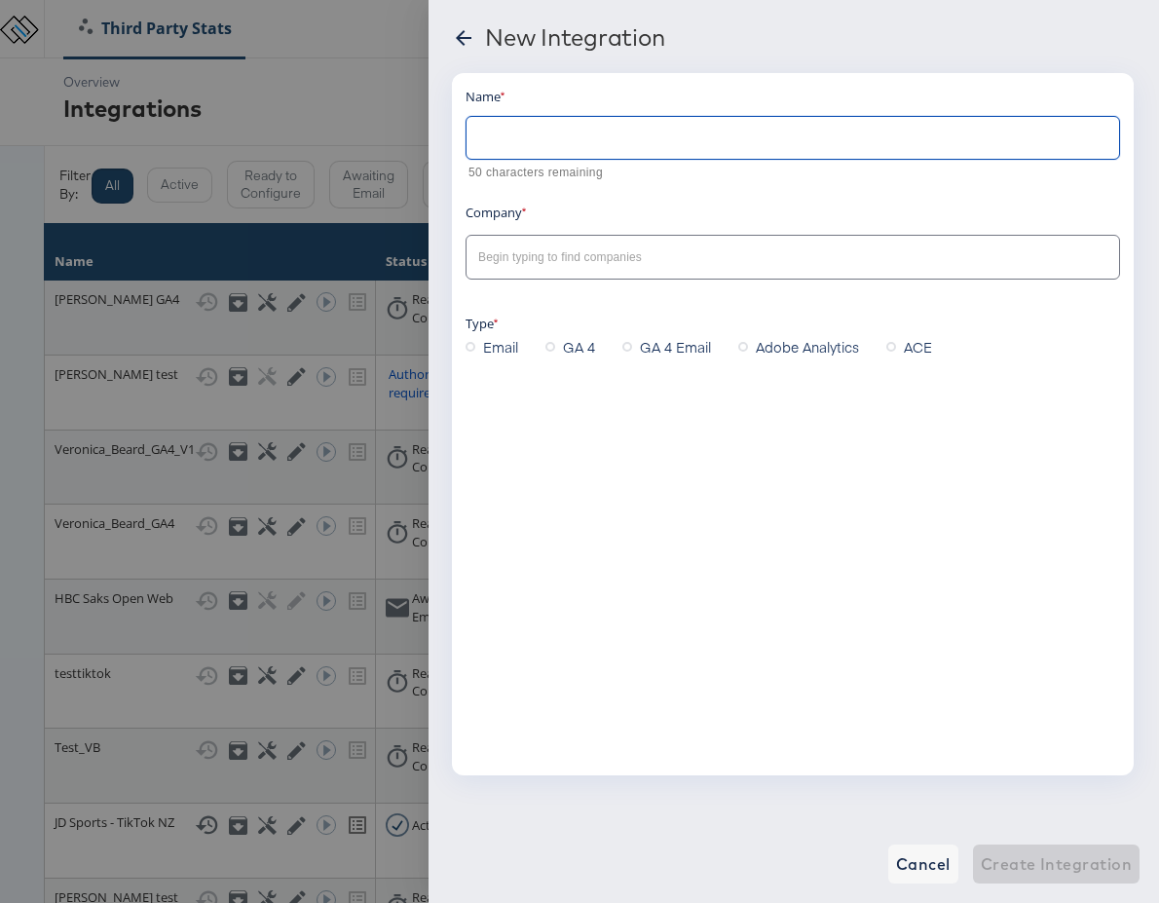
click at [583, 141] on input "text" at bounding box center [792, 130] width 652 height 42
type input "test"
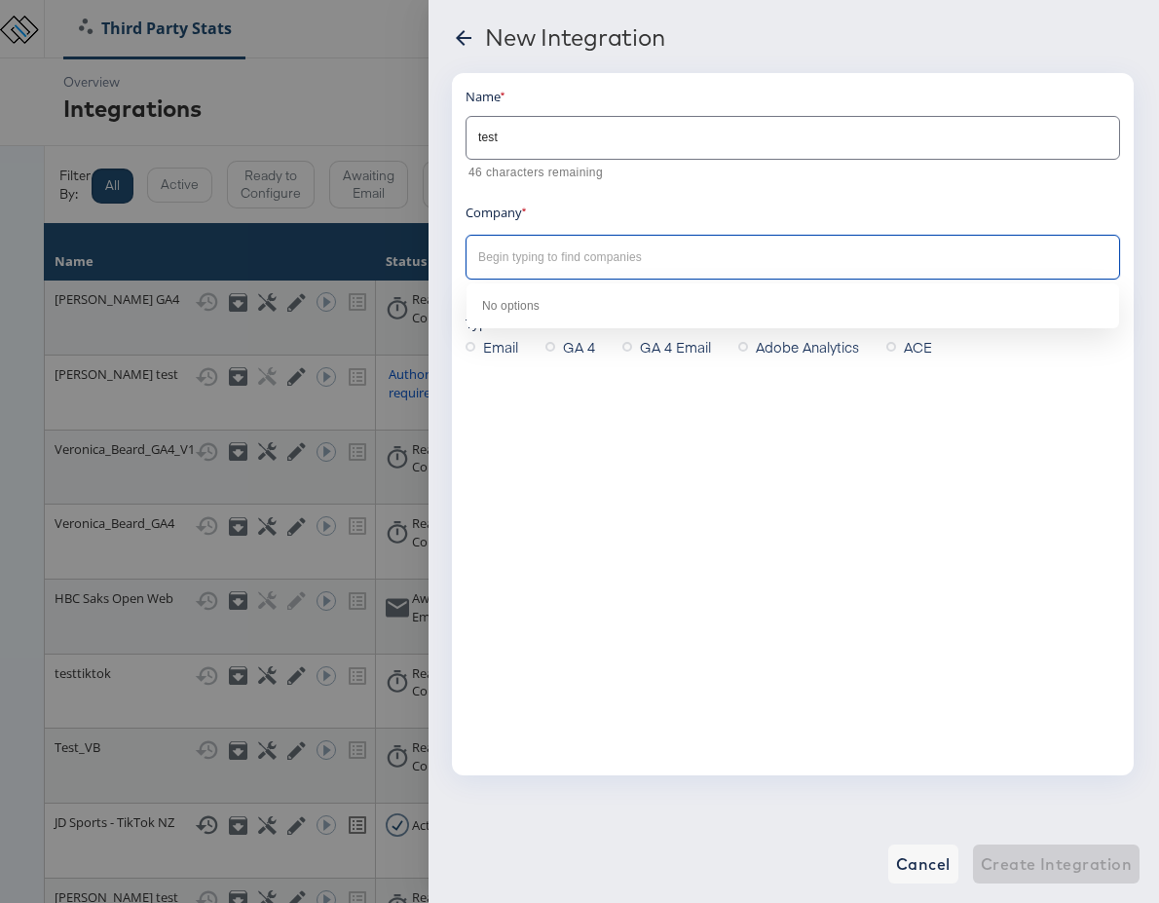
click at [585, 252] on input "text" at bounding box center [777, 257] width 607 height 22
type input "b"
click at [587, 300] on b "Block & Tam ([PERSON_NAME])" at bounding box center [581, 306] width 198 height 15
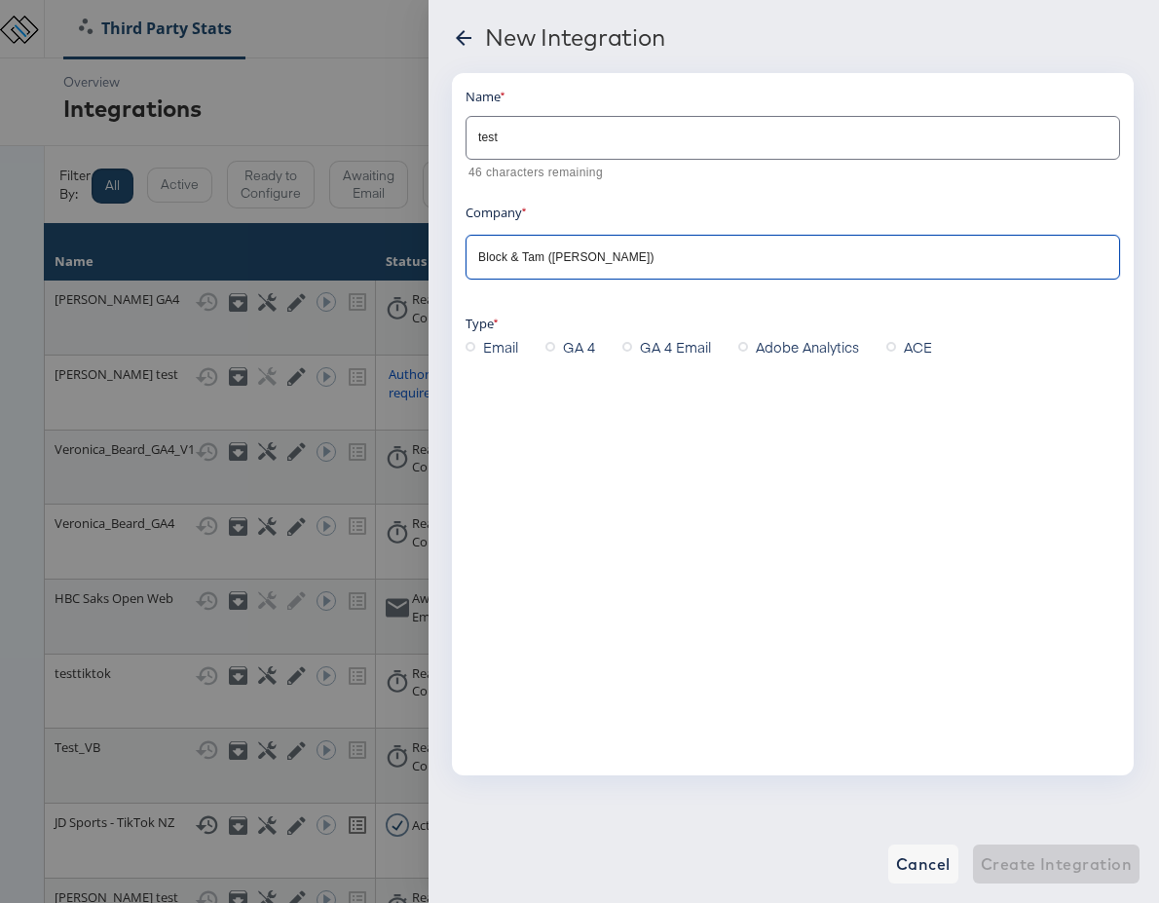
type input "Block & Tam ([PERSON_NAME])"
click at [552, 346] on icon at bounding box center [550, 347] width 10 height 10
click at [0, 0] on input "GA 4" at bounding box center [0, 0] width 0 height 0
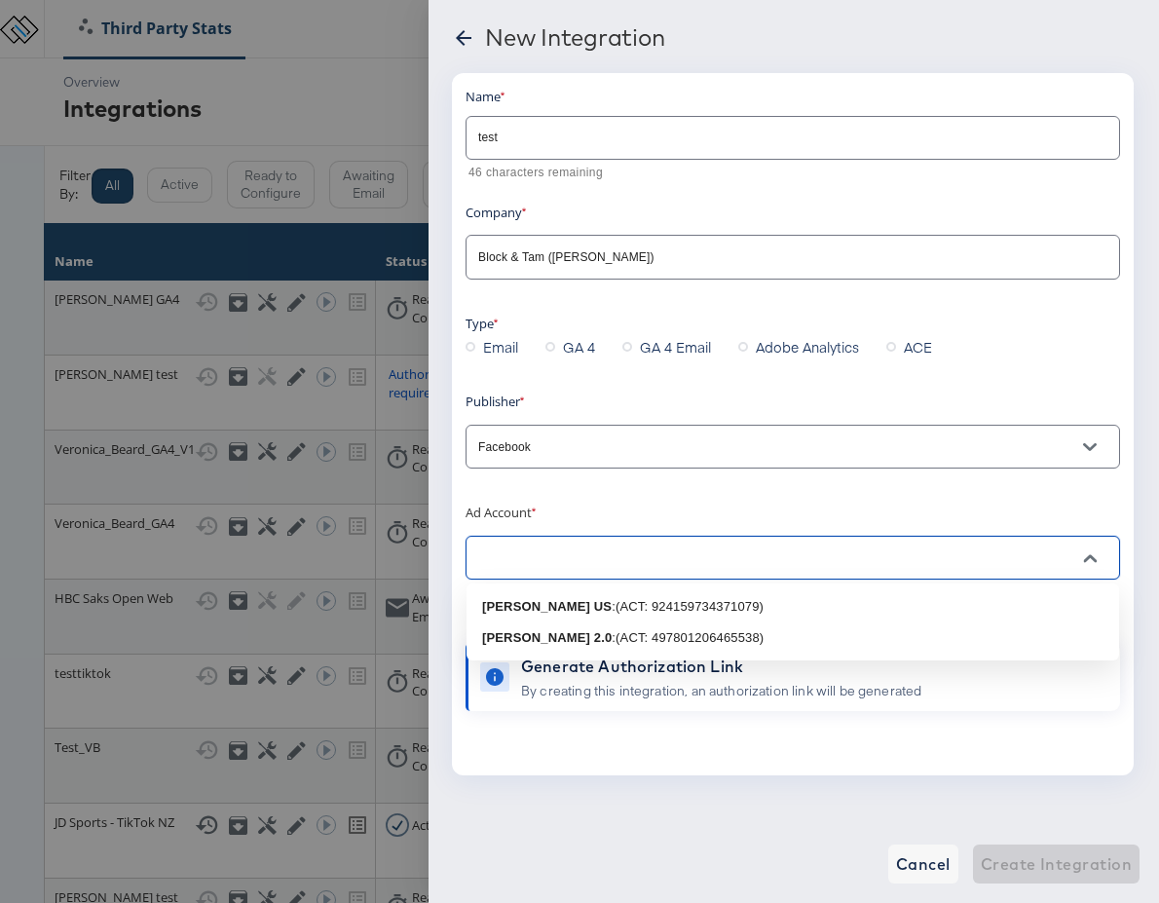
click at [640, 564] on input "text" at bounding box center [777, 558] width 607 height 22
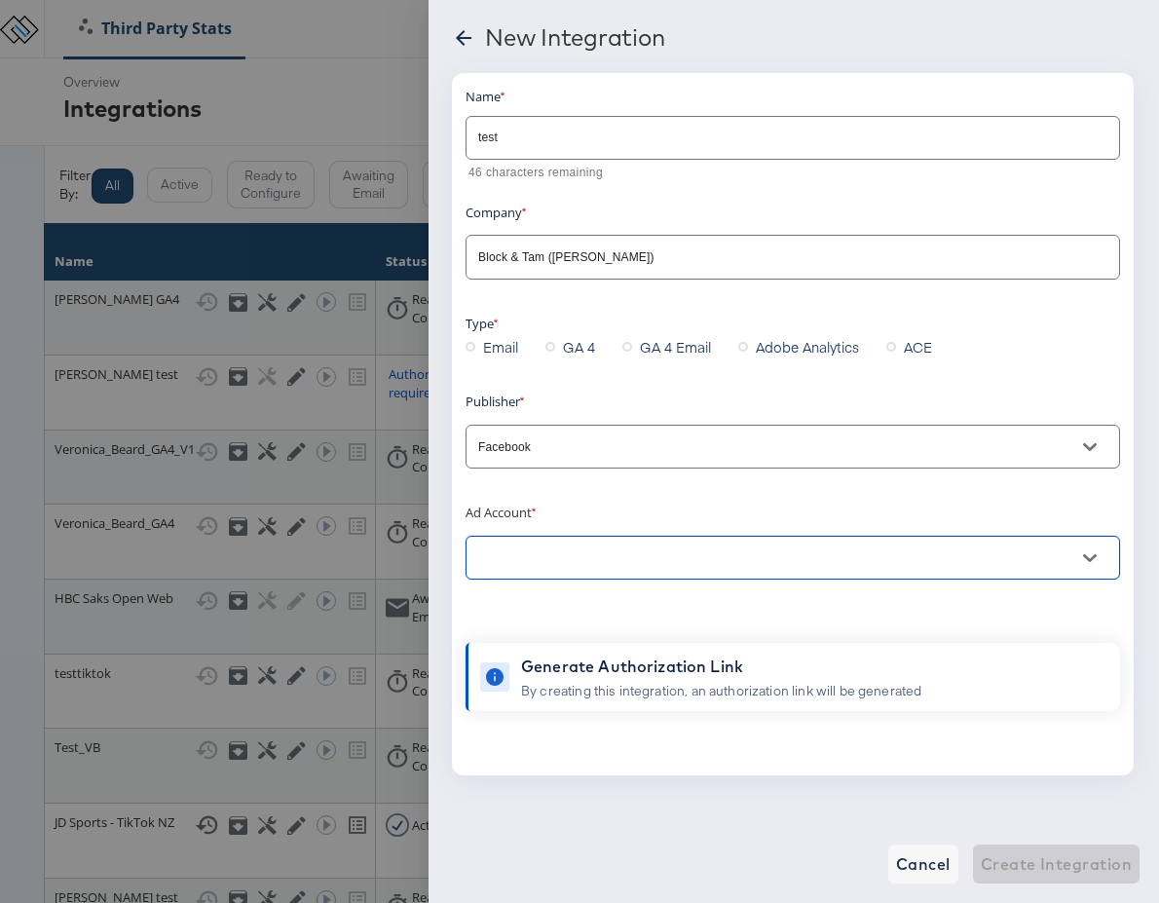
click at [586, 558] on input "text" at bounding box center [777, 558] width 607 height 22
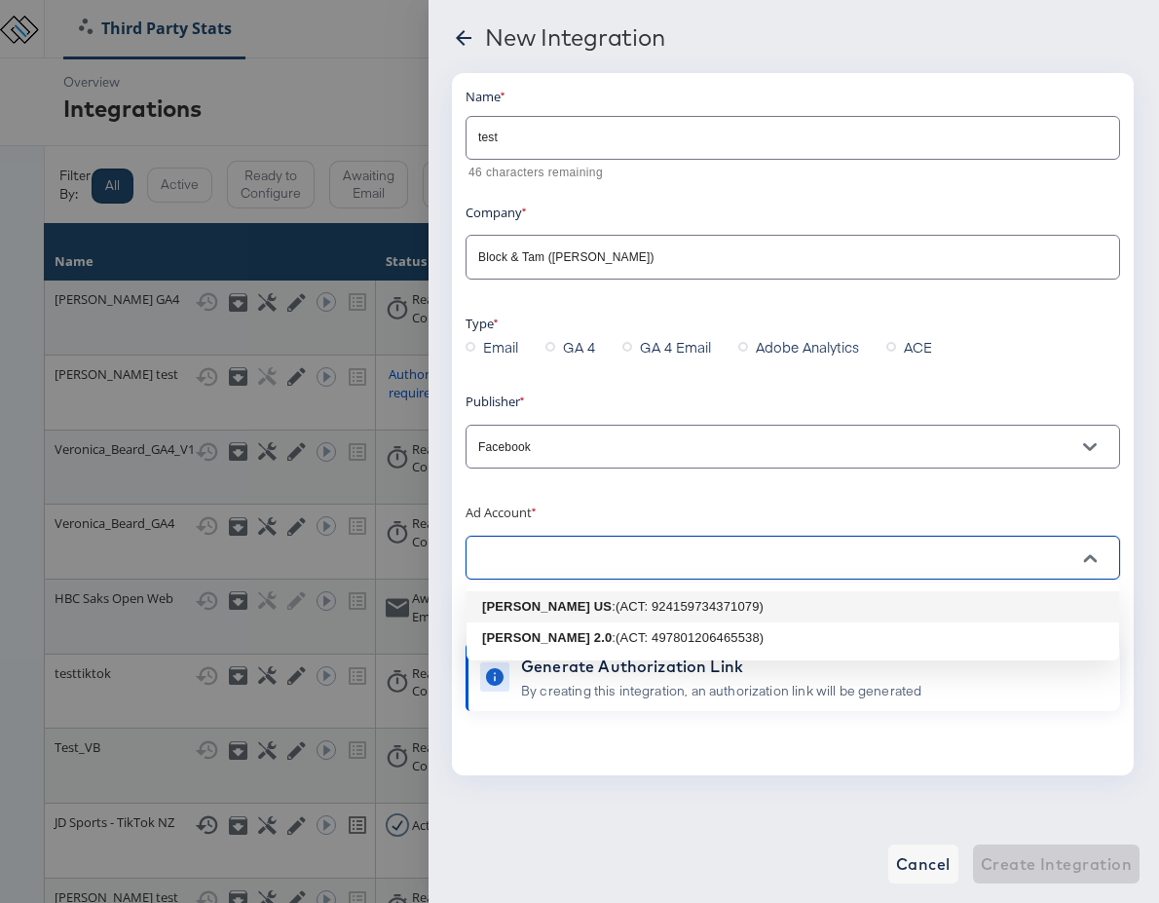
click at [612, 600] on div ": (ACT: 924159734371079)" at bounding box center [688, 606] width 152 height 19
type input "Veronica Beard US: (ACT: 924159734371079)"
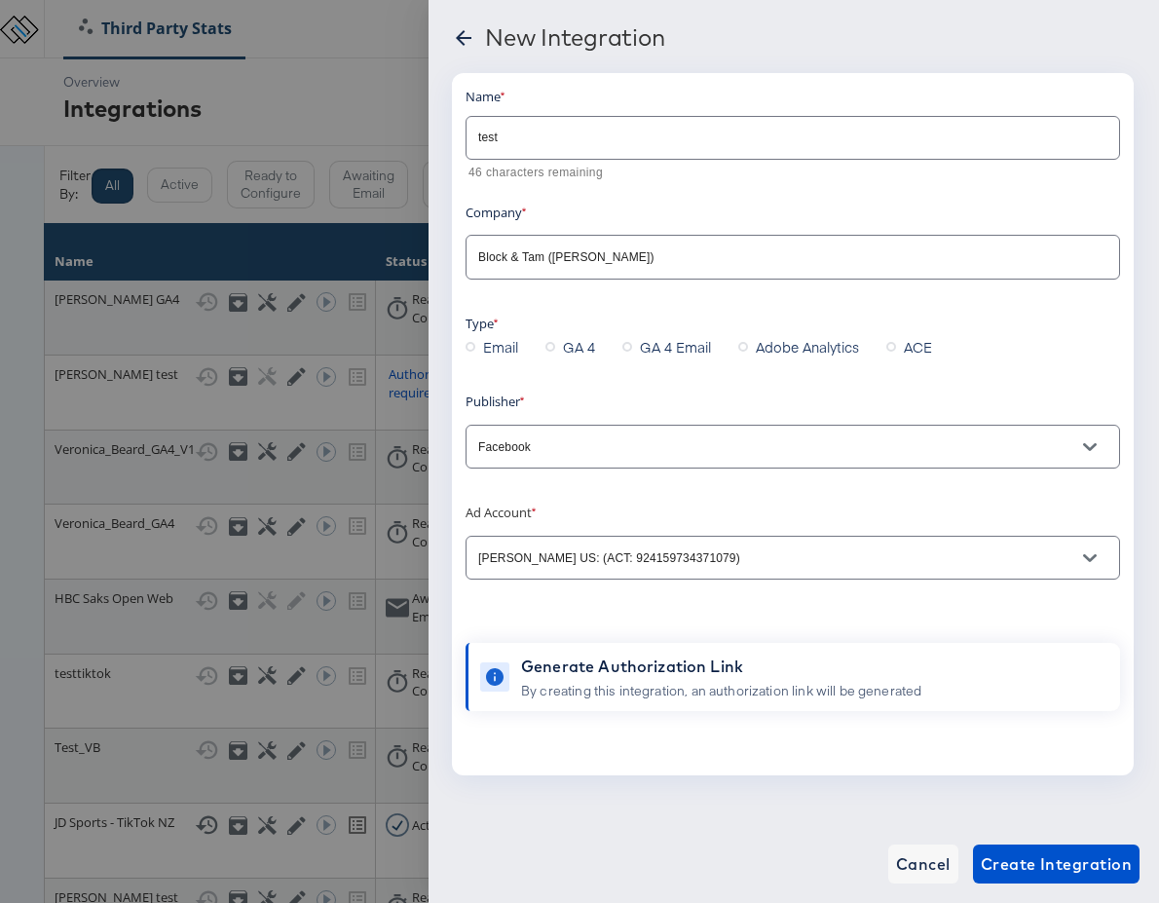
click at [623, 668] on div "Generate Authorization Link" at bounding box center [721, 665] width 400 height 23
click at [1031, 860] on span "Create Integration" at bounding box center [1056, 863] width 151 height 27
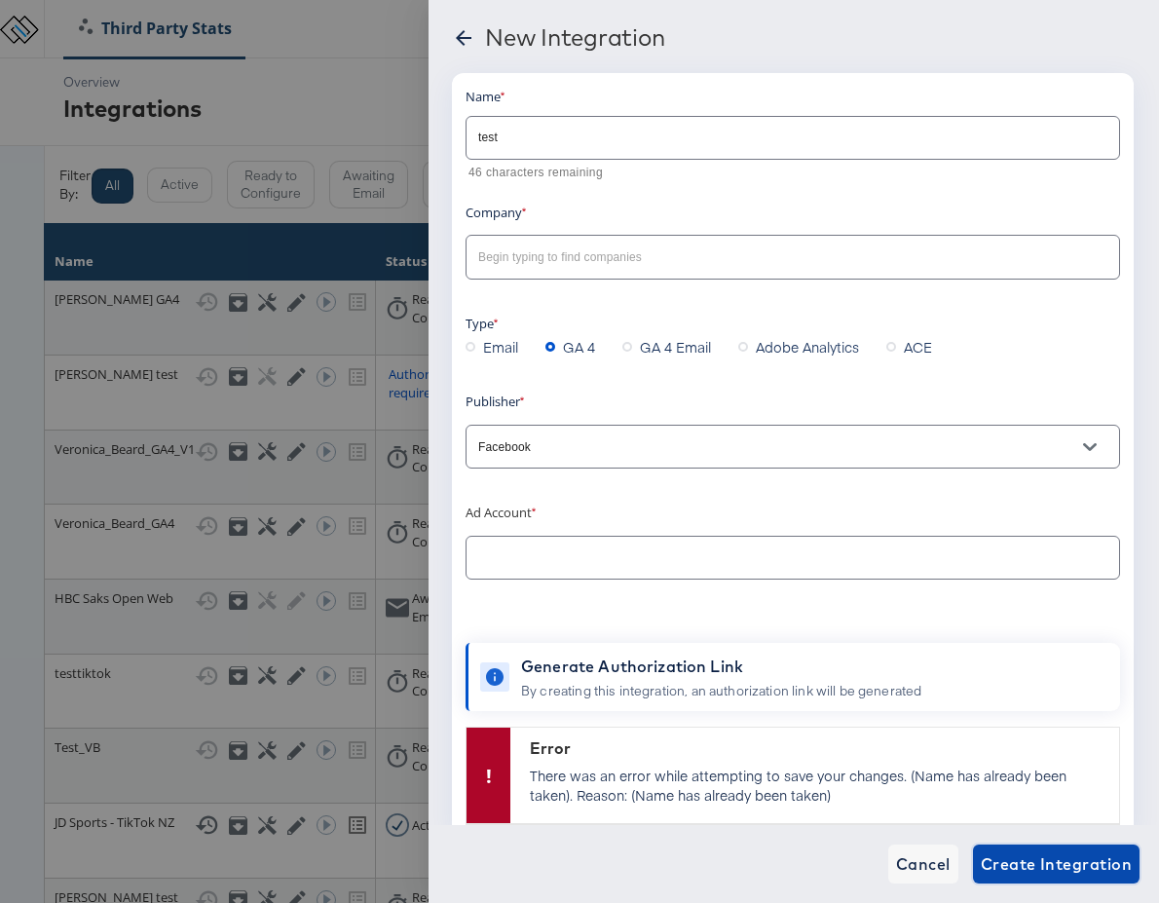
type input "Block & Tam ([PERSON_NAME])"
drag, startPoint x: 918, startPoint y: 864, endPoint x: 828, endPoint y: 834, distance: 95.5
click at [918, 864] on span "Cancel" at bounding box center [923, 863] width 55 height 27
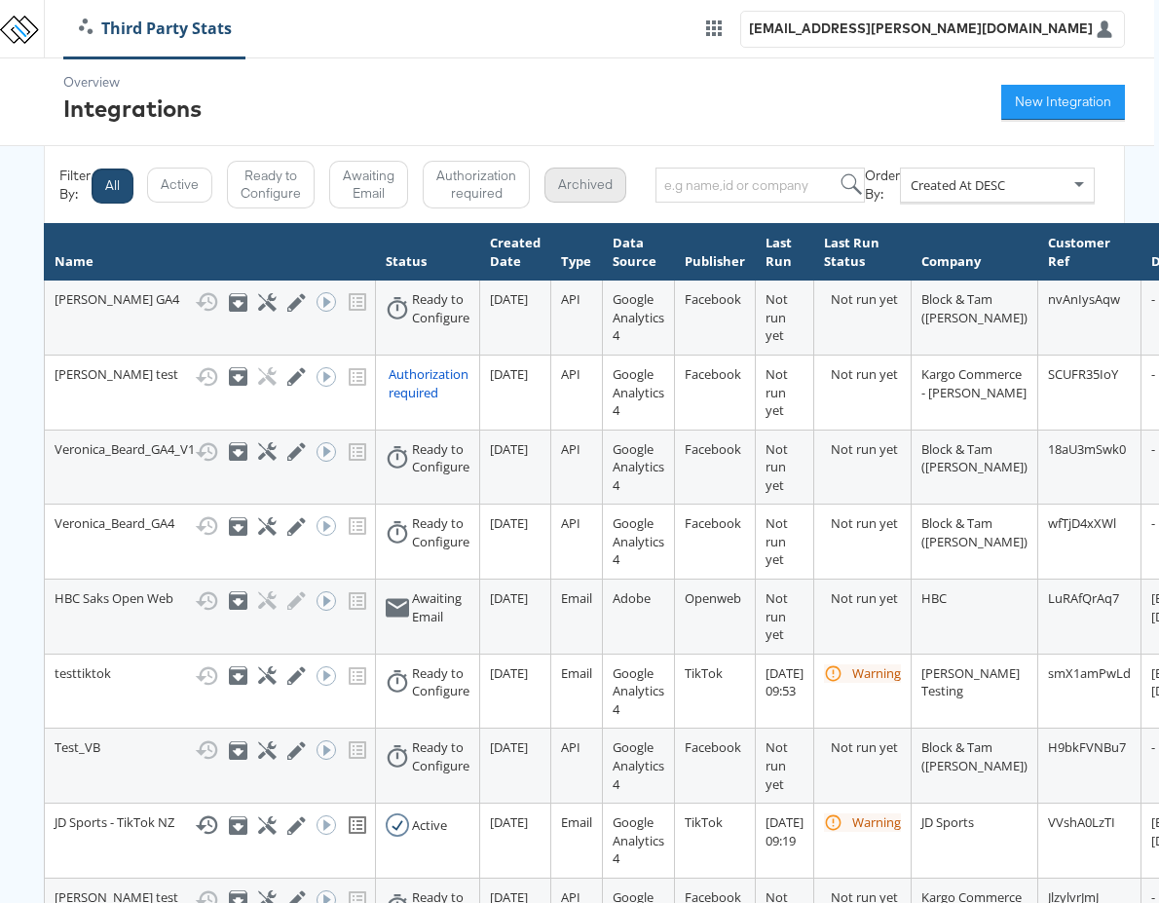
click at [587, 185] on button "Archived" at bounding box center [585, 184] width 82 height 35
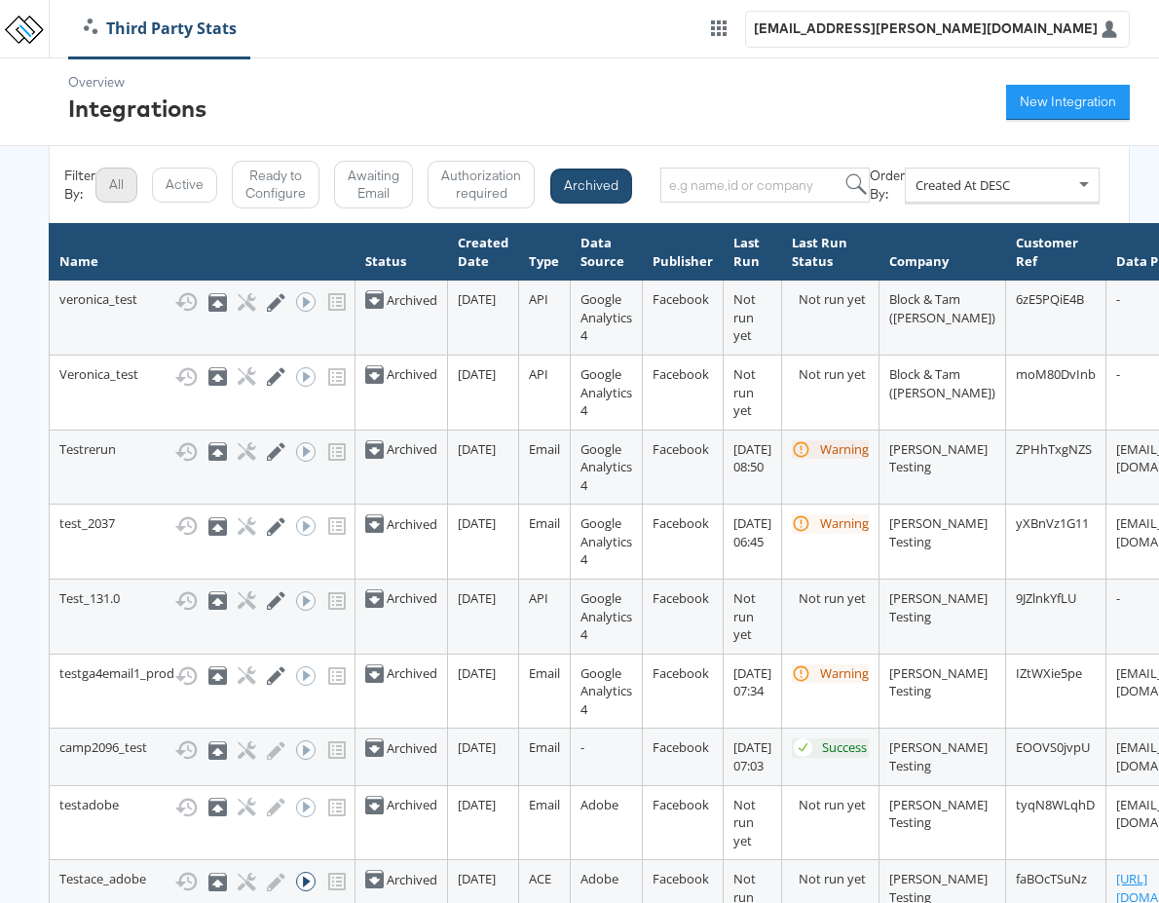
click at [113, 180] on button "All" at bounding box center [116, 184] width 42 height 35
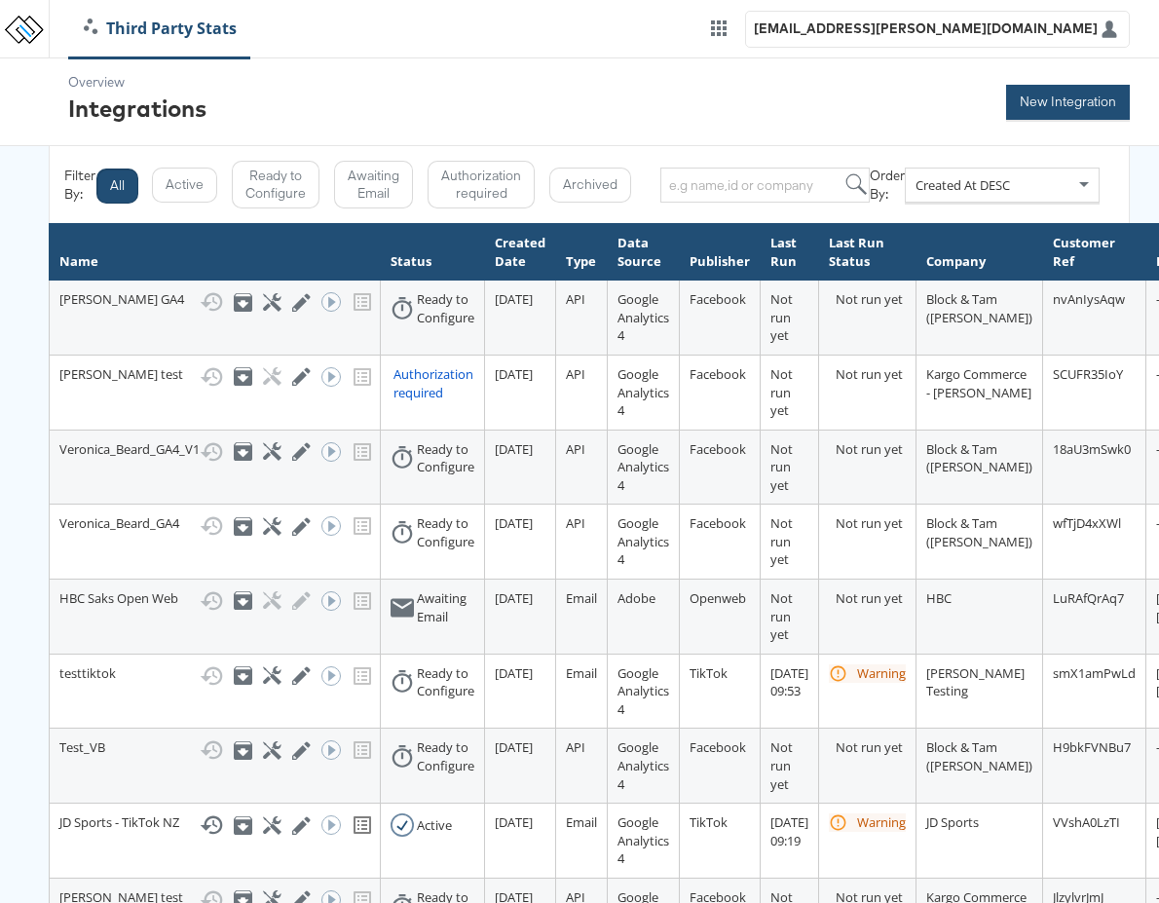
click at [1076, 103] on button "New Integration" at bounding box center [1068, 102] width 124 height 35
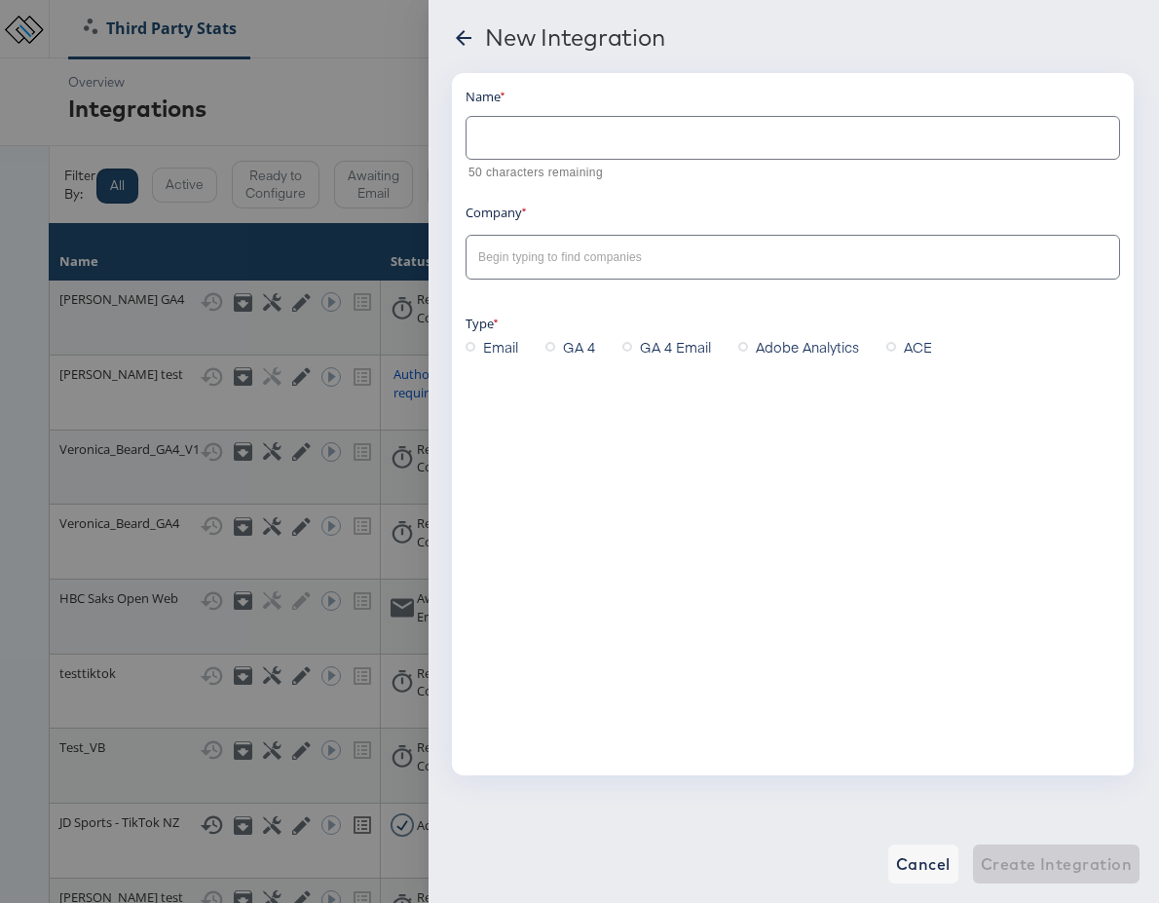
click at [574, 143] on input "text" at bounding box center [792, 130] width 652 height 42
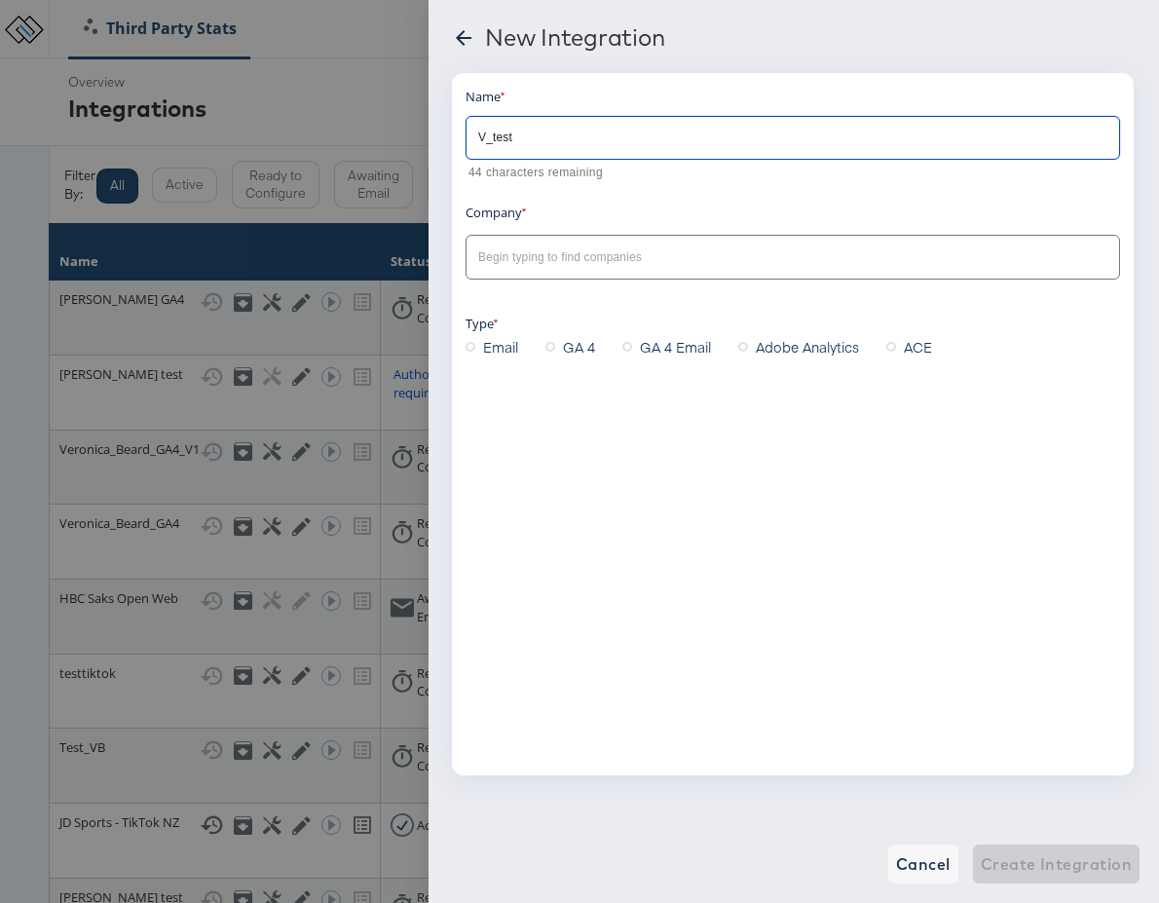
type input "V_test"
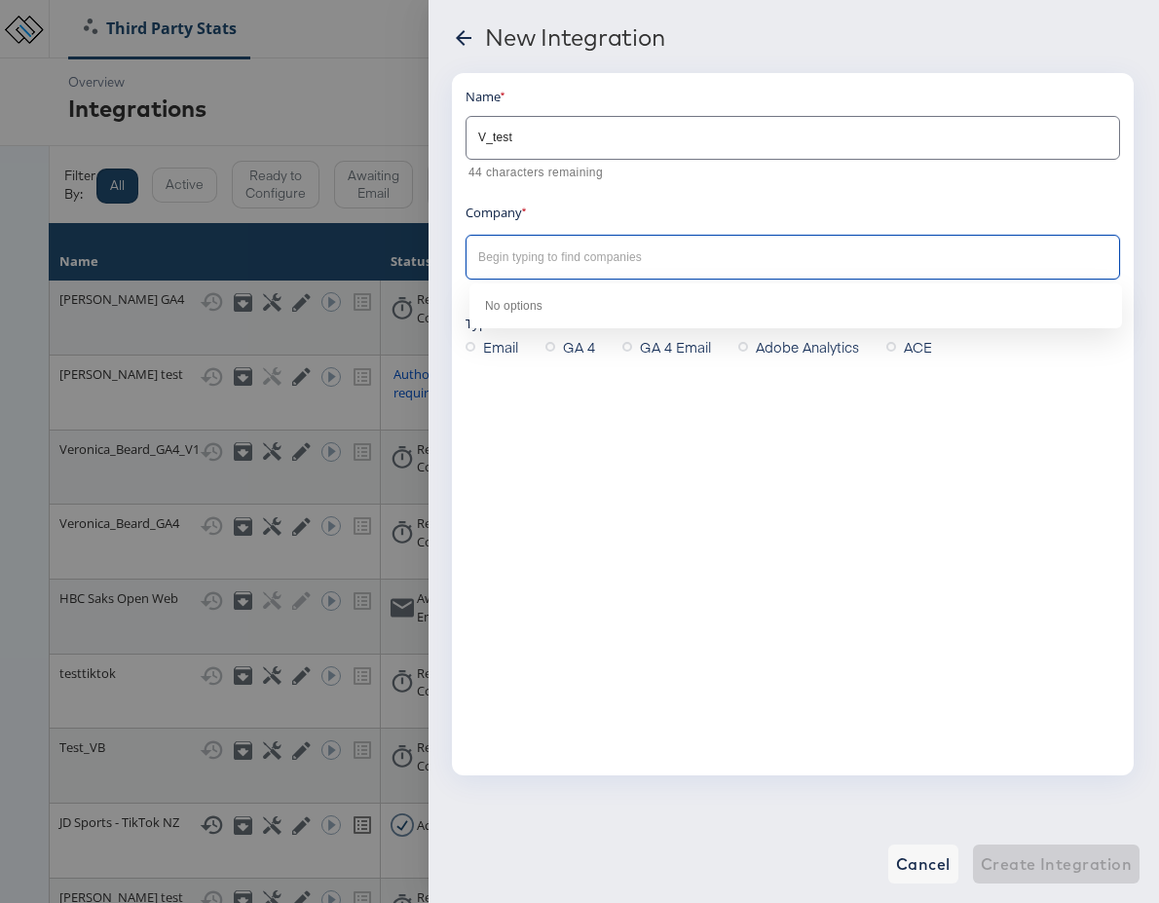
click at [538, 264] on input "text" at bounding box center [777, 257] width 607 height 22
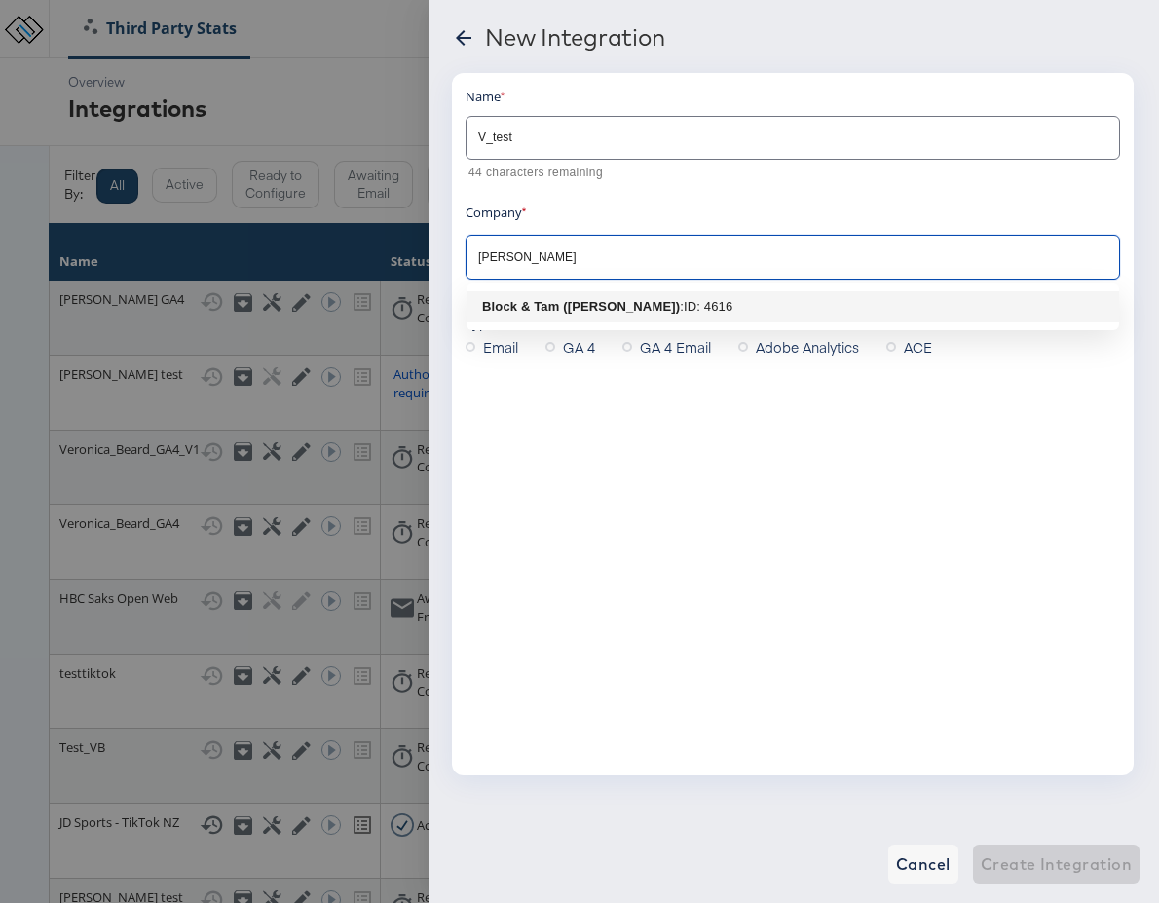
click at [596, 302] on b "Block & Tam ([PERSON_NAME])" at bounding box center [581, 306] width 198 height 15
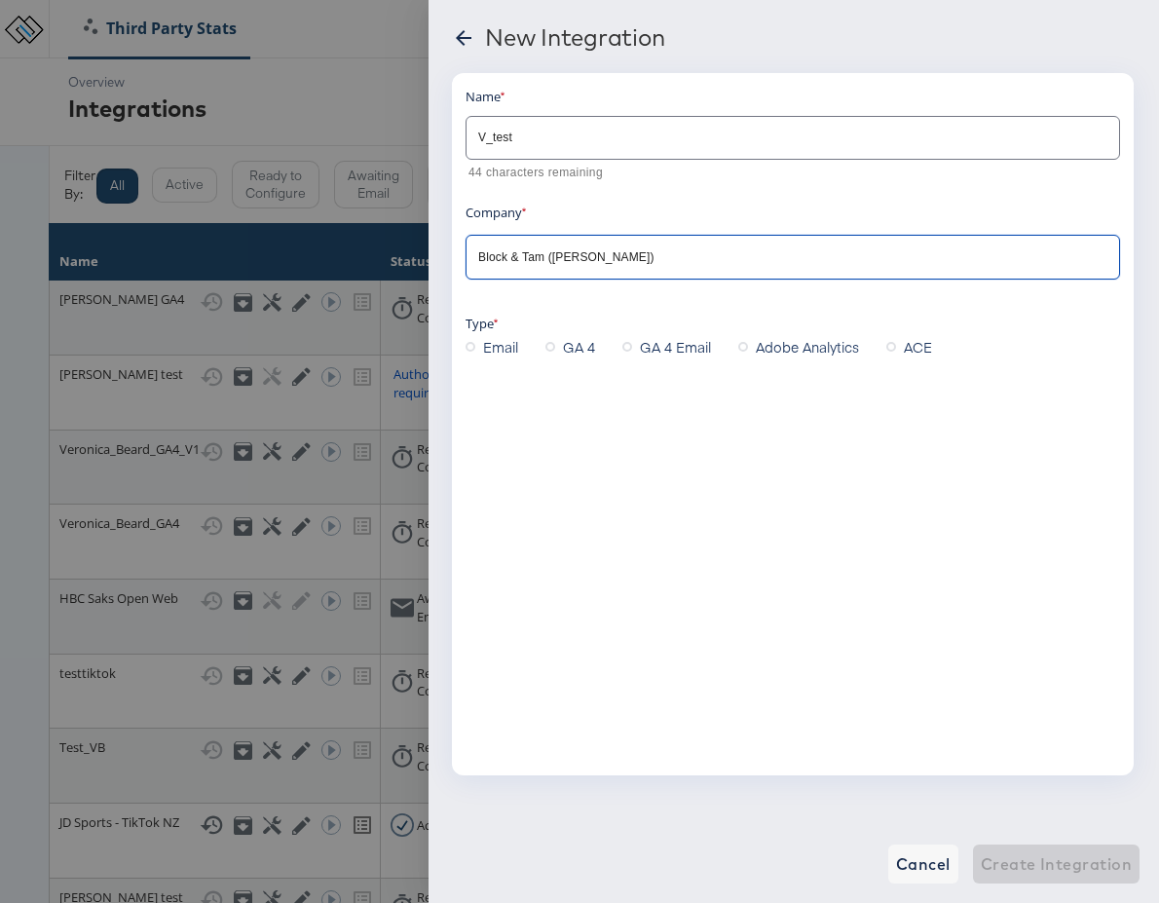
type input "Block & Tam ([PERSON_NAME])"
click at [541, 342] on div "Email" at bounding box center [505, 346] width 80 height 29
click at [547, 344] on icon at bounding box center [550, 347] width 10 height 10
click at [0, 0] on input "GA 4" at bounding box center [0, 0] width 0 height 0
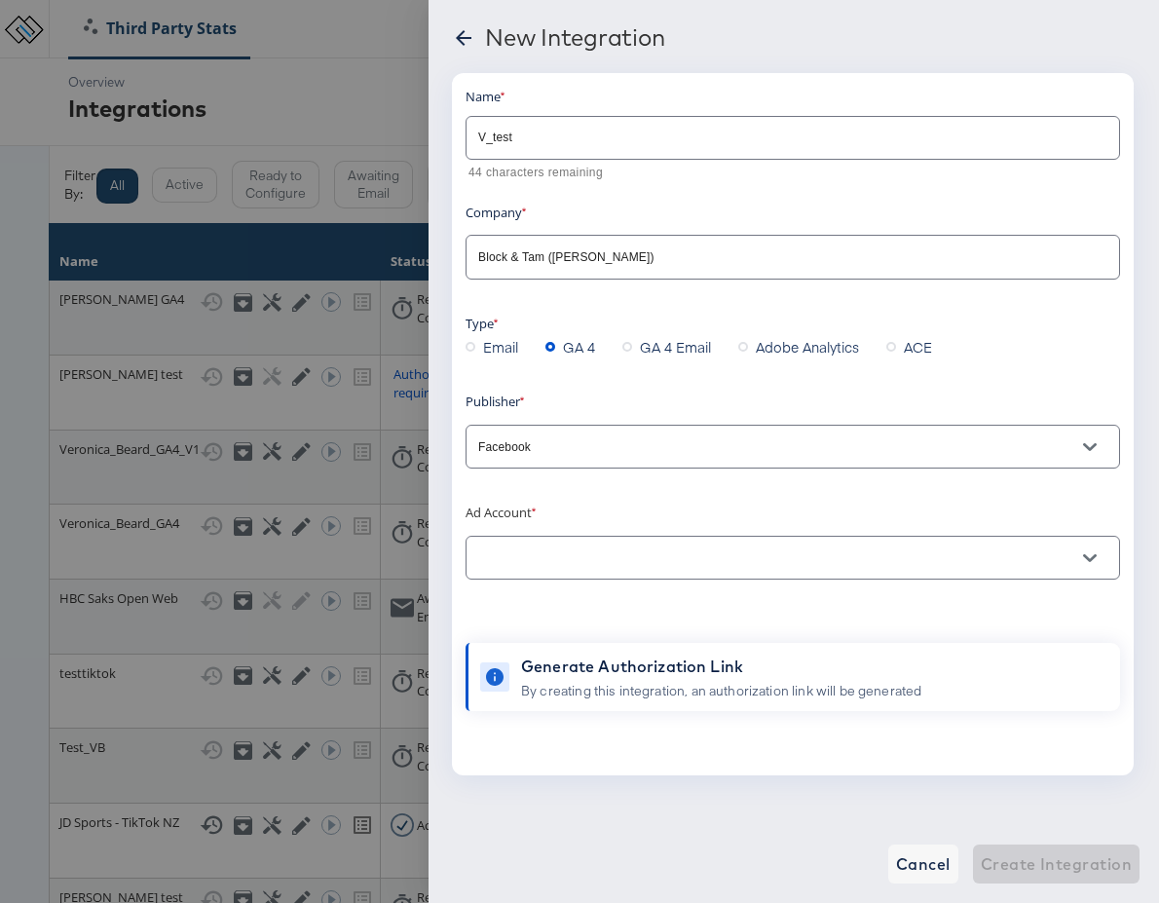
scroll to position [0, 1]
click at [581, 554] on input "text" at bounding box center [777, 558] width 607 height 22
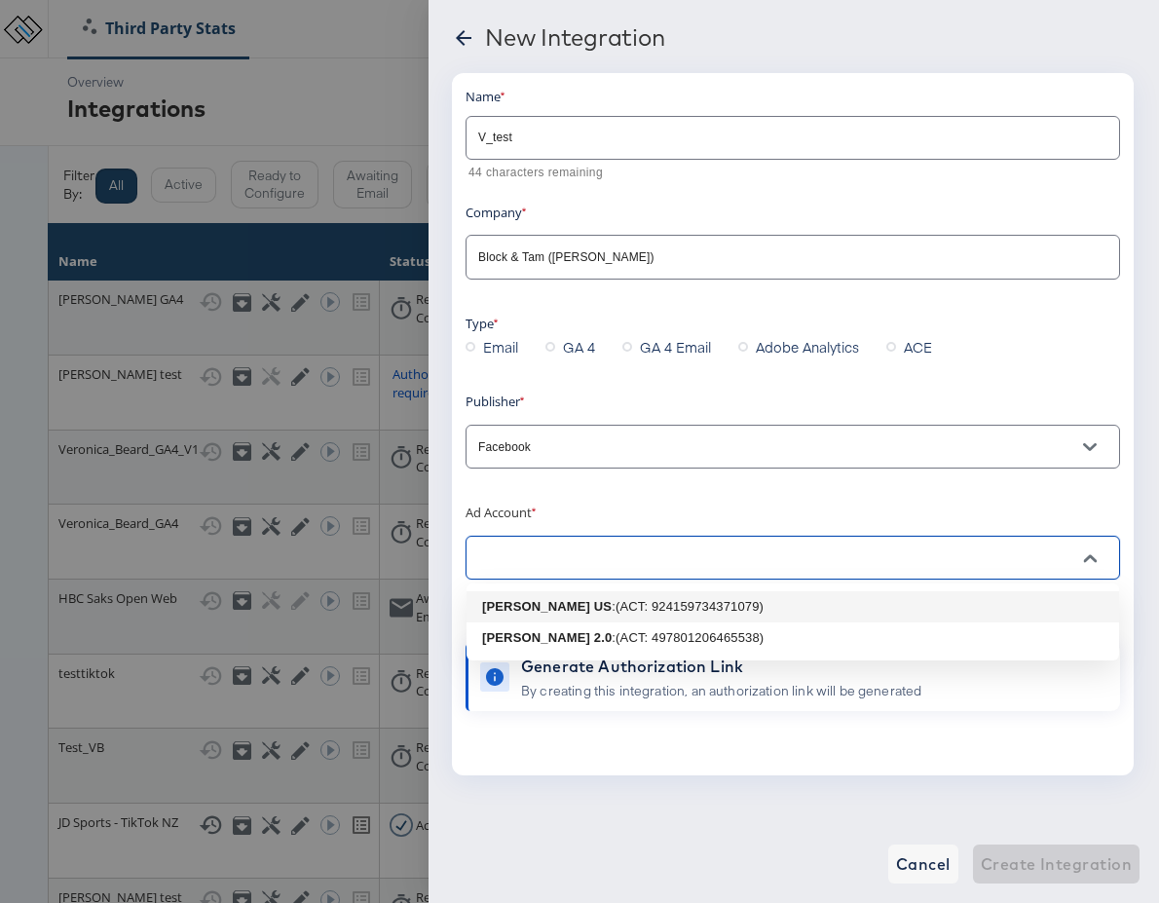
click at [588, 610] on b "Veronica Beard US" at bounding box center [547, 606] width 130 height 15
type input "Veronica Beard US: (ACT: 924159734371079)"
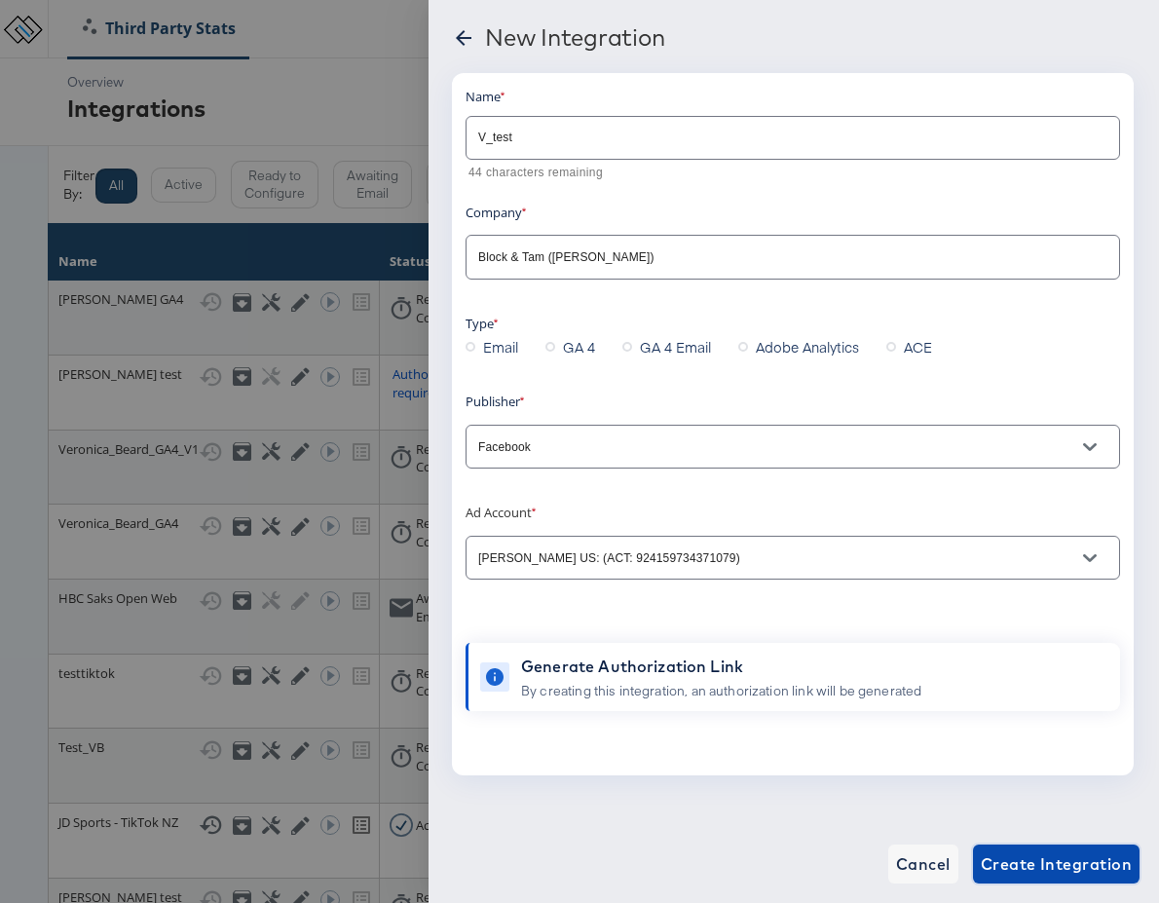
click at [1045, 861] on span "Create Integration" at bounding box center [1056, 863] width 151 height 27
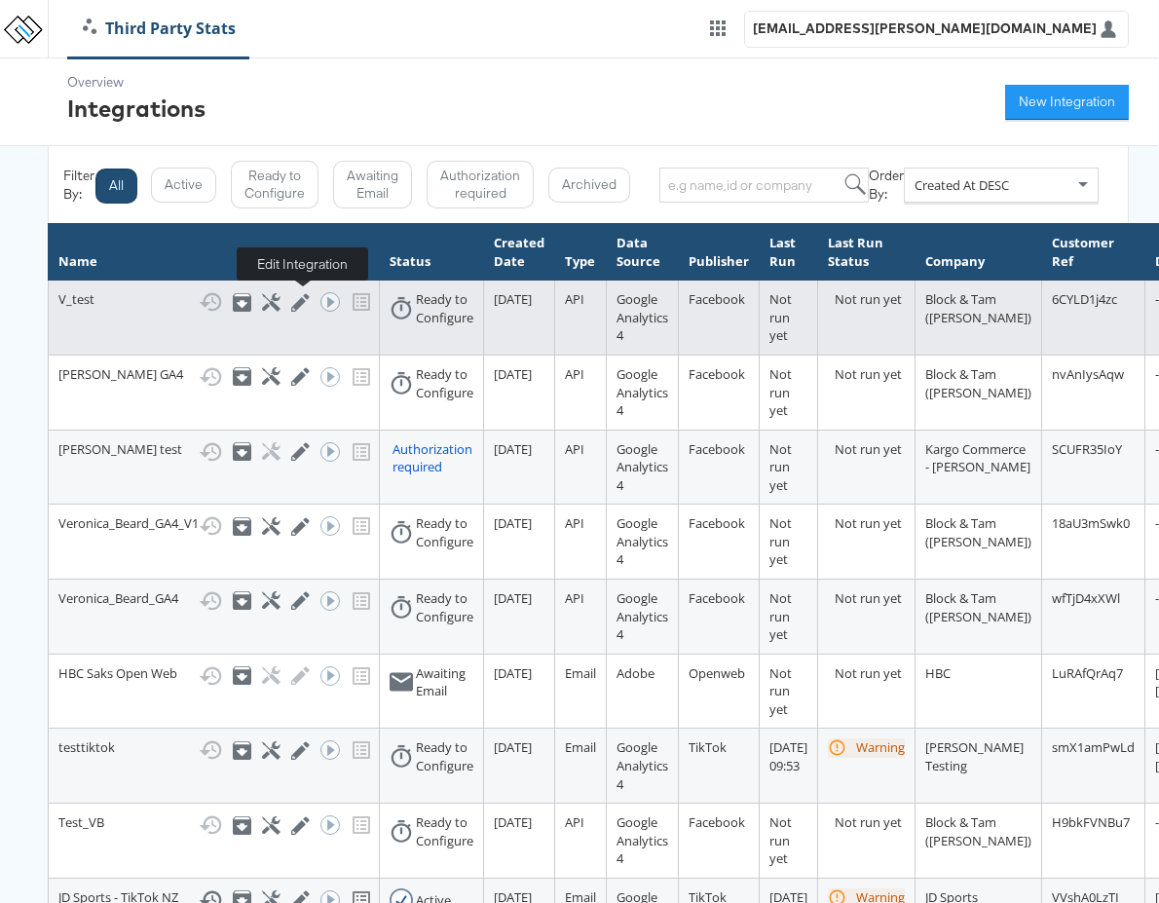
click at [299, 301] on icon at bounding box center [300, 302] width 19 height 19
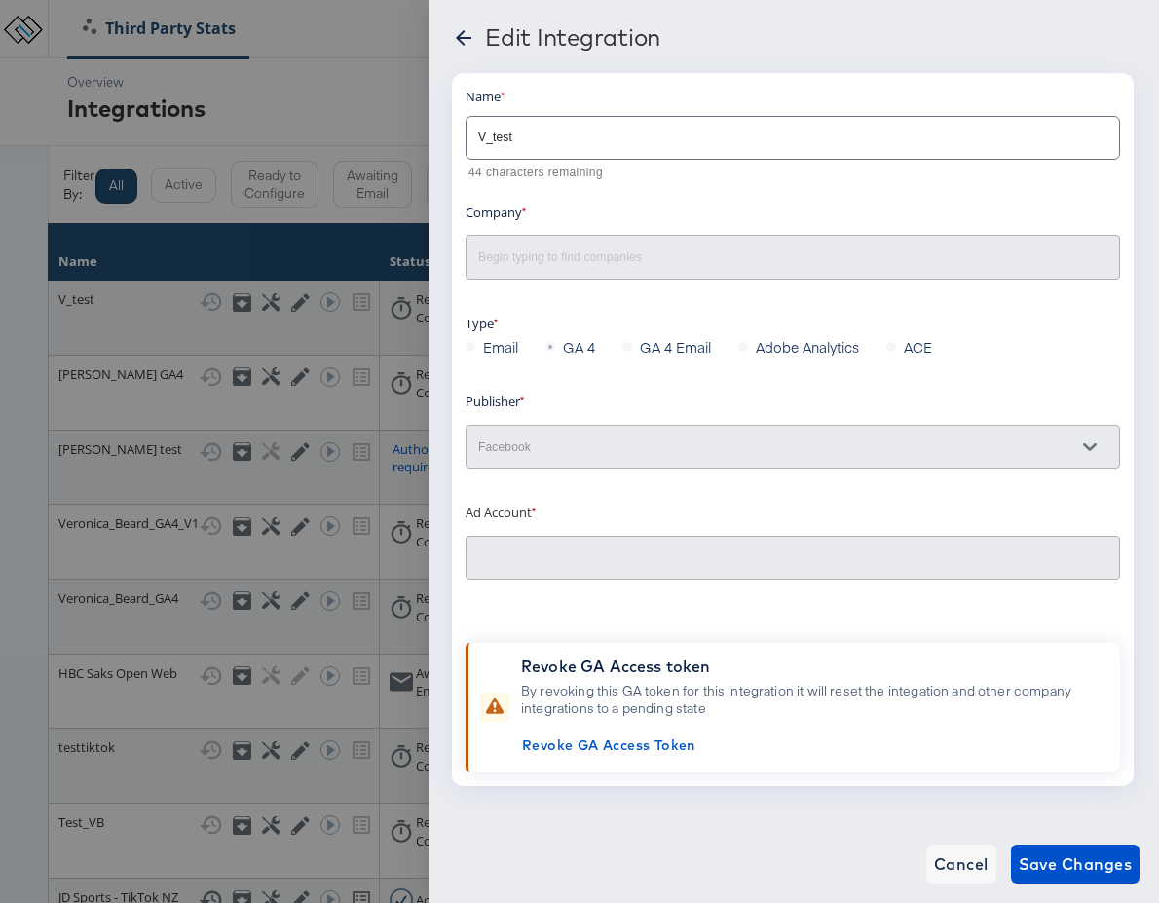
type input "Veronica Beard US: (ACT: 924159734371079)"
type input "Block & Tam ([PERSON_NAME])"
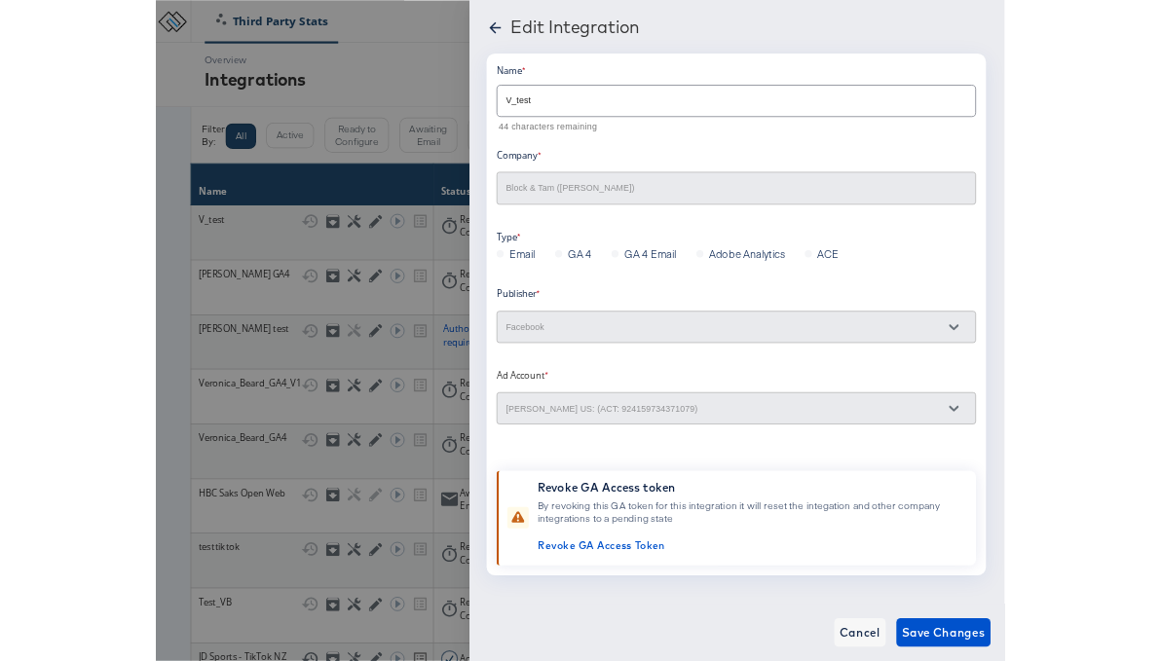
scroll to position [5, 0]
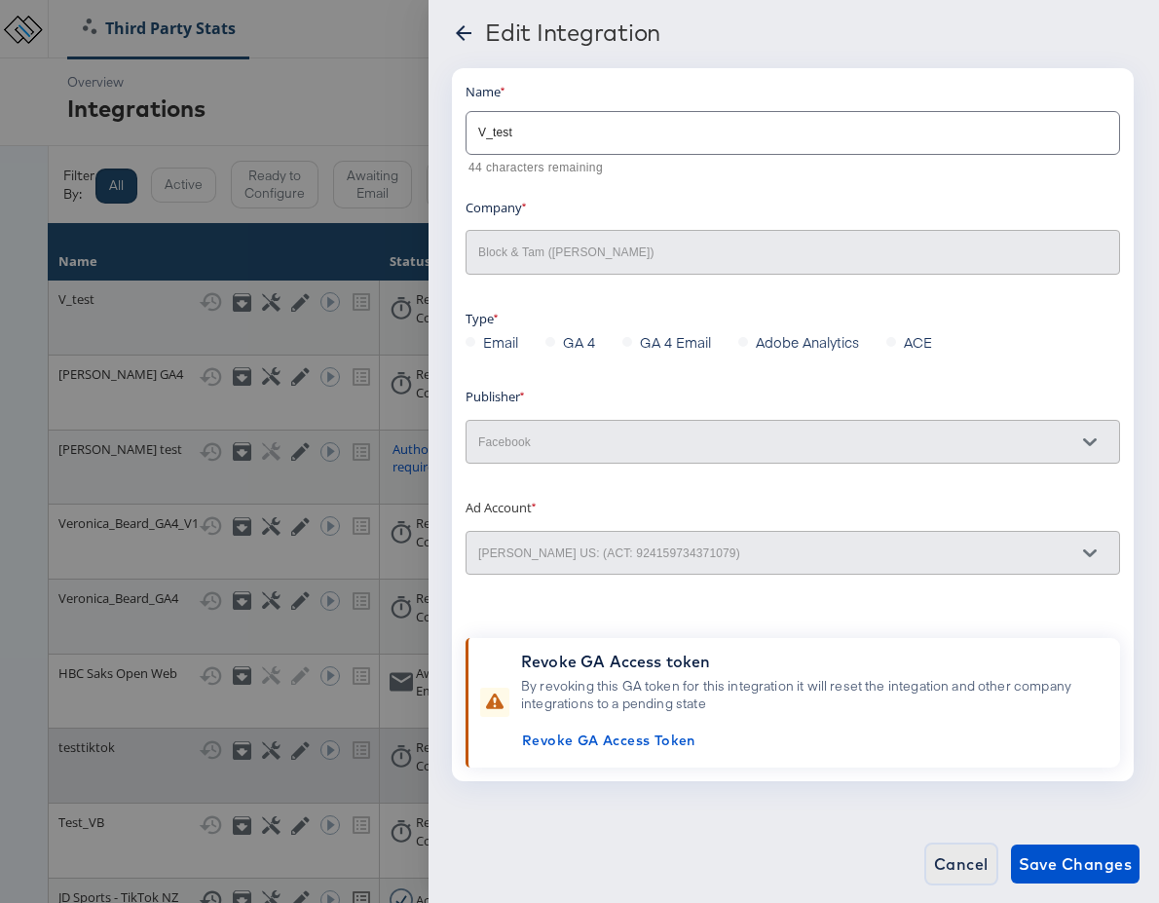
click at [961, 864] on span "Cancel" at bounding box center [961, 863] width 55 height 27
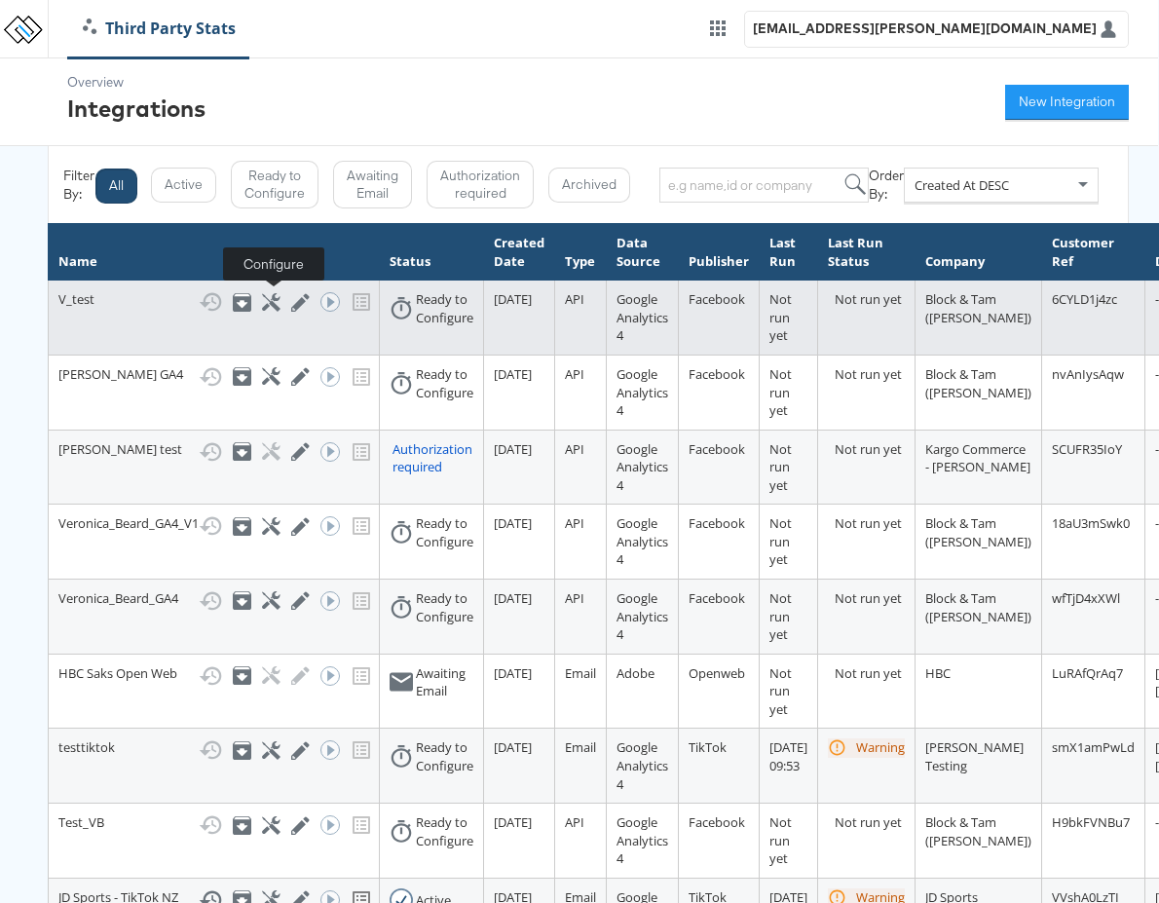
click at [276, 305] on icon at bounding box center [271, 302] width 19 height 19
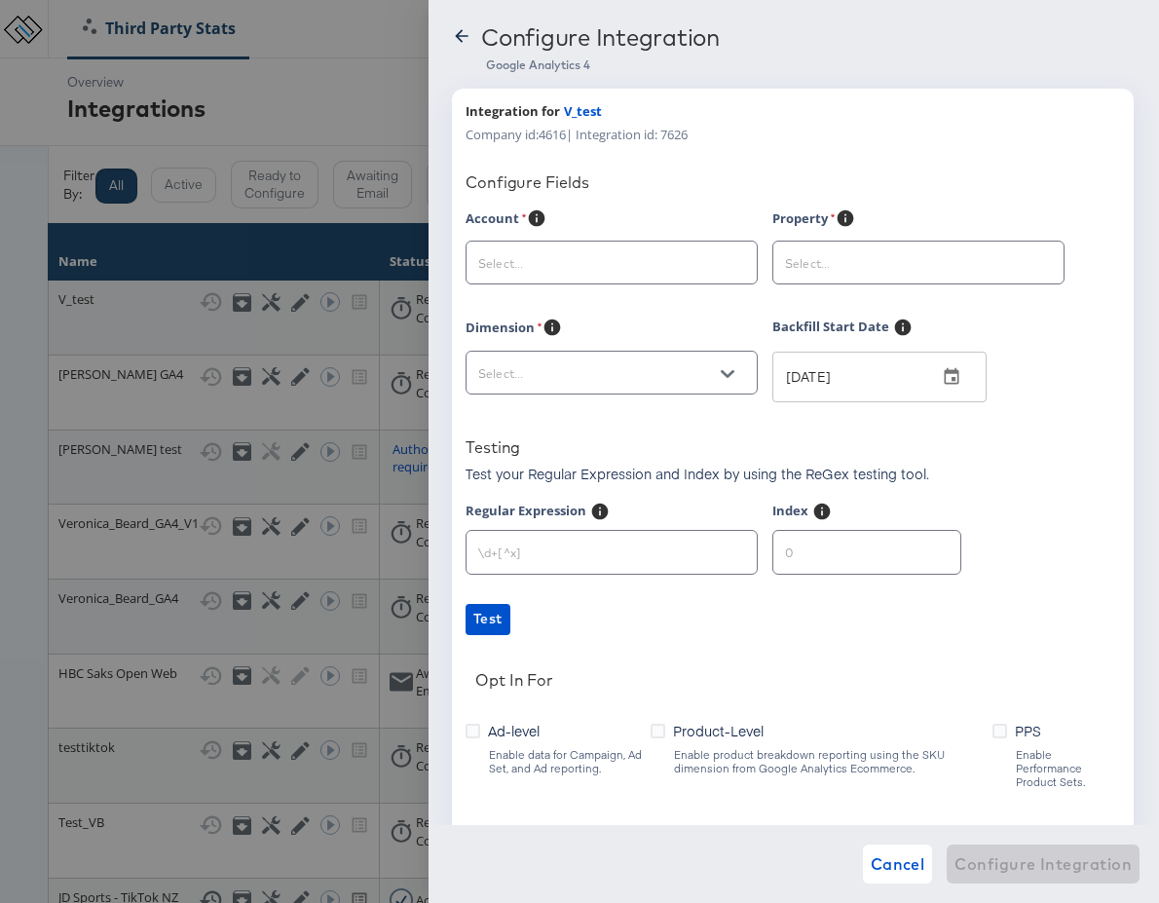
click at [681, 278] on div at bounding box center [611, 263] width 292 height 44
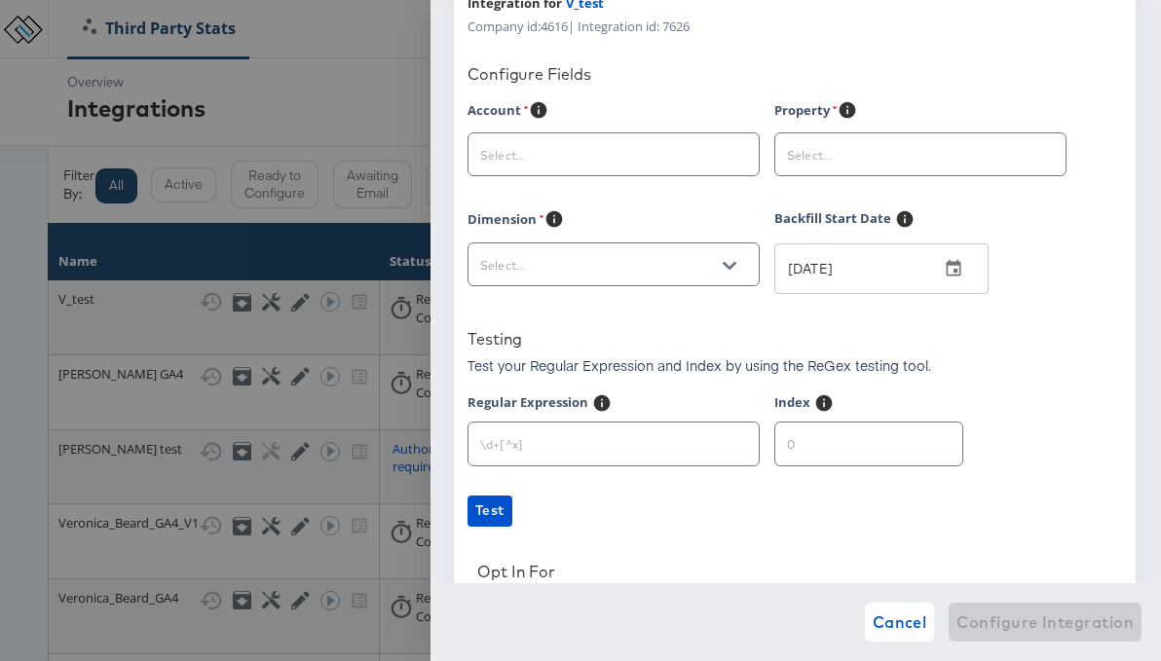
scroll to position [0, 11]
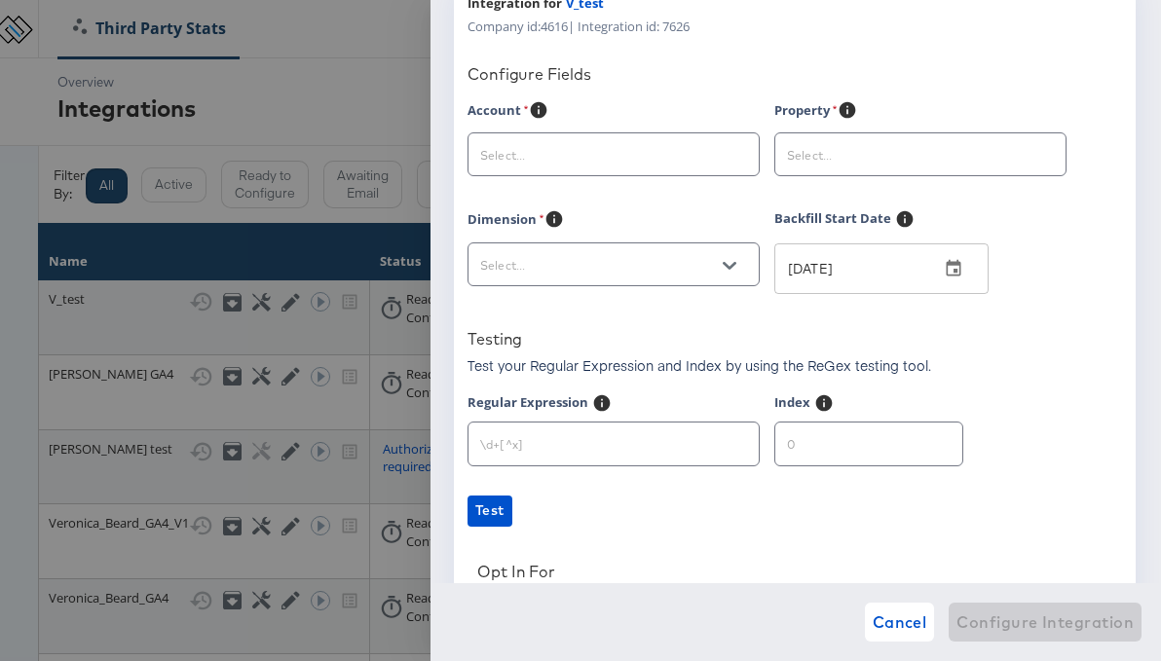
click at [159, 346] on div at bounding box center [580, 330] width 1161 height 661
drag, startPoint x: 911, startPoint y: 624, endPoint x: 535, endPoint y: 553, distance: 382.6
click at [903, 623] on span "Cancel" at bounding box center [900, 622] width 55 height 27
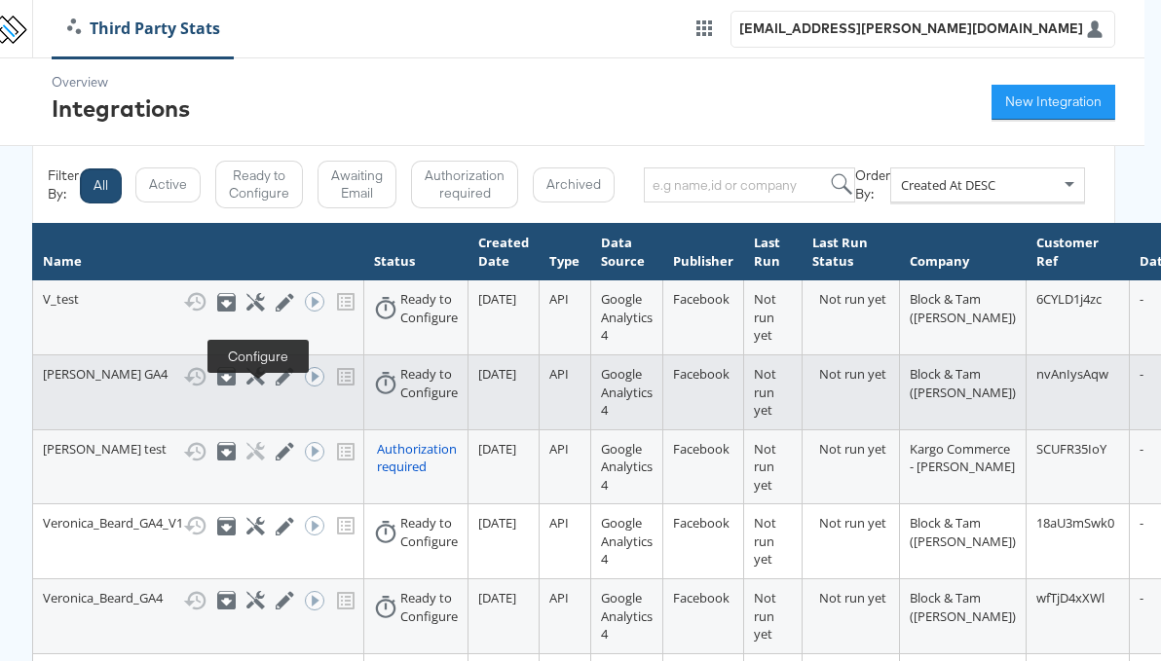
click at [253, 386] on icon at bounding box center [255, 376] width 19 height 19
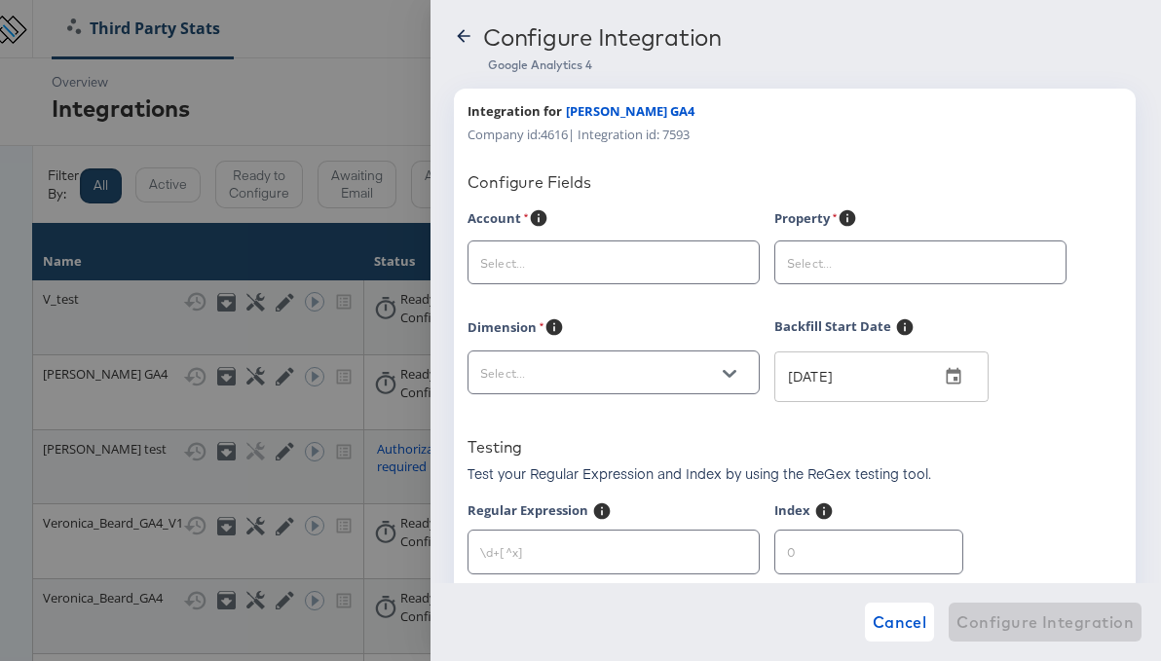
drag, startPoint x: 469, startPoint y: 24, endPoint x: 464, endPoint y: 44, distance: 20.3
click at [469, 24] on div "Configure Integration" at bounding box center [796, 40] width 684 height 34
click at [464, 35] on icon at bounding box center [463, 35] width 13 height 13
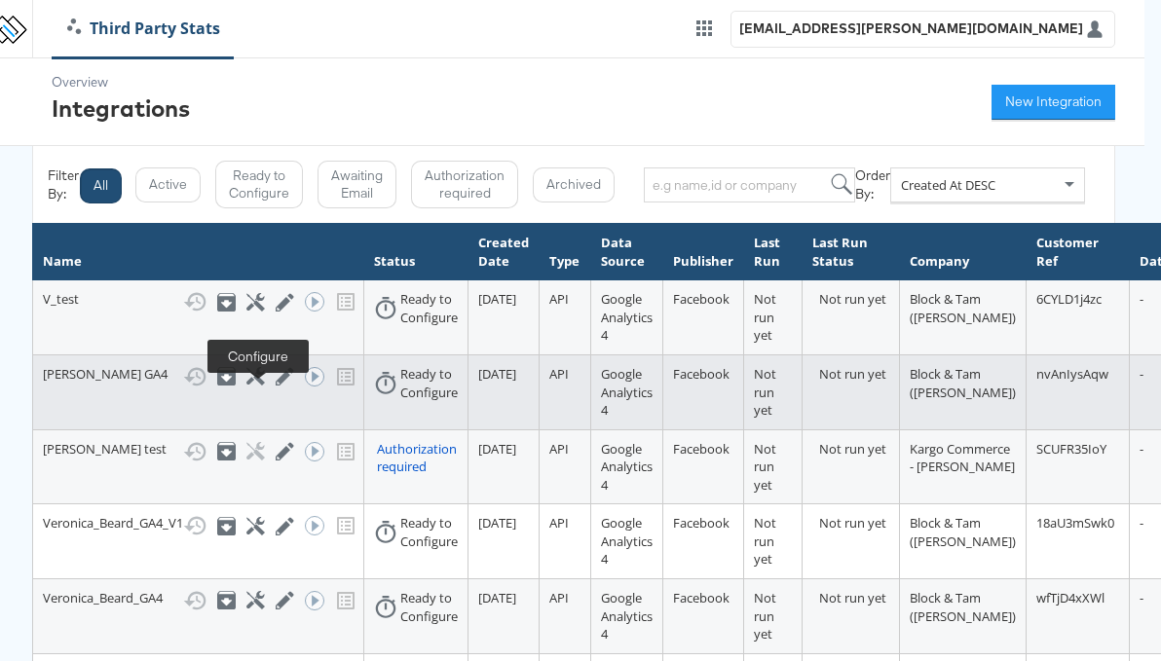
click at [252, 386] on icon at bounding box center [255, 376] width 19 height 19
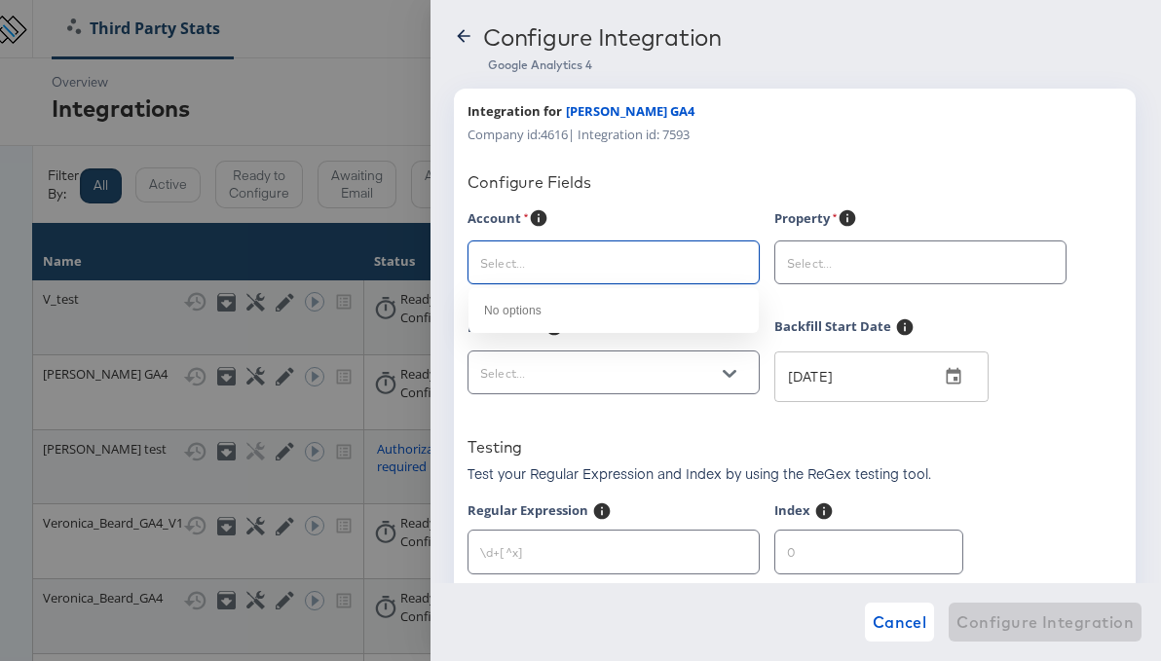
click at [507, 273] on input "text" at bounding box center [598, 263] width 244 height 22
click at [462, 33] on icon at bounding box center [463, 35] width 19 height 19
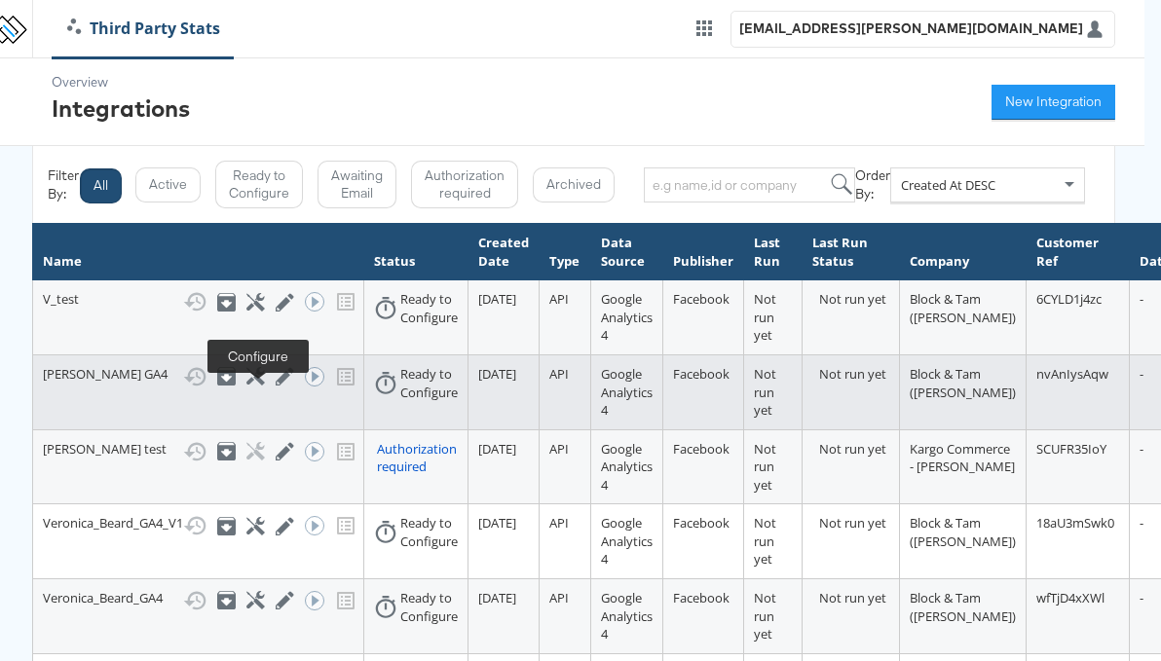
click at [256, 386] on icon at bounding box center [255, 376] width 19 height 19
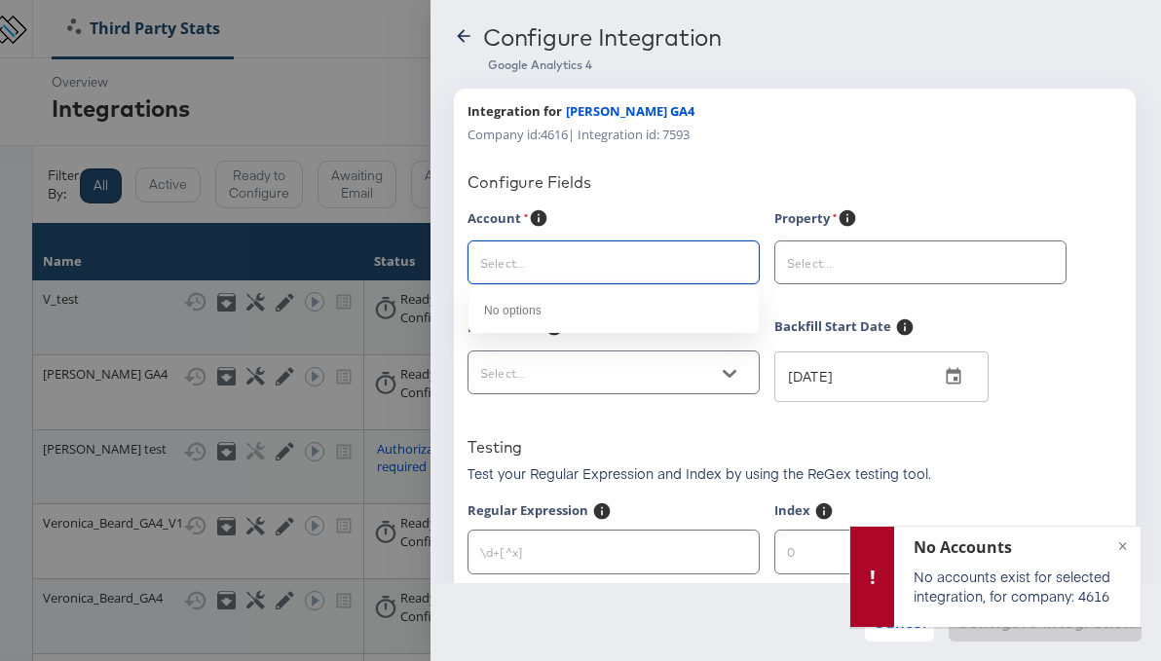
click at [513, 260] on input "text" at bounding box center [598, 263] width 244 height 22
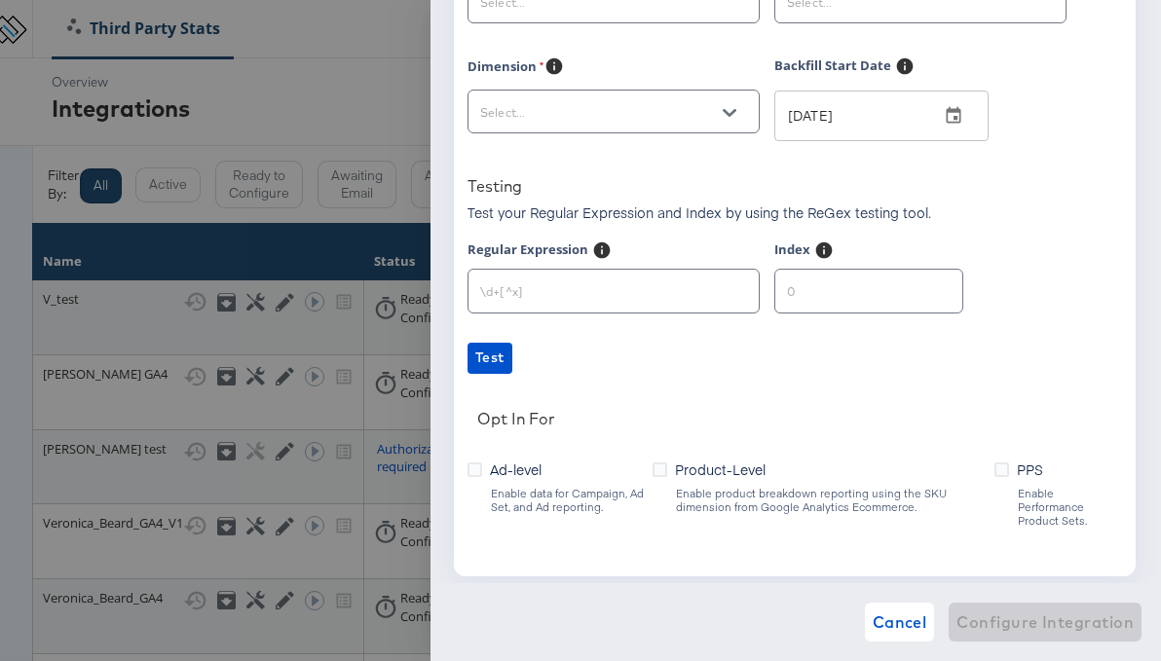
scroll to position [284, 0]
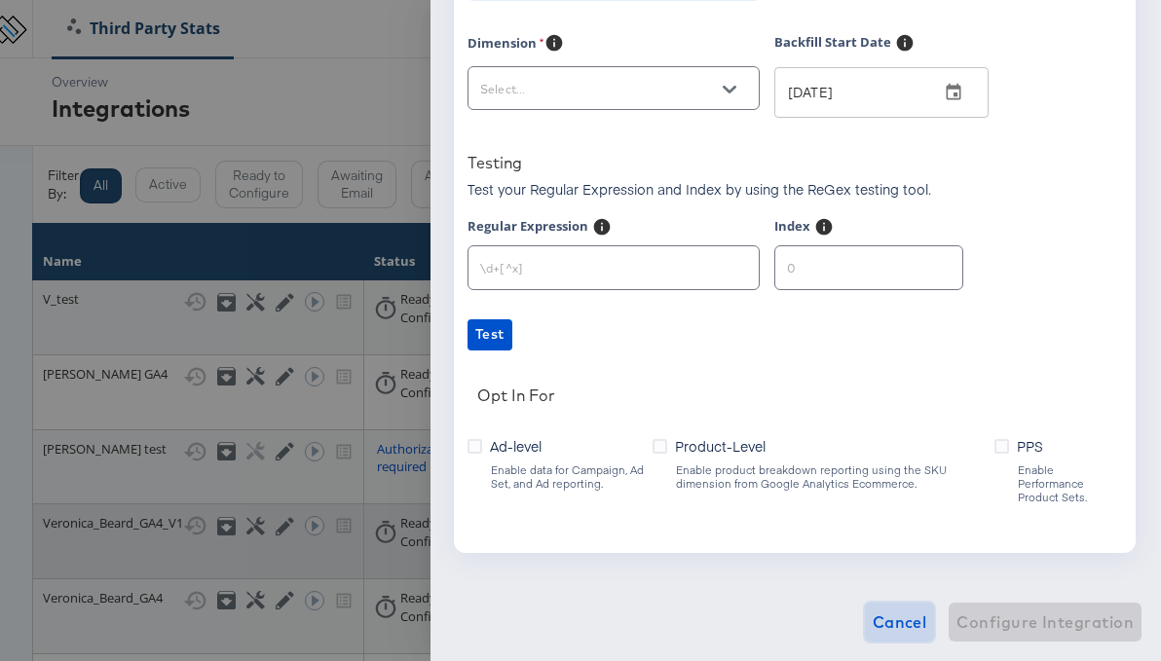
click at [902, 625] on span "Cancel" at bounding box center [900, 622] width 55 height 27
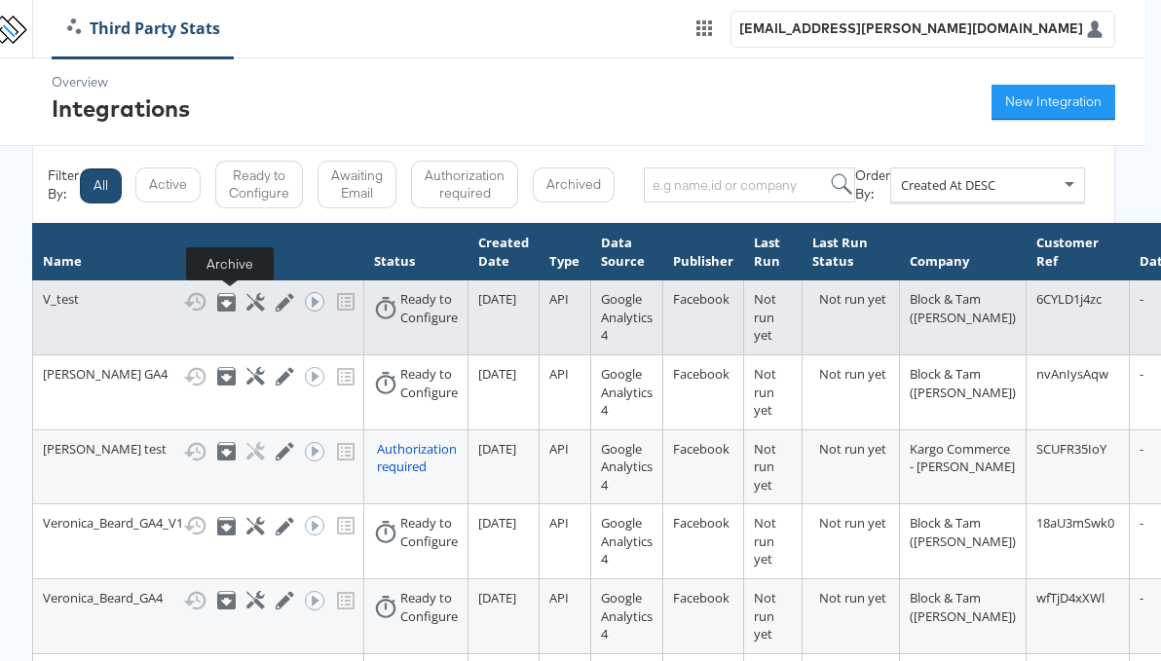
click at [231, 304] on icon at bounding box center [227, 304] width 12 height 8
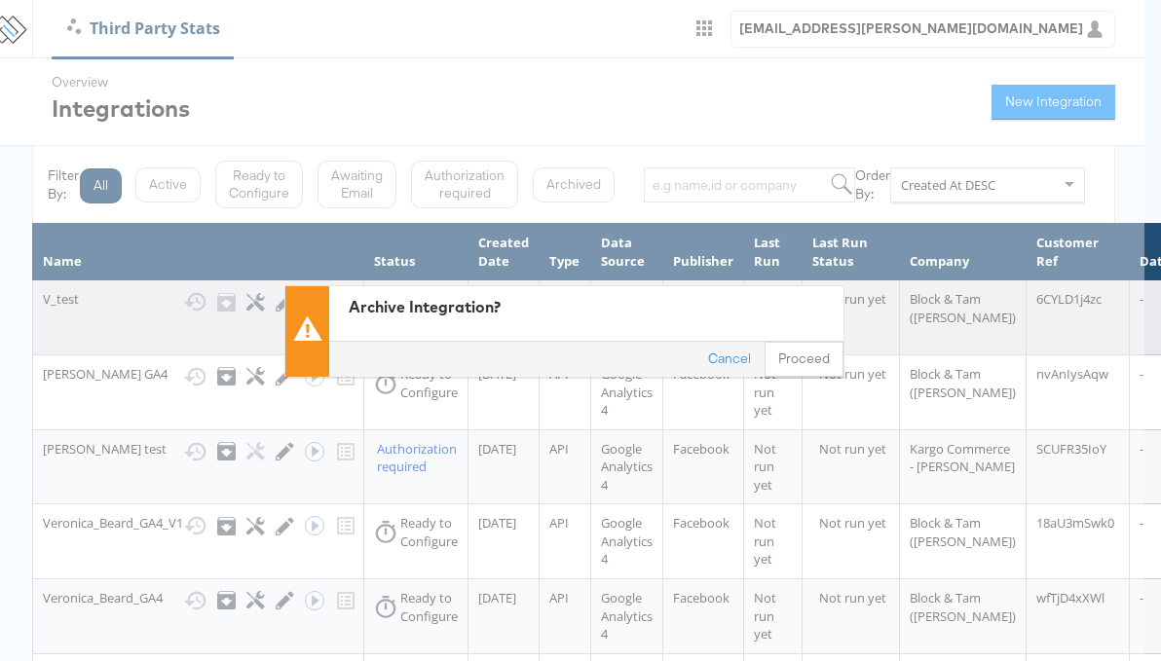
click at [809, 358] on button "Proceed" at bounding box center [803, 358] width 79 height 35
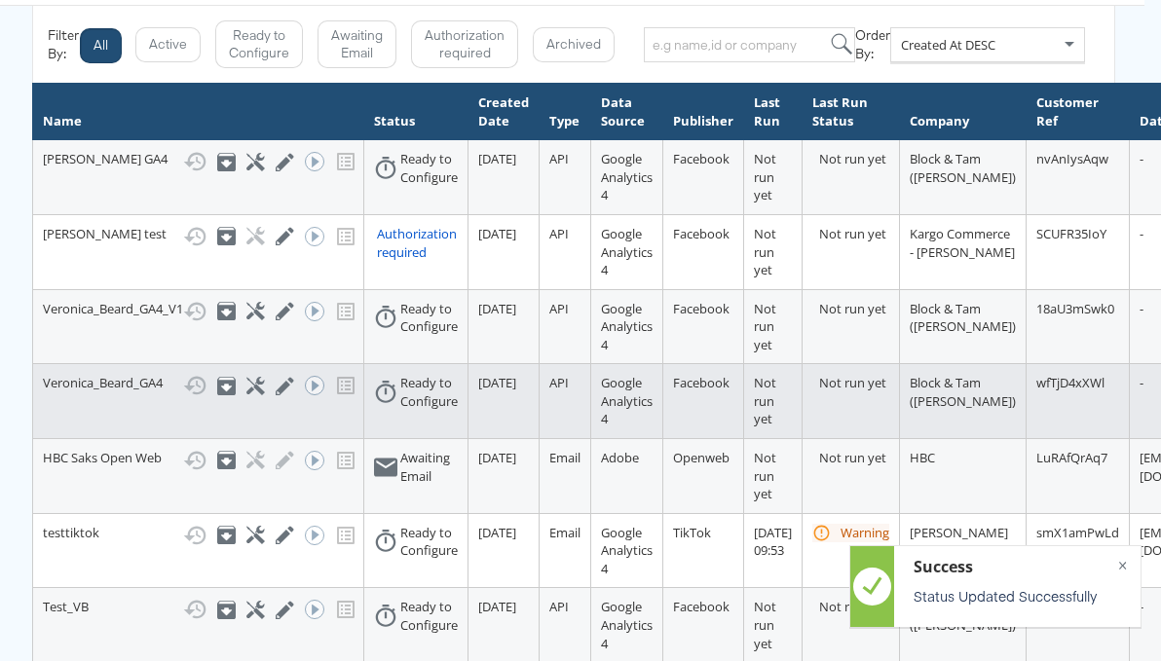
scroll to position [0, 17]
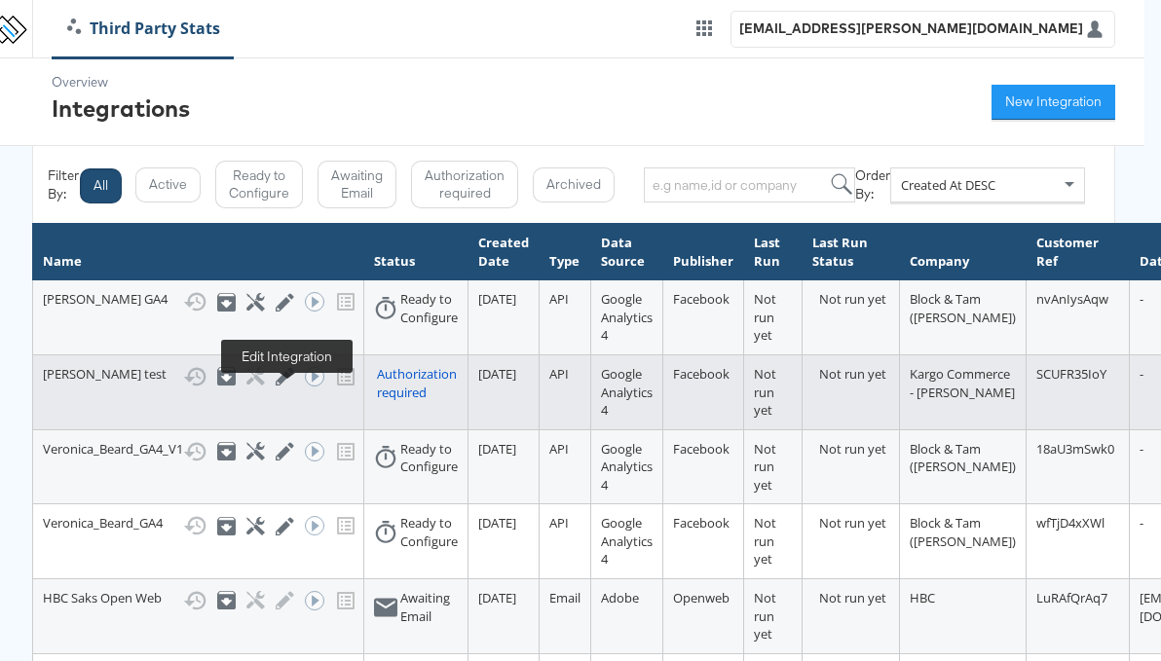
click at [279, 386] on icon at bounding box center [285, 376] width 19 height 19
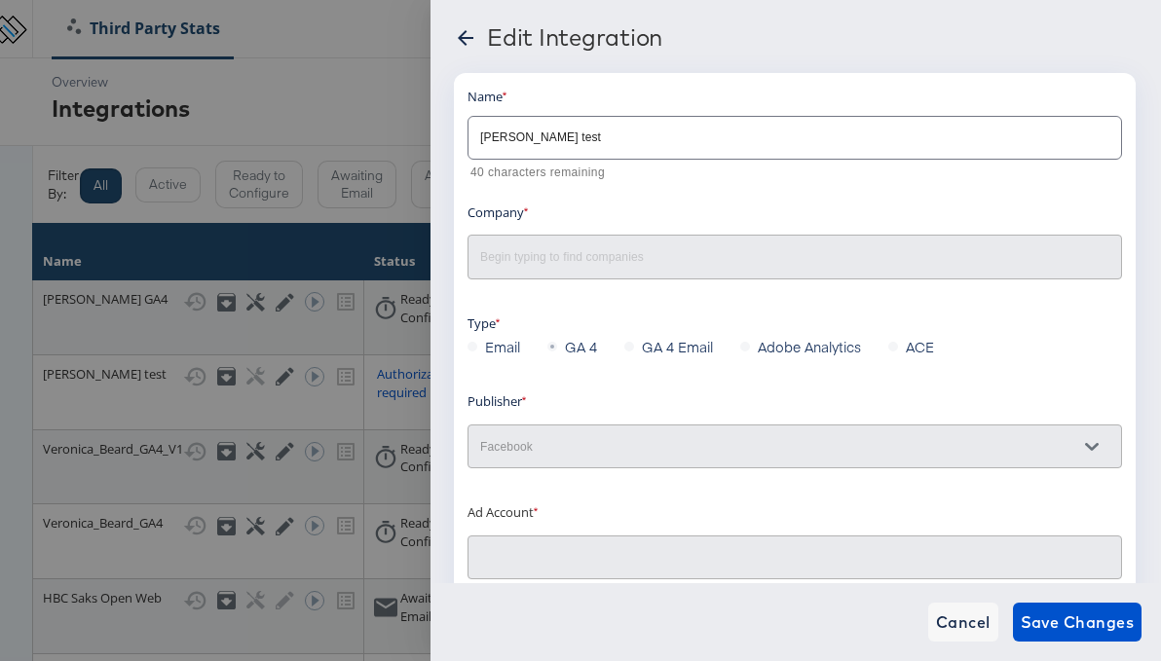
type input "Namit Kumar: (ACT: 940353367185743)"
type input "Kargo Commerce - [PERSON_NAME]"
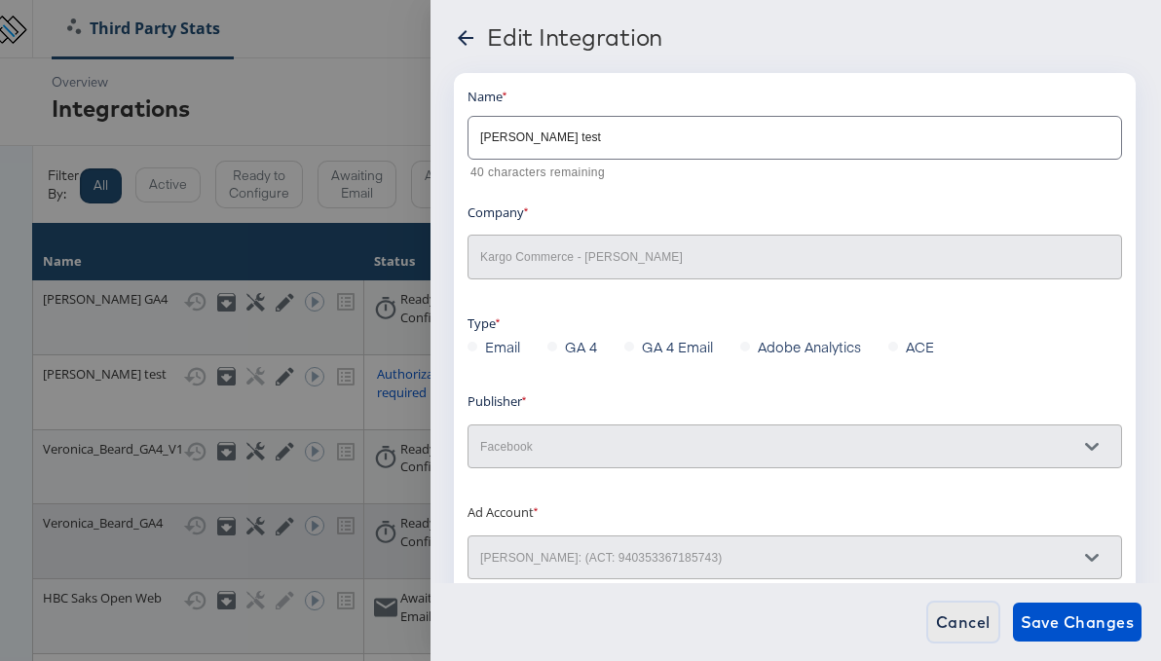
click at [971, 619] on span "Cancel" at bounding box center [963, 622] width 55 height 27
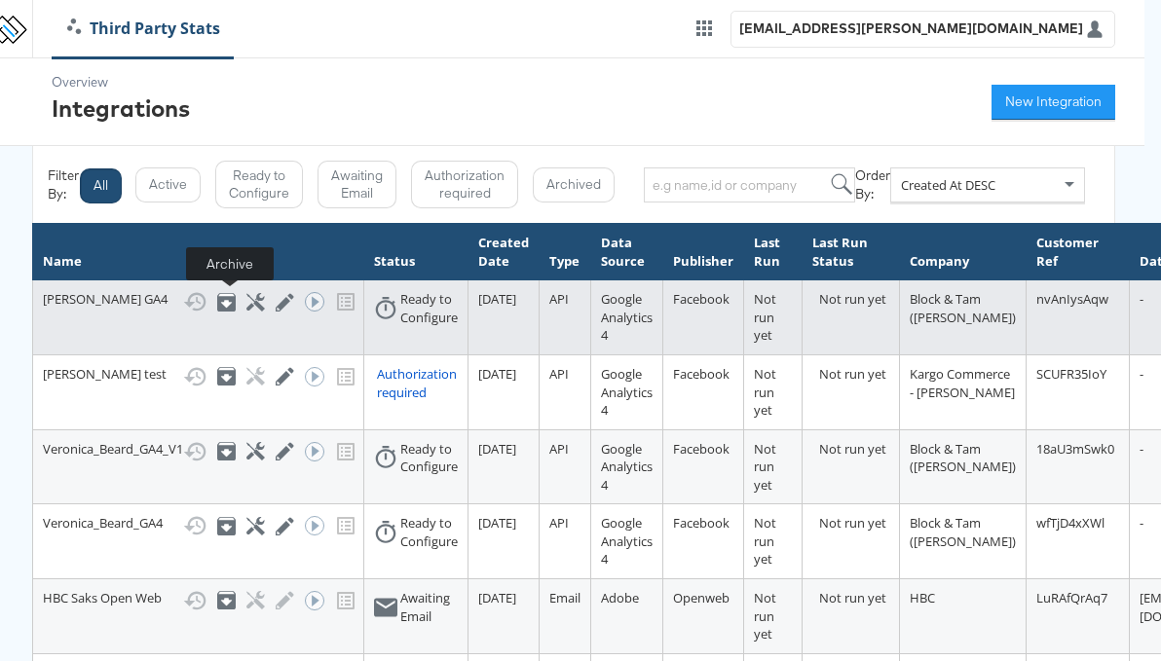
click at [229, 304] on icon at bounding box center [227, 304] width 12 height 8
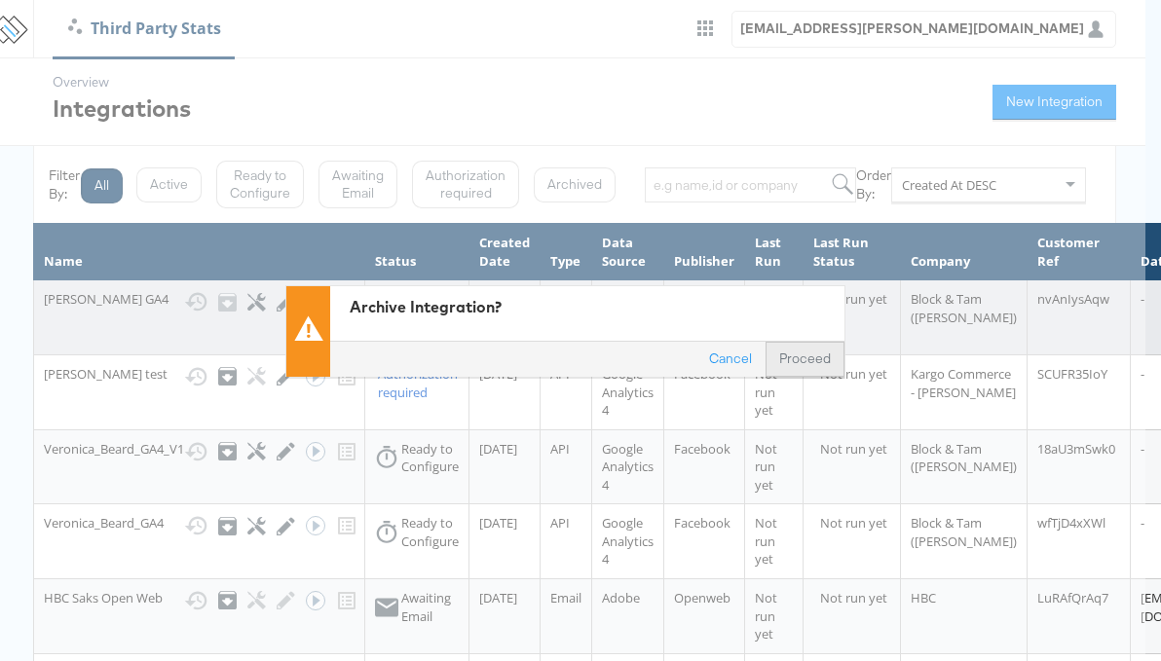
click at [812, 353] on button "Proceed" at bounding box center [804, 358] width 79 height 35
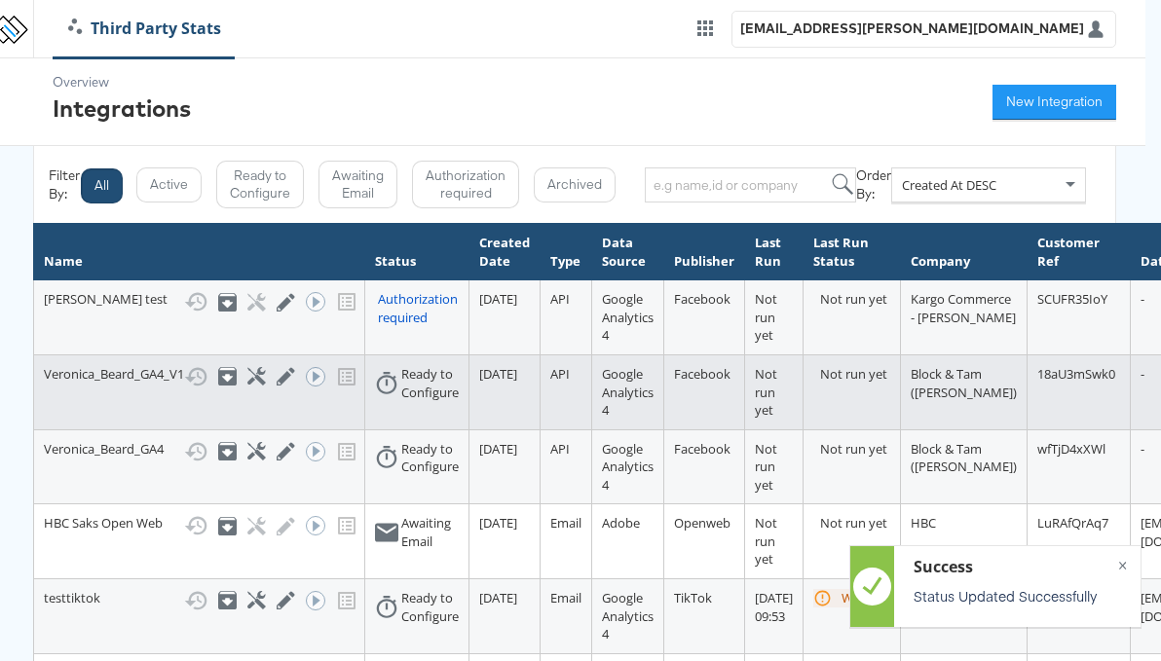
scroll to position [0, 8]
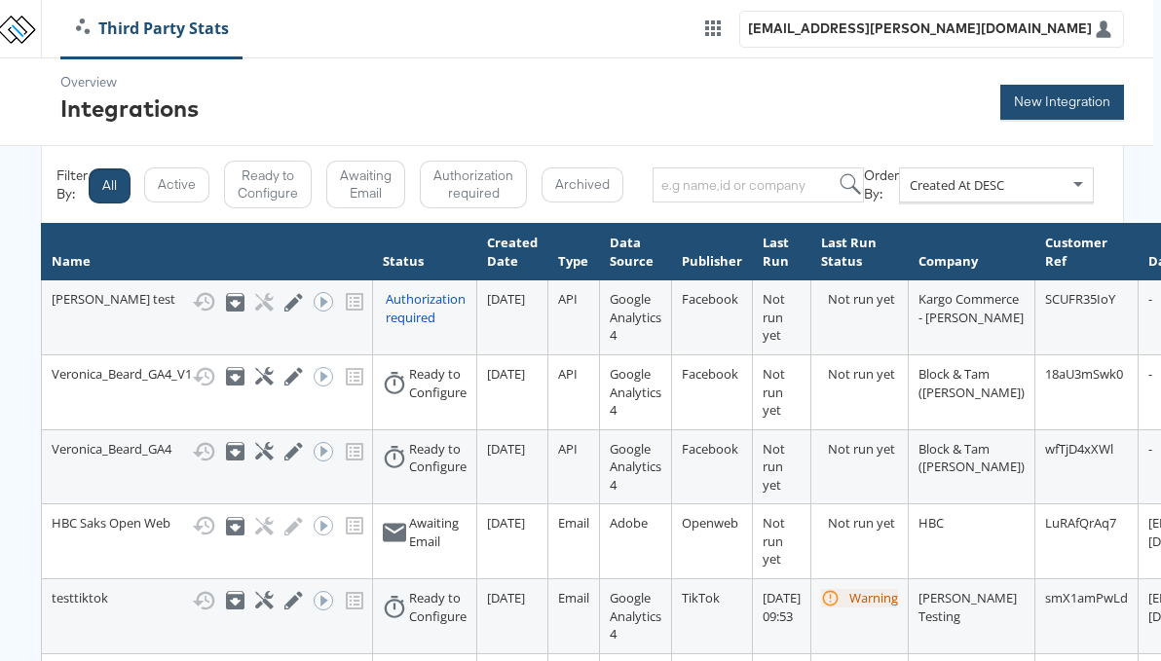
click at [1056, 110] on button "New Integration" at bounding box center [1062, 102] width 124 height 35
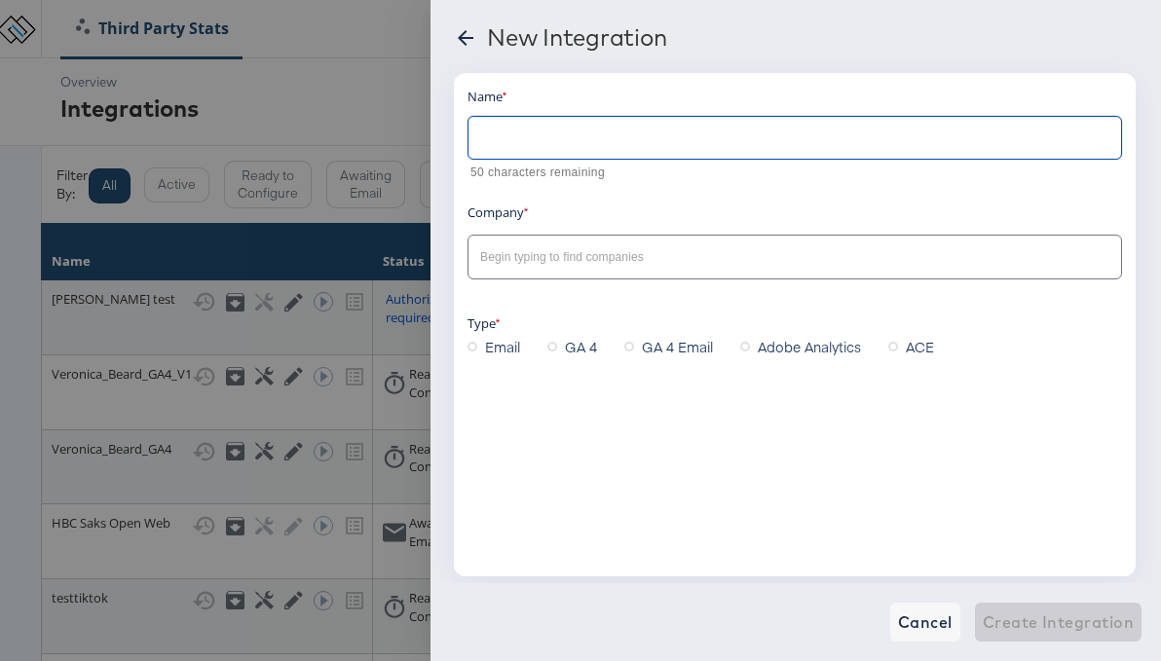
click at [609, 132] on input "text" at bounding box center [794, 130] width 652 height 42
type input "V_test"
click at [665, 260] on input "text" at bounding box center [779, 257] width 607 height 22
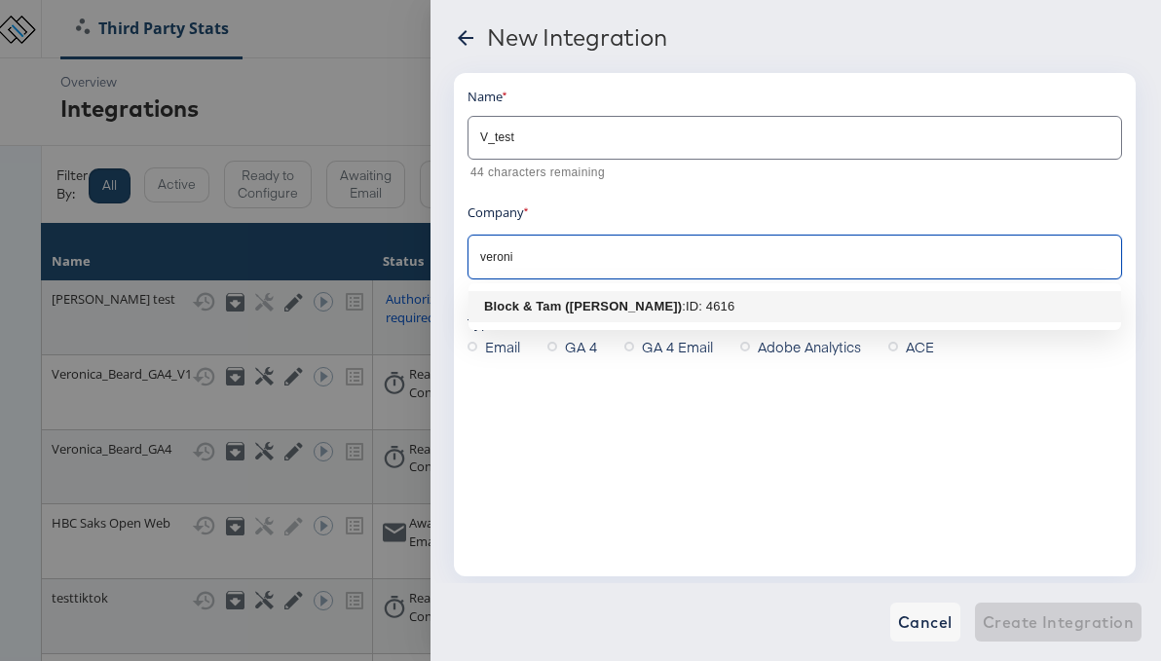
click at [656, 292] on li "Block & Tam (Veronica Beard) : ID: 4616" at bounding box center [794, 306] width 652 height 31
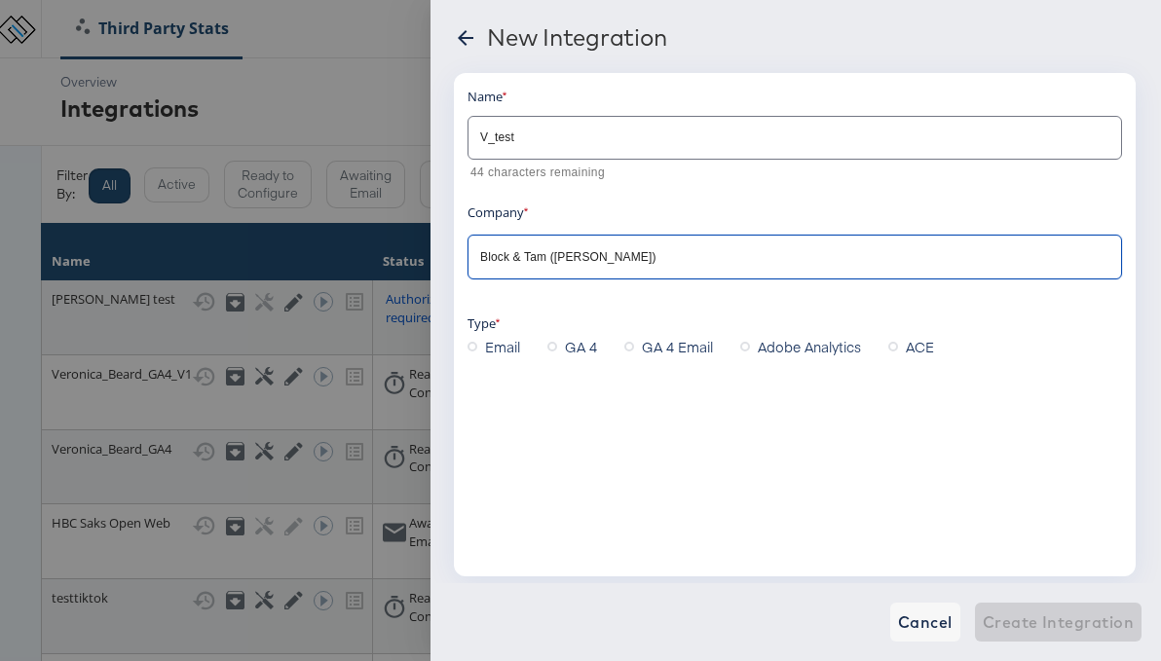
type input "Block & Tam ([PERSON_NAME])"
click at [552, 346] on icon at bounding box center [552, 347] width 10 height 10
click at [0, 0] on input "GA 4" at bounding box center [0, 0] width 0 height 0
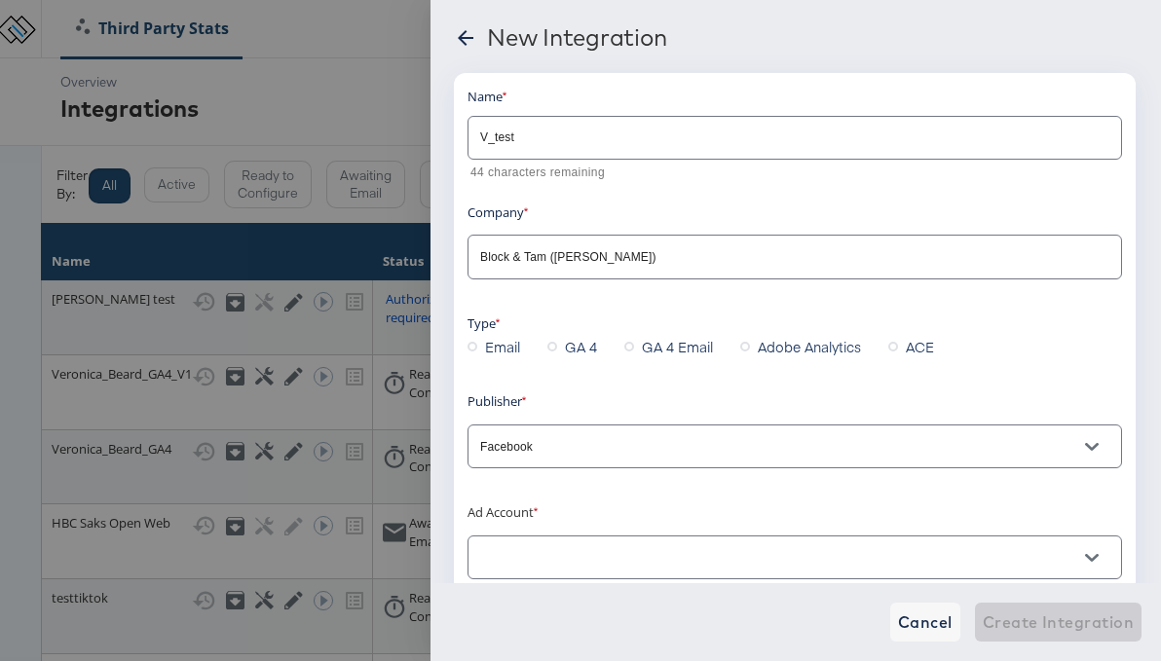
scroll to position [185, 0]
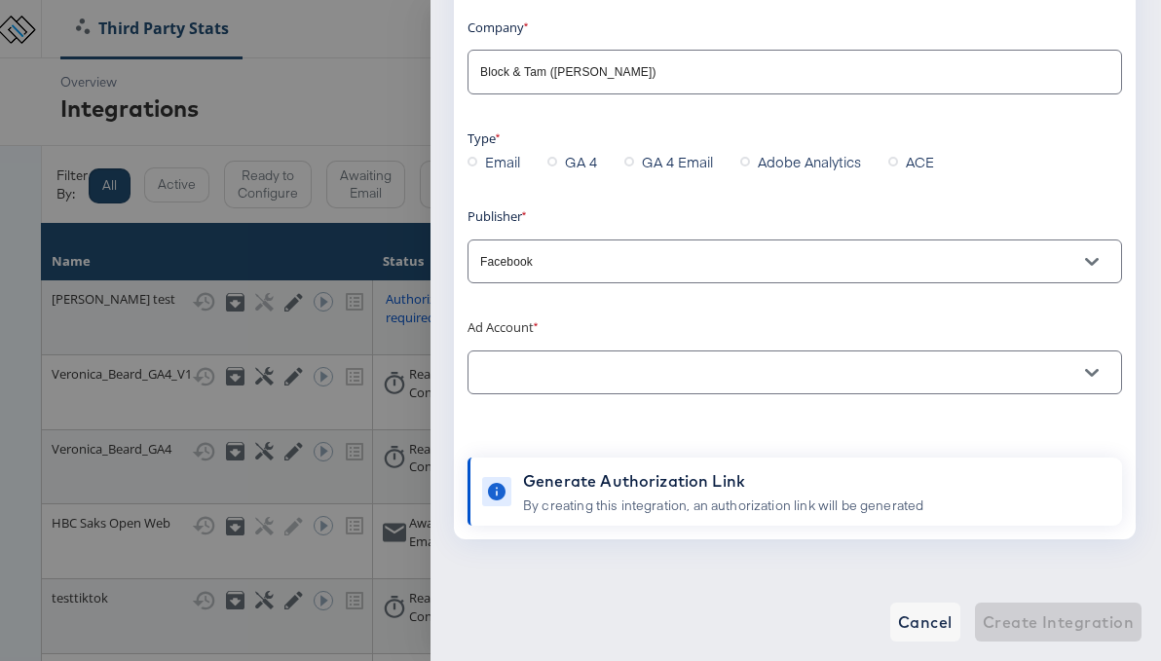
click at [693, 378] on input "text" at bounding box center [779, 373] width 607 height 22
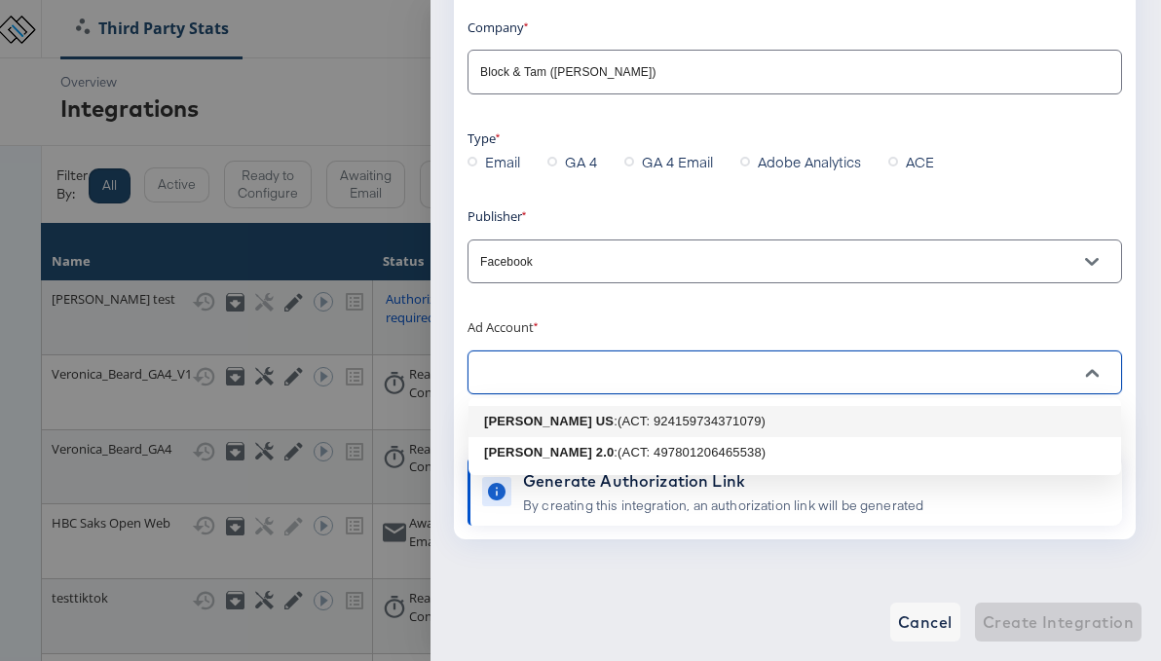
click at [652, 417] on div ": (ACT: 924159734371079)" at bounding box center [689, 421] width 152 height 19
type input "Veronica Beard US: (ACT: 924159734371079)"
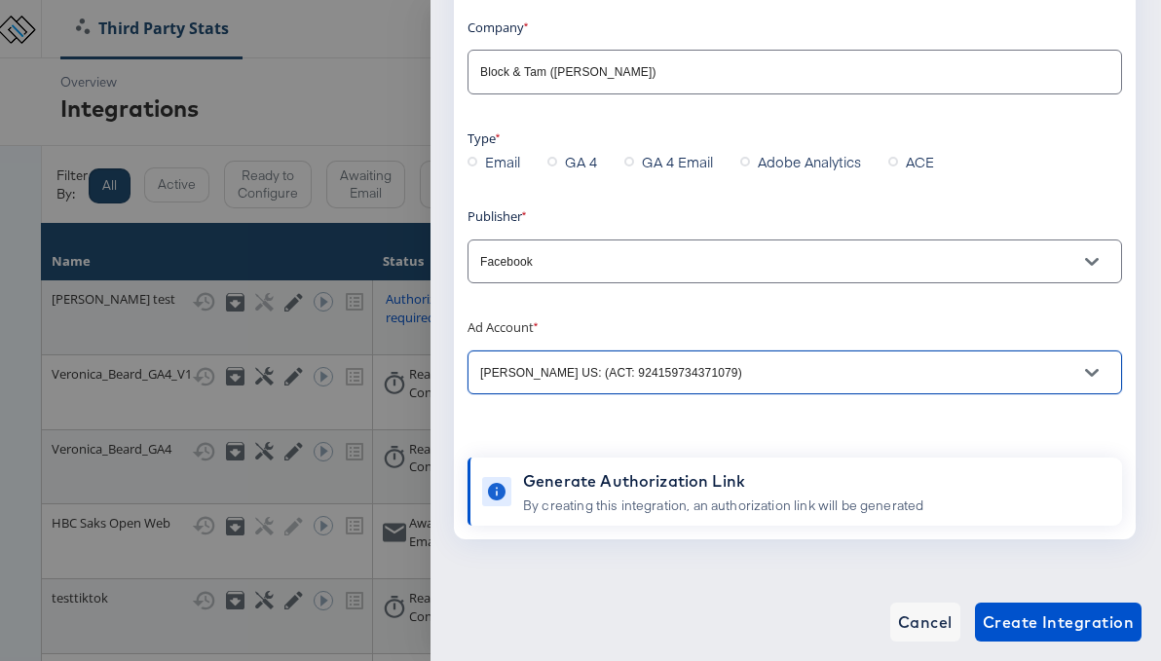
click at [826, 495] on div "Generate Authorization Link By creating this integration, an authorization link…" at bounding box center [723, 492] width 400 height 46
click at [811, 508] on div "By creating this integration, an authorization link will be generated" at bounding box center [723, 506] width 400 height 19
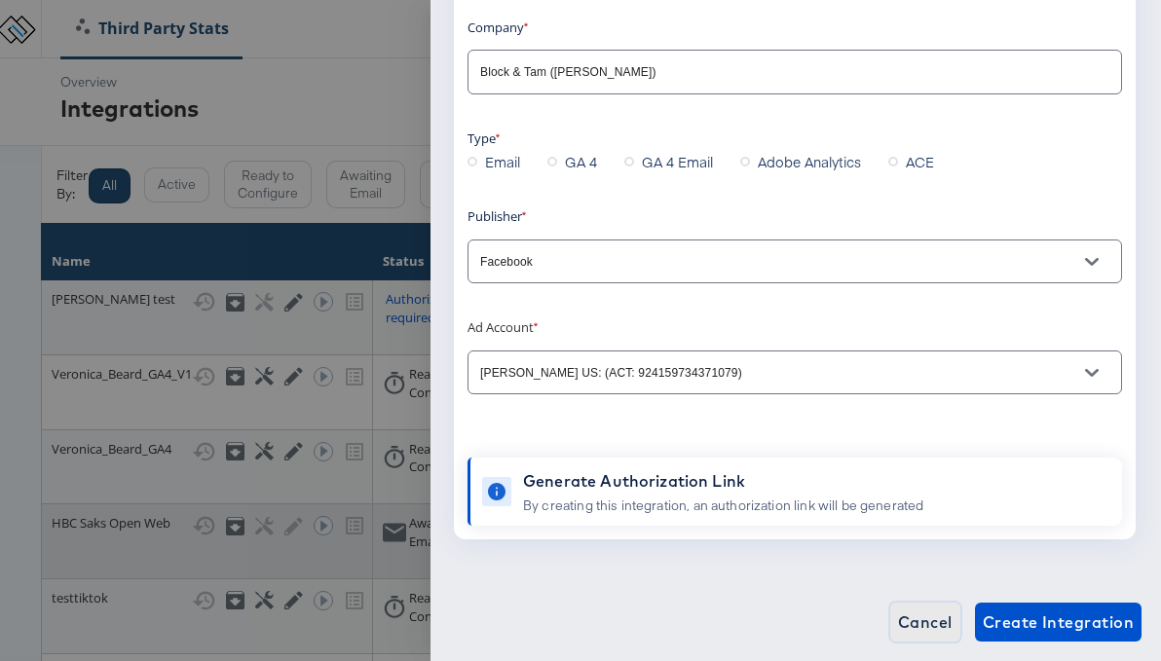
click at [936, 626] on span "Cancel" at bounding box center [925, 622] width 55 height 27
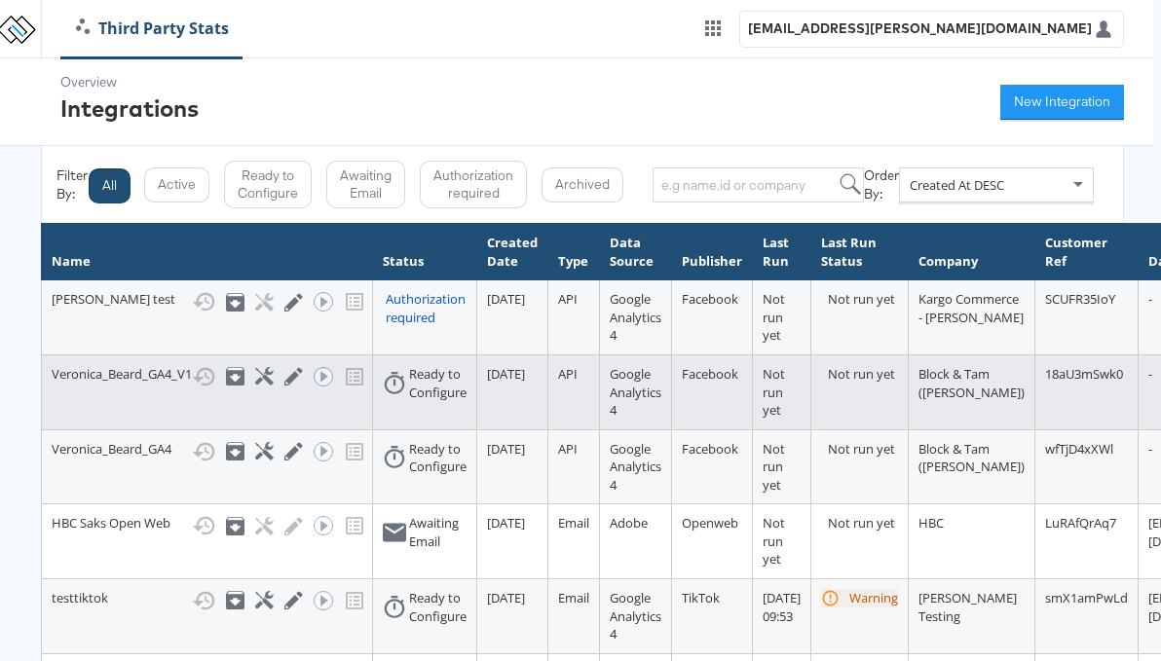
drag, startPoint x: 239, startPoint y: 395, endPoint x: 231, endPoint y: 459, distance: 63.8
click at [233, 429] on td "Veronica_Beard_GA4_V1 Show History Archive Configure Edit Integration Run ACE W…" at bounding box center [207, 391] width 331 height 75
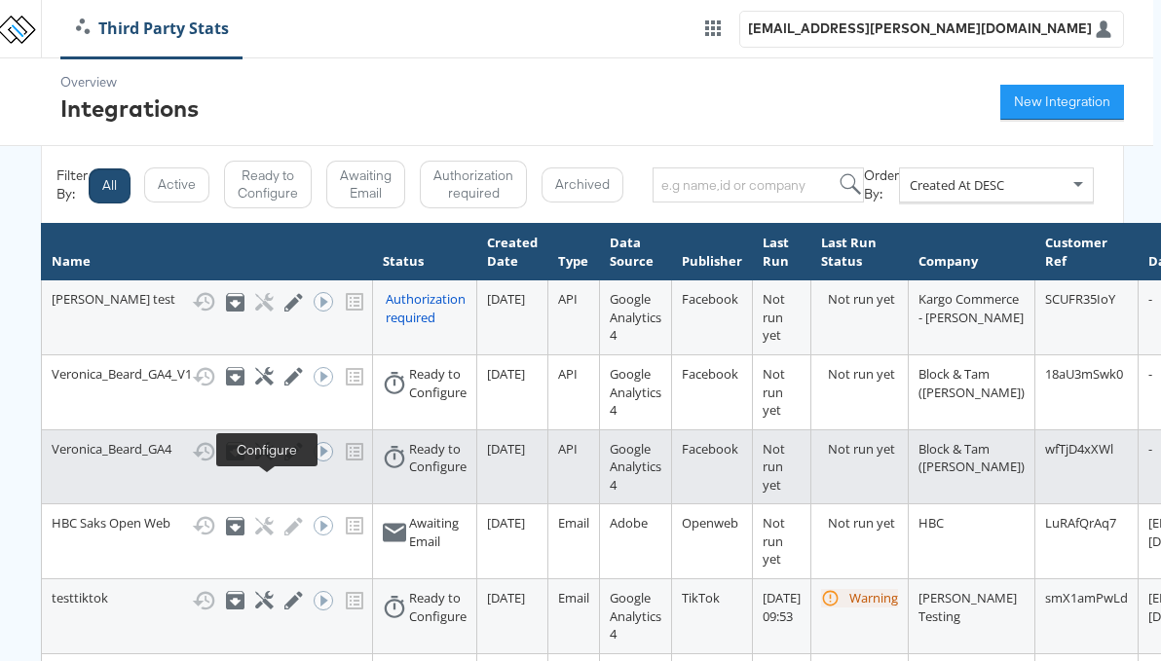
click at [273, 461] on icon at bounding box center [264, 451] width 19 height 19
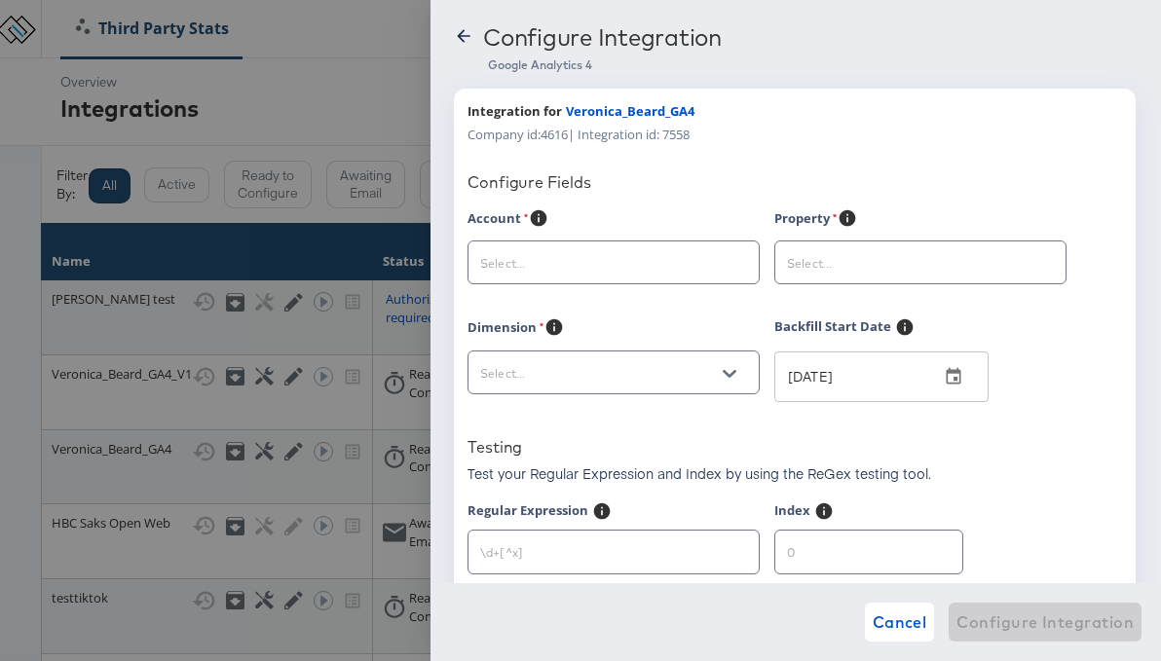
click at [302, 106] on div at bounding box center [580, 330] width 1161 height 661
click at [462, 33] on icon at bounding box center [463, 35] width 19 height 19
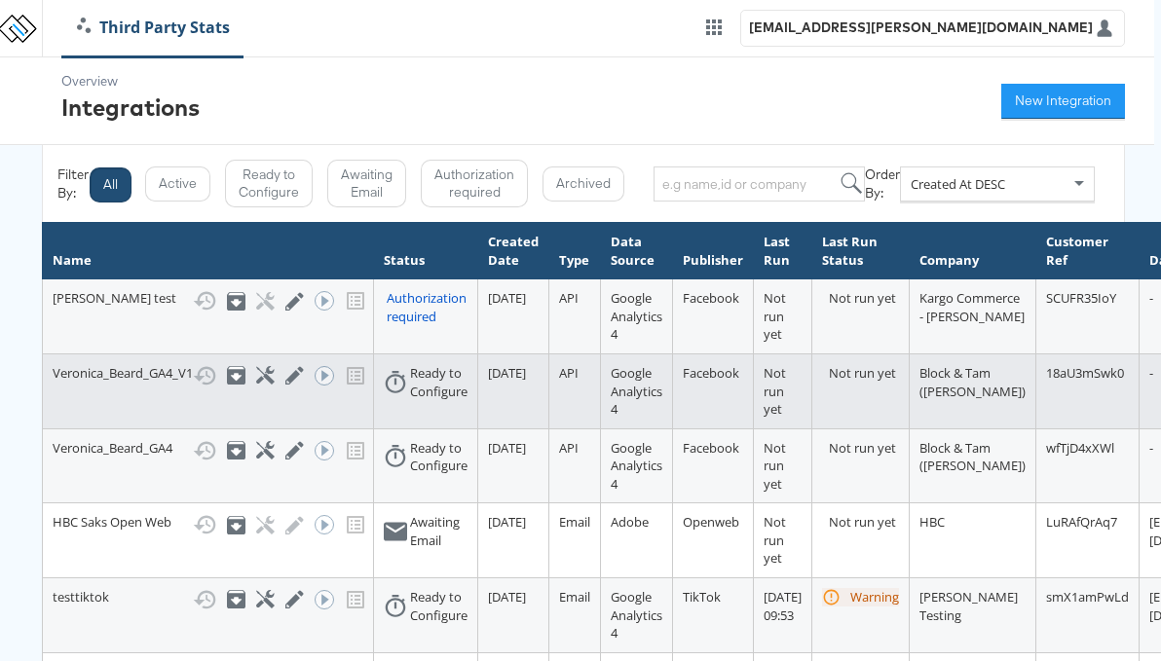
scroll to position [47, 7]
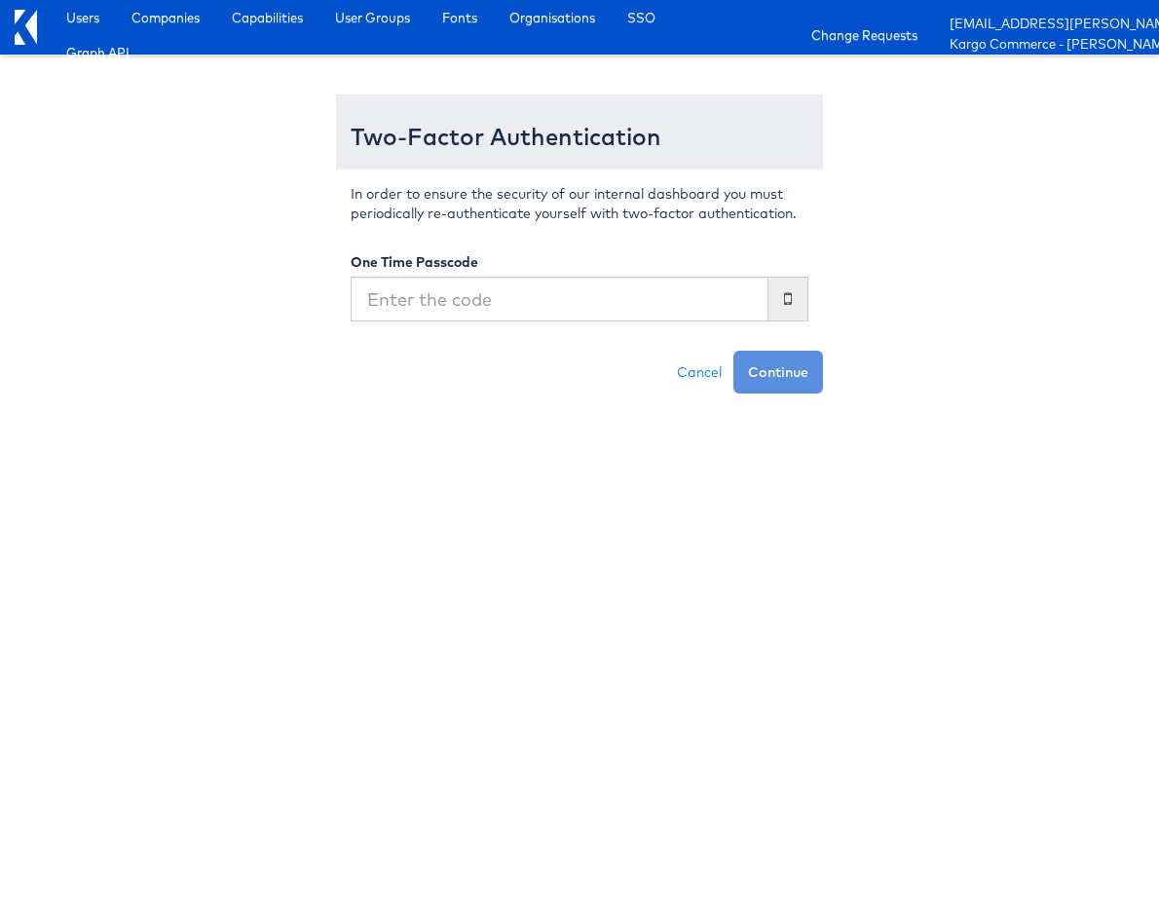
click at [423, 298] on input "text" at bounding box center [560, 299] width 418 height 45
type input "969721"
click at [733, 351] on button "Continue" at bounding box center [778, 372] width 90 height 43
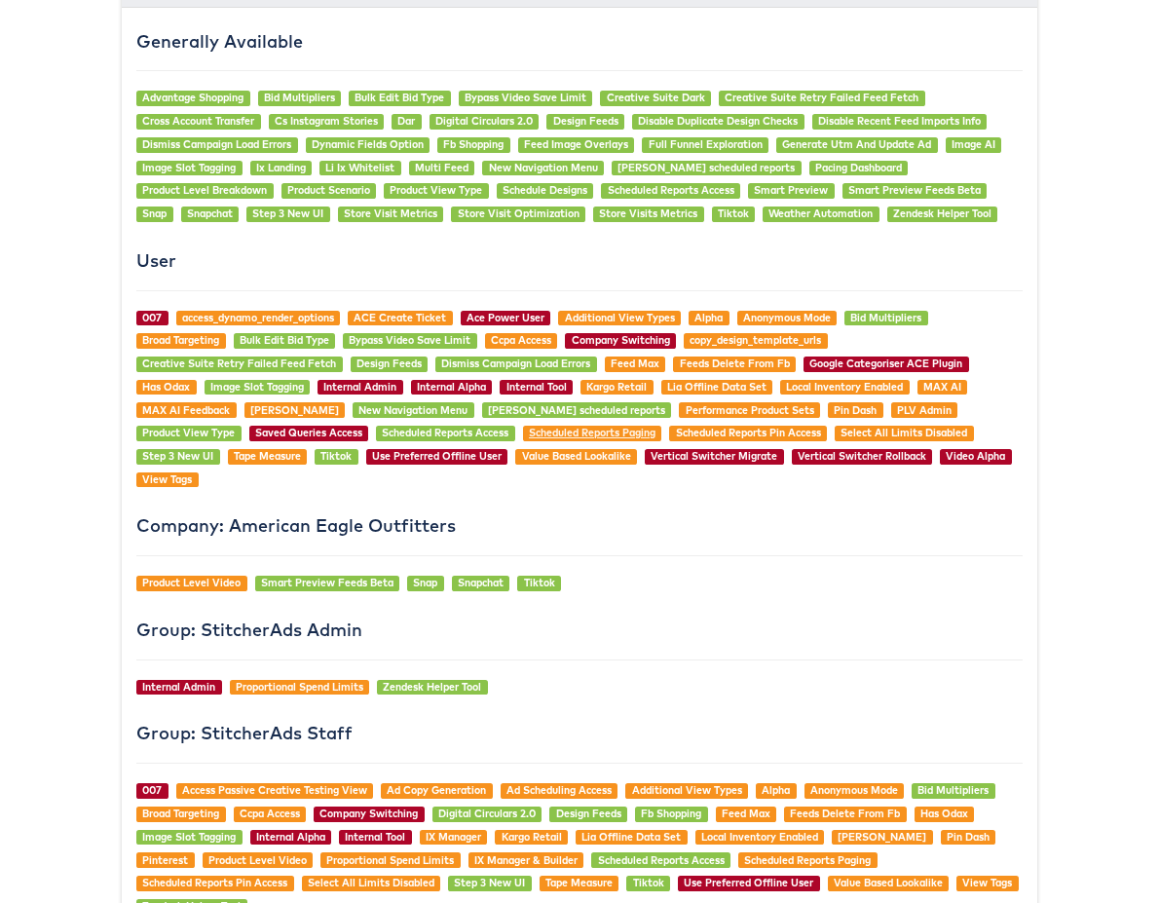
scroll to position [1533, 0]
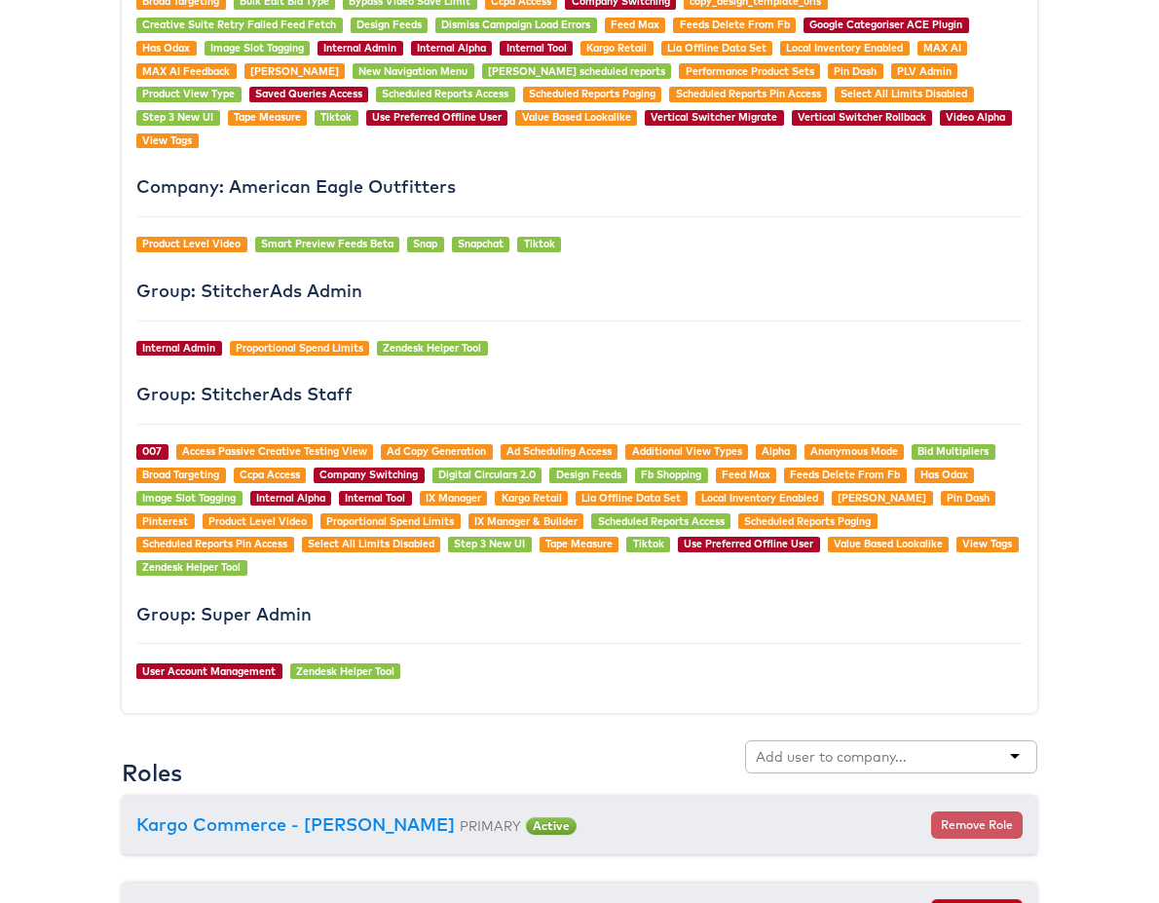
scroll to position [1802, 0]
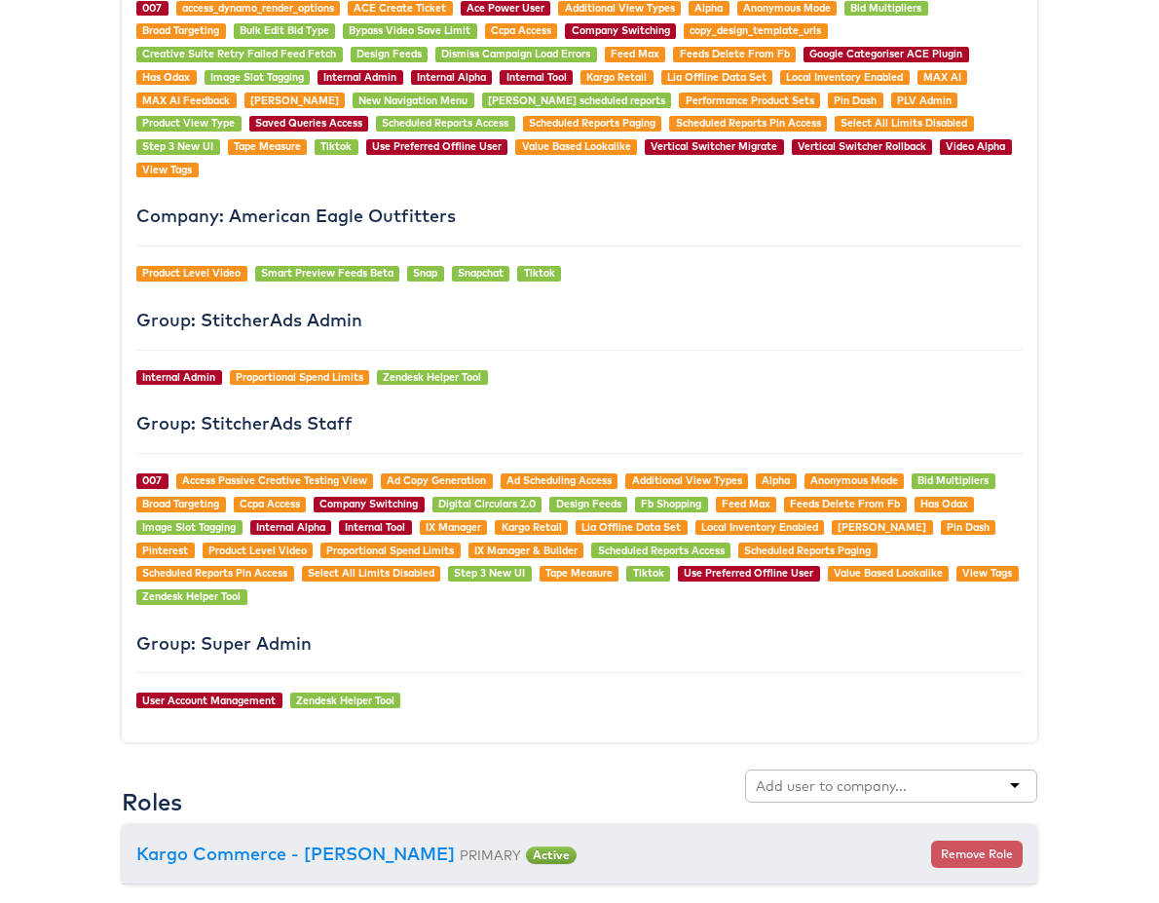
click at [813, 776] on input "text" at bounding box center [833, 785] width 154 height 19
type input "vero"
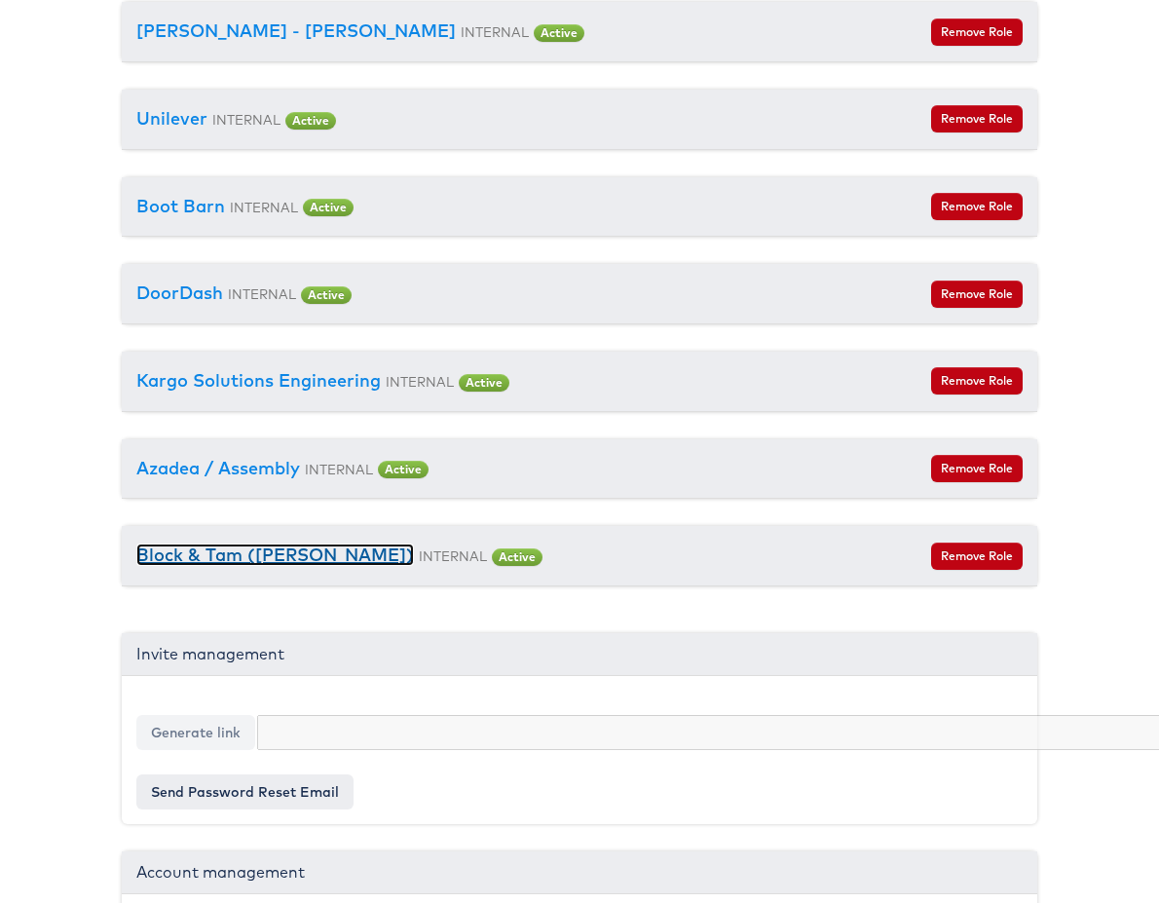
scroll to position [12405, 0]
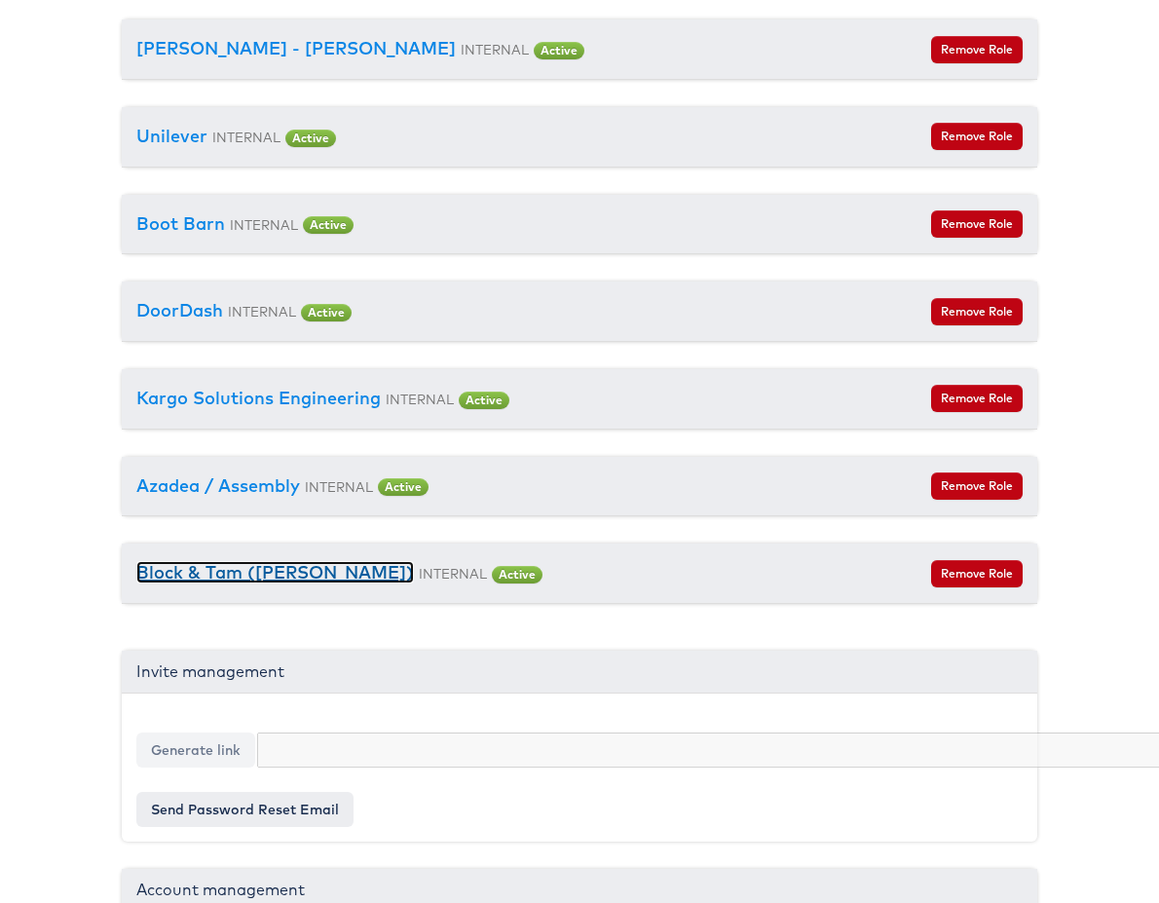
click at [328, 561] on link "Block & Tam ([PERSON_NAME])" at bounding box center [275, 572] width 278 height 22
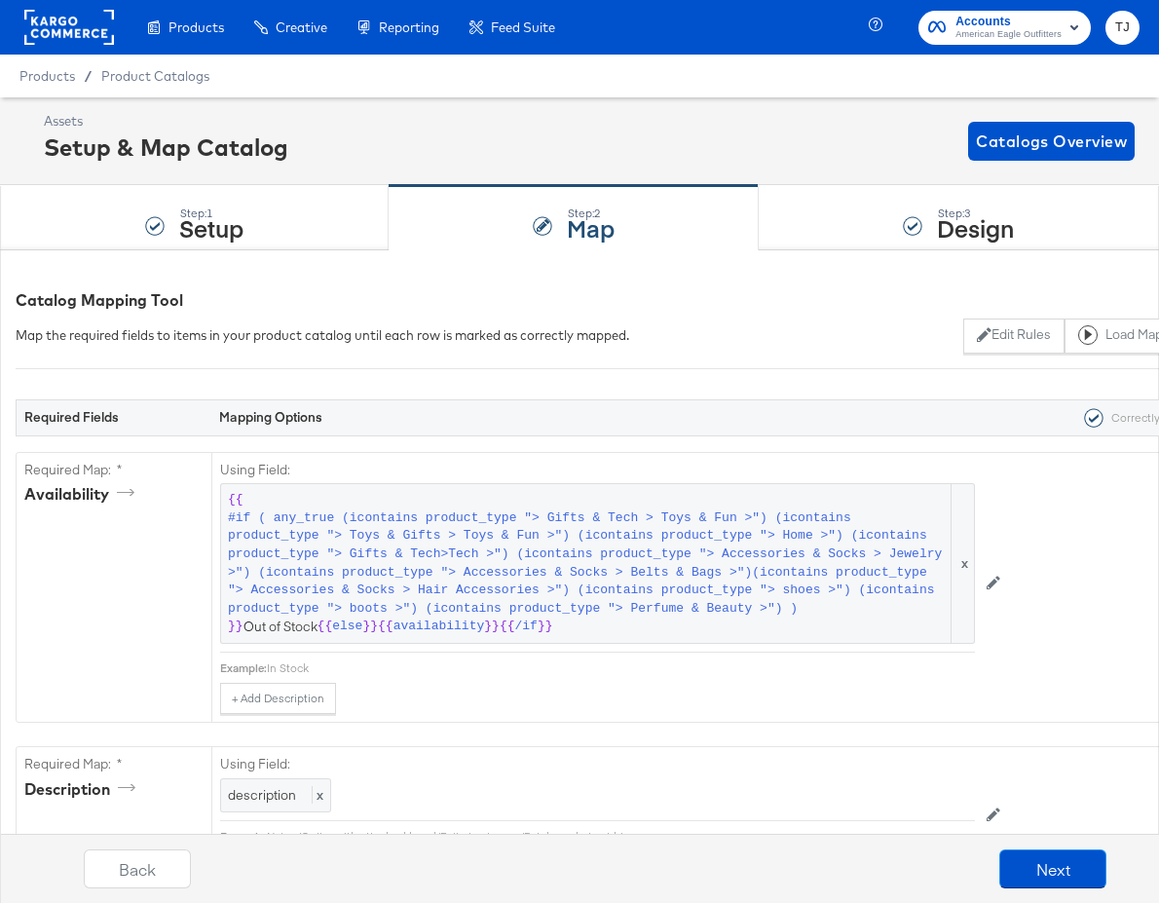
click at [51, 18] on rect at bounding box center [69, 27] width 90 height 35
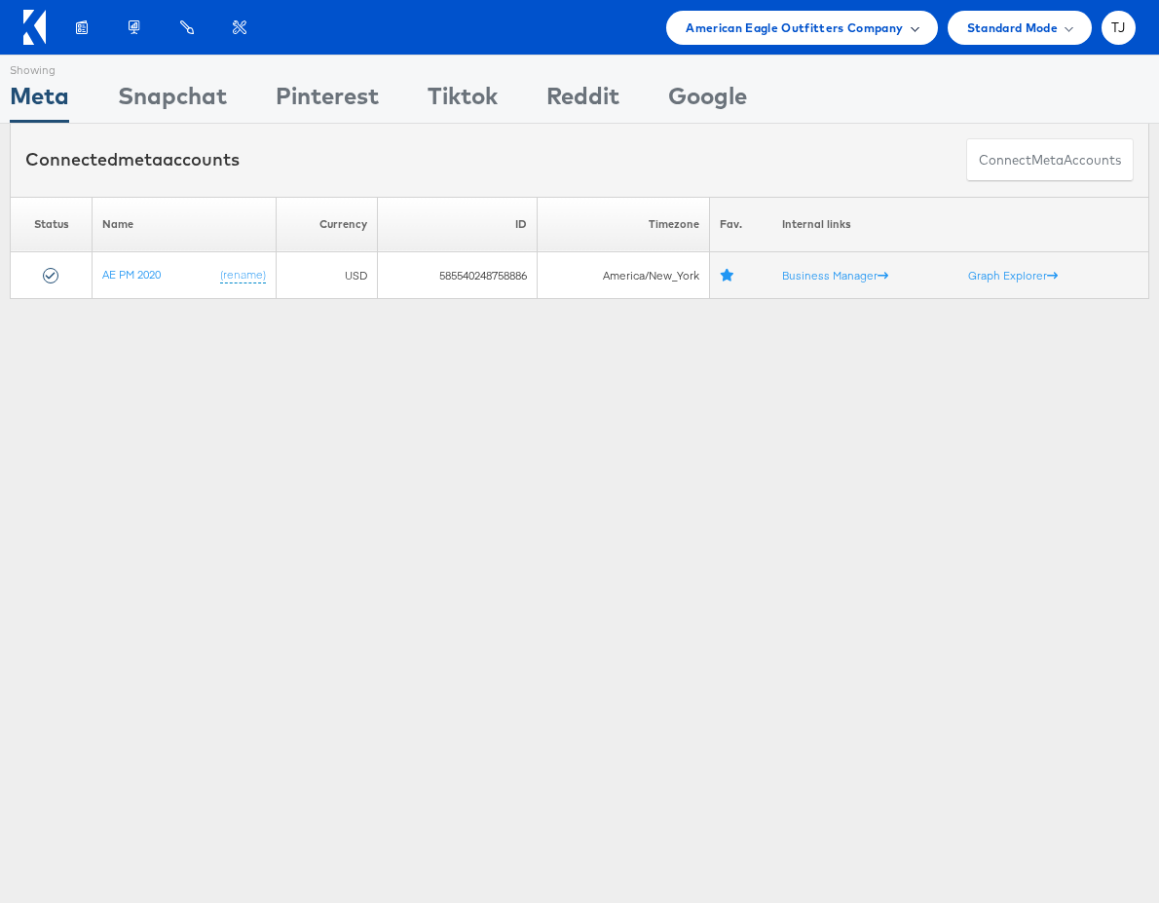
click at [901, 28] on span "American Eagle Outfitters Company" at bounding box center [794, 28] width 217 height 20
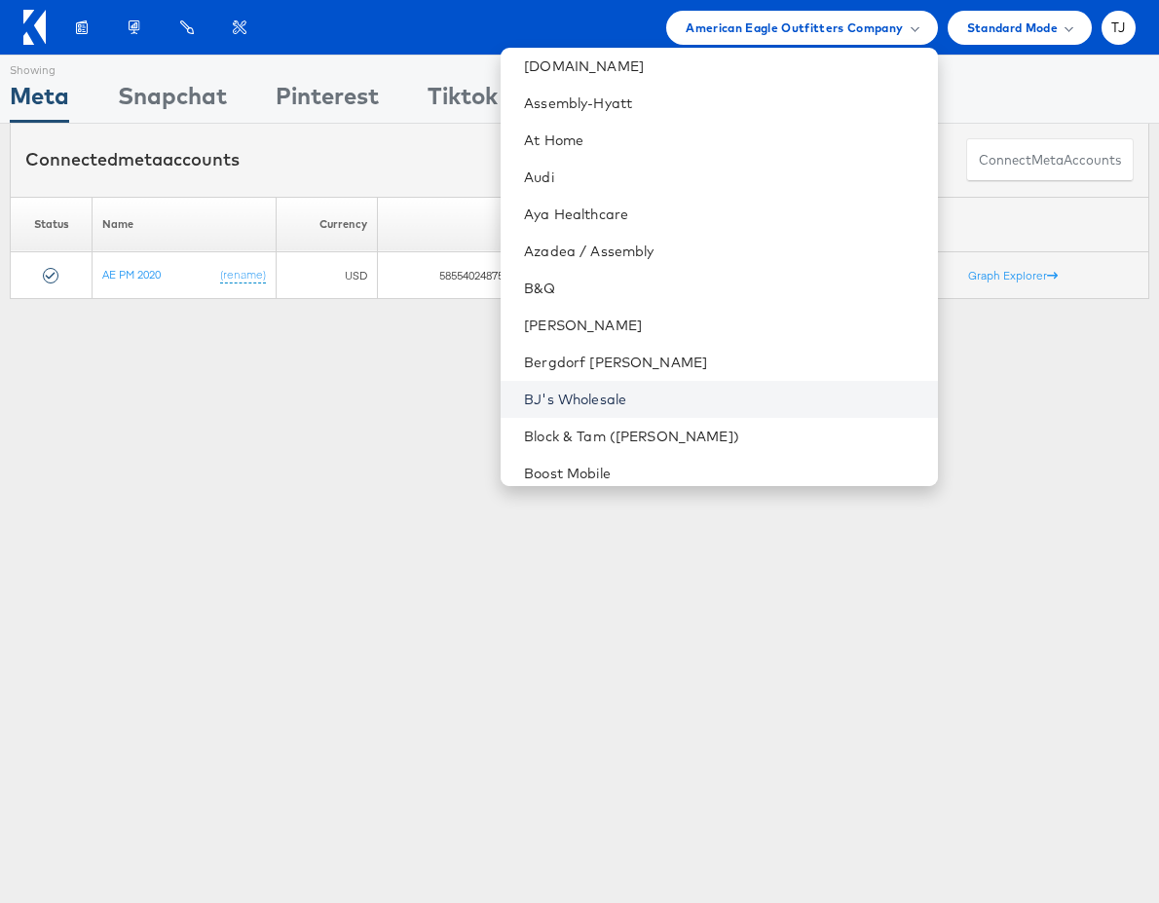
scroll to position [355, 0]
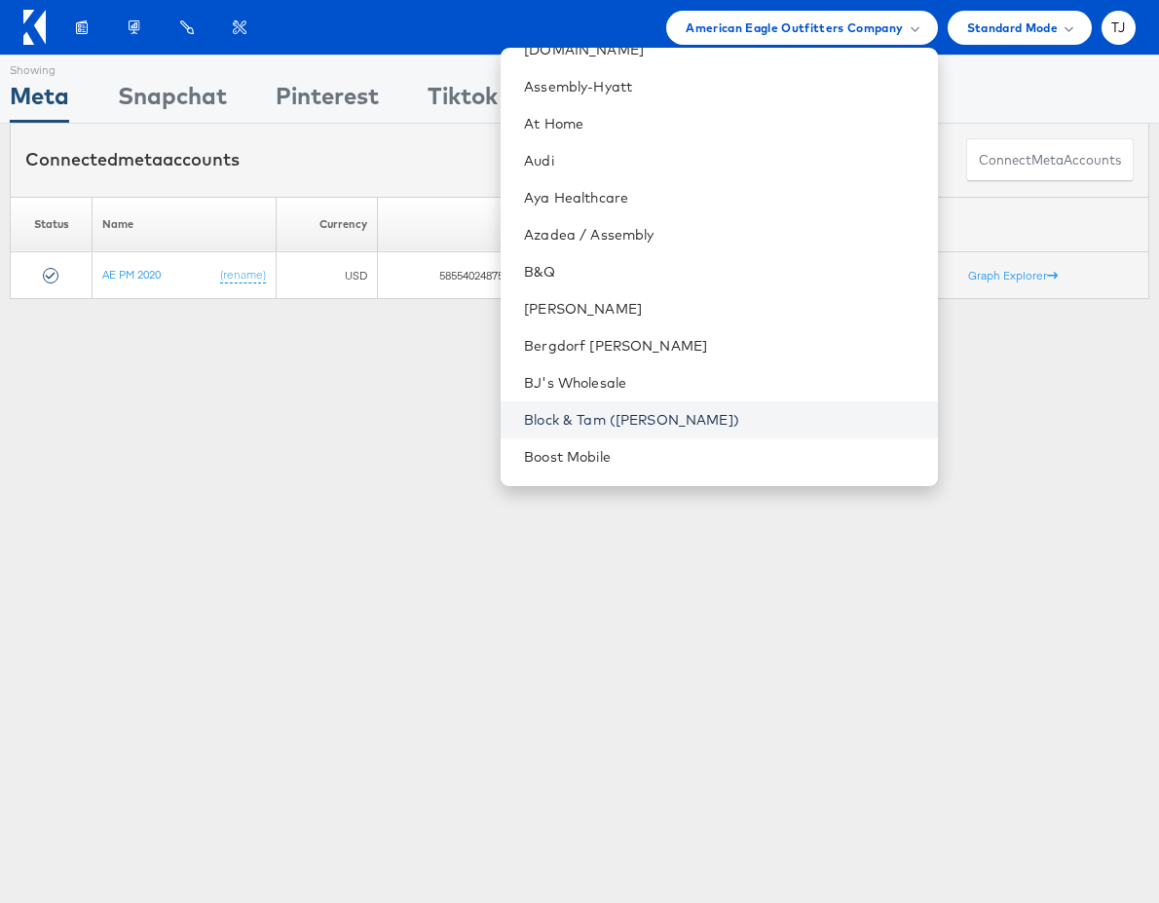
click at [725, 415] on link "Block & Tam (Veronica Beard)" at bounding box center [722, 419] width 397 height 19
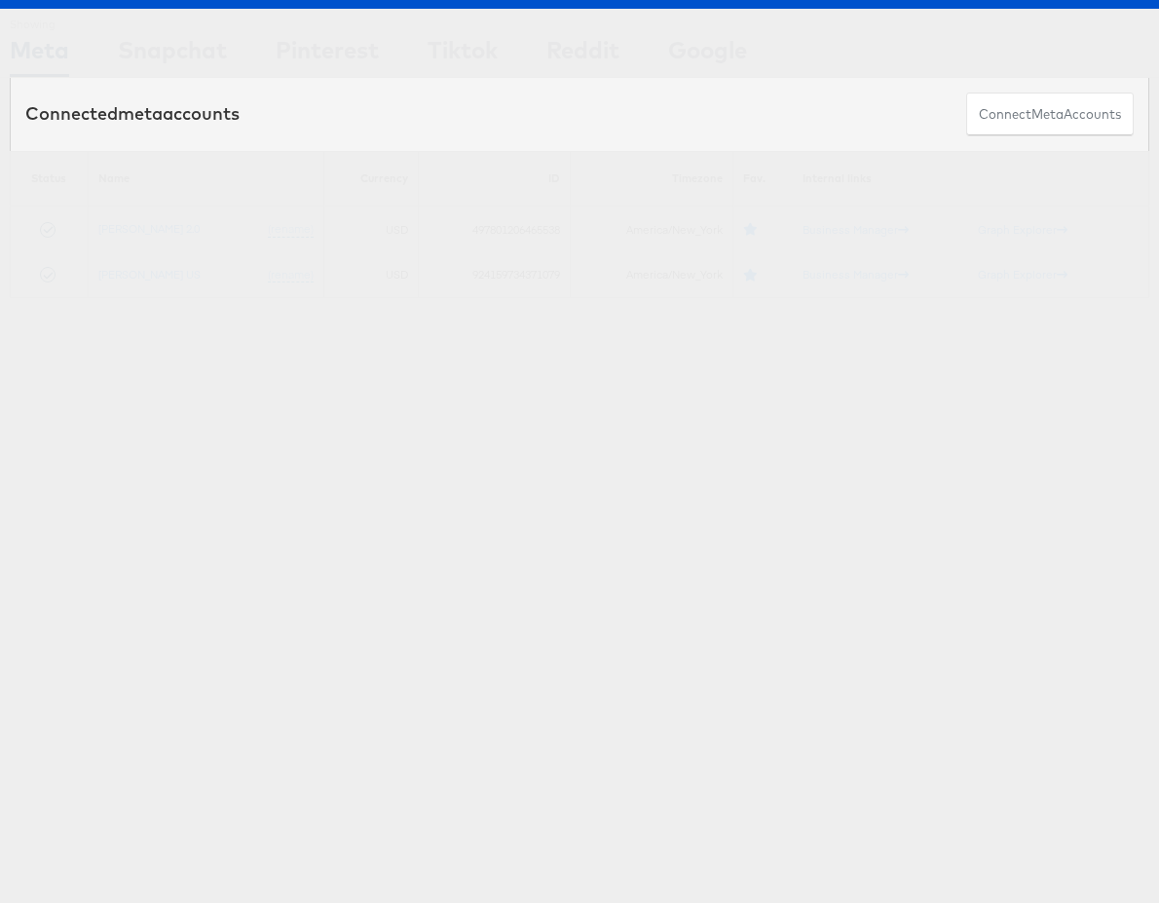
scroll to position [48, 0]
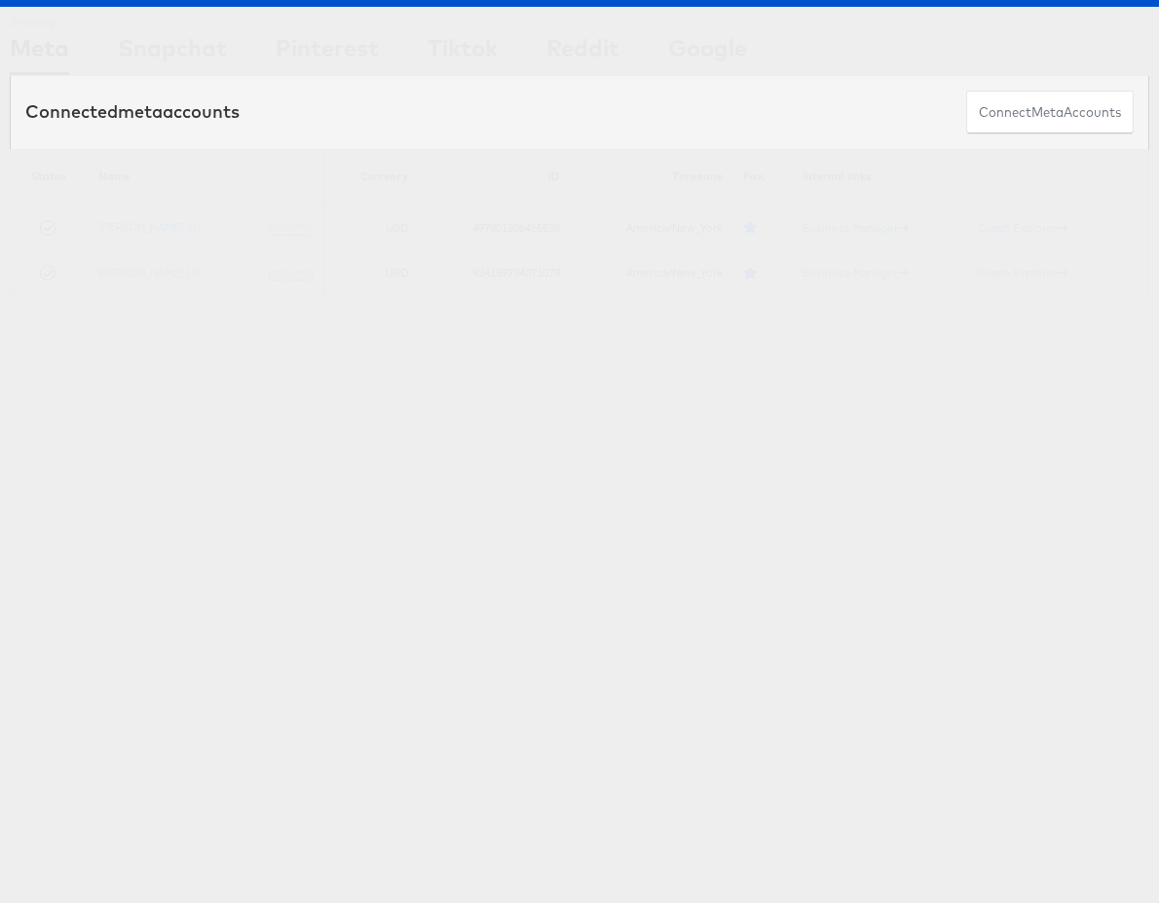
click at [413, 440] on div "Showing Meta Showing [GEOGRAPHIC_DATA] Showing Pinterest Showing Tiktok Showing…" at bounding box center [579, 494] width 1159 height 974
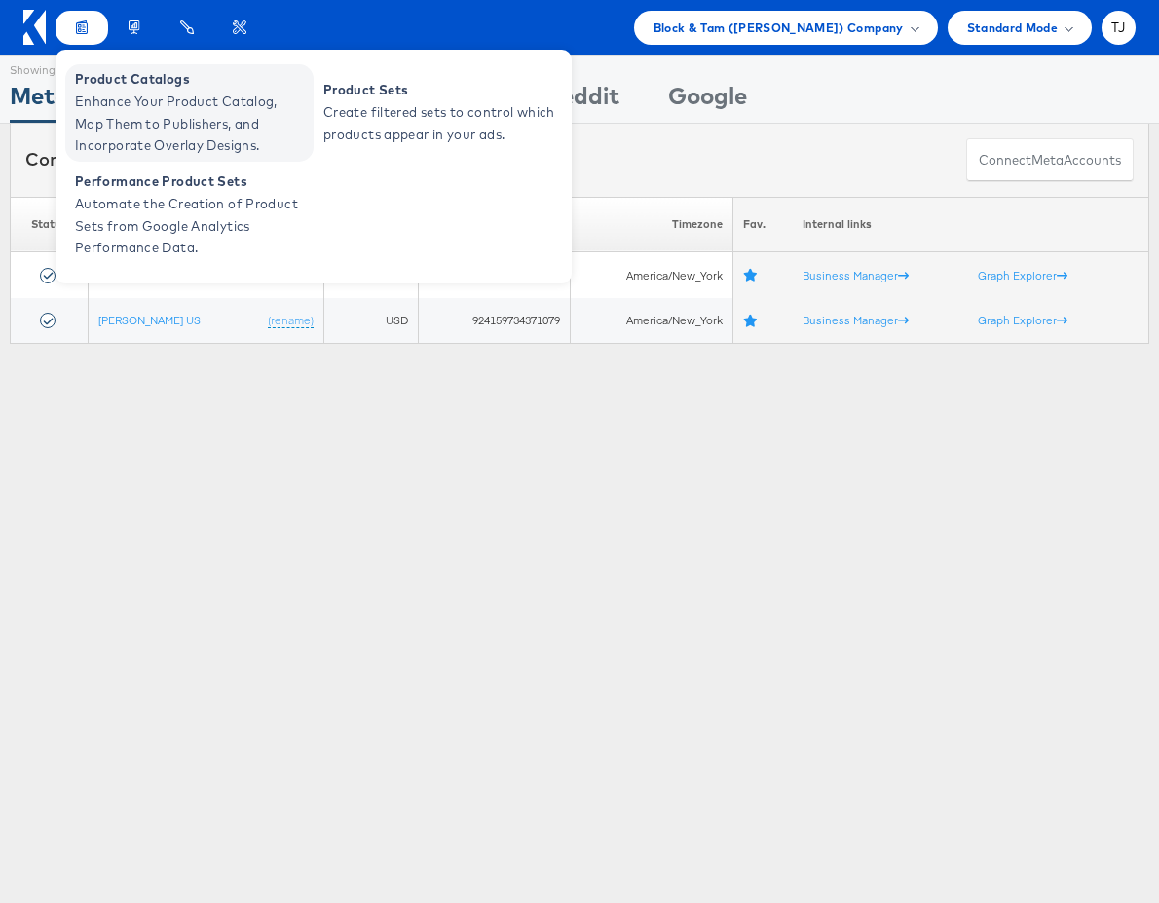
click at [96, 109] on span "Enhance Your Product Catalog, Map Them to Publishers, and Incorporate Overlay D…" at bounding box center [192, 124] width 234 height 66
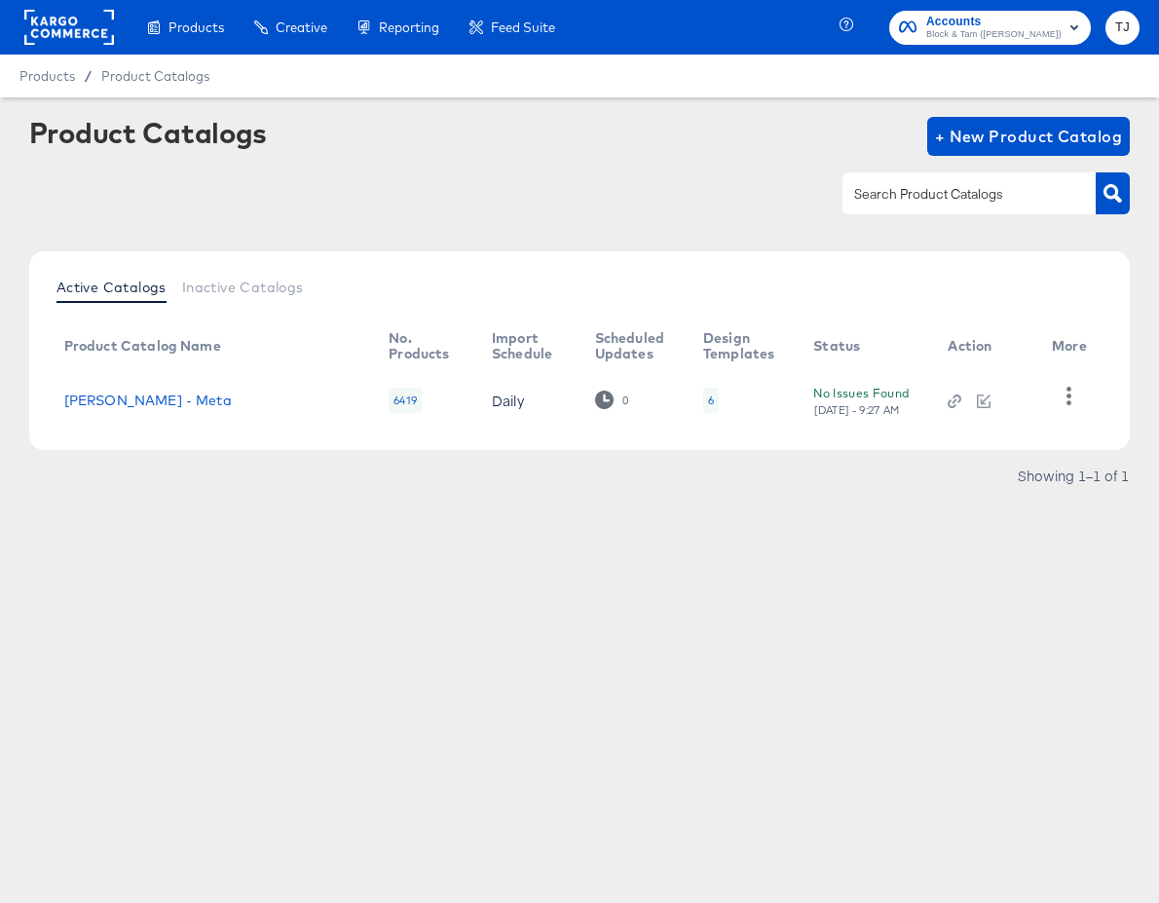
click at [52, 20] on rect at bounding box center [69, 27] width 90 height 35
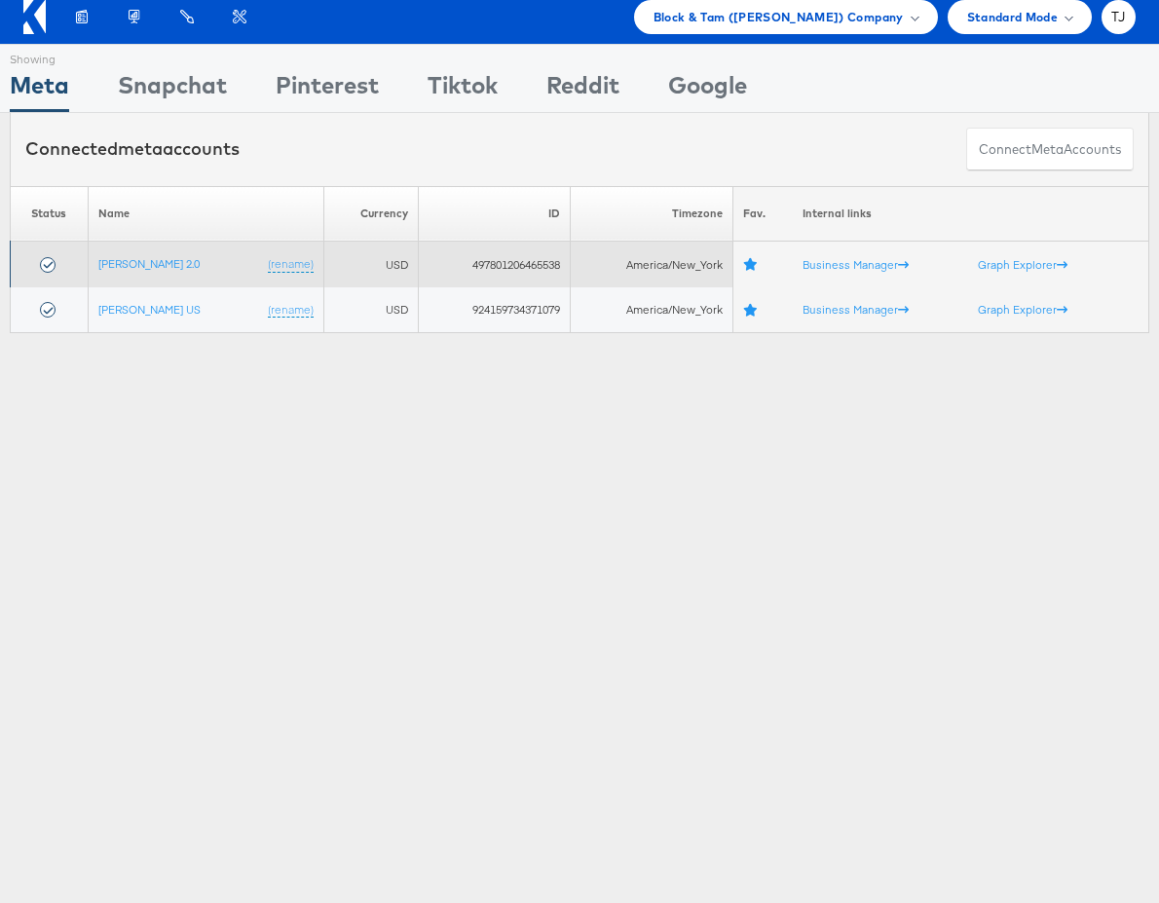
scroll to position [9, 0]
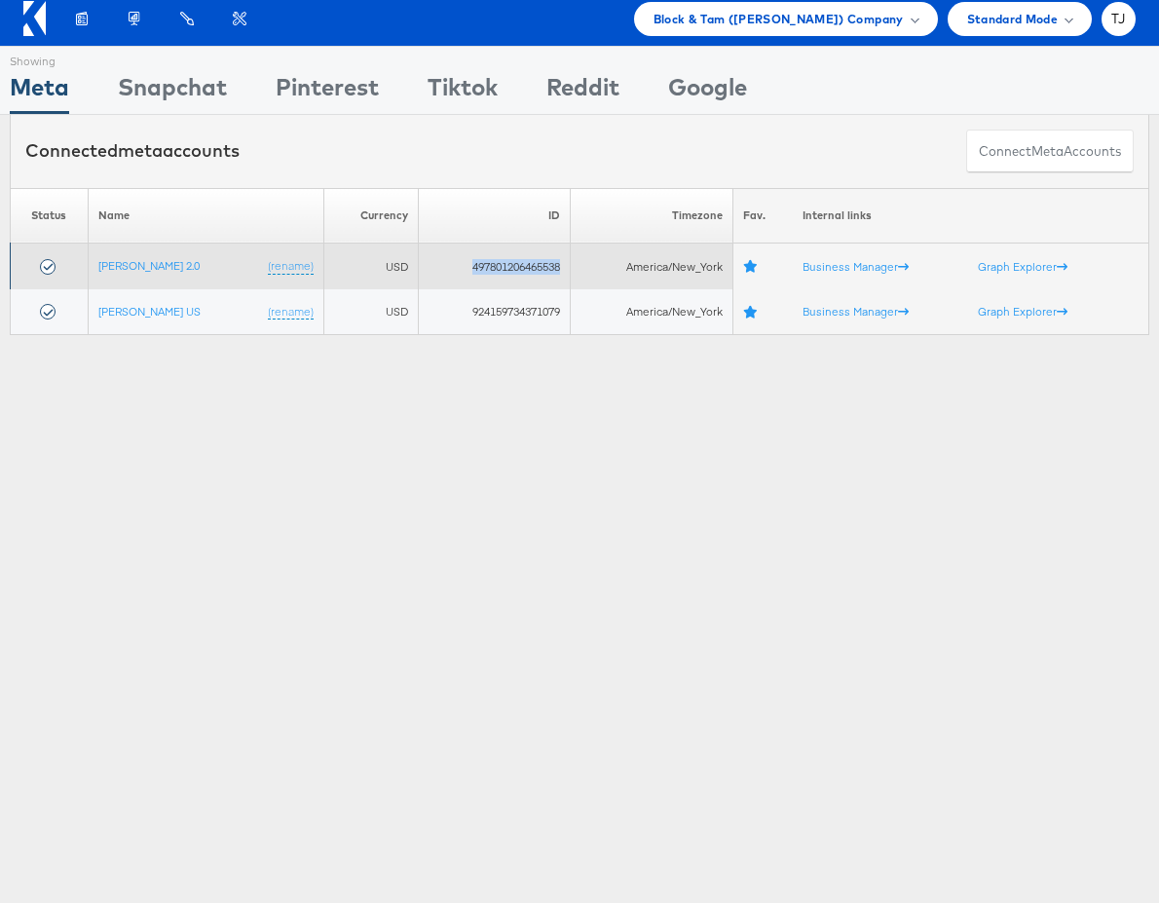
drag, startPoint x: 461, startPoint y: 265, endPoint x: 556, endPoint y: 271, distance: 95.6
click at [556, 271] on td "497801206465538" at bounding box center [494, 266] width 151 height 46
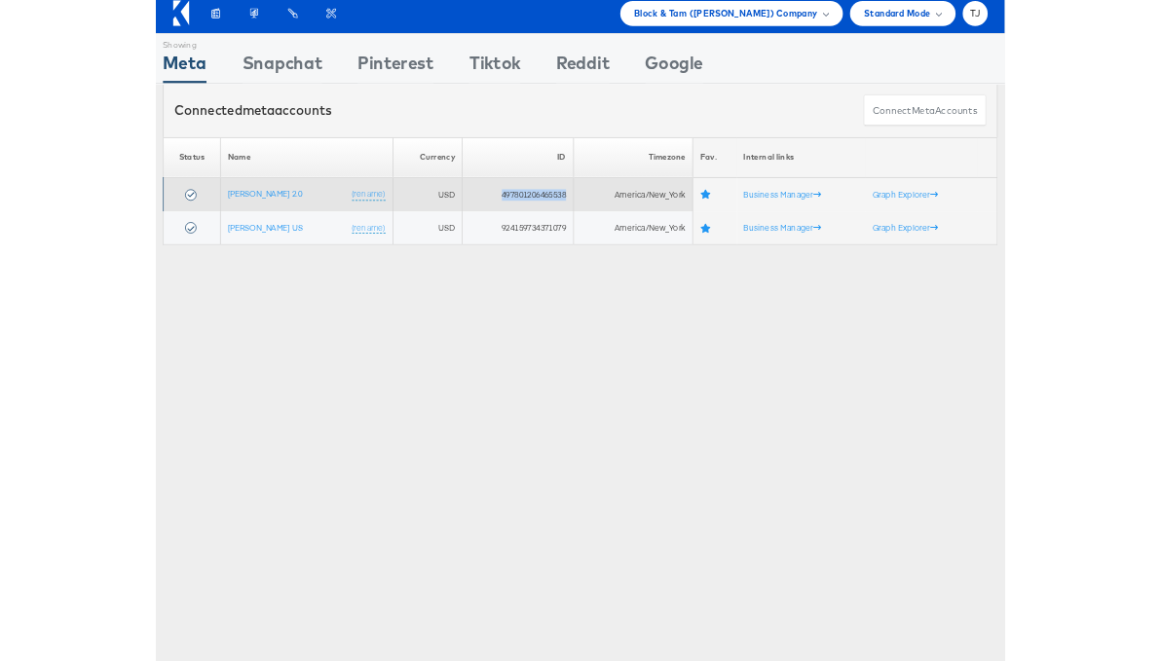
scroll to position [2, 0]
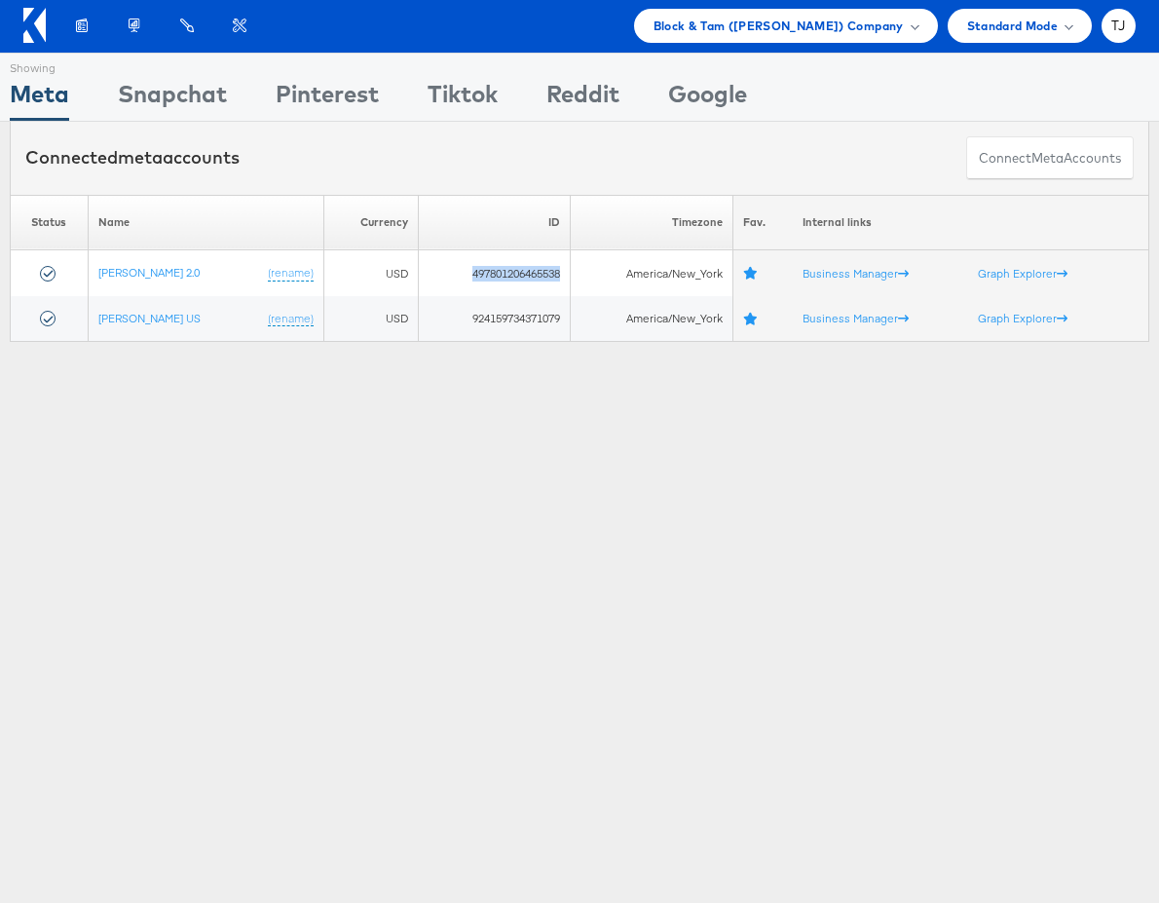
copy td "497801206465538"
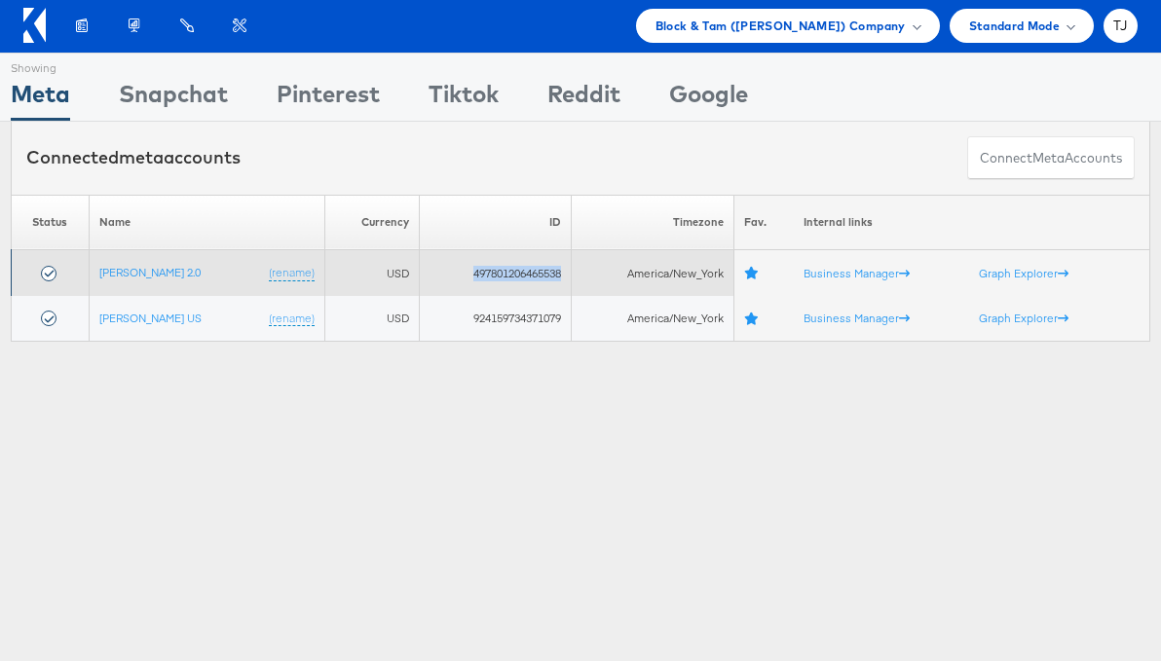
copy td "497801206465538"
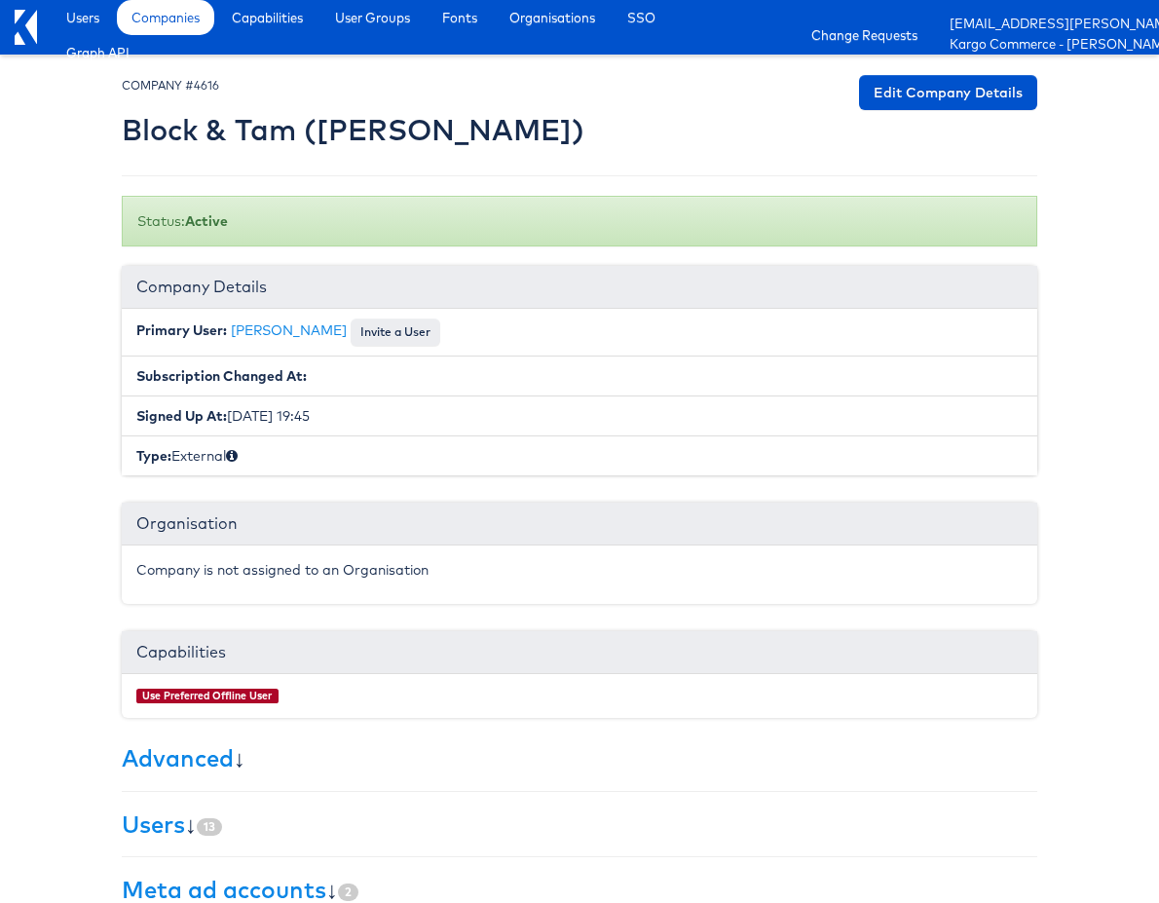
scroll to position [237, 0]
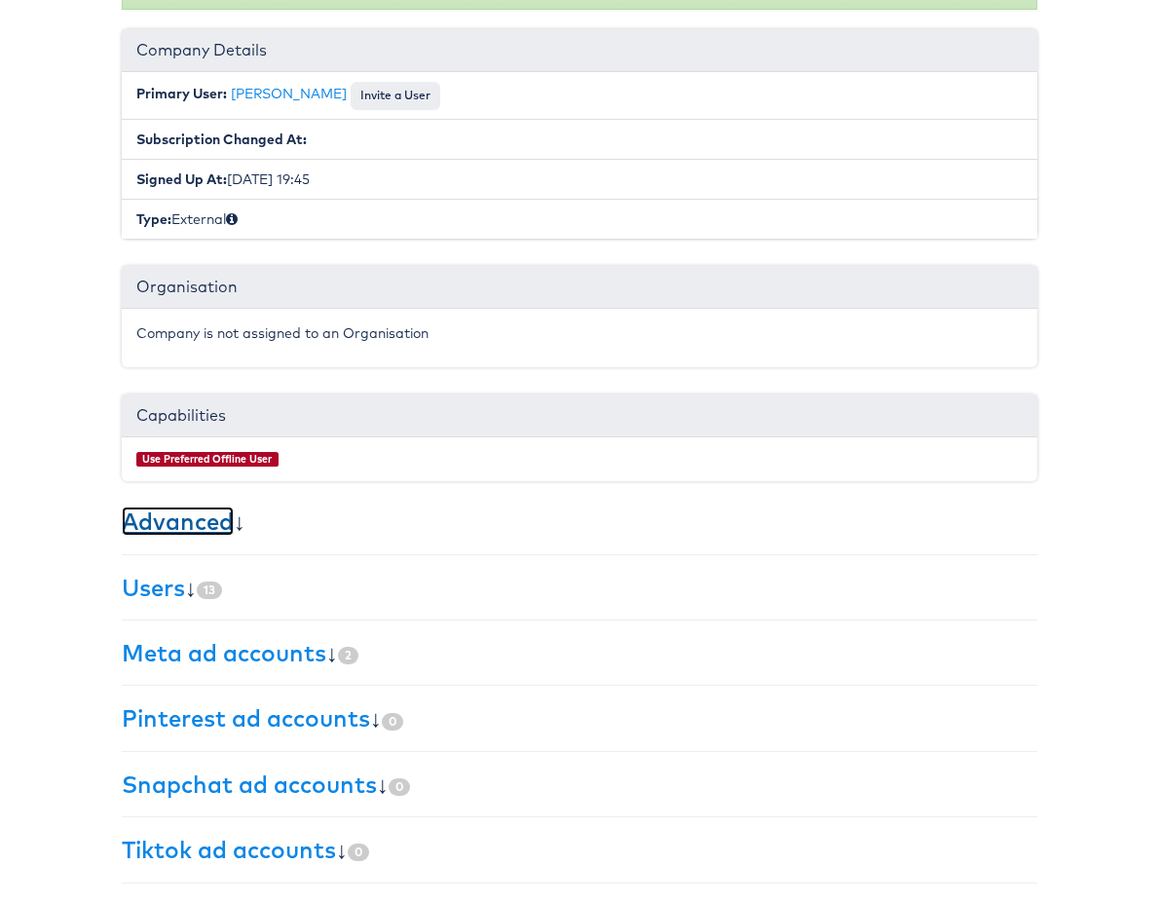
click at [169, 523] on link "Advanced" at bounding box center [178, 520] width 112 height 29
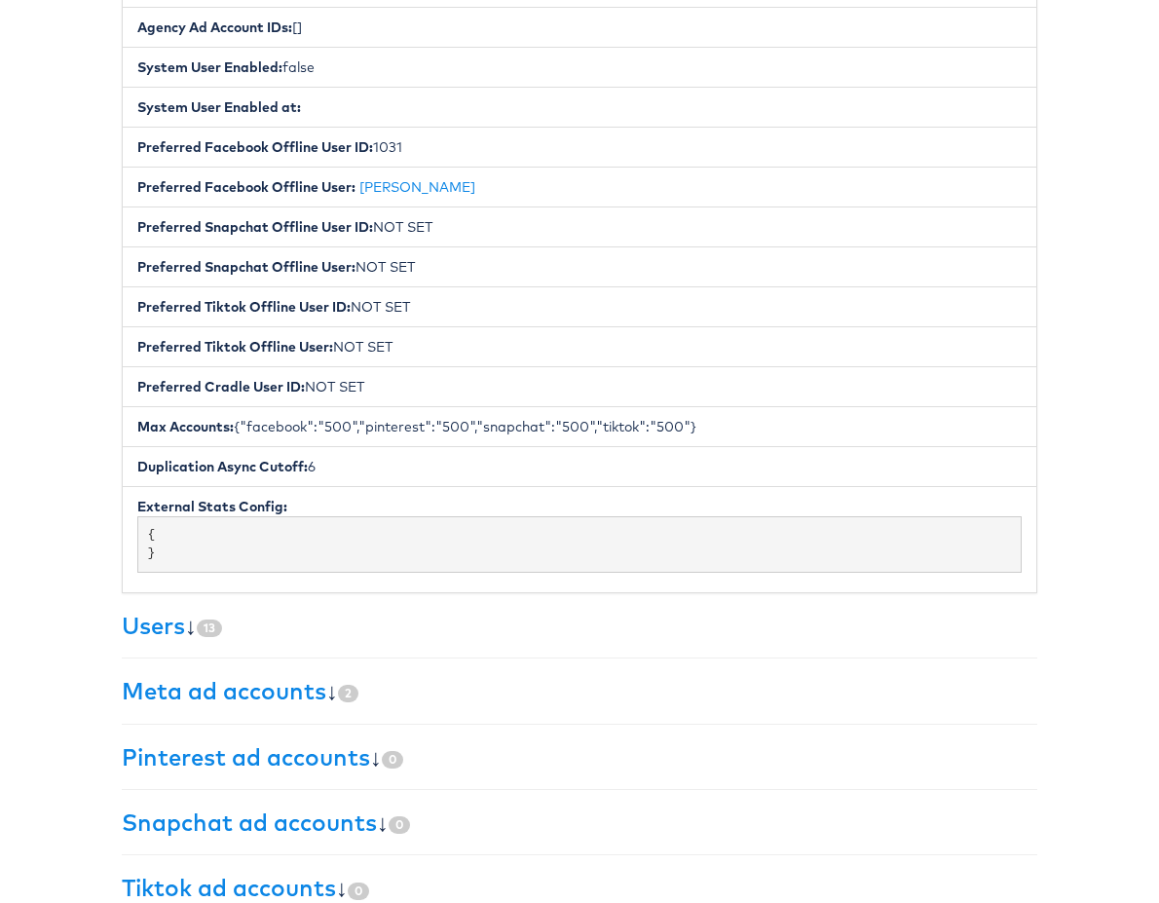
scroll to position [882, 0]
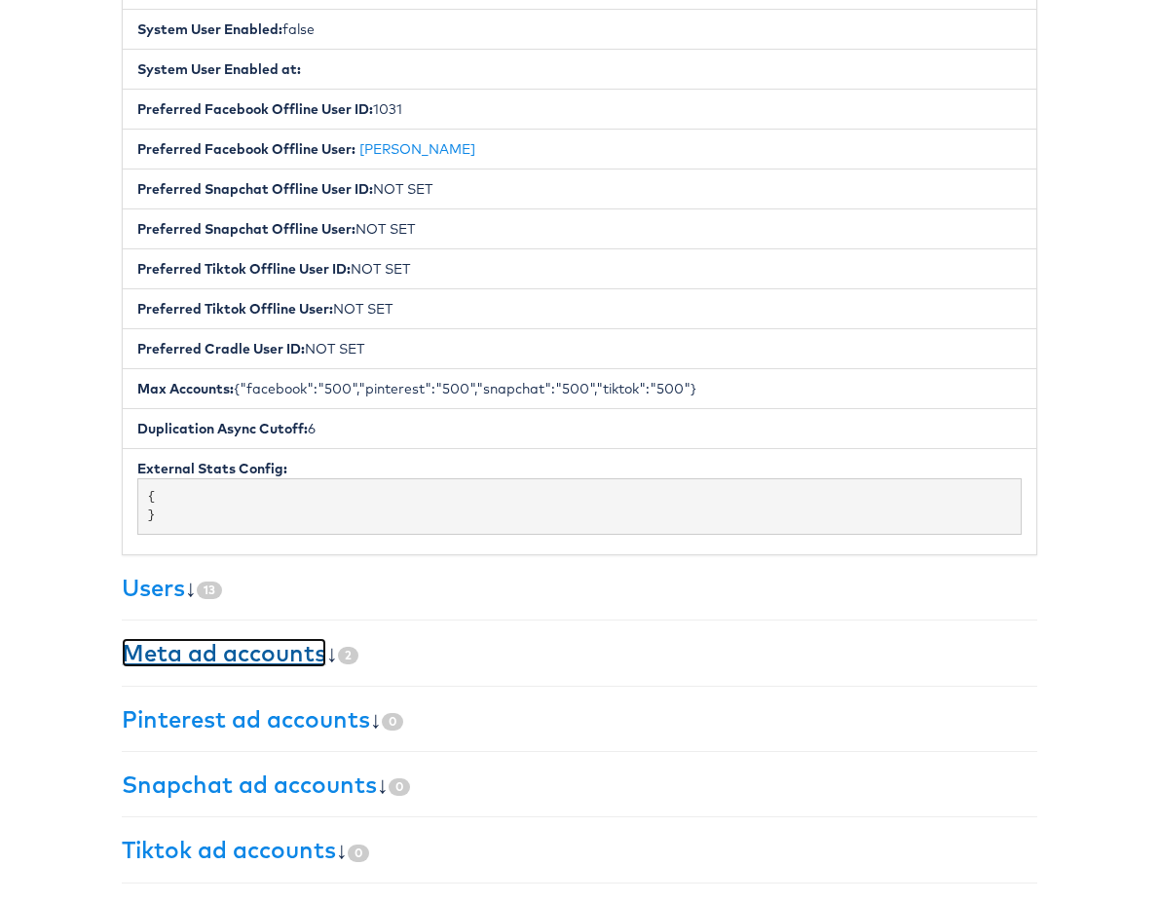
click at [273, 658] on link "Meta ad accounts" at bounding box center [224, 652] width 204 height 29
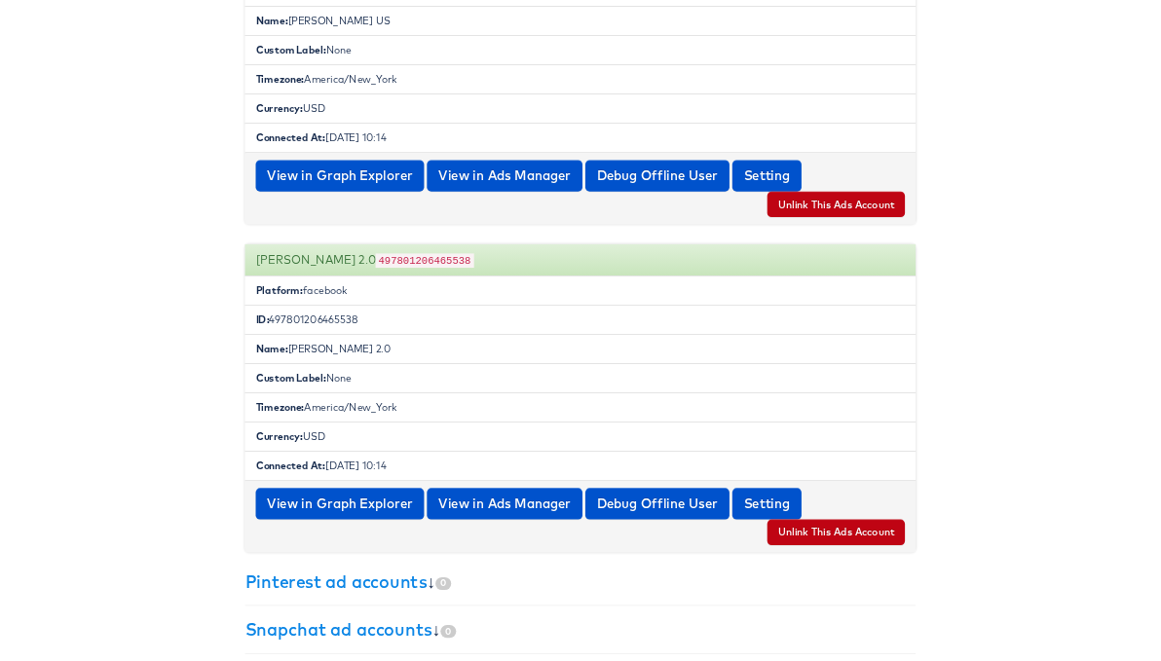
scroll to position [1775, 0]
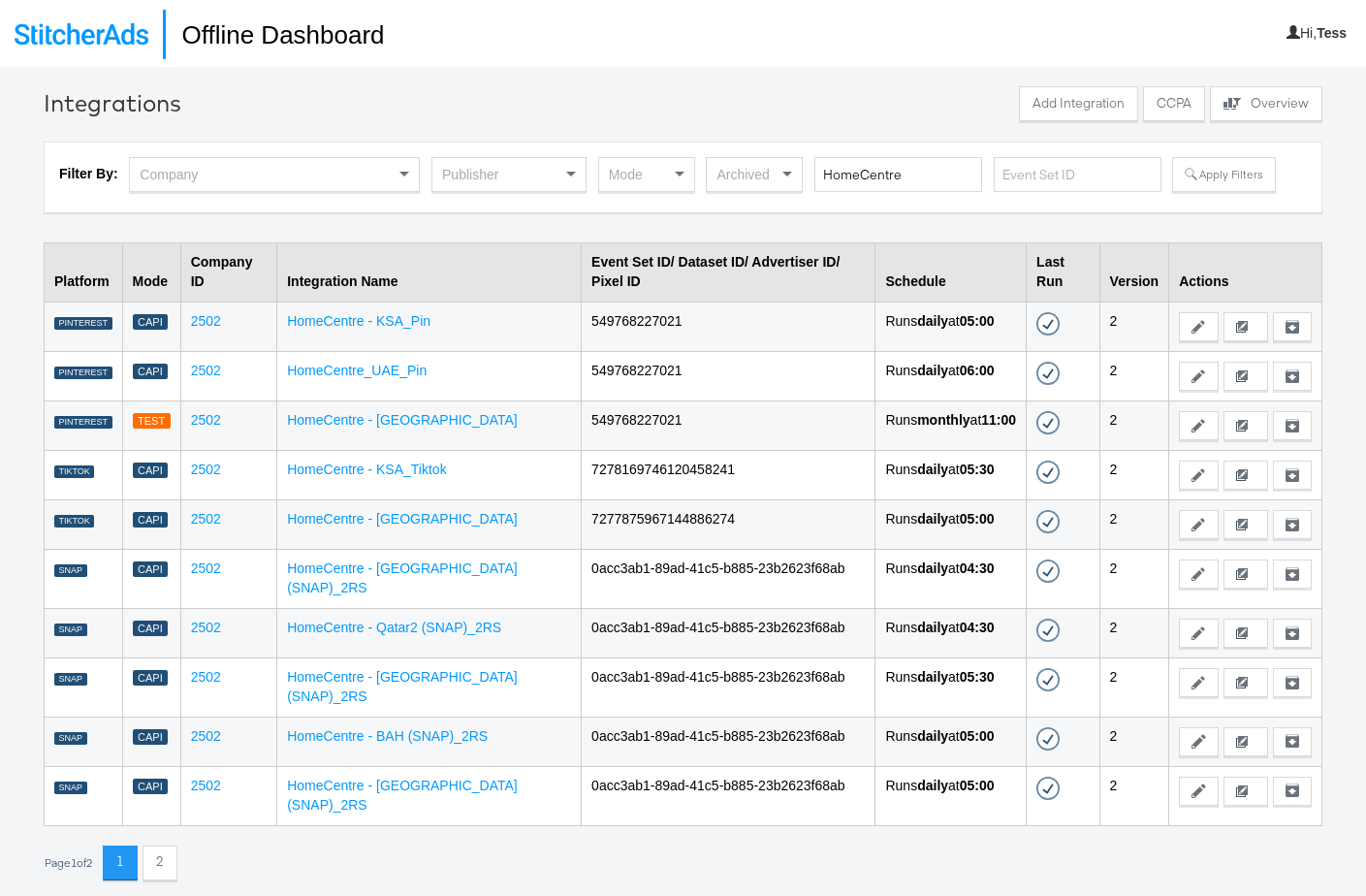
scroll to position [67, 0]
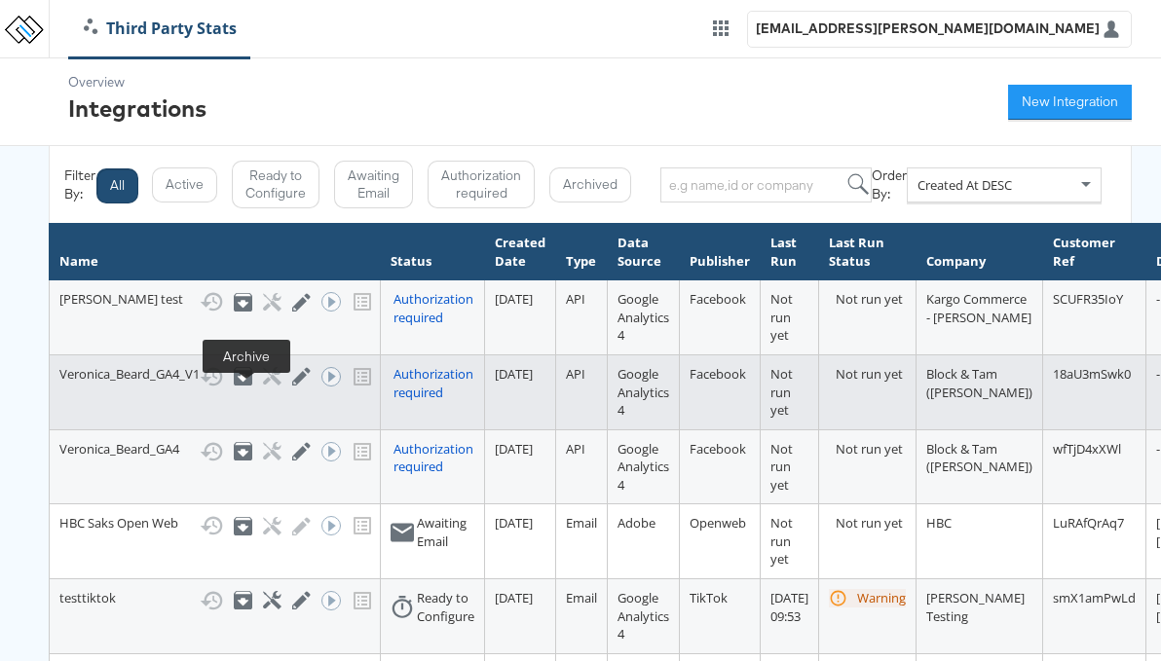
click at [247, 383] on icon at bounding box center [244, 379] width 12 height 8
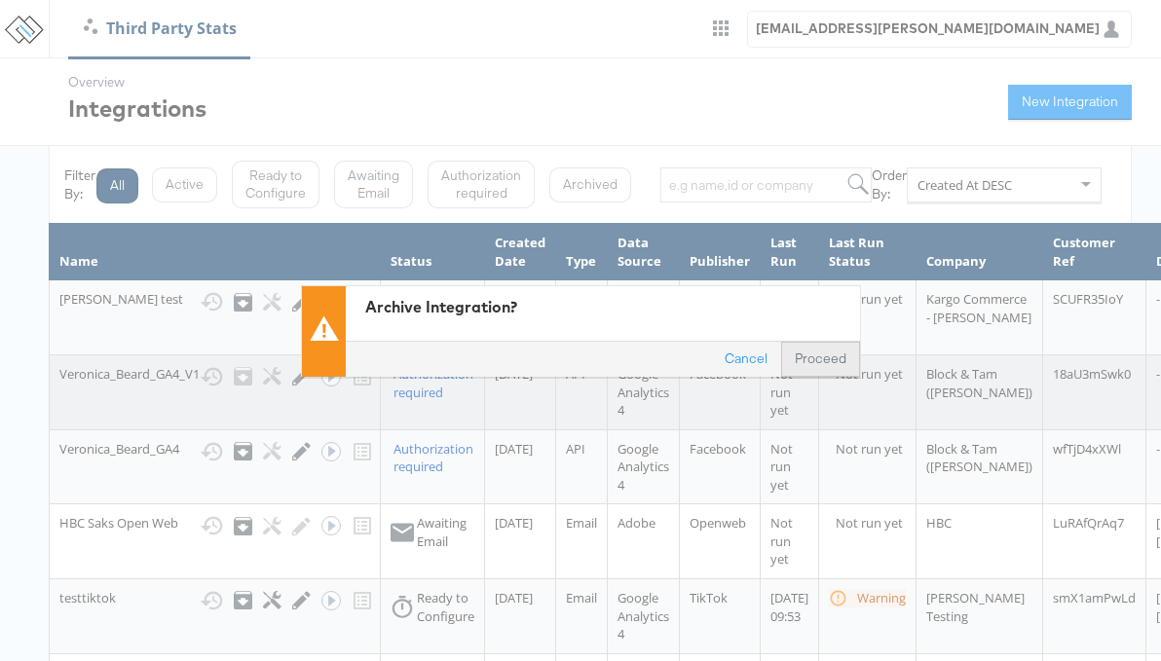
click at [821, 353] on button "Proceed" at bounding box center [820, 358] width 79 height 35
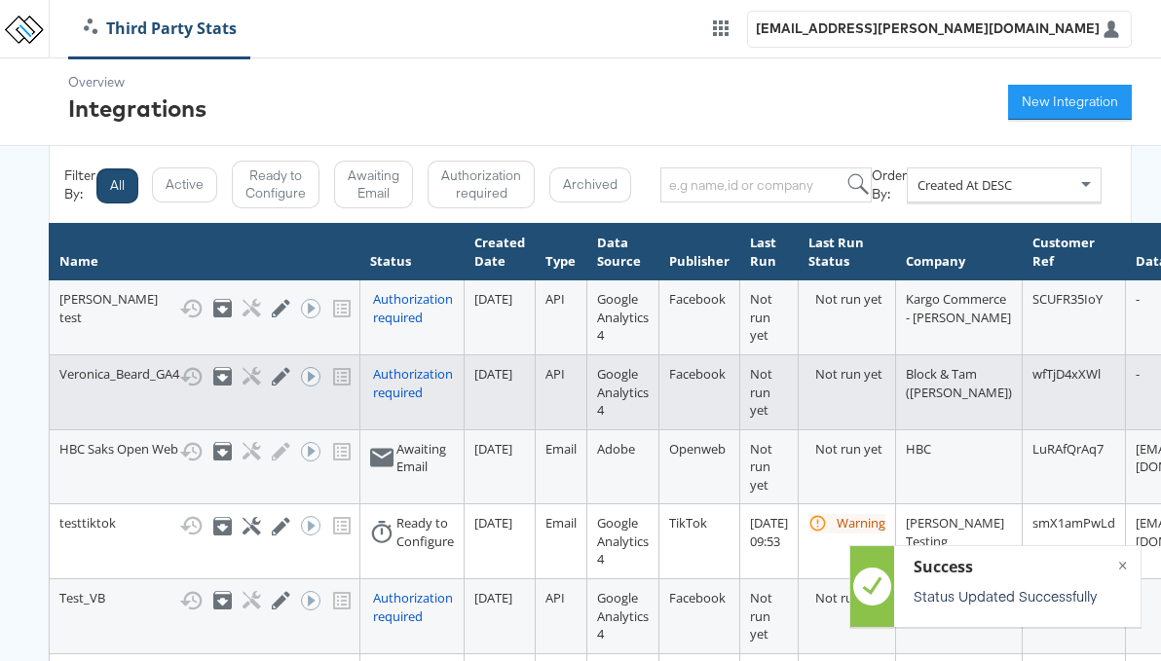
click at [396, 397] on div "Authorization required" at bounding box center [413, 383] width 81 height 36
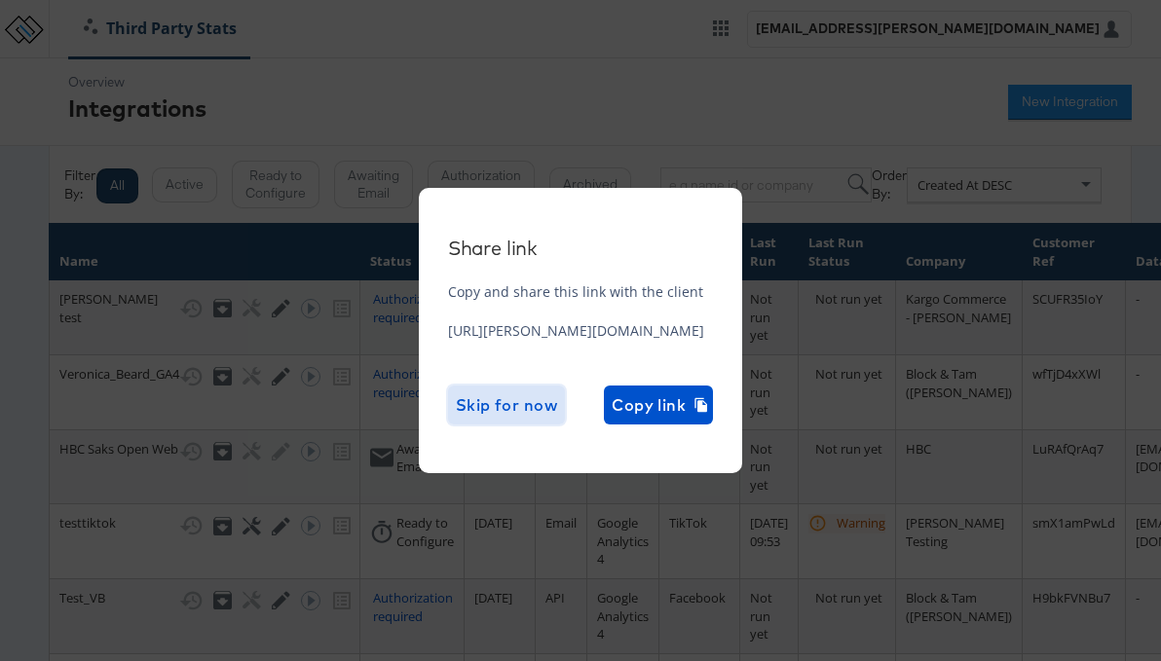
click at [558, 406] on span "Skip for now" at bounding box center [507, 404] width 102 height 27
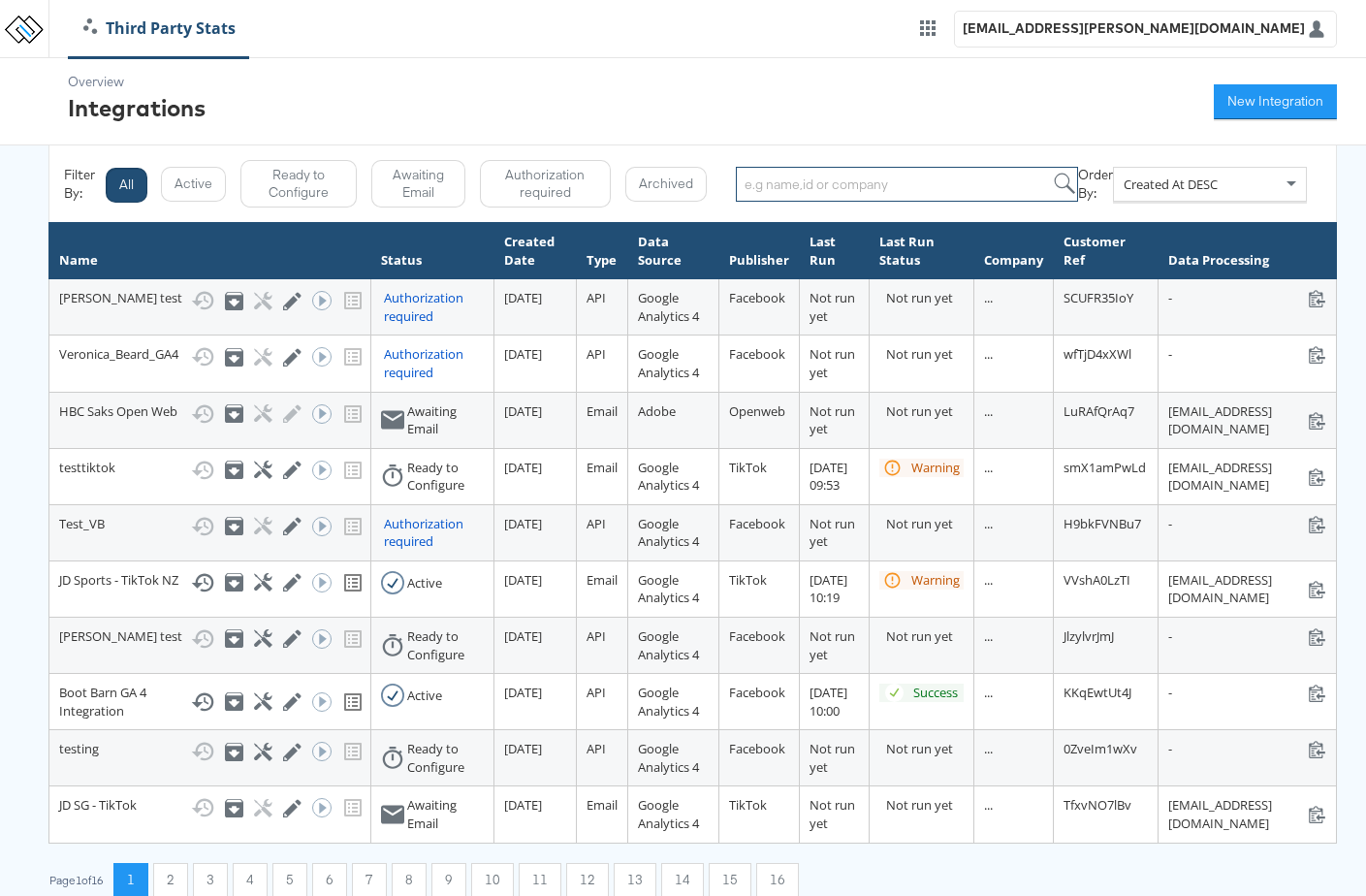
click at [771, 182] on input "search" at bounding box center [907, 183] width 342 height 35
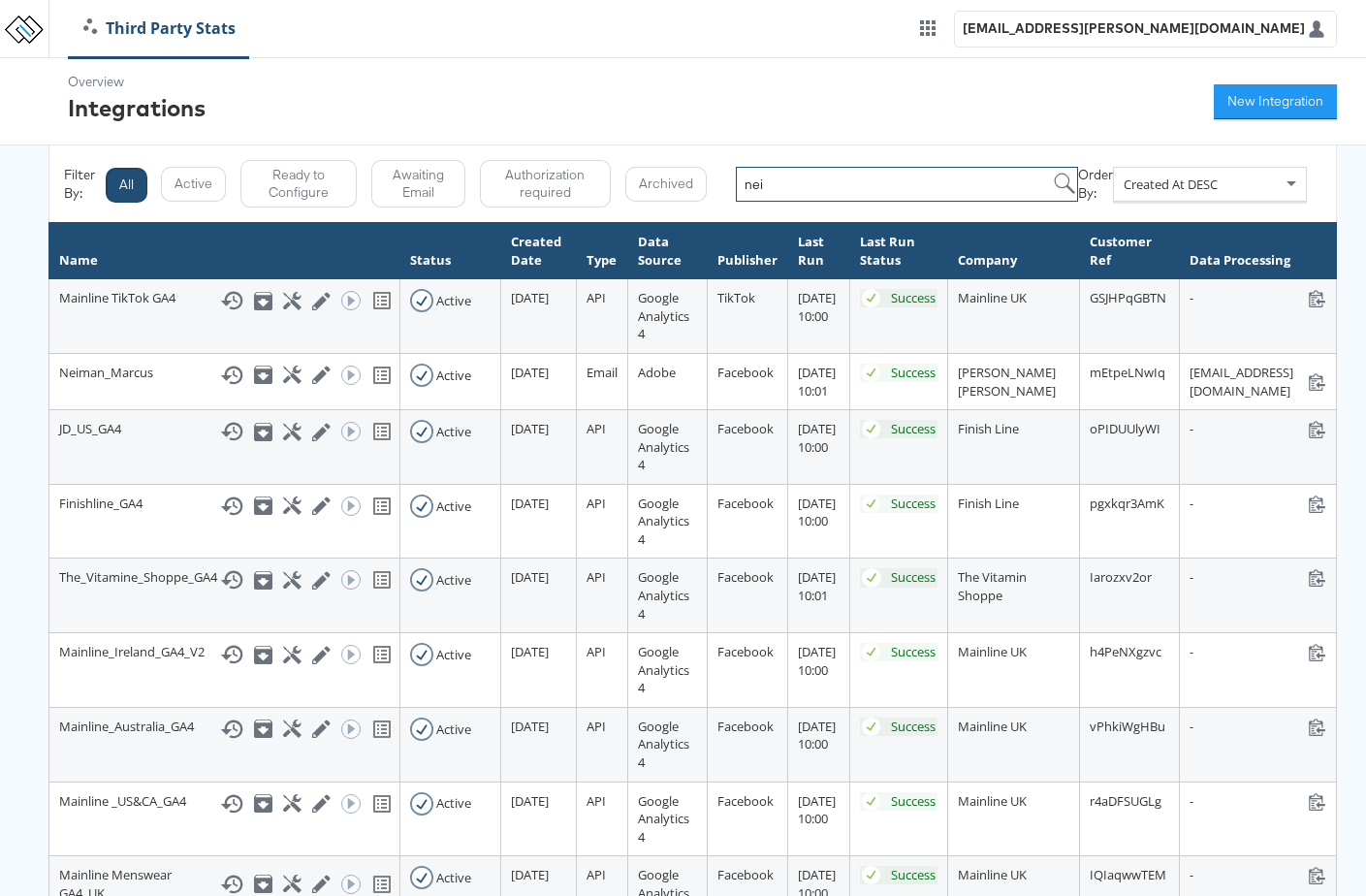
type input "neim"
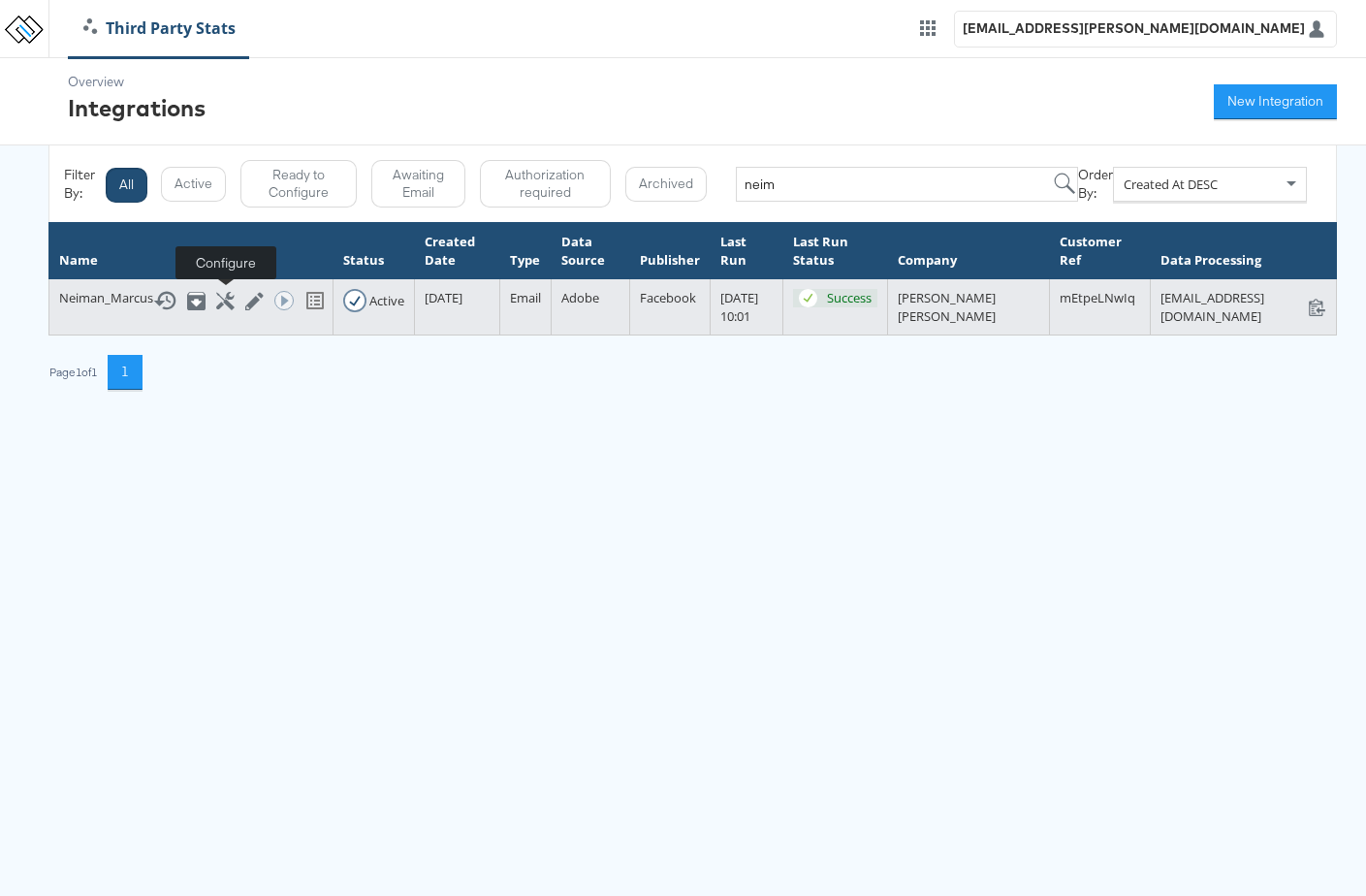
click at [230, 301] on icon at bounding box center [225, 301] width 19 height 19
click at [224, 303] on icon at bounding box center [225, 301] width 19 height 19
click at [232, 296] on icon at bounding box center [225, 301] width 19 height 19
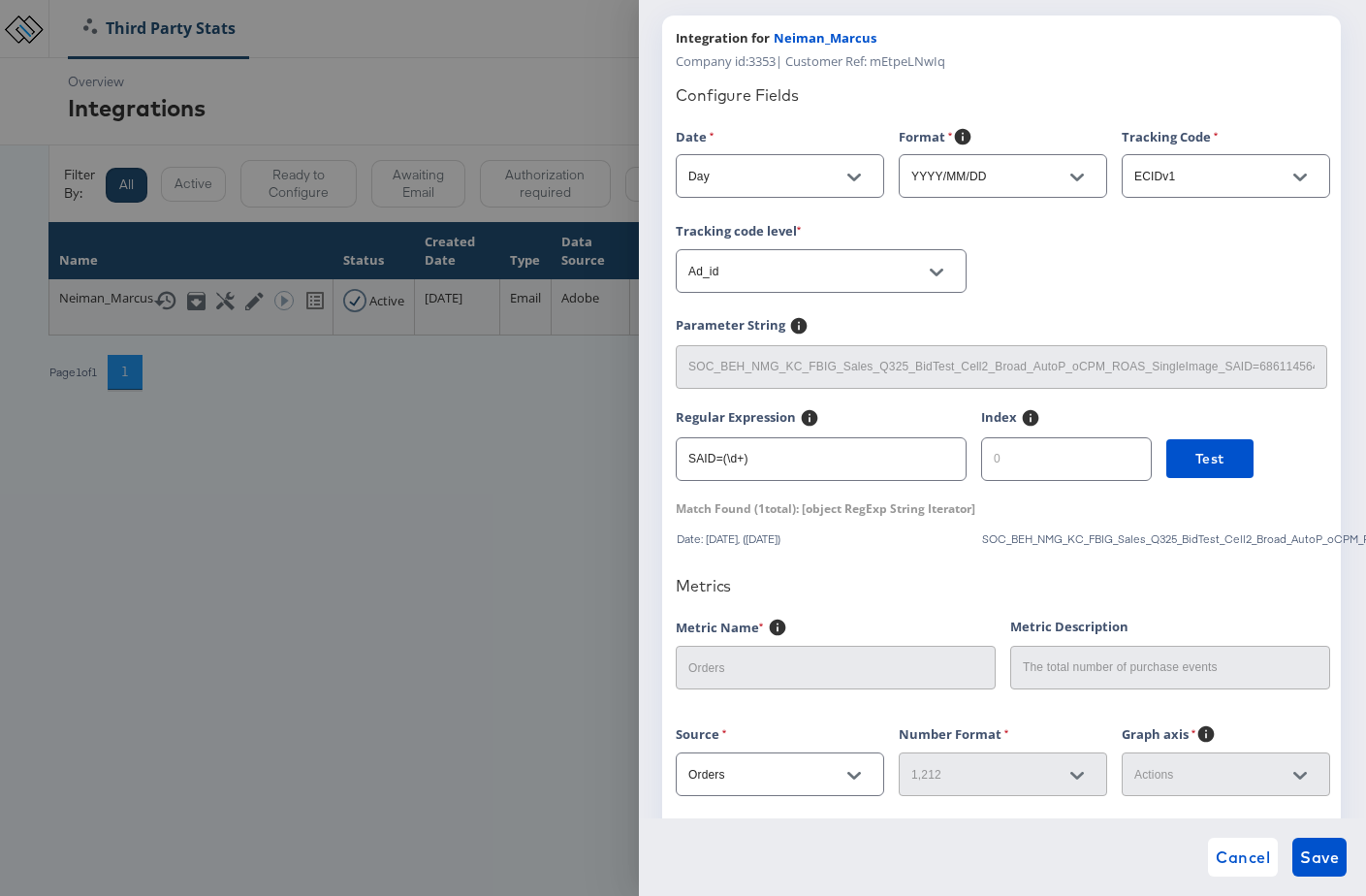
scroll to position [107, 0]
click at [1252, 861] on span "Cancel" at bounding box center [1243, 856] width 55 height 27
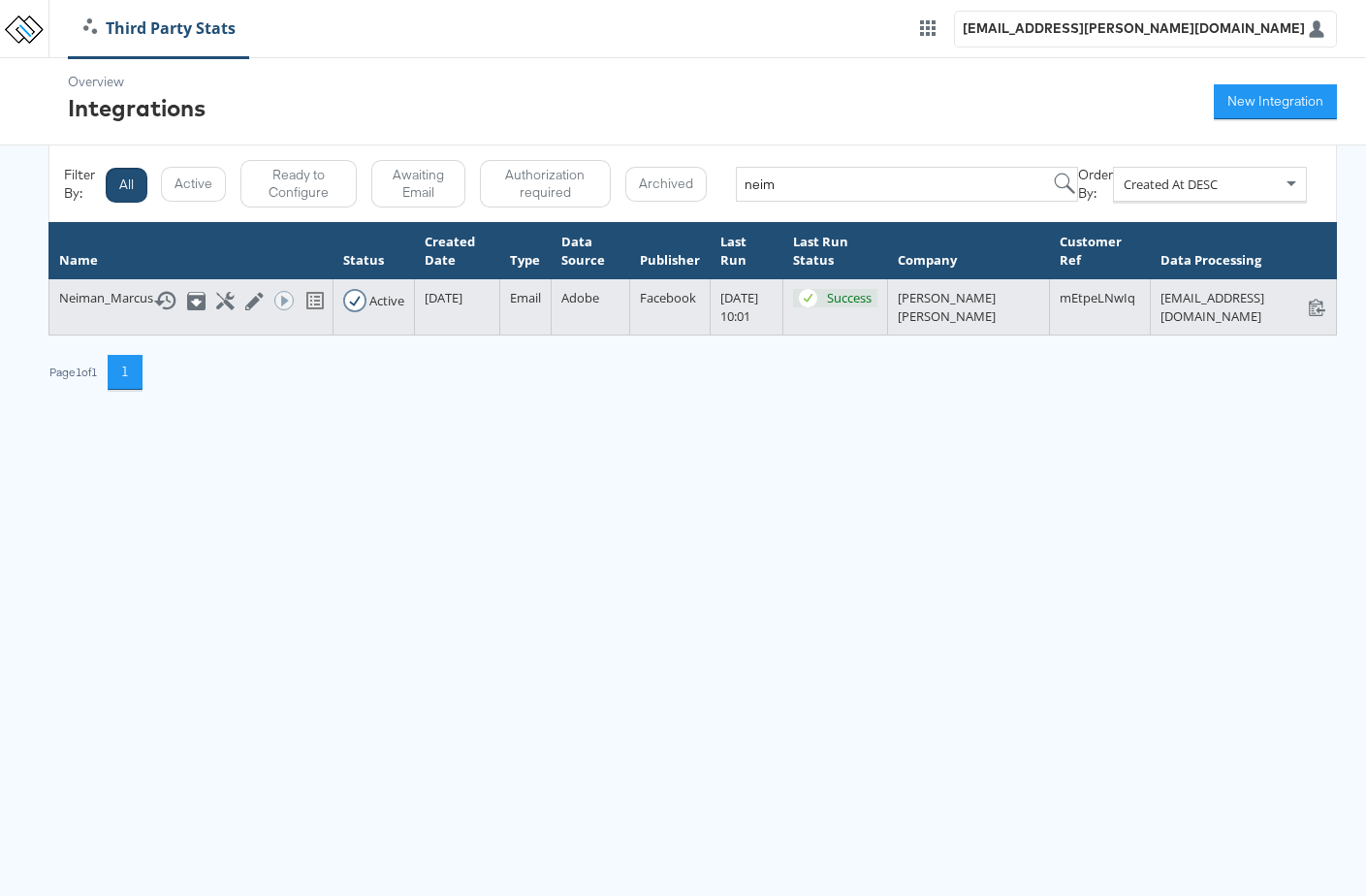
click at [1171, 419] on html "Third Party Stats tess.jose@kargo.com Overview Integrations New Integration Fil…" at bounding box center [683, 209] width 1366 height 419
click at [1326, 301] on icon at bounding box center [1317, 307] width 19 height 19
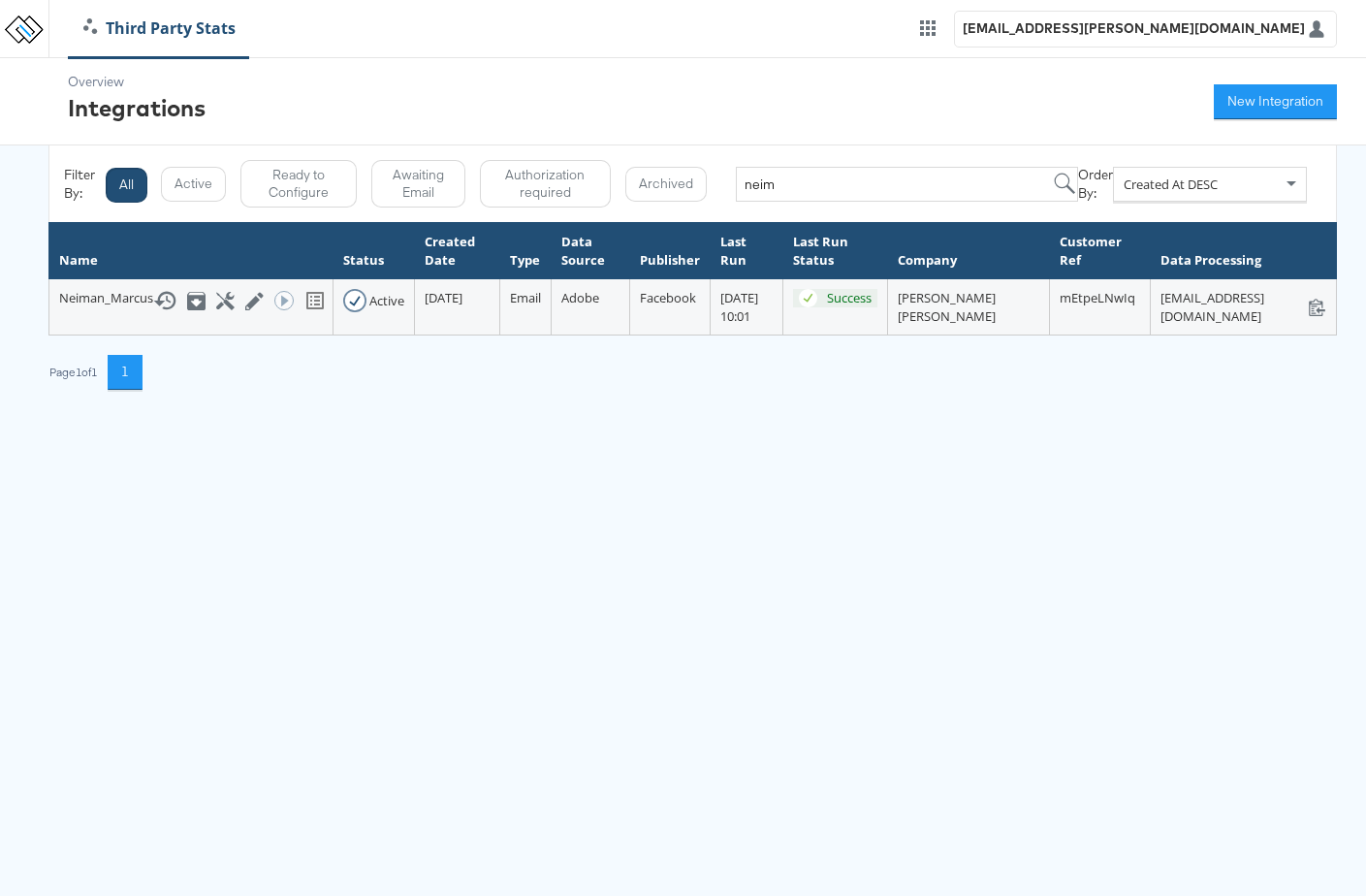
click at [99, 28] on link "Third Party Stats" at bounding box center [159, 29] width 181 height 22
click at [145, 27] on link "Third Party Stats" at bounding box center [159, 29] width 181 height 22
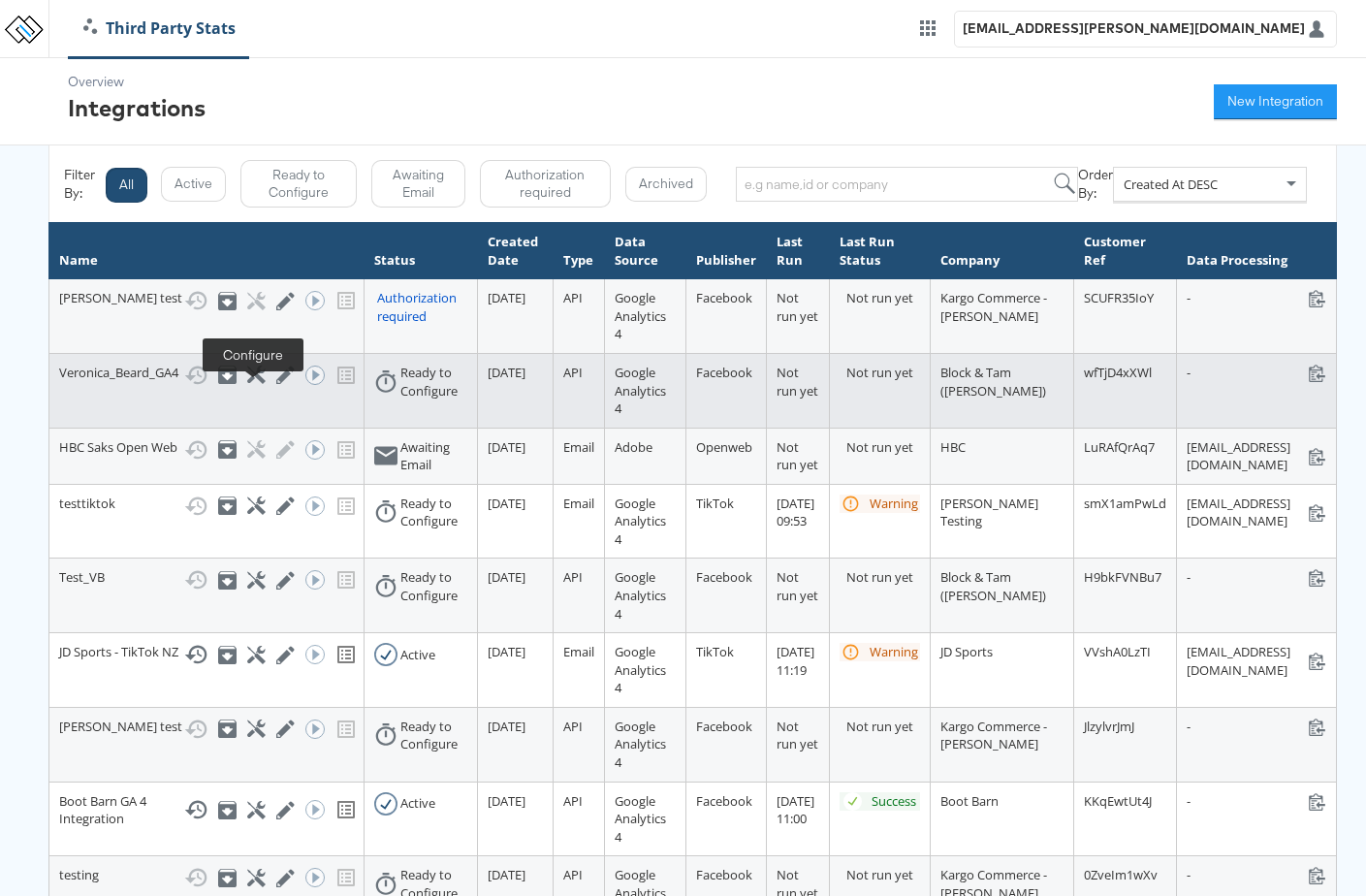
click at [253, 384] on icon at bounding box center [256, 374] width 19 height 19
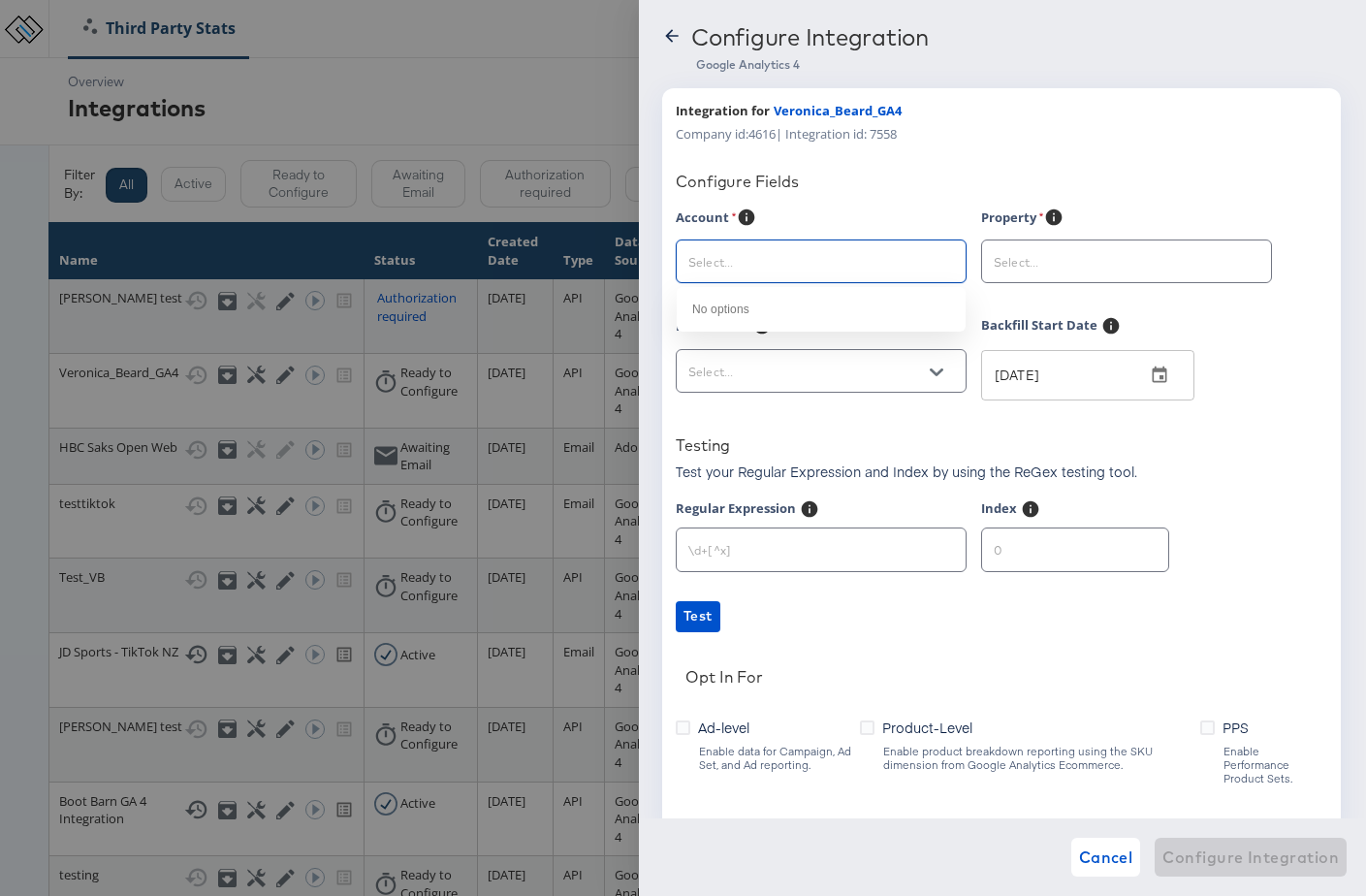
click at [834, 255] on input "text" at bounding box center [806, 262] width 243 height 22
click at [780, 315] on li "[PERSON_NAME]" at bounding box center [821, 310] width 289 height 31
type input "[PERSON_NAME]"
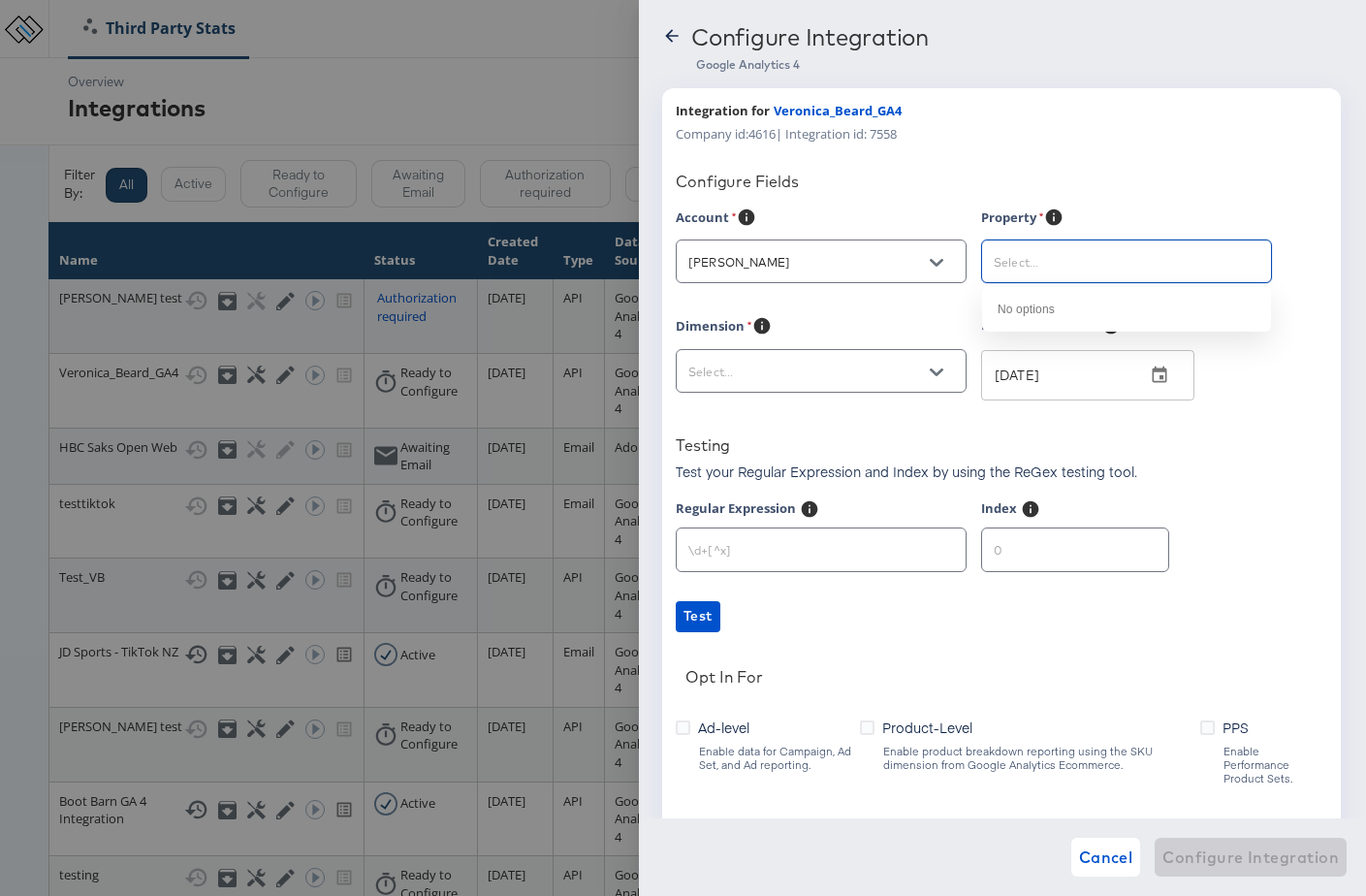
click at [1085, 251] on input "text" at bounding box center [1111, 262] width 243 height 22
click at [1246, 265] on icon "Open" at bounding box center [1243, 263] width 14 height 14
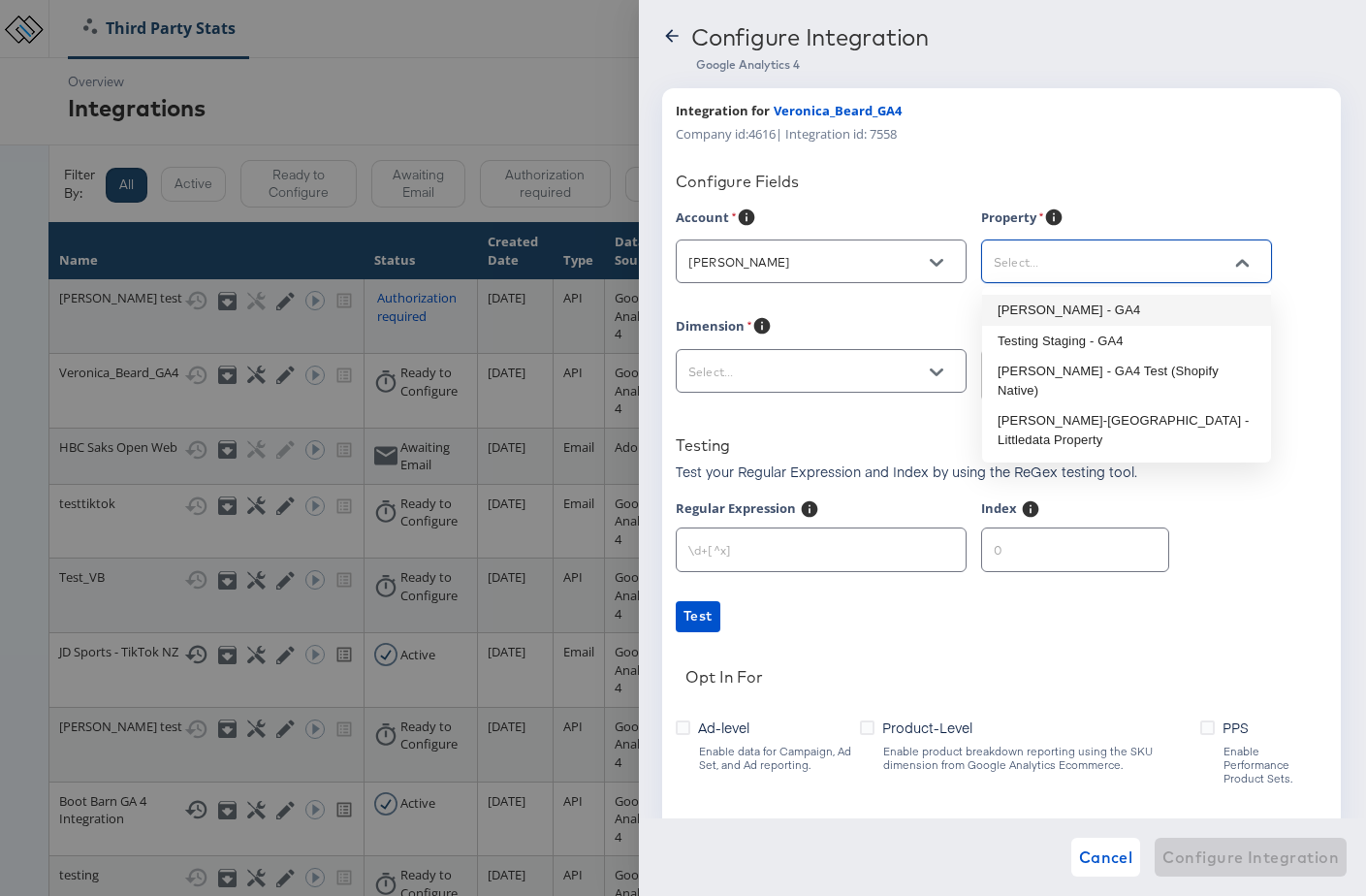
click at [1203, 300] on li "Veronica Beard - GA4" at bounding box center [1126, 310] width 289 height 31
type input "Veronica Beard - GA4"
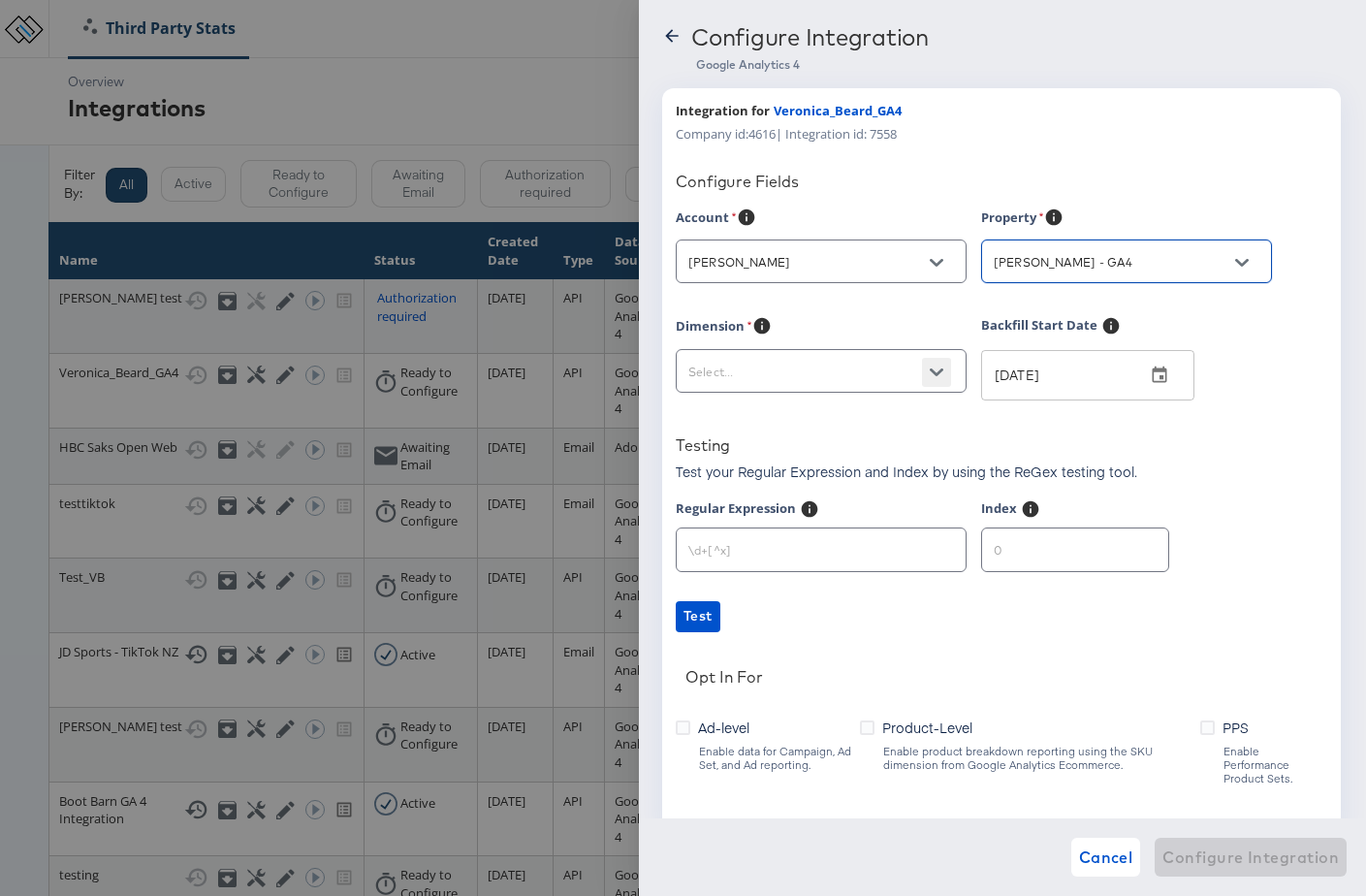
click at [944, 372] on button "Open" at bounding box center [936, 371] width 29 height 29
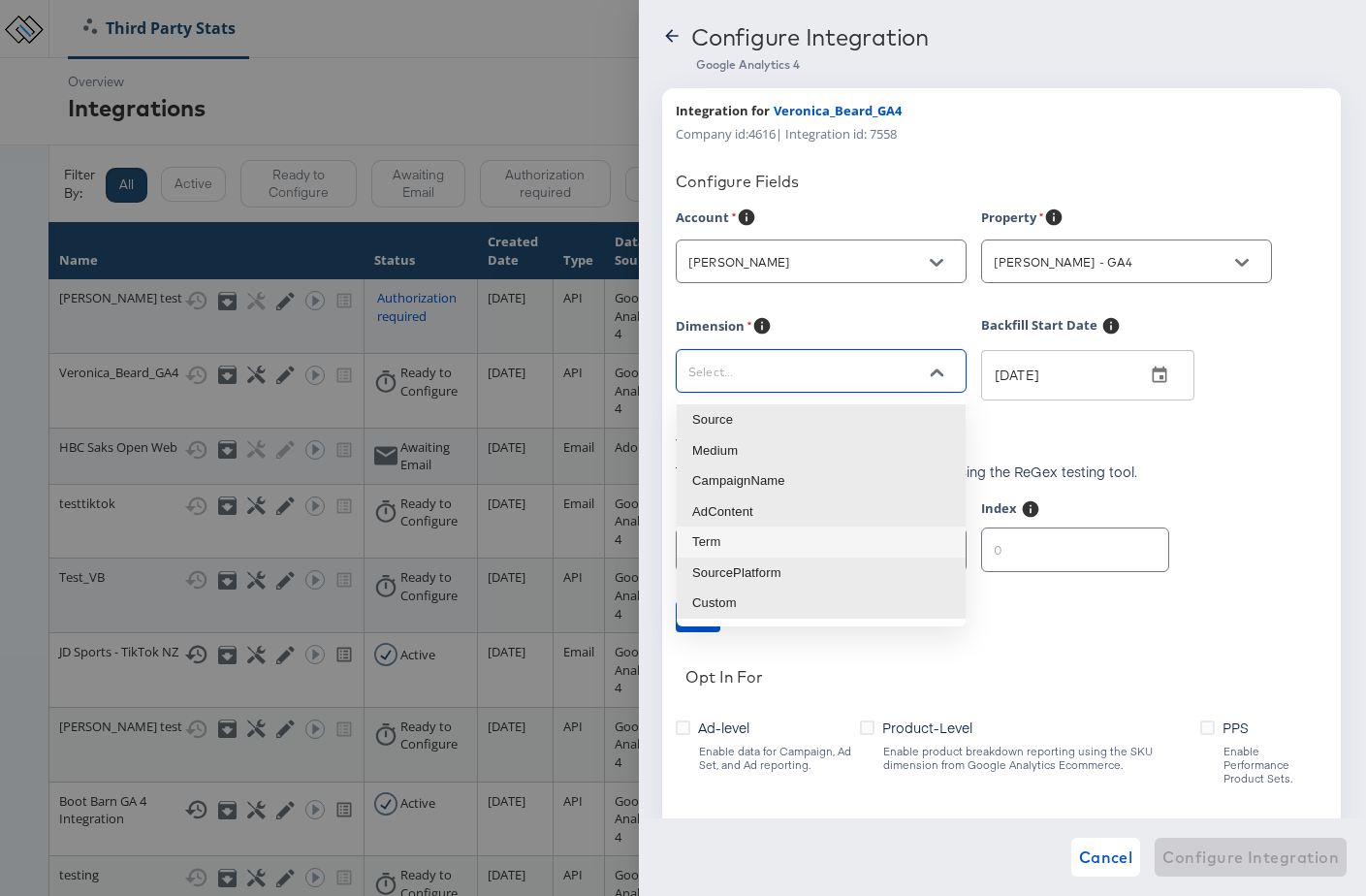
click at [812, 548] on li "Term" at bounding box center [821, 542] width 289 height 31
type input "sessionManualTerm"
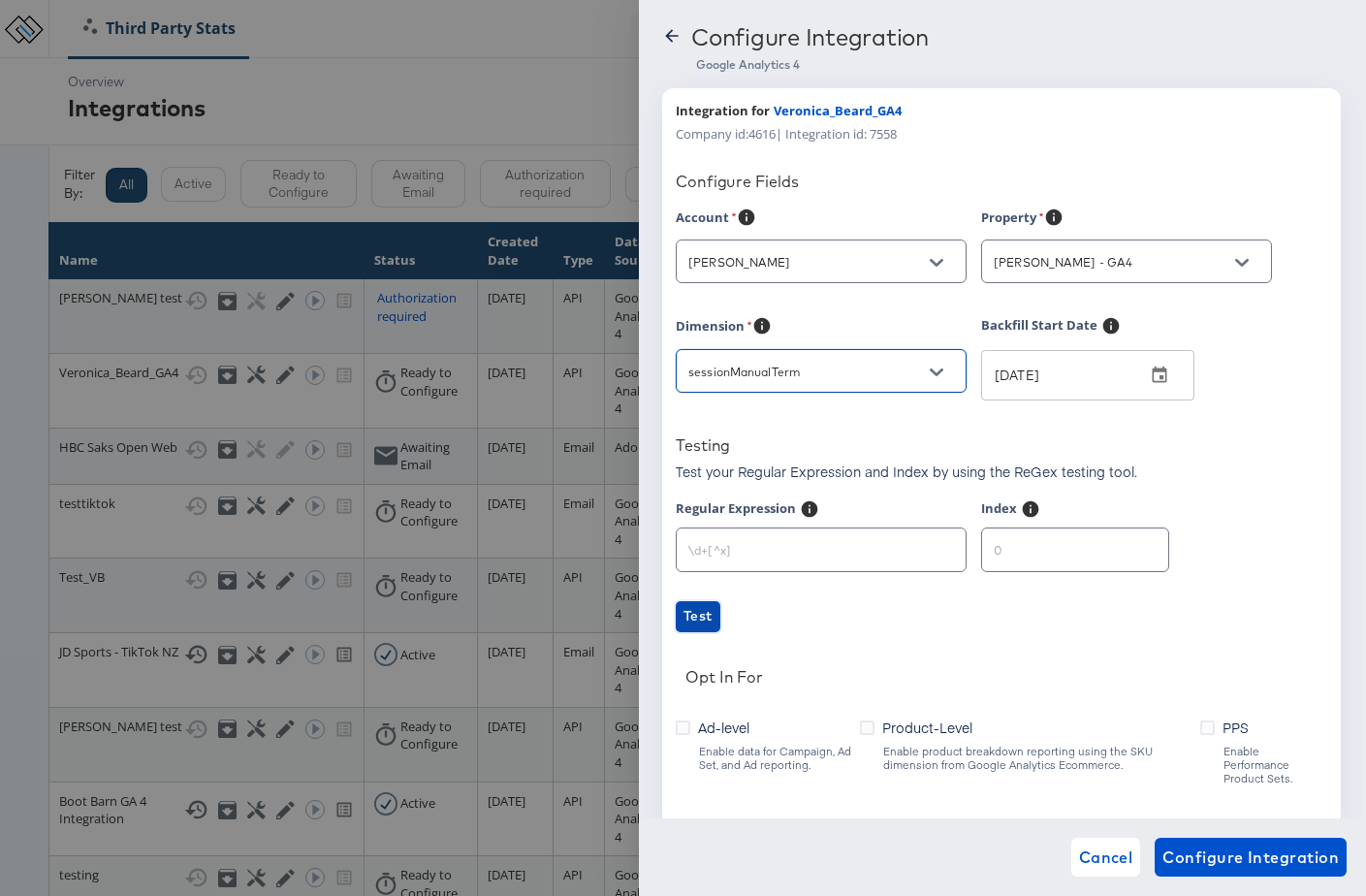
click at [689, 615] on span "Test" at bounding box center [698, 616] width 29 height 24
click at [682, 727] on icon at bounding box center [683, 728] width 15 height 15
click at [0, 0] on input "Ad-level" at bounding box center [0, 0] width 0 height 0
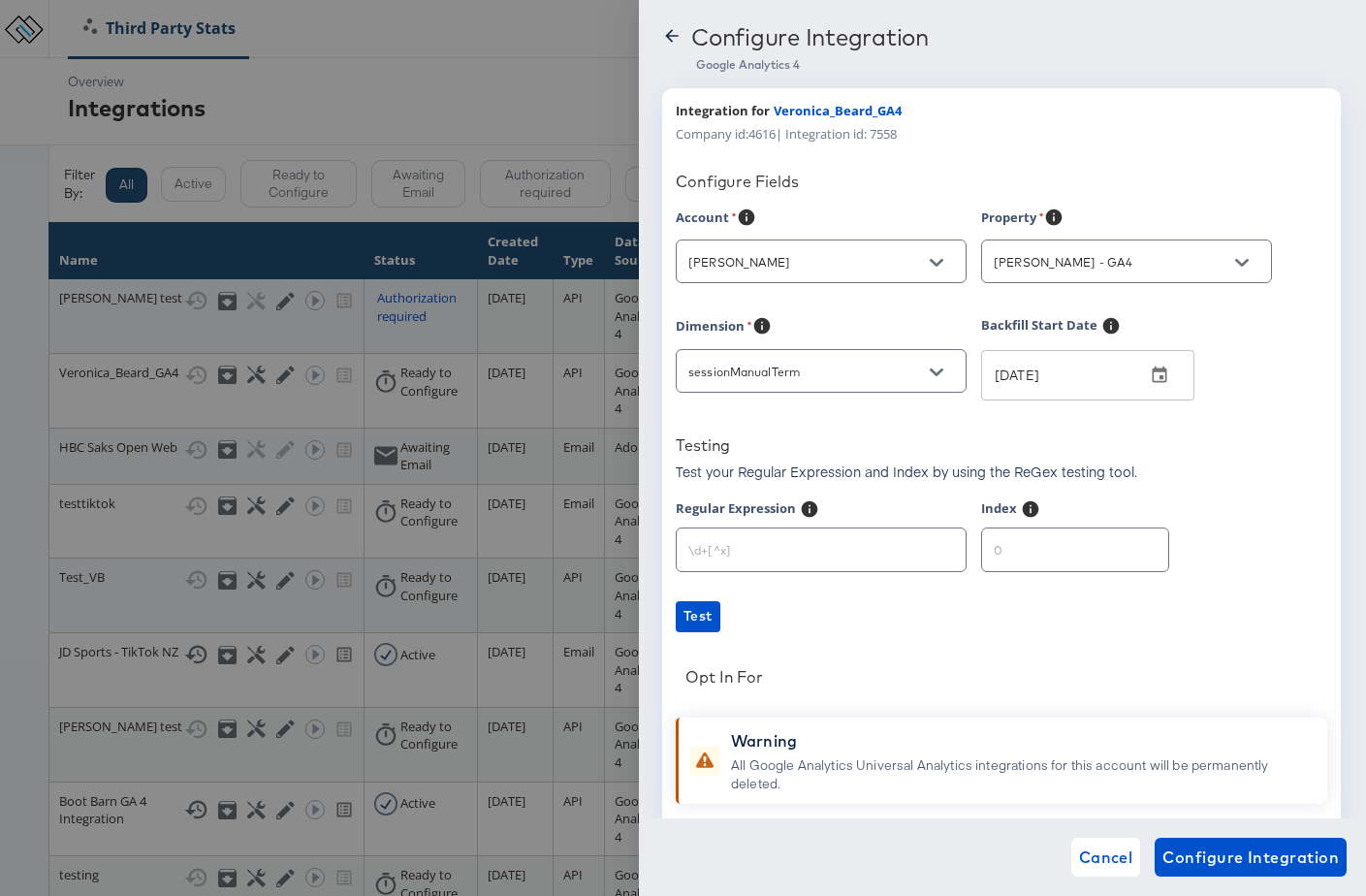
click at [840, 699] on div "Account Veronica Beard Property Veronica Beard - GA4 Dimension sessionManualTer…" at bounding box center [1002, 604] width 651 height 795
click at [787, 692] on div at bounding box center [1002, 692] width 651 height 1
click at [1100, 856] on span "Cancel" at bounding box center [1106, 856] width 55 height 27
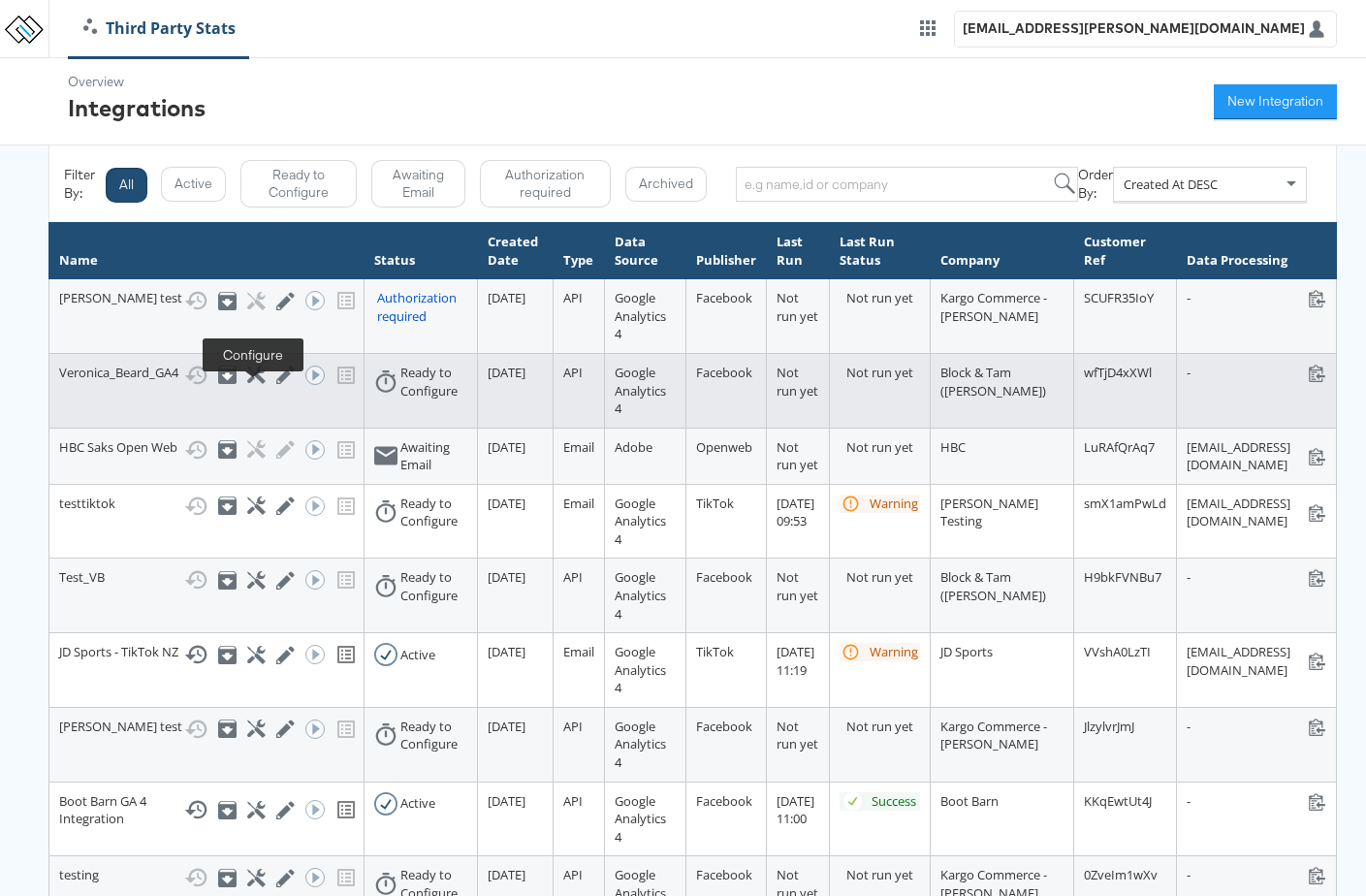
click at [248, 384] on icon at bounding box center [256, 374] width 19 height 19
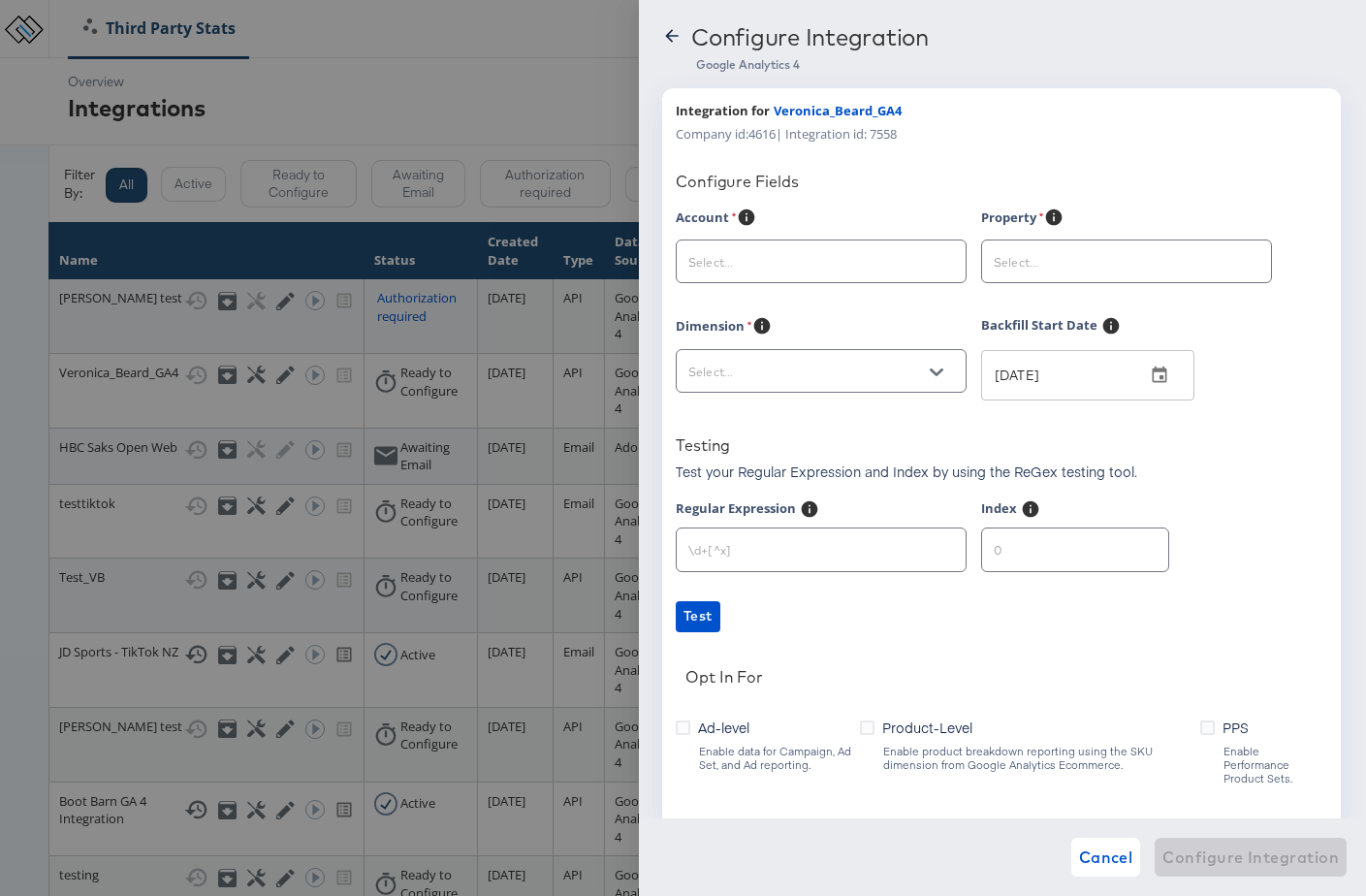
click at [849, 266] on input "text" at bounding box center [806, 262] width 243 height 22
click at [831, 302] on li "Veronica Beard" at bounding box center [821, 310] width 289 height 31
type input "Veronica Beard"
click at [1205, 727] on icon at bounding box center [1208, 728] width 15 height 15
click at [0, 0] on input "PPS" at bounding box center [0, 0] width 0 height 0
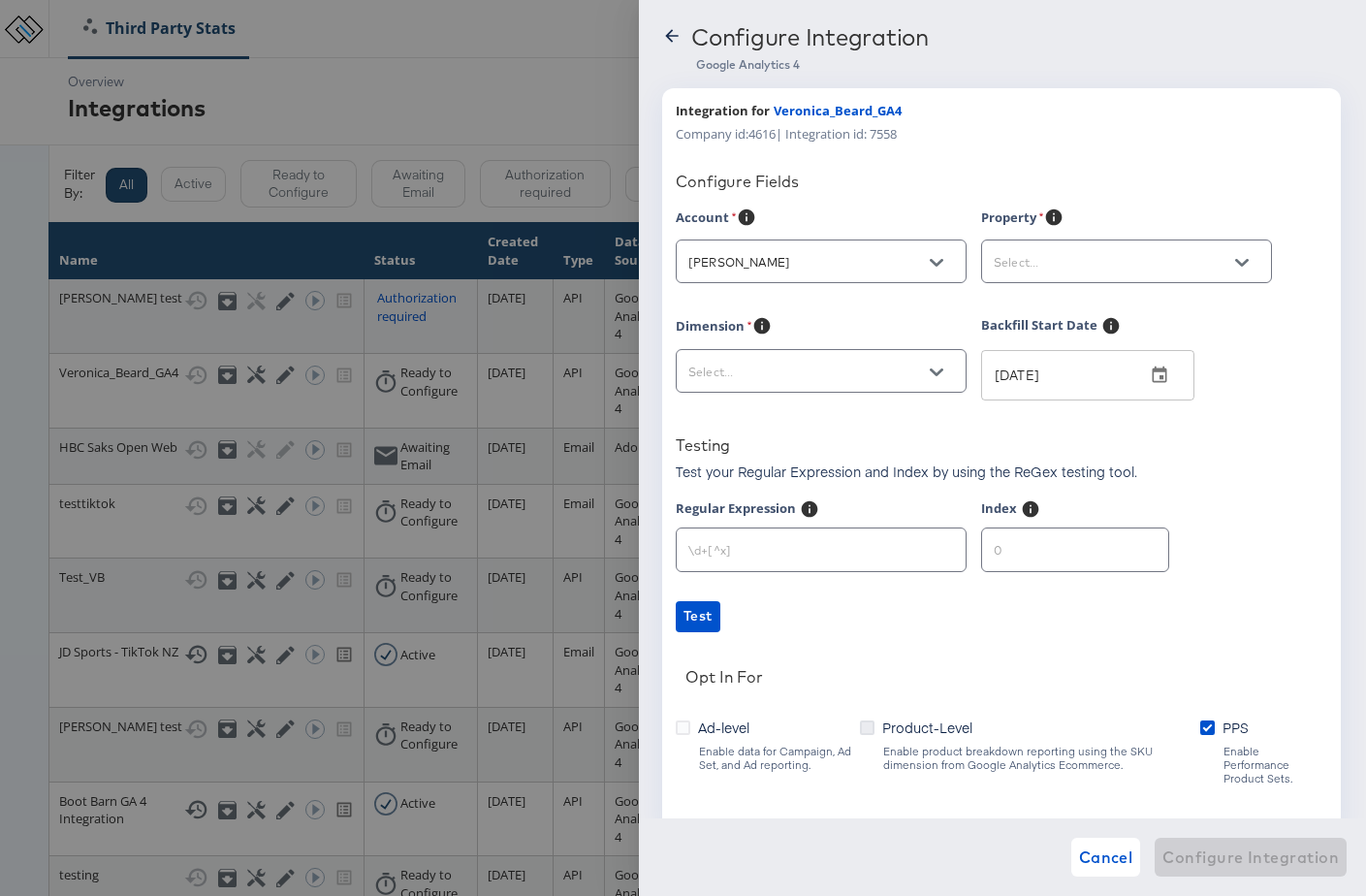
click at [870, 728] on icon at bounding box center [867, 728] width 15 height 15
click at [0, 0] on input "Product-Level" at bounding box center [0, 0] width 0 height 0
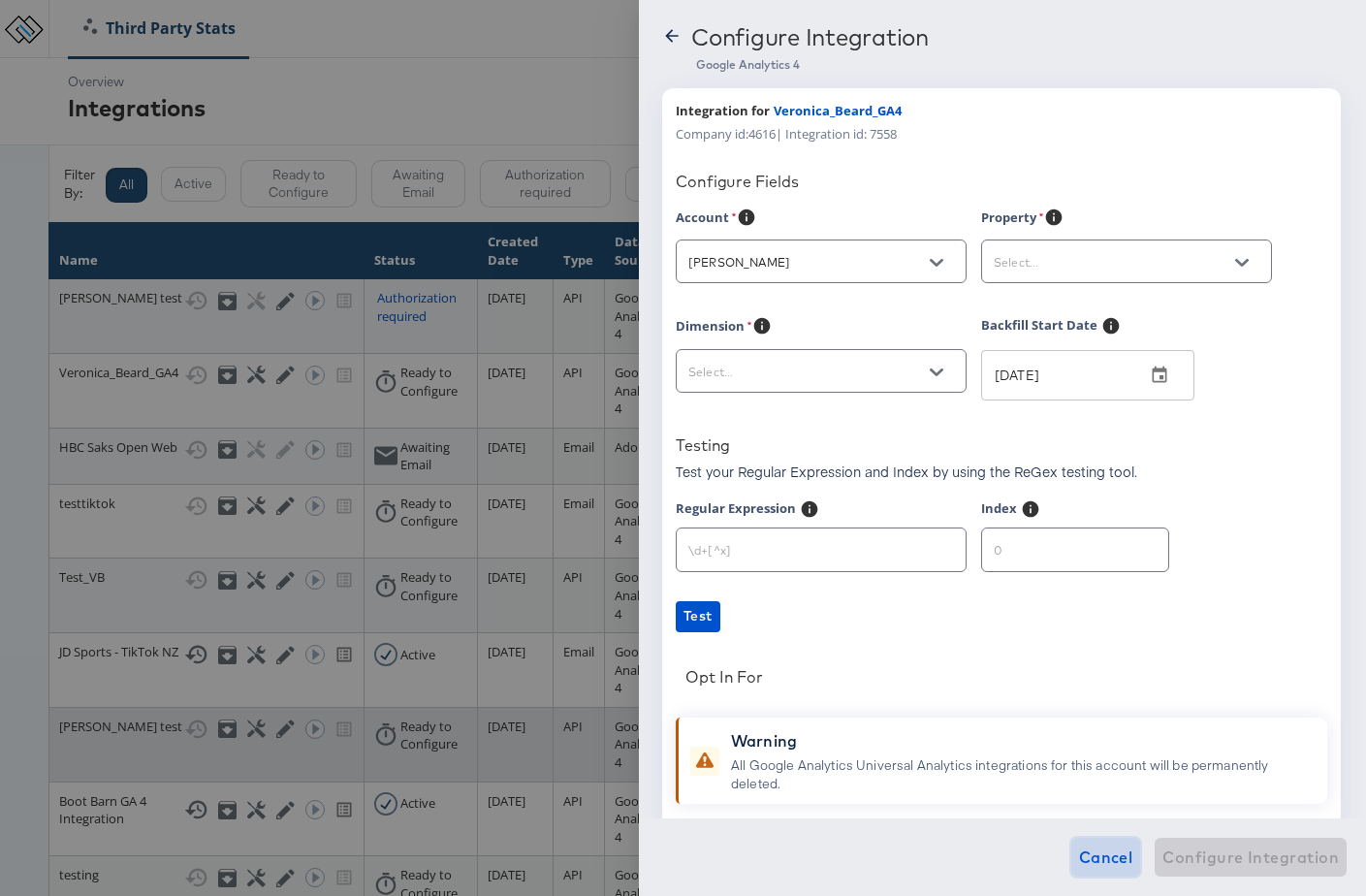
click at [1081, 857] on span "Cancel" at bounding box center [1106, 856] width 55 height 27
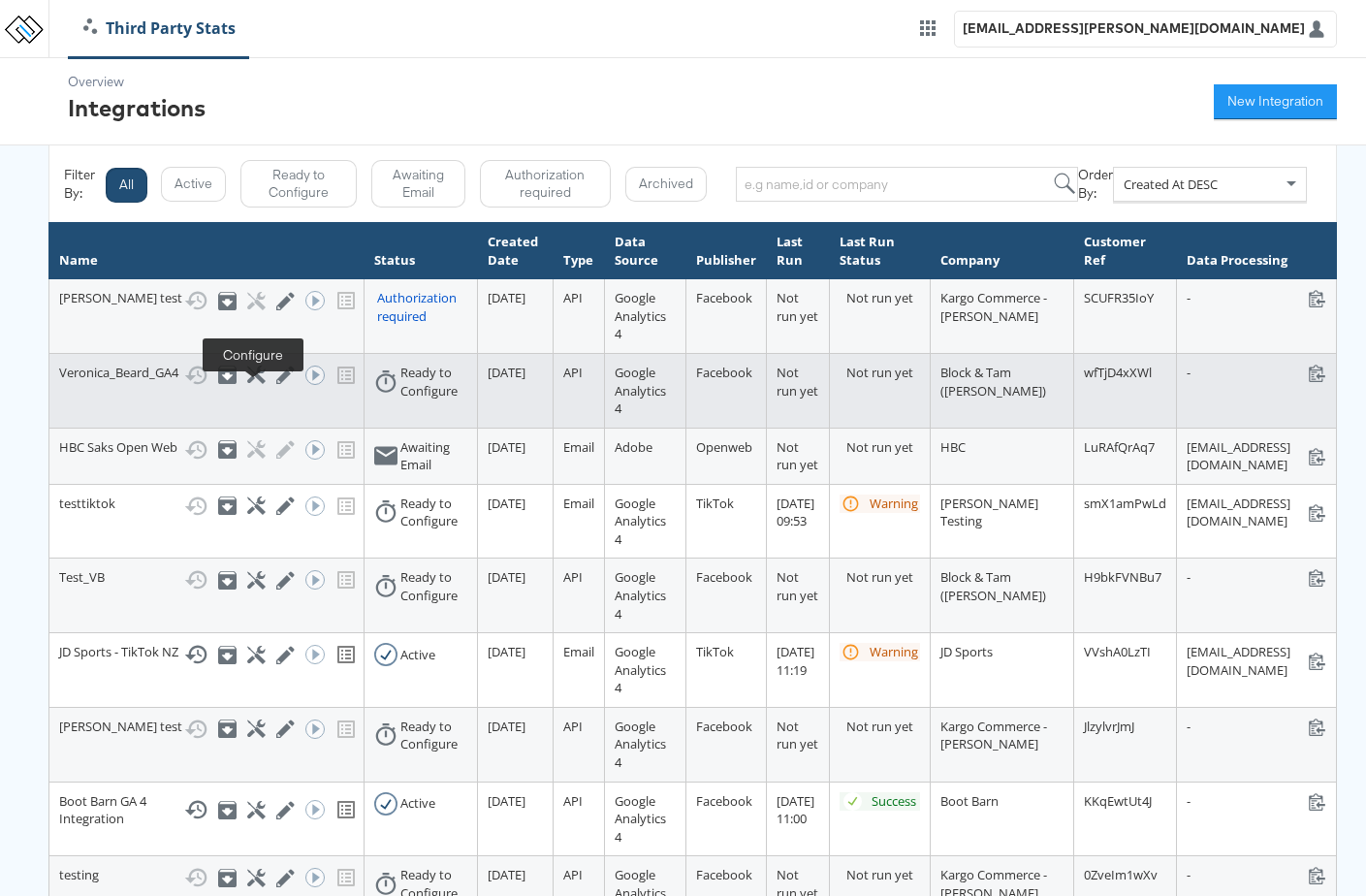
click at [249, 384] on icon at bounding box center [256, 374] width 19 height 19
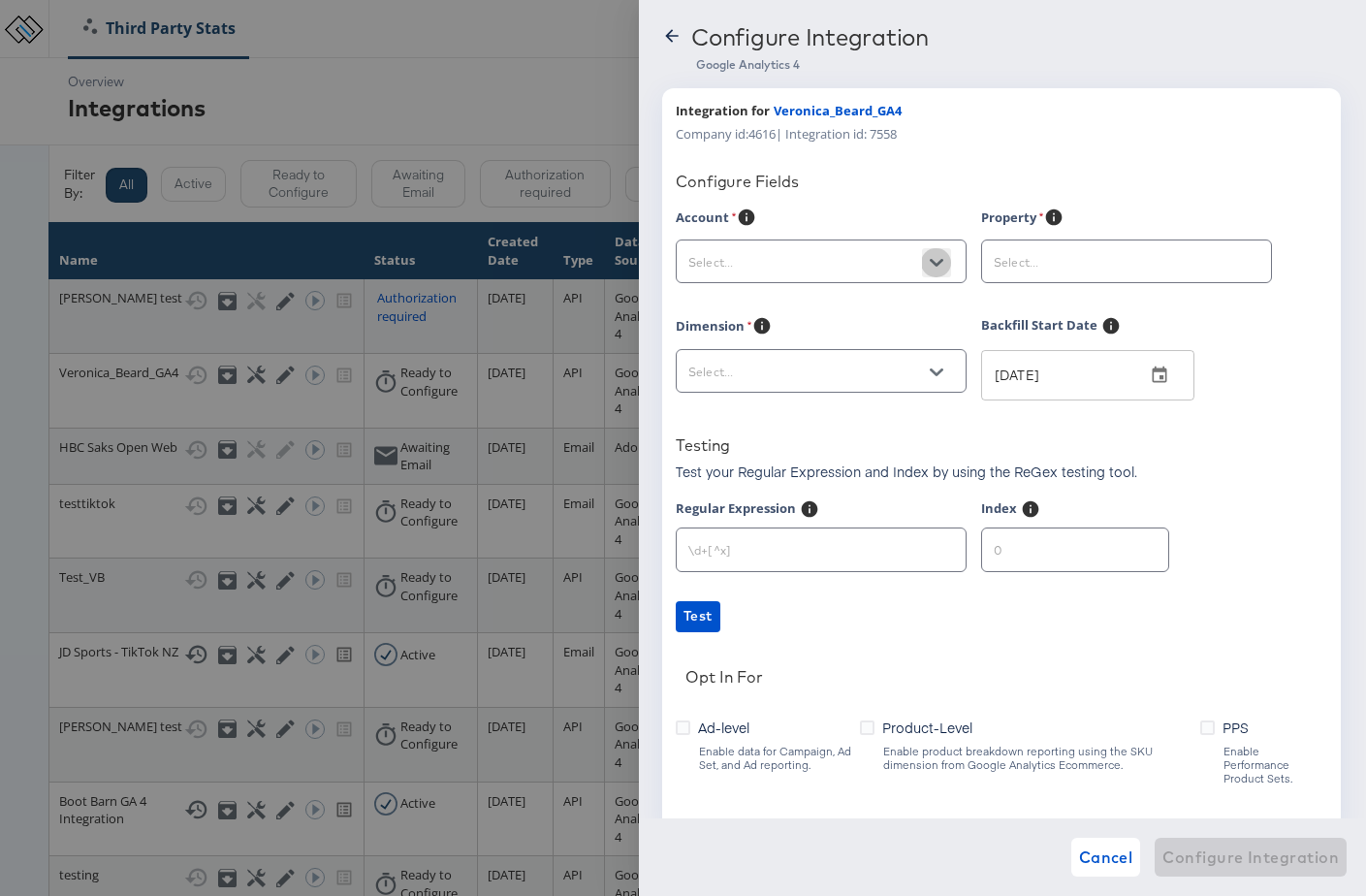
click at [937, 264] on icon "Open" at bounding box center [937, 263] width 14 height 8
click at [907, 308] on li "Veronica Beard" at bounding box center [821, 310] width 289 height 31
type input "Veronica Beard"
click at [1103, 261] on input "text" at bounding box center [1111, 262] width 243 height 22
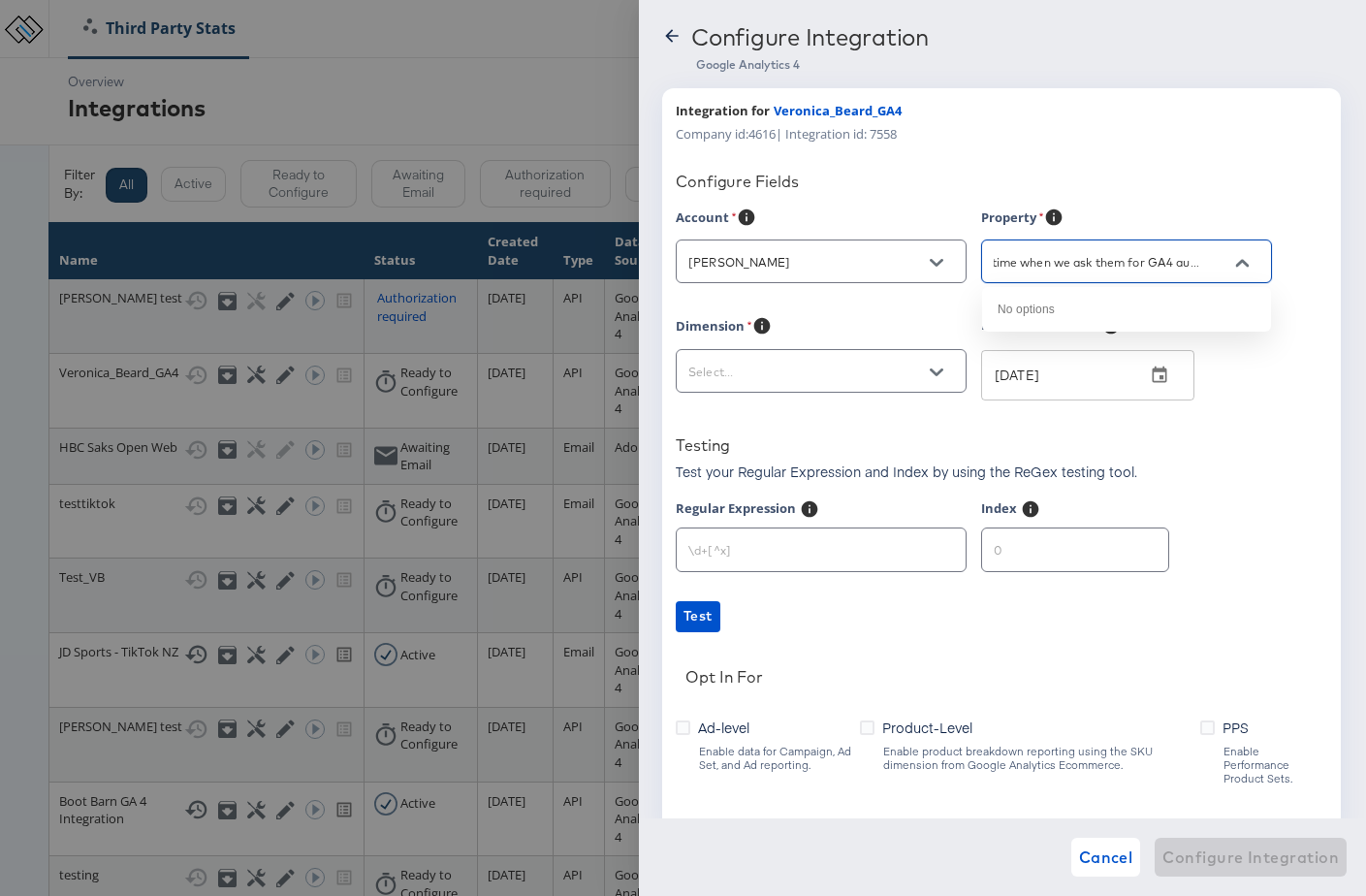
scroll to position [0, 38]
drag, startPoint x: 1229, startPoint y: 256, endPoint x: 988, endPoint y: 261, distance: 241.1
click at [1033, 253] on div "next time when we ask them for GA4 auth, just" at bounding box center [1126, 262] width 291 height 44
drag, startPoint x: 1026, startPoint y: 263, endPoint x: 1313, endPoint y: 265, distance: 287.0
click at [1313, 265] on div "Account Veronica Beard Property next time when we ask them for GA4 auth, just" at bounding box center [1002, 257] width 651 height 100
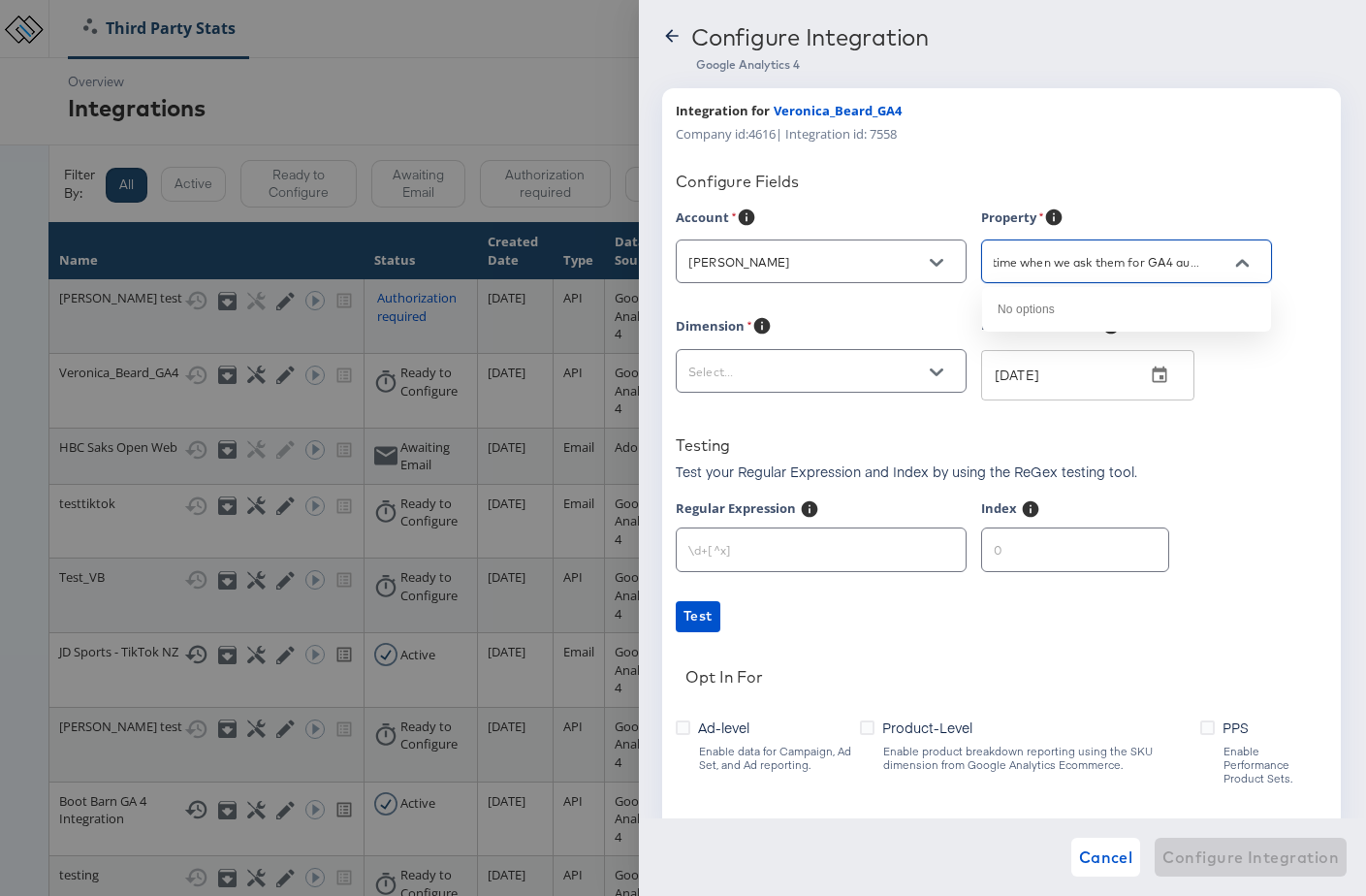
type input "next ti"
drag, startPoint x: 1045, startPoint y: 269, endPoint x: 901, endPoint y: 256, distance: 144.6
click at [901, 256] on div "Account Veronica Beard Property next ti" at bounding box center [1002, 257] width 651 height 100
click at [1243, 262] on icon "Open" at bounding box center [1243, 263] width 14 height 8
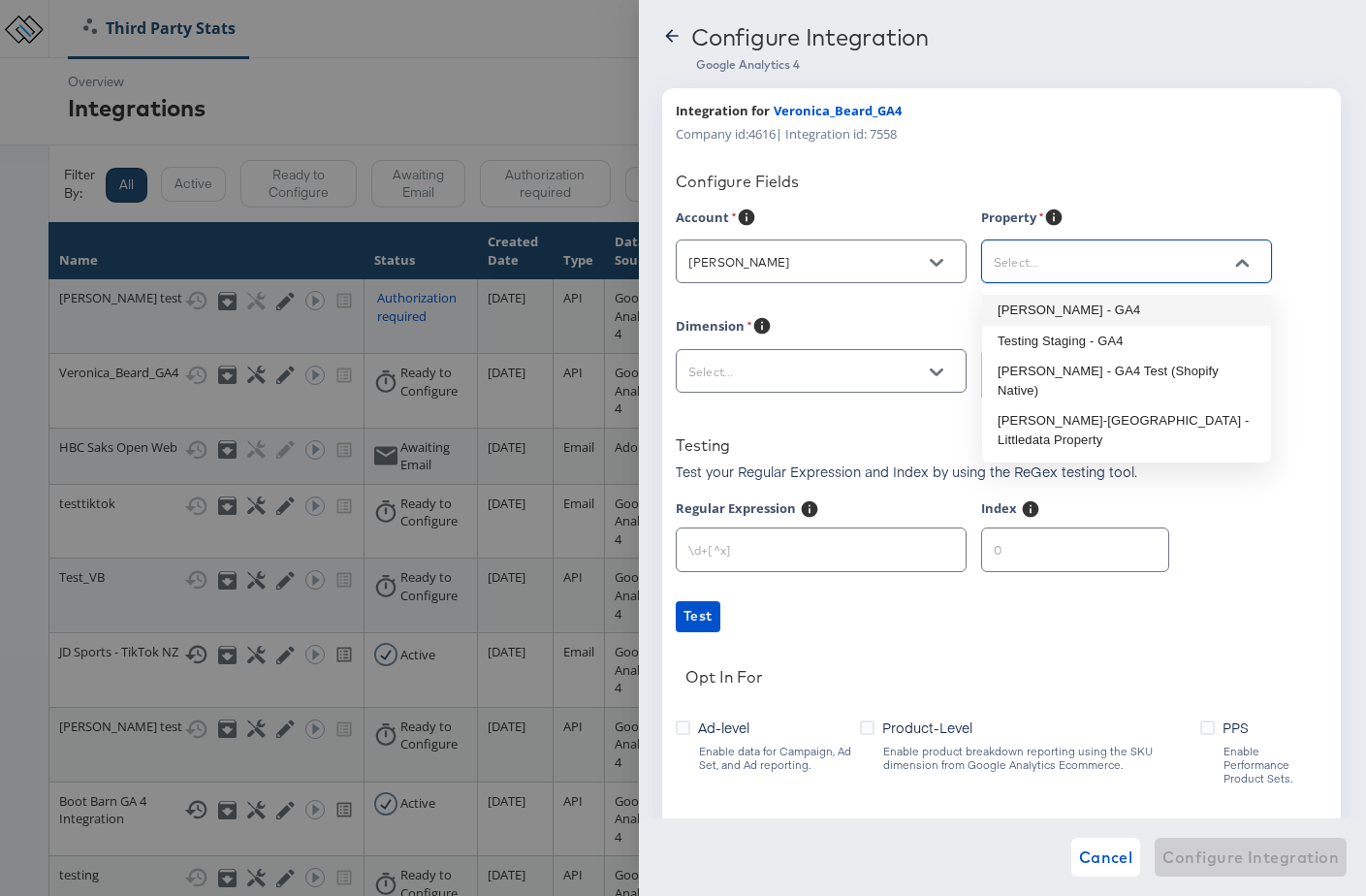
click at [1191, 307] on li "Veronica Beard - GA4" at bounding box center [1126, 310] width 289 height 31
type input "Veronica Beard - GA4"
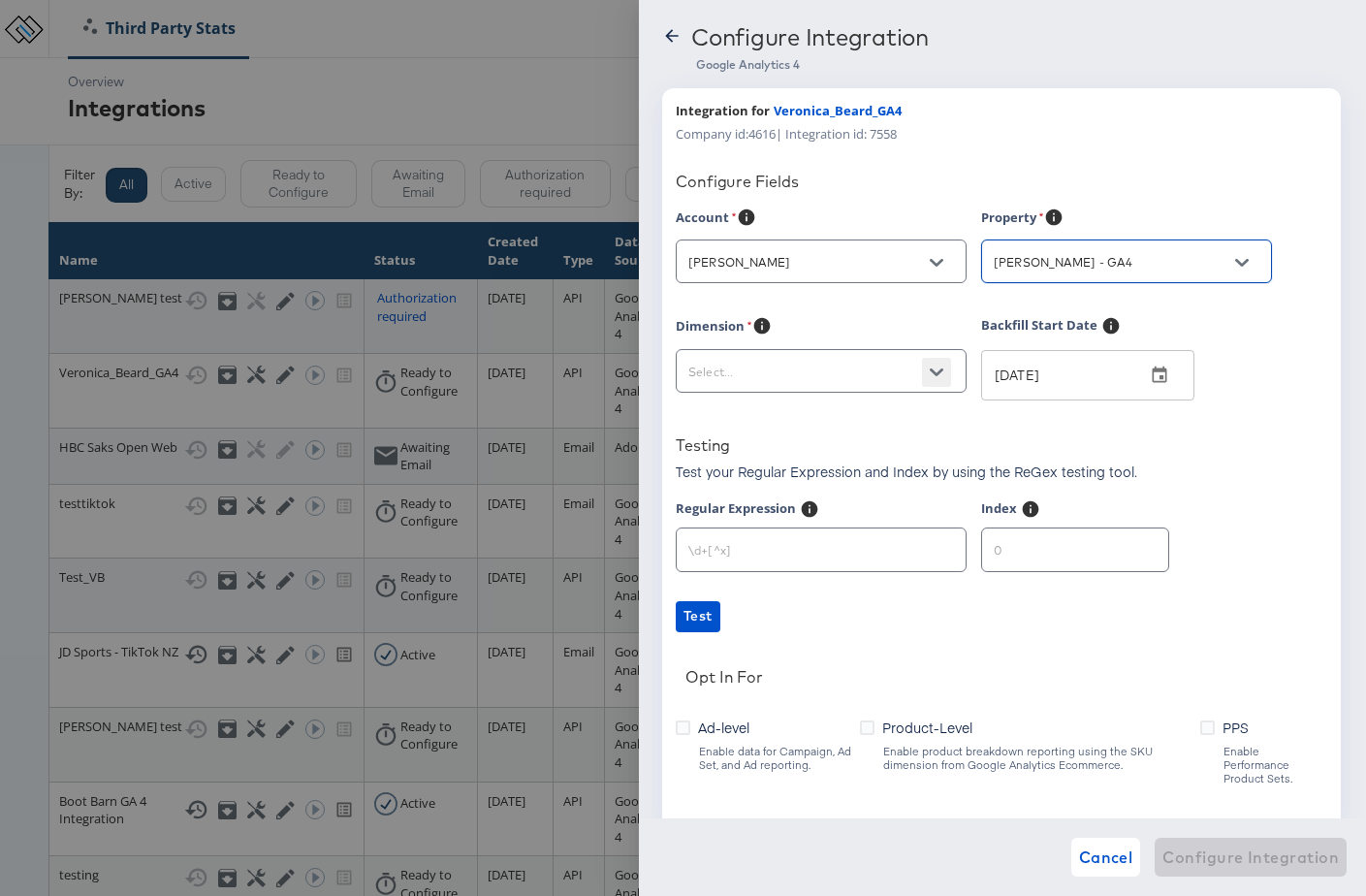
click at [937, 374] on icon "Open" at bounding box center [937, 372] width 14 height 8
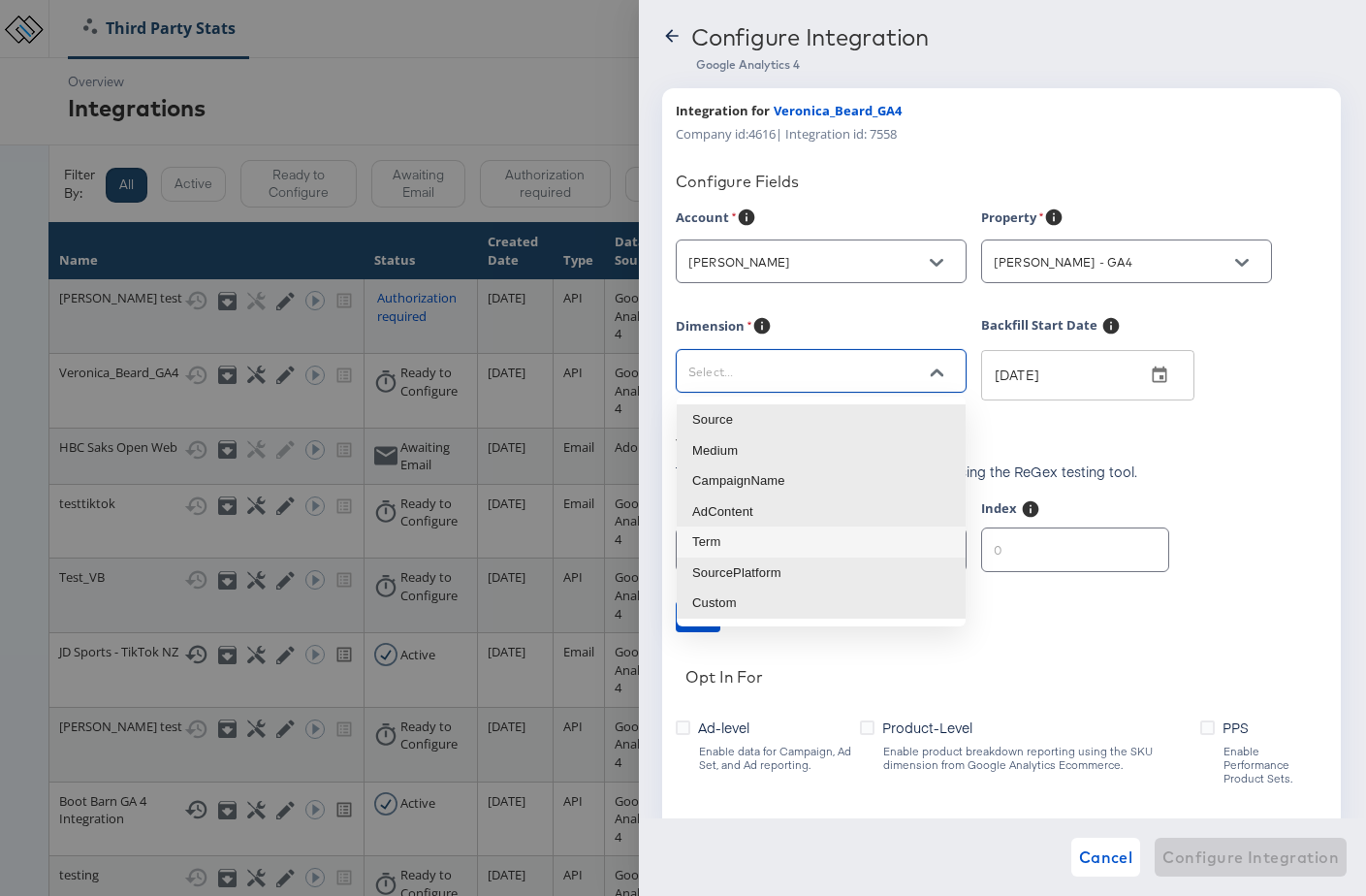
drag, startPoint x: 866, startPoint y: 545, endPoint x: 994, endPoint y: 587, distance: 134.7
click at [866, 545] on li "Term" at bounding box center [821, 542] width 289 height 31
type input "sessionManualTerm"
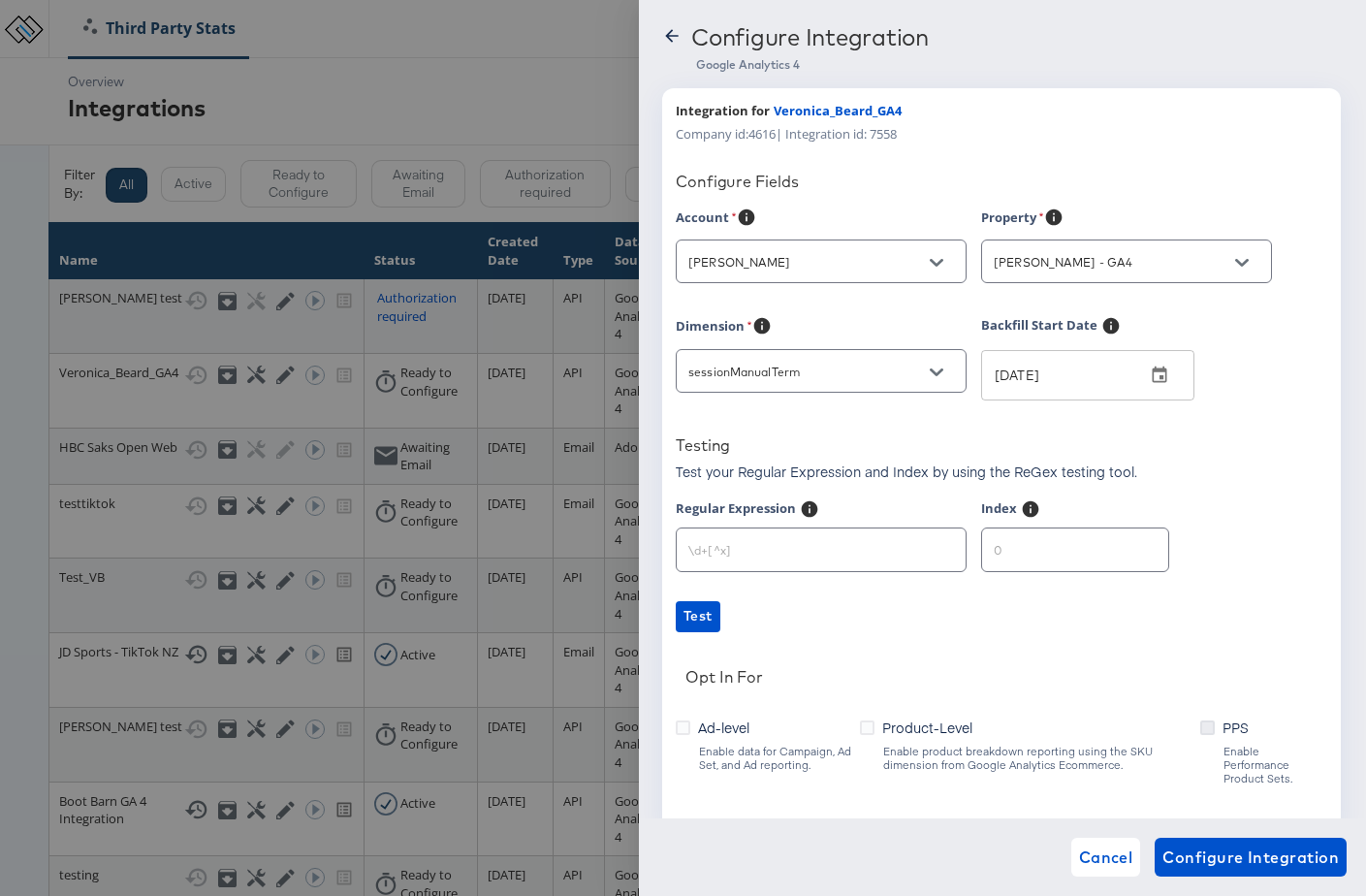
click at [1201, 725] on icon at bounding box center [1208, 728] width 15 height 15
click at [0, 0] on input "PPS" at bounding box center [0, 0] width 0 height 0
click at [682, 728] on icon at bounding box center [683, 728] width 15 height 15
click at [0, 0] on input "Ad-level" at bounding box center [0, 0] width 0 height 0
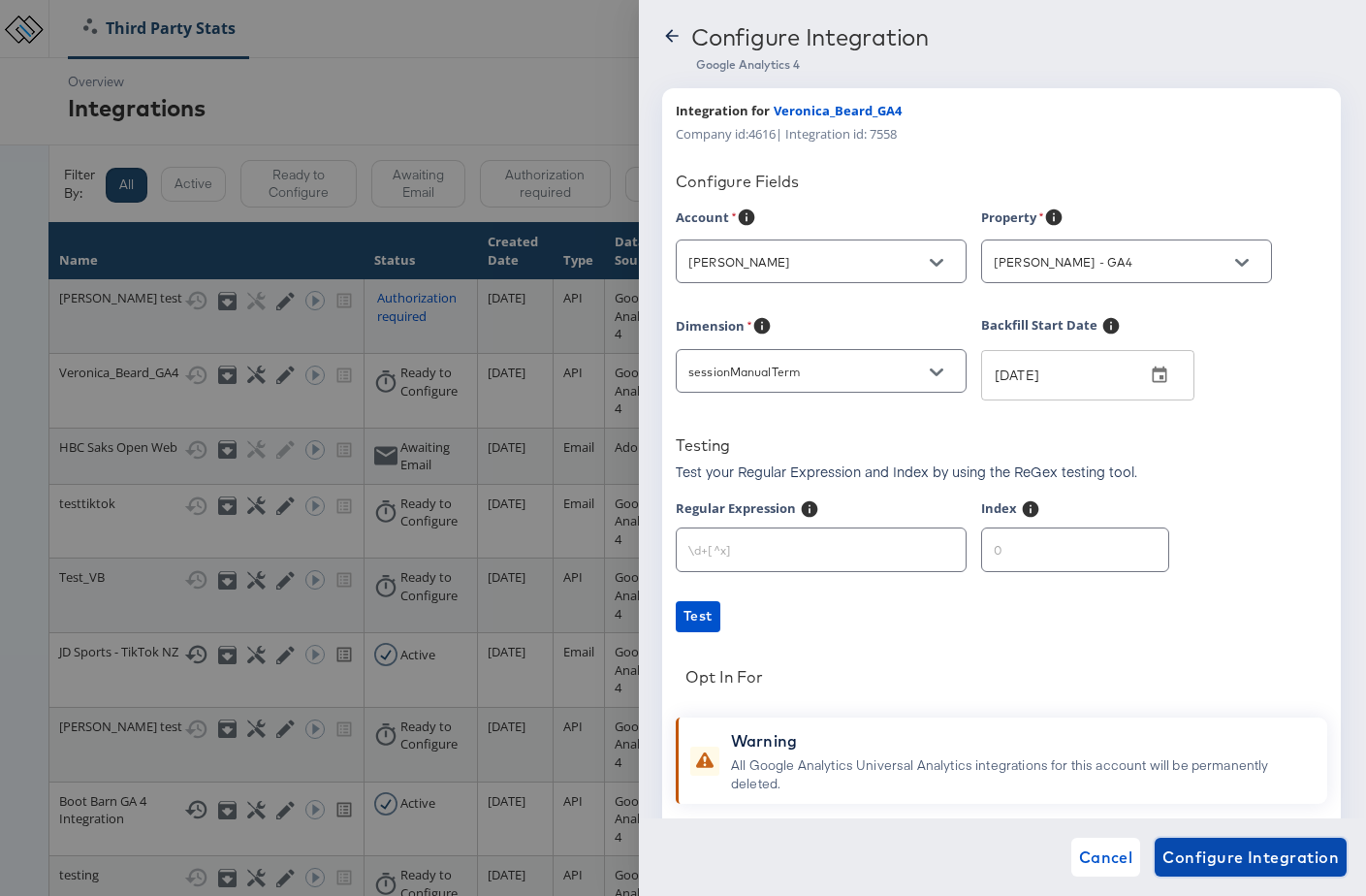
click at [1287, 862] on span "Configure Integration" at bounding box center [1251, 856] width 176 height 27
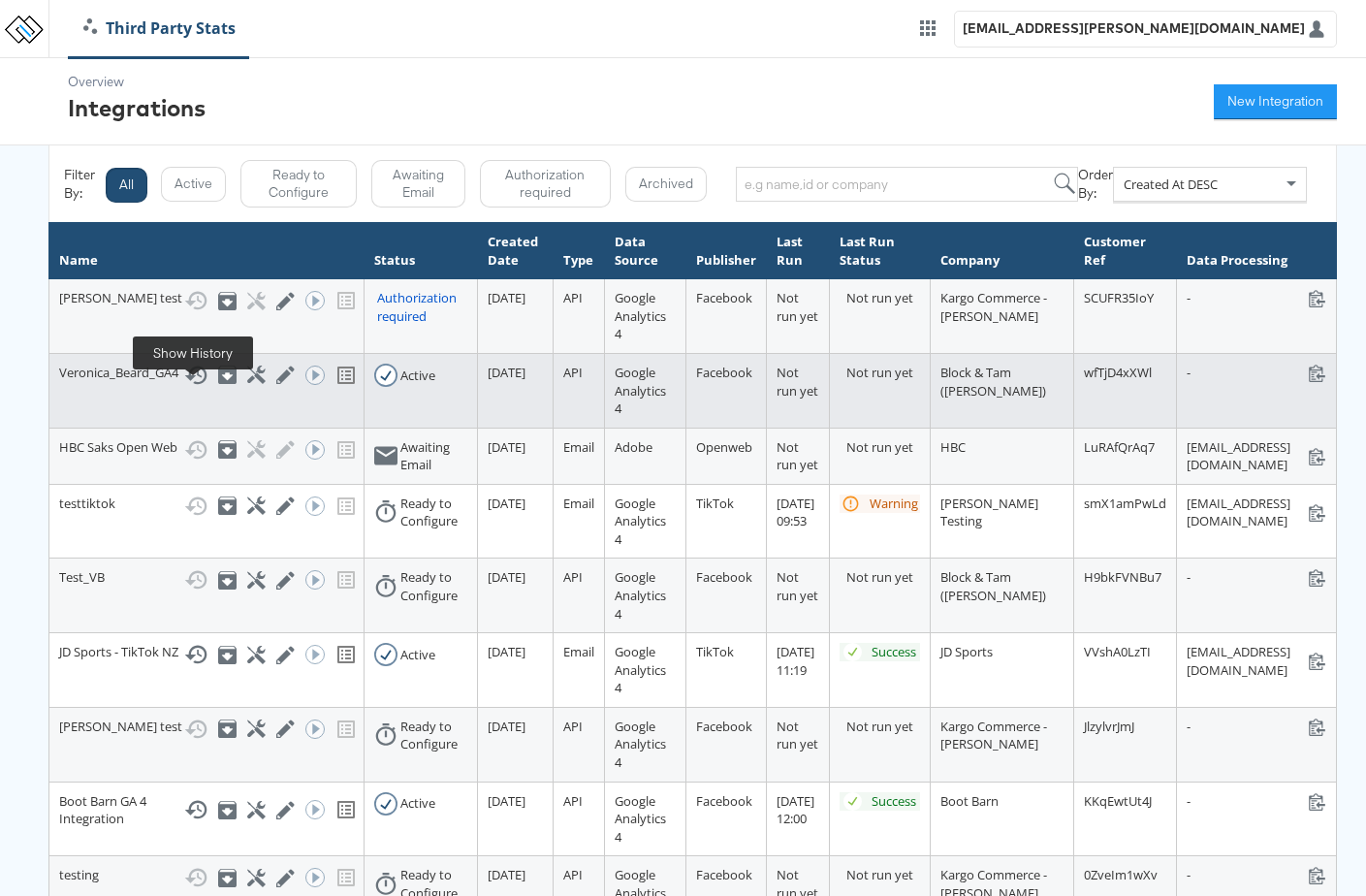
click at [191, 387] on icon at bounding box center [195, 374] width 23 height 23
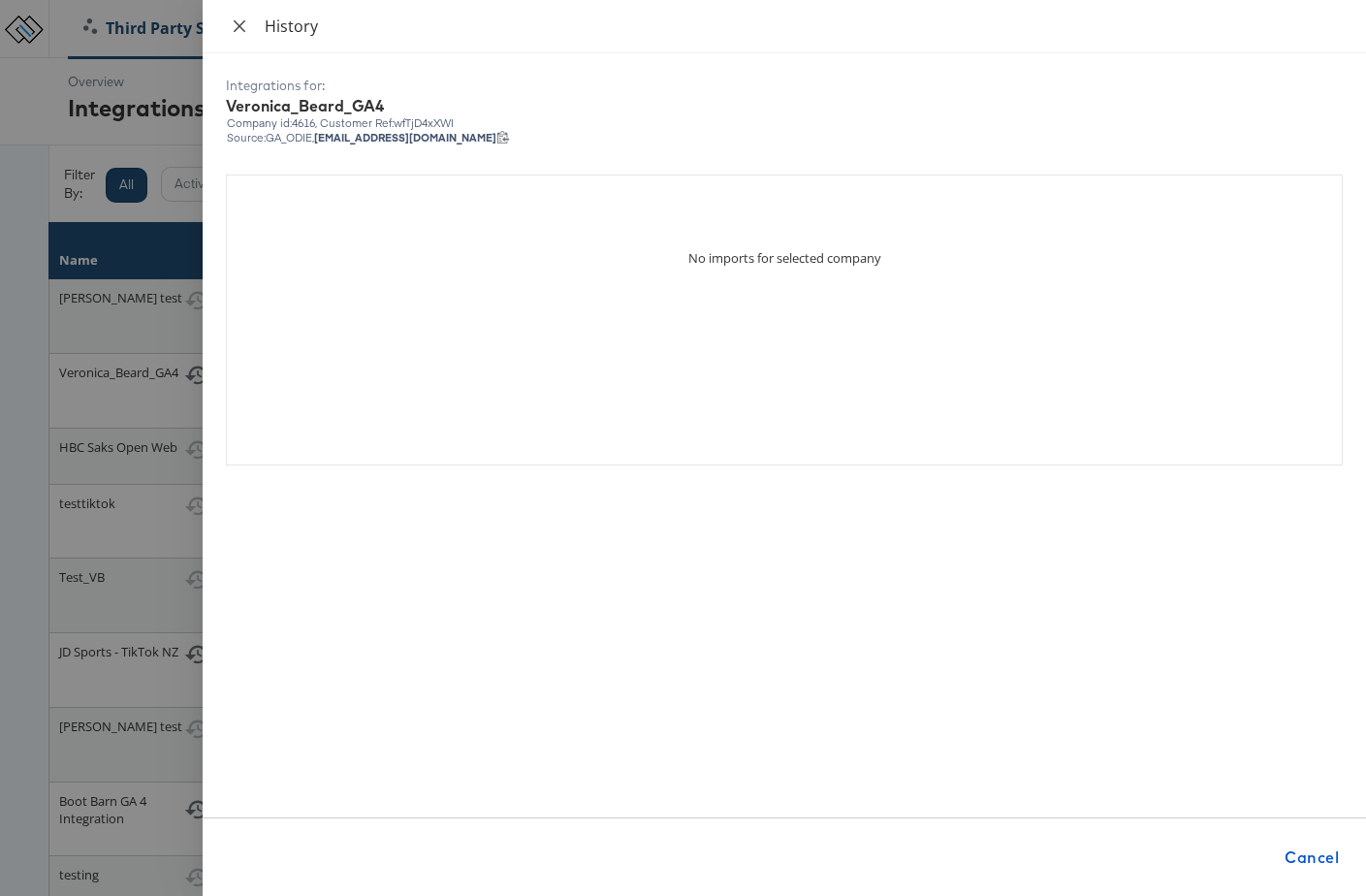
click at [238, 25] on icon "close" at bounding box center [240, 25] width 12 height 12
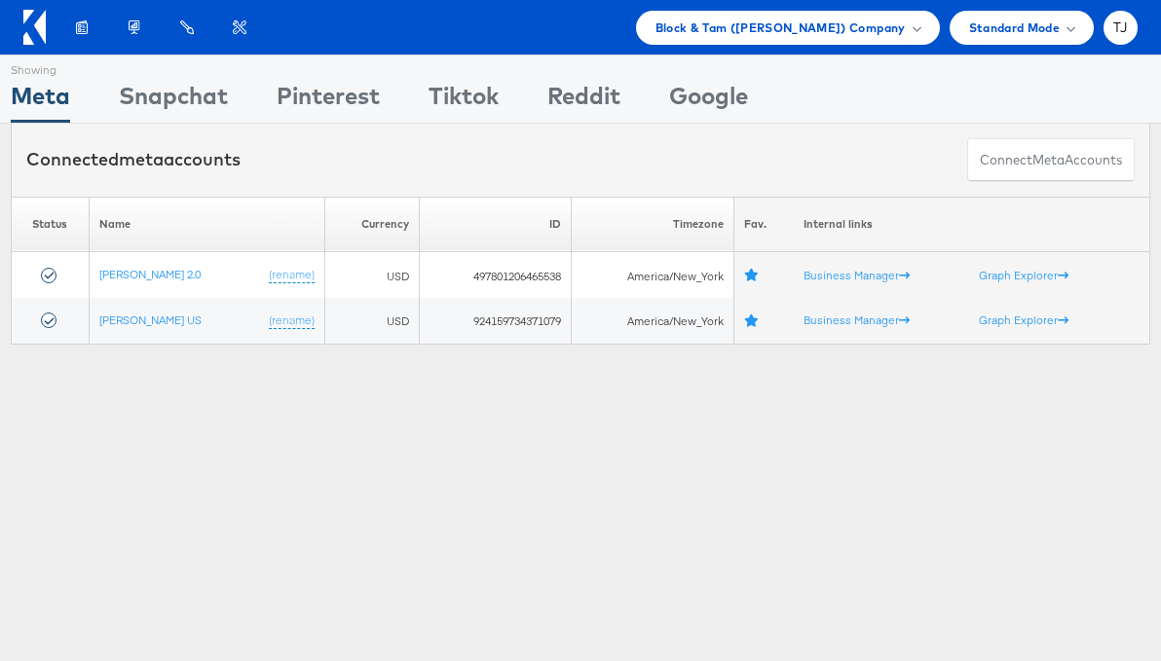
scroll to position [2, 0]
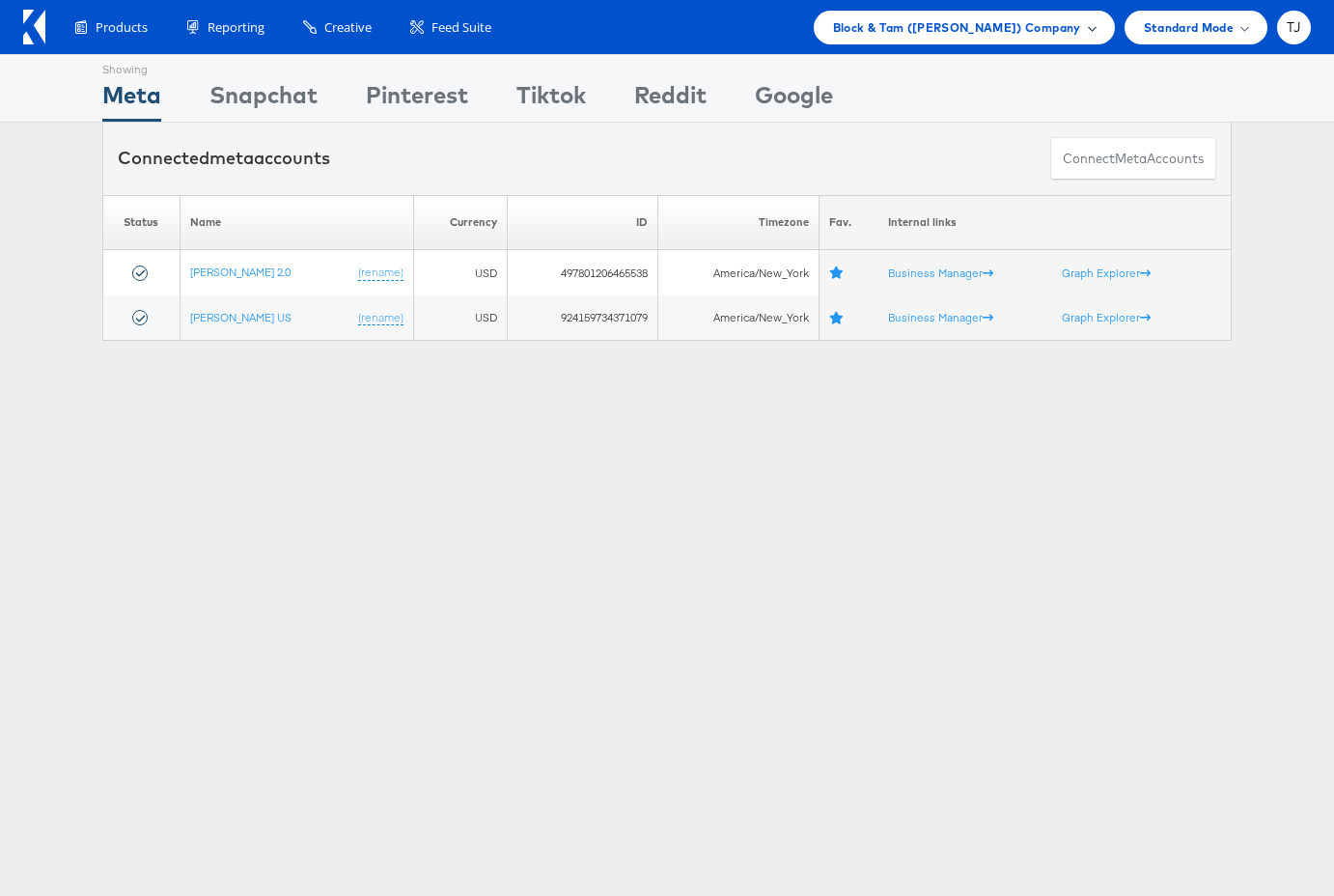
click at [1076, 26] on span "Block & Tam ([PERSON_NAME]) Company" at bounding box center [956, 28] width 248 height 20
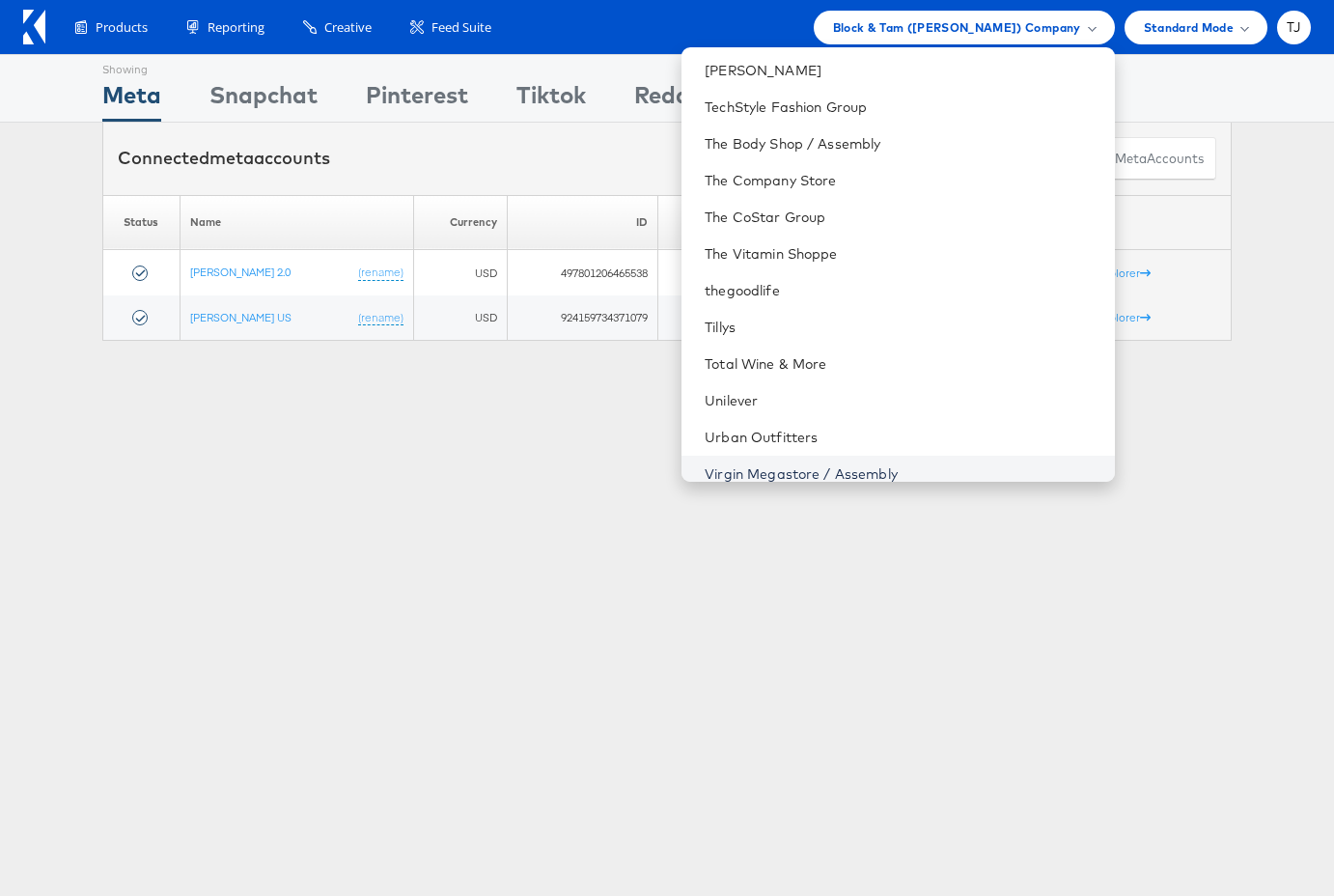
scroll to position [2791, 0]
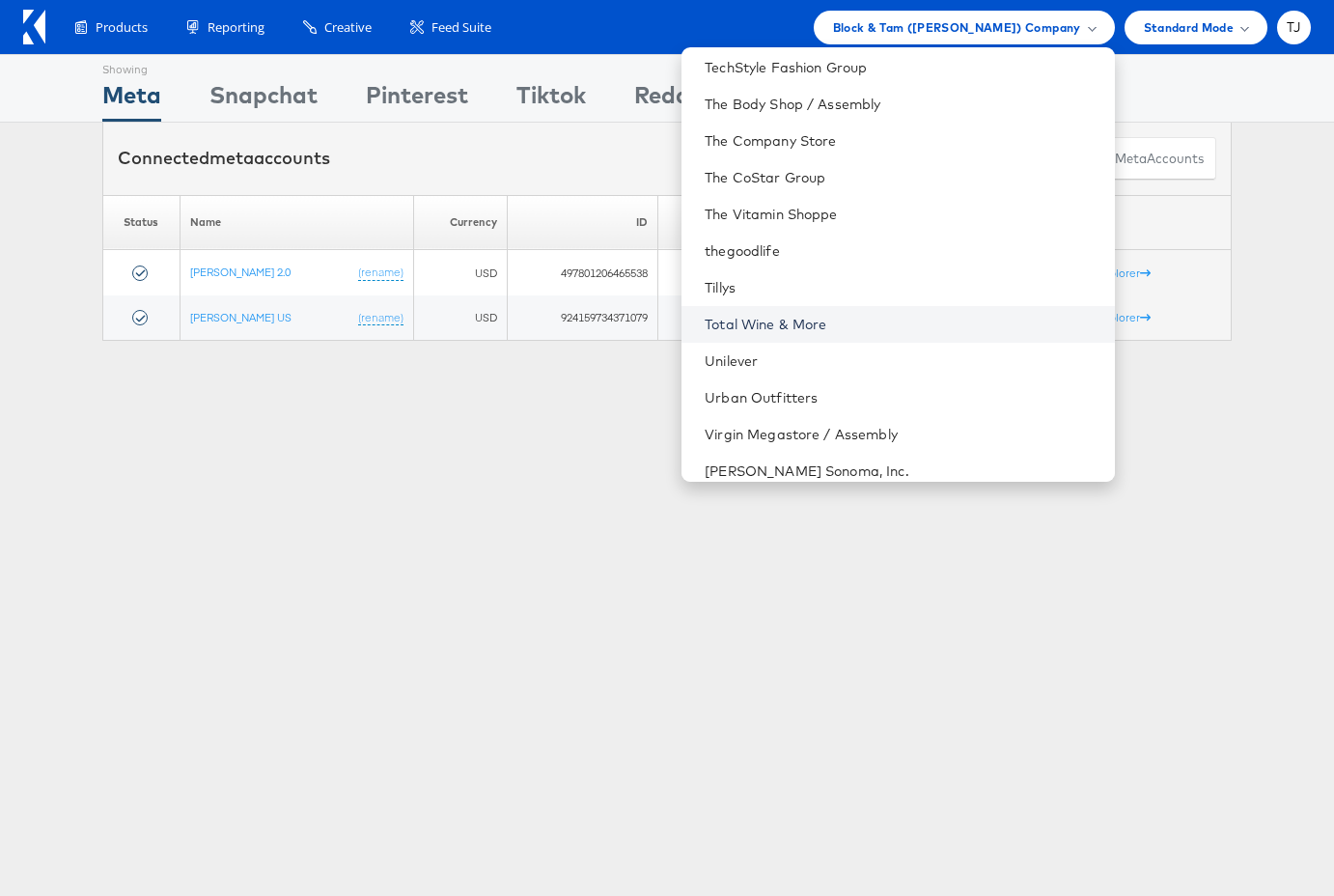
click at [937, 326] on link "Total Wine & More" at bounding box center [901, 323] width 393 height 19
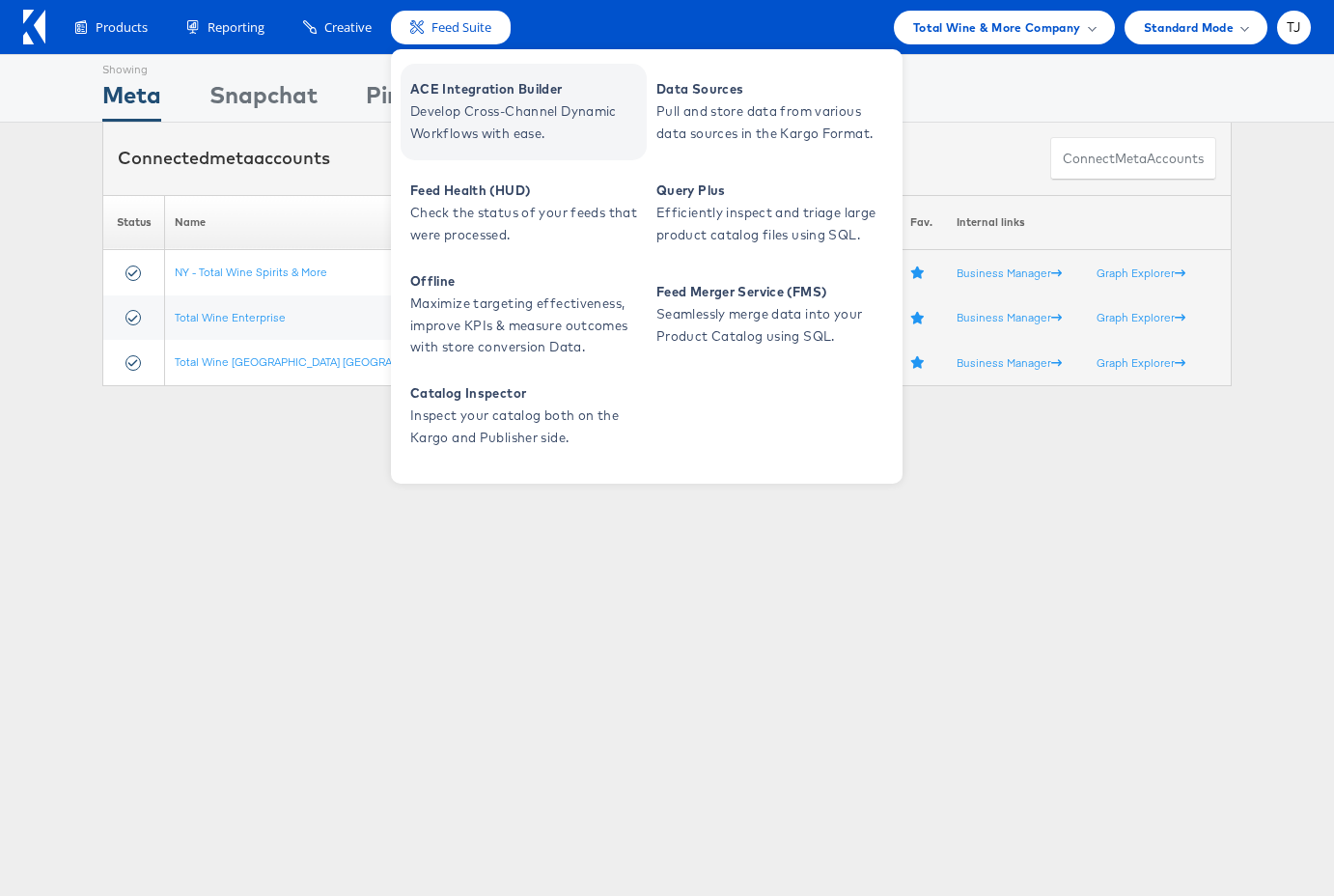
click at [481, 94] on span "ACE Integration Builder" at bounding box center [526, 89] width 232 height 22
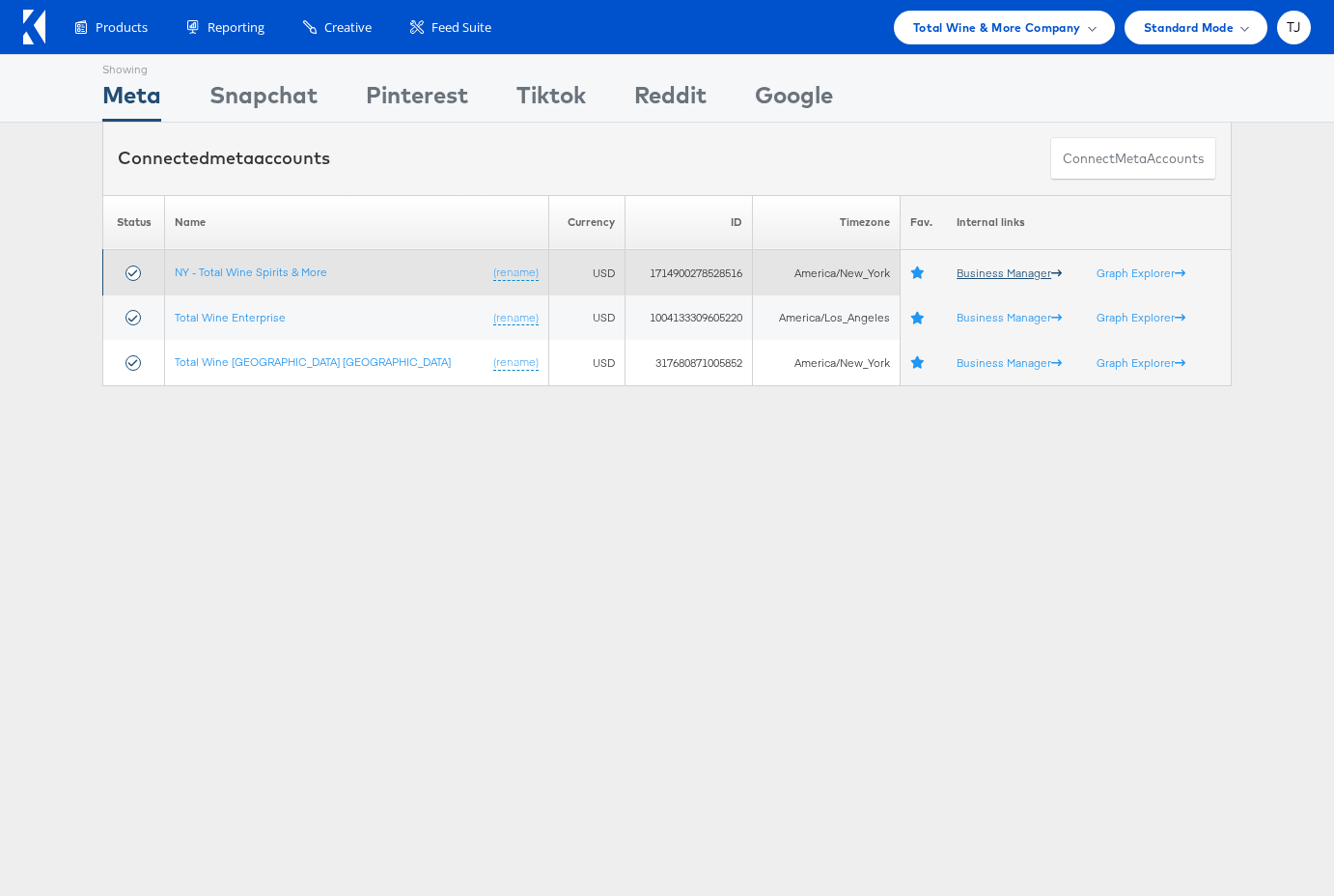
click at [976, 273] on link "Business Manager" at bounding box center [1009, 273] width 105 height 15
